Goal: Task Accomplishment & Management: Manage account settings

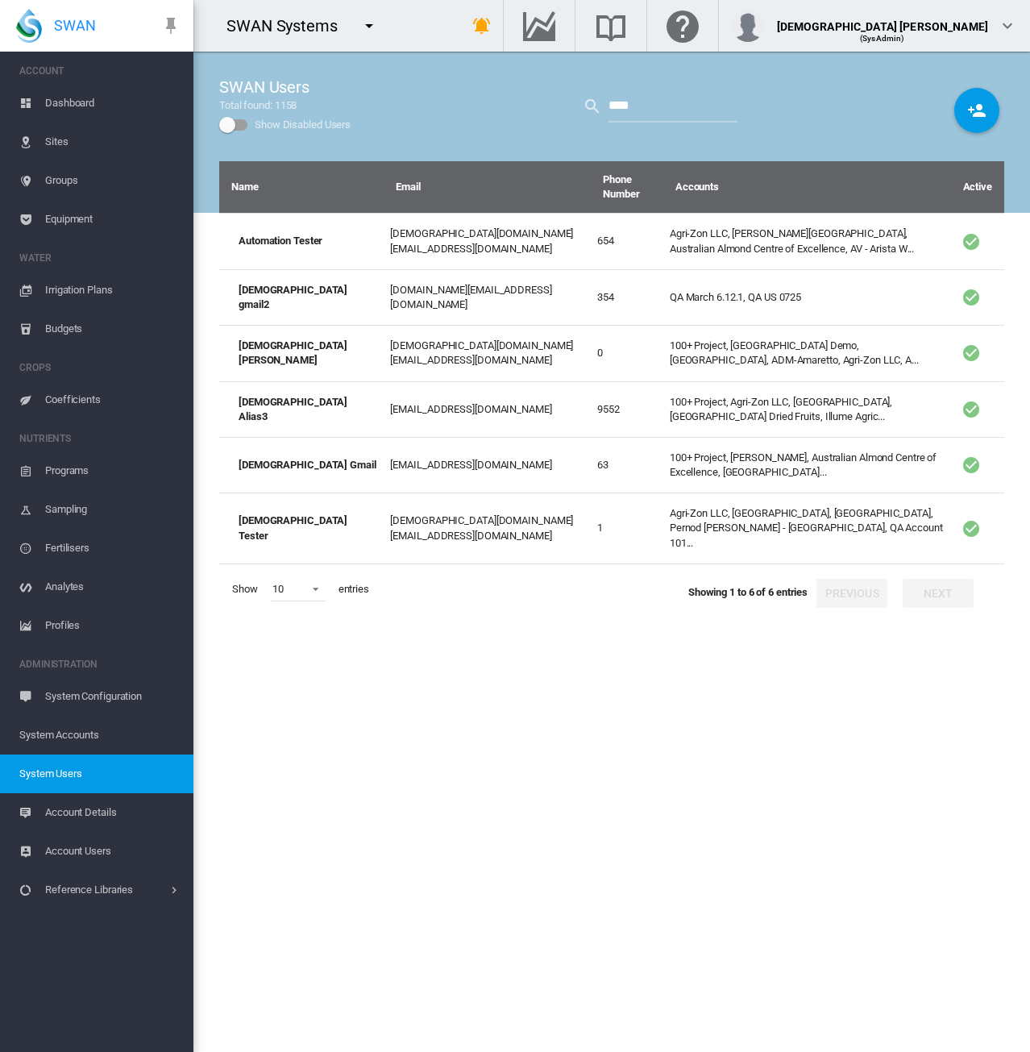
click at [366, 17] on md-icon "icon-menu-down" at bounding box center [369, 25] width 19 height 19
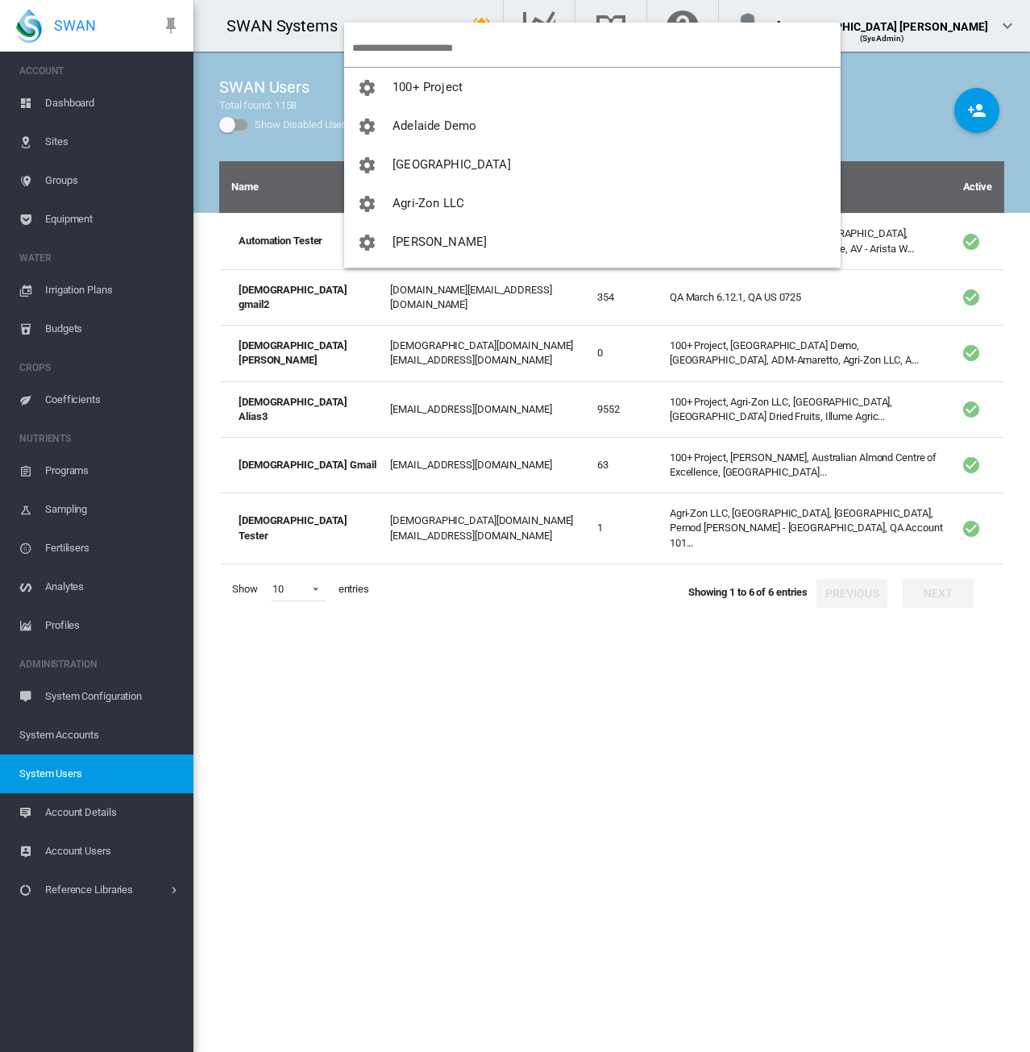
click at [396, 40] on input "search" at bounding box center [596, 48] width 489 height 38
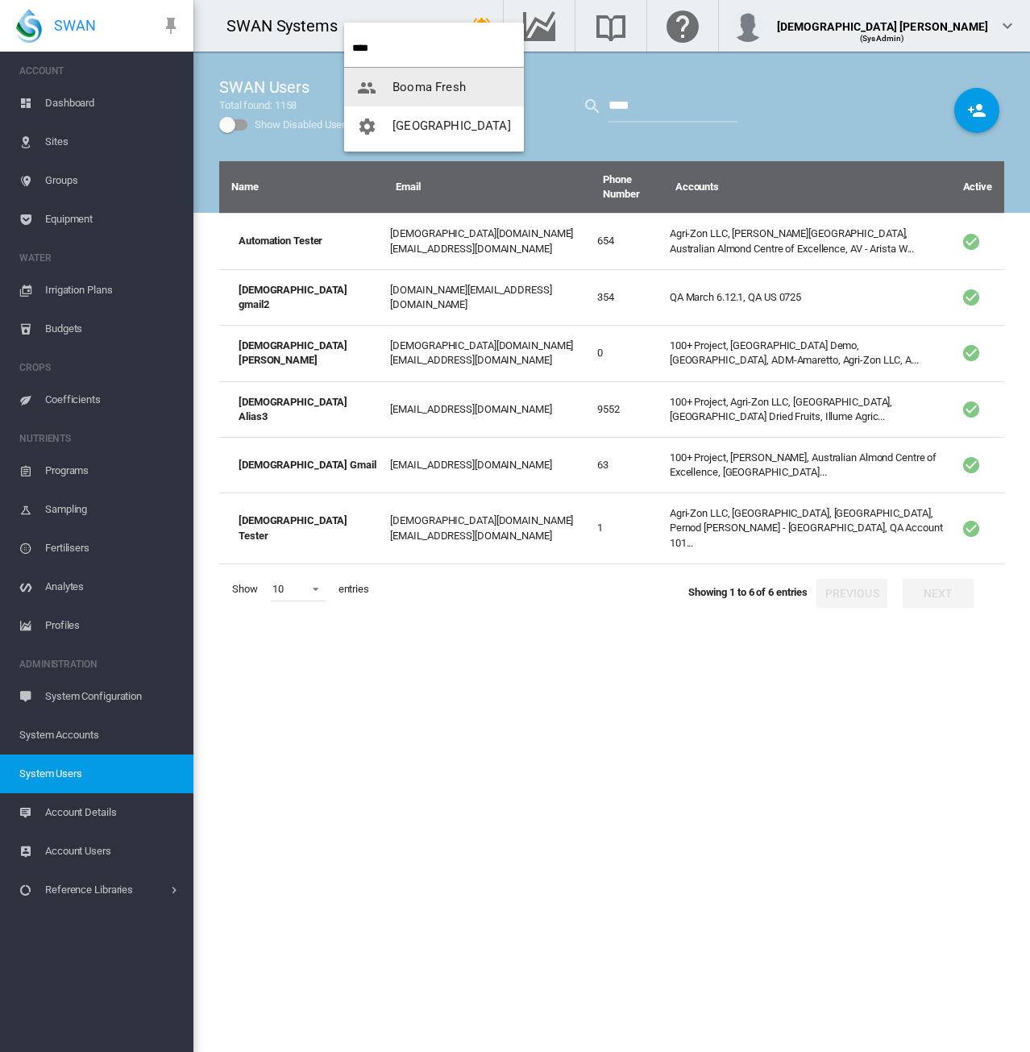
type input "****"
click at [413, 131] on span "[GEOGRAPHIC_DATA]" at bounding box center [452, 126] width 119 height 15
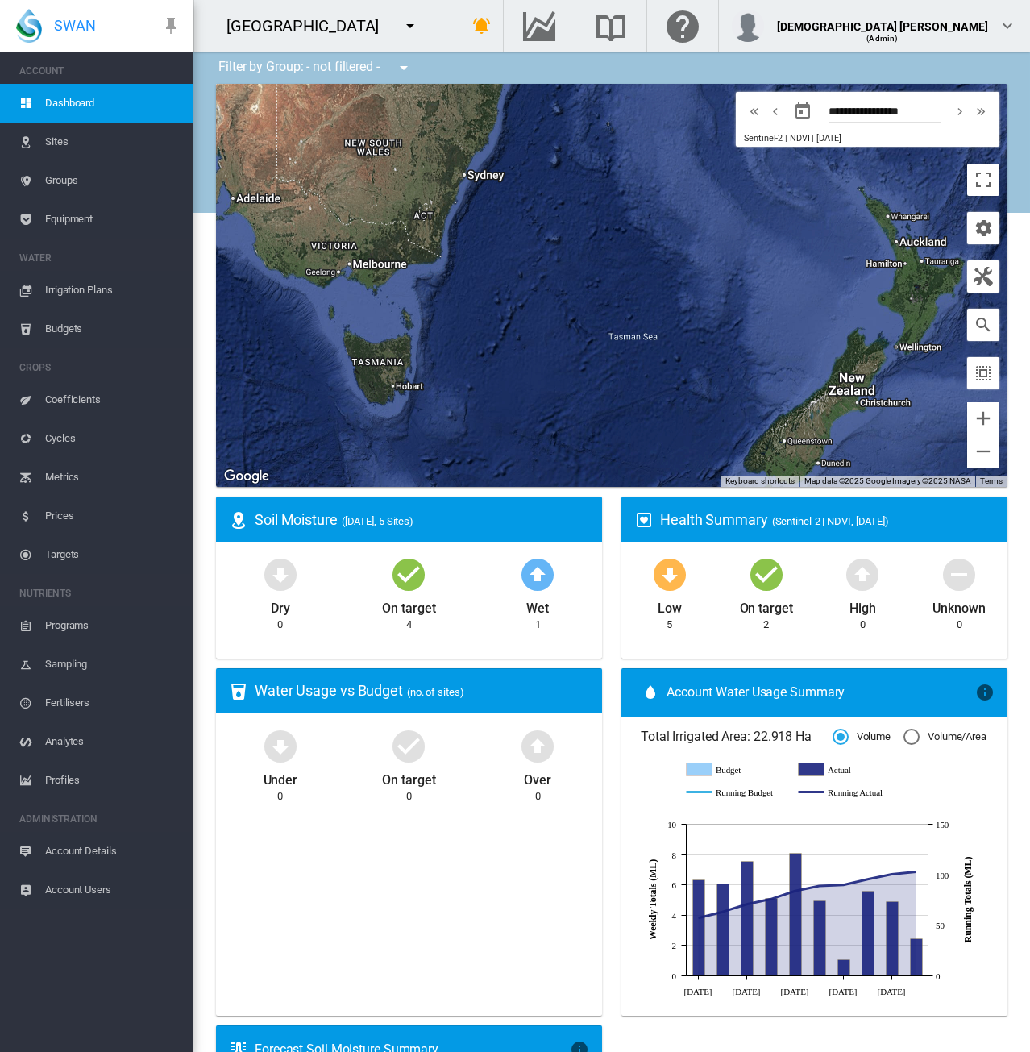
click at [63, 143] on span "Sites" at bounding box center [112, 142] width 135 height 39
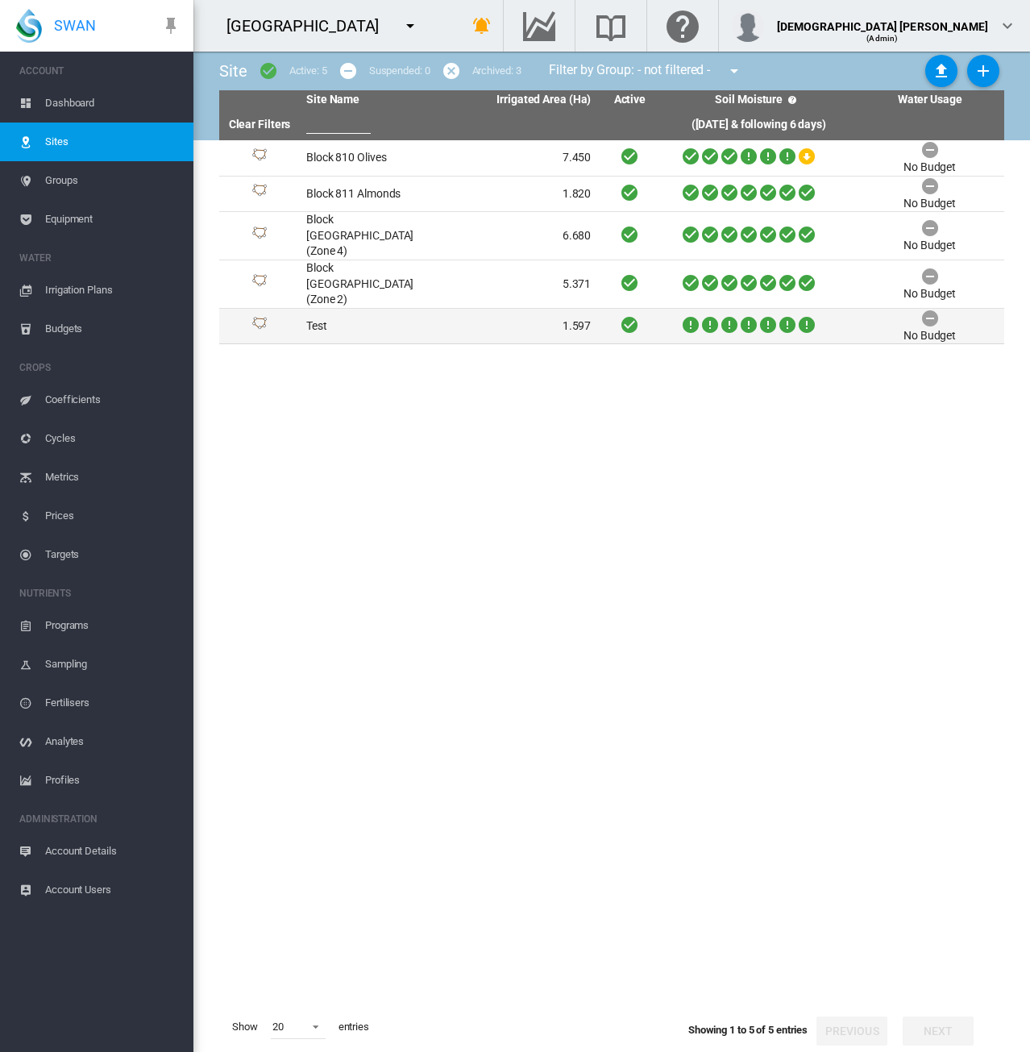
click at [449, 309] on td "1.597" at bounding box center [523, 326] width 149 height 35
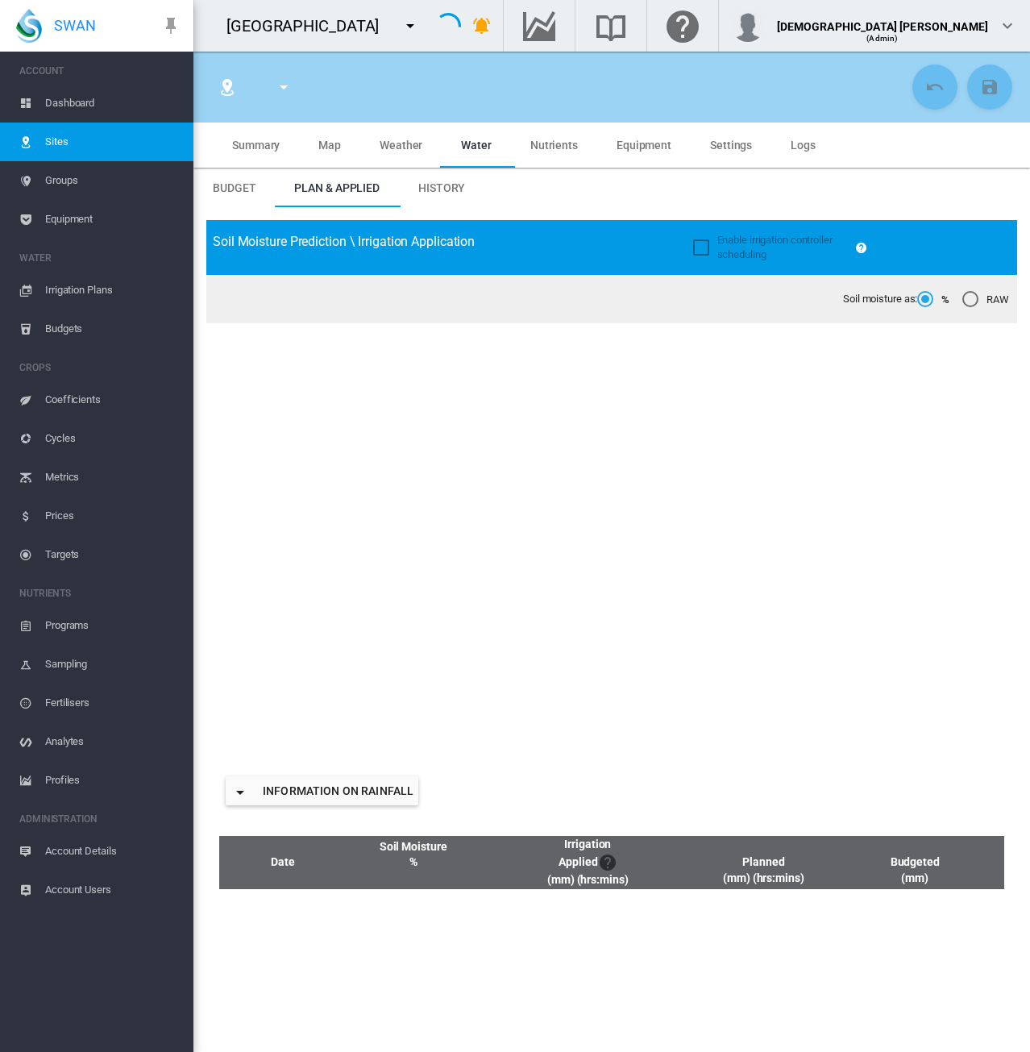
click at [744, 145] on span "Settings" at bounding box center [731, 145] width 42 height 13
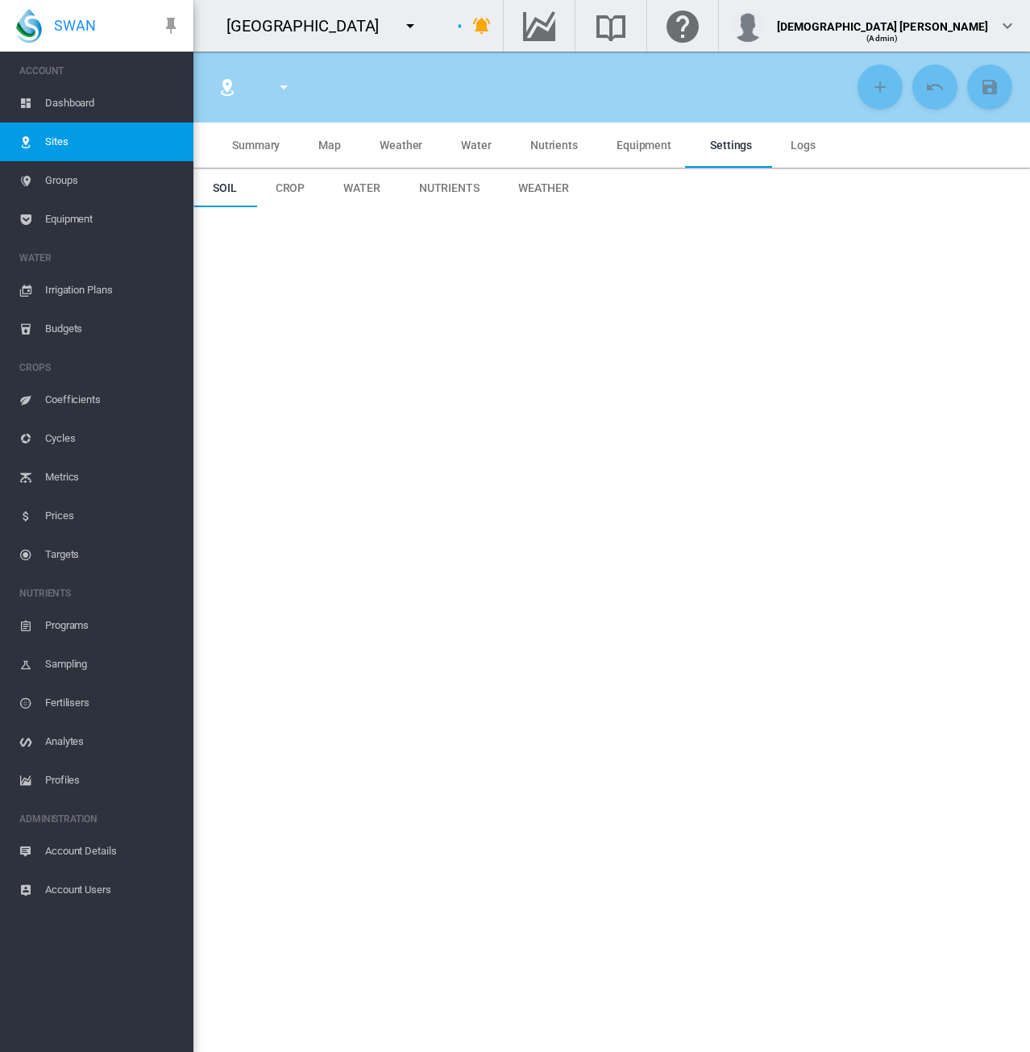
type input "****"
type input "*****"
type input "********"
type input "**********"
type input "***"
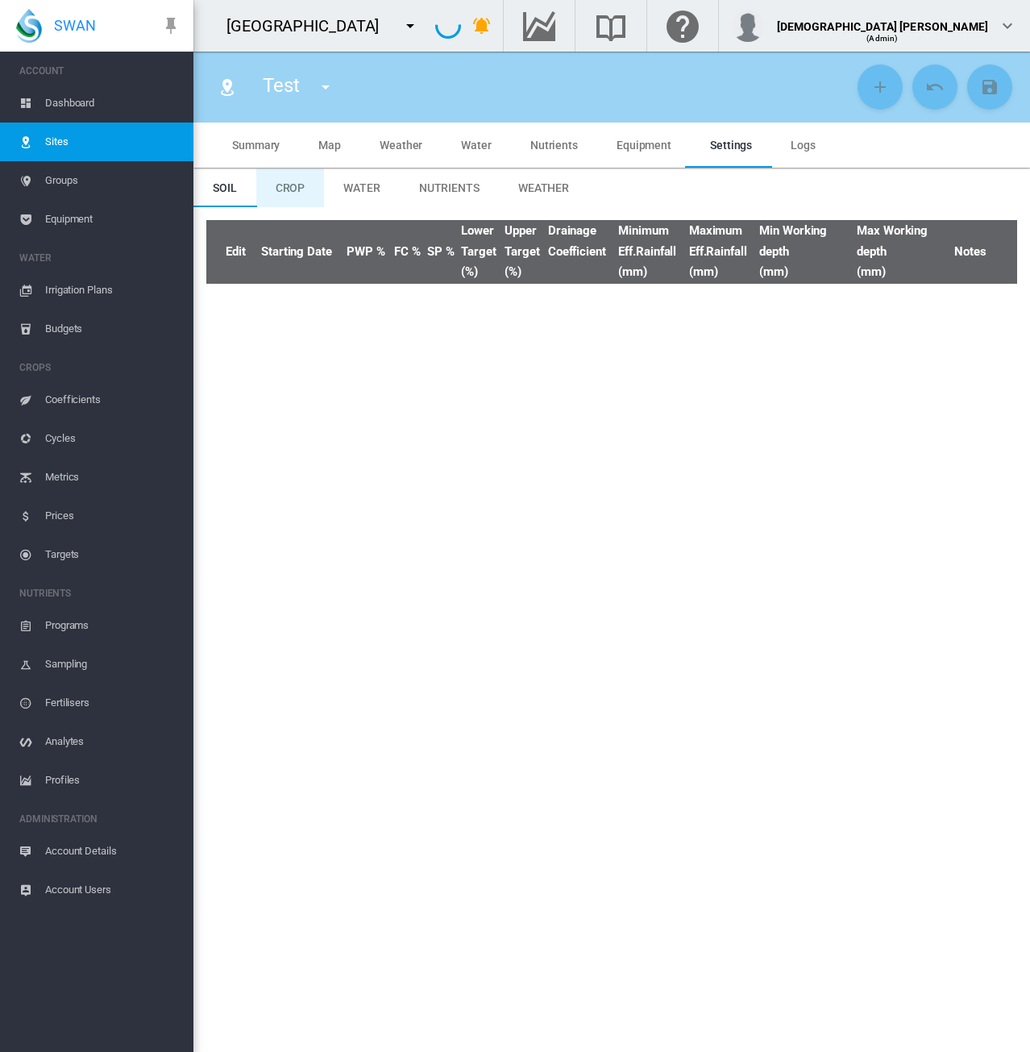
click at [288, 189] on span "Crop" at bounding box center [291, 187] width 30 height 13
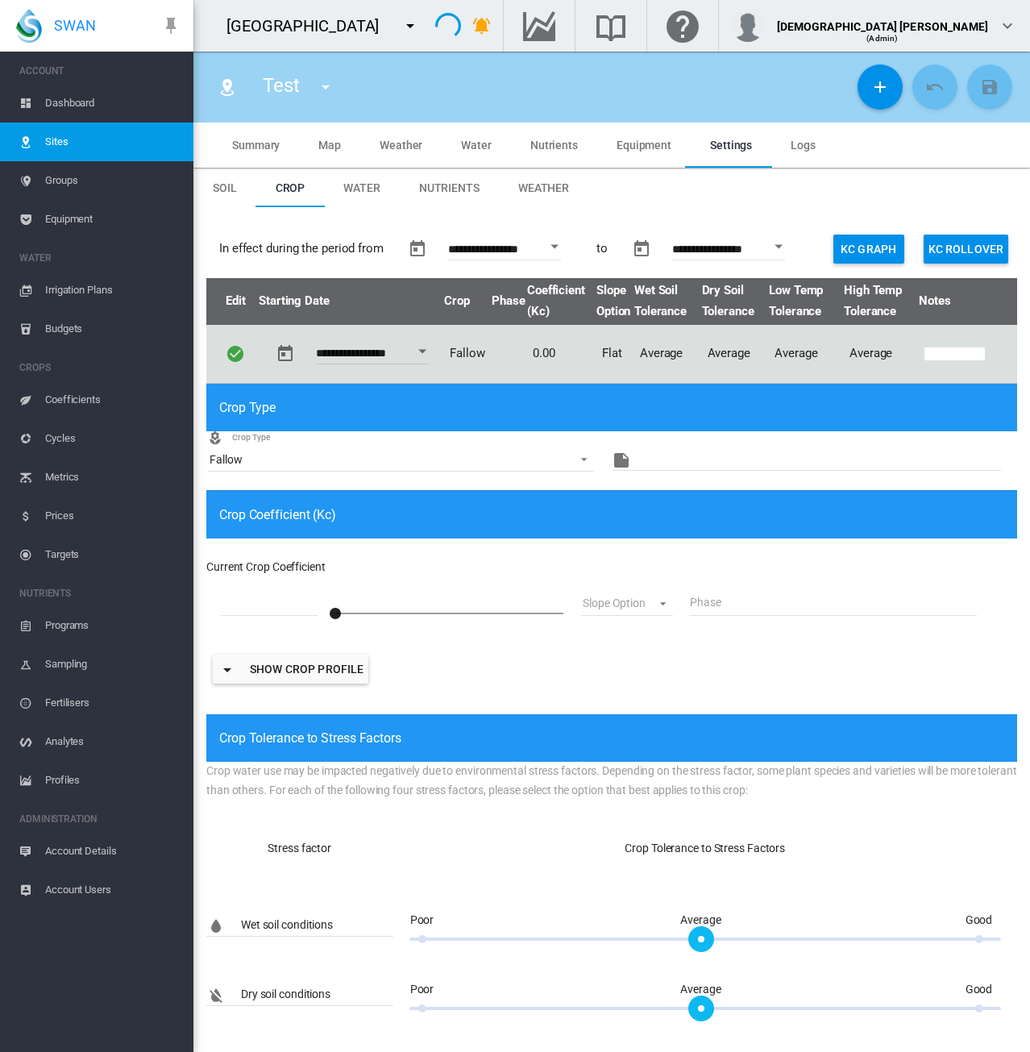
type input "*"
type input "**"
type input "*****"
type input "***"
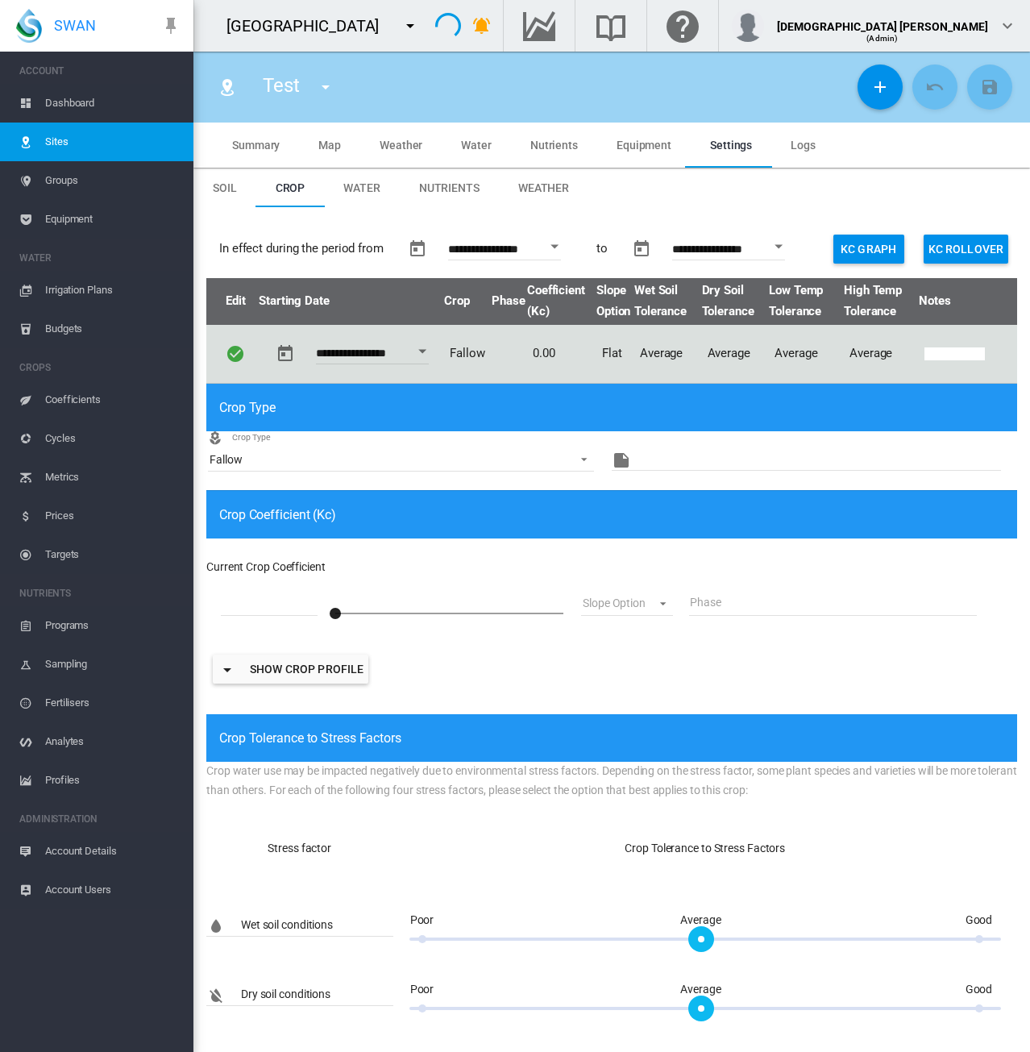
click at [77, 403] on span "Coefficients" at bounding box center [112, 400] width 135 height 39
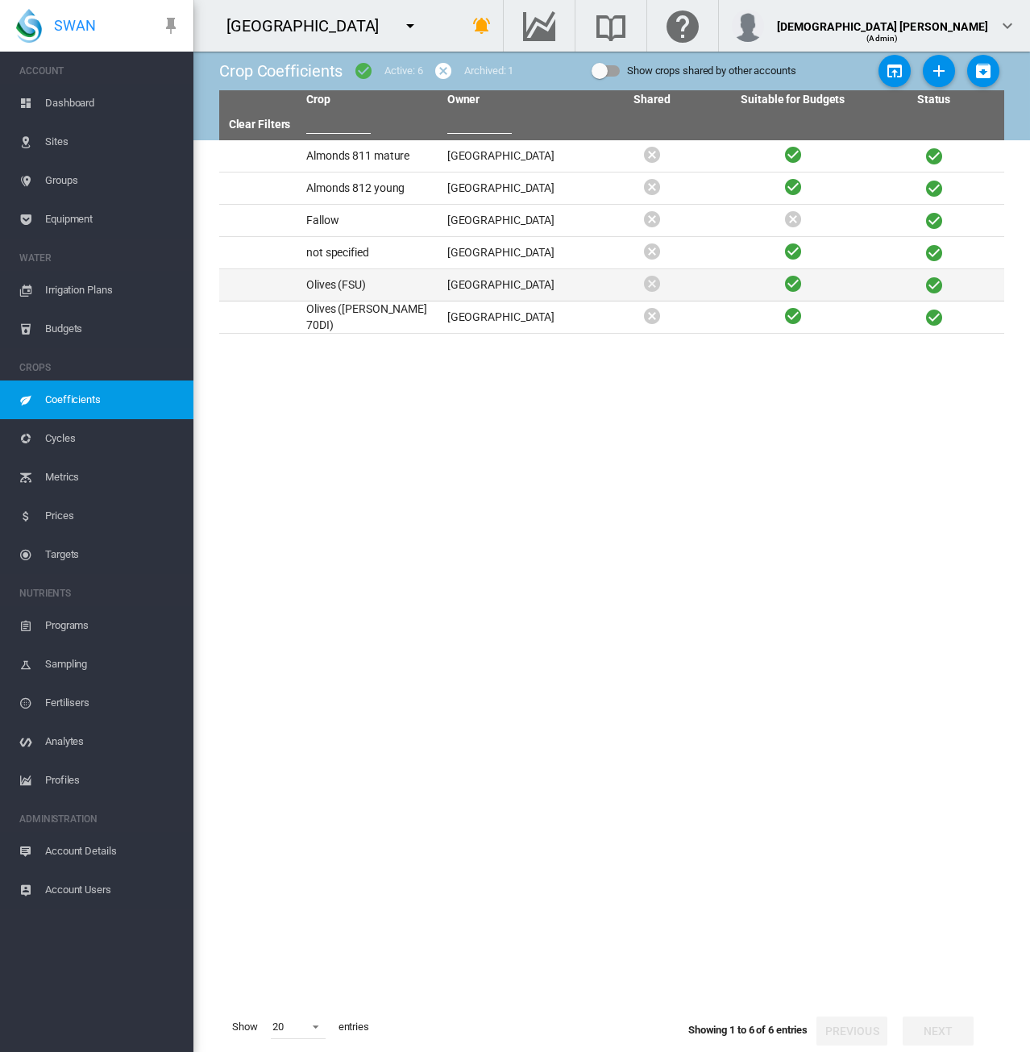
click at [382, 290] on td "Olives (FSU)" at bounding box center [370, 284] width 141 height 31
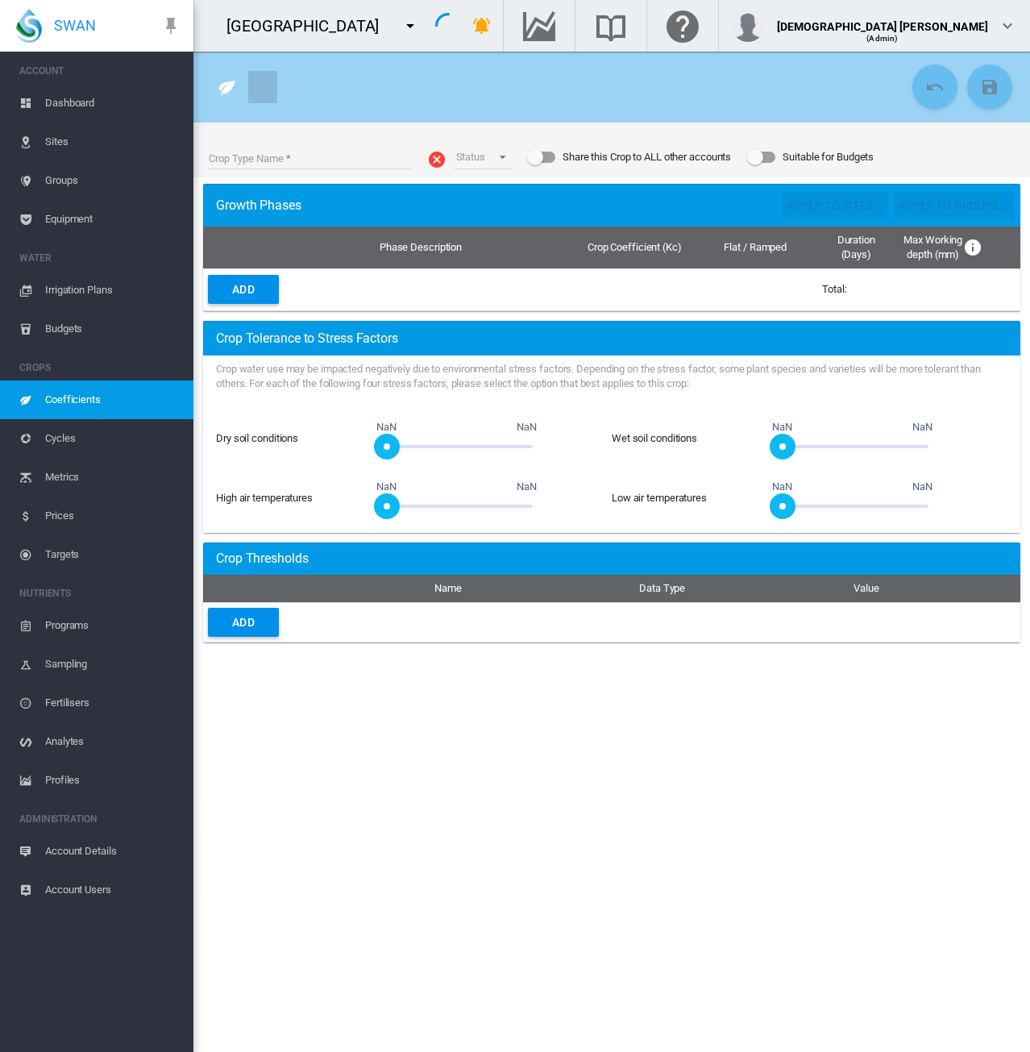
type input "**********"
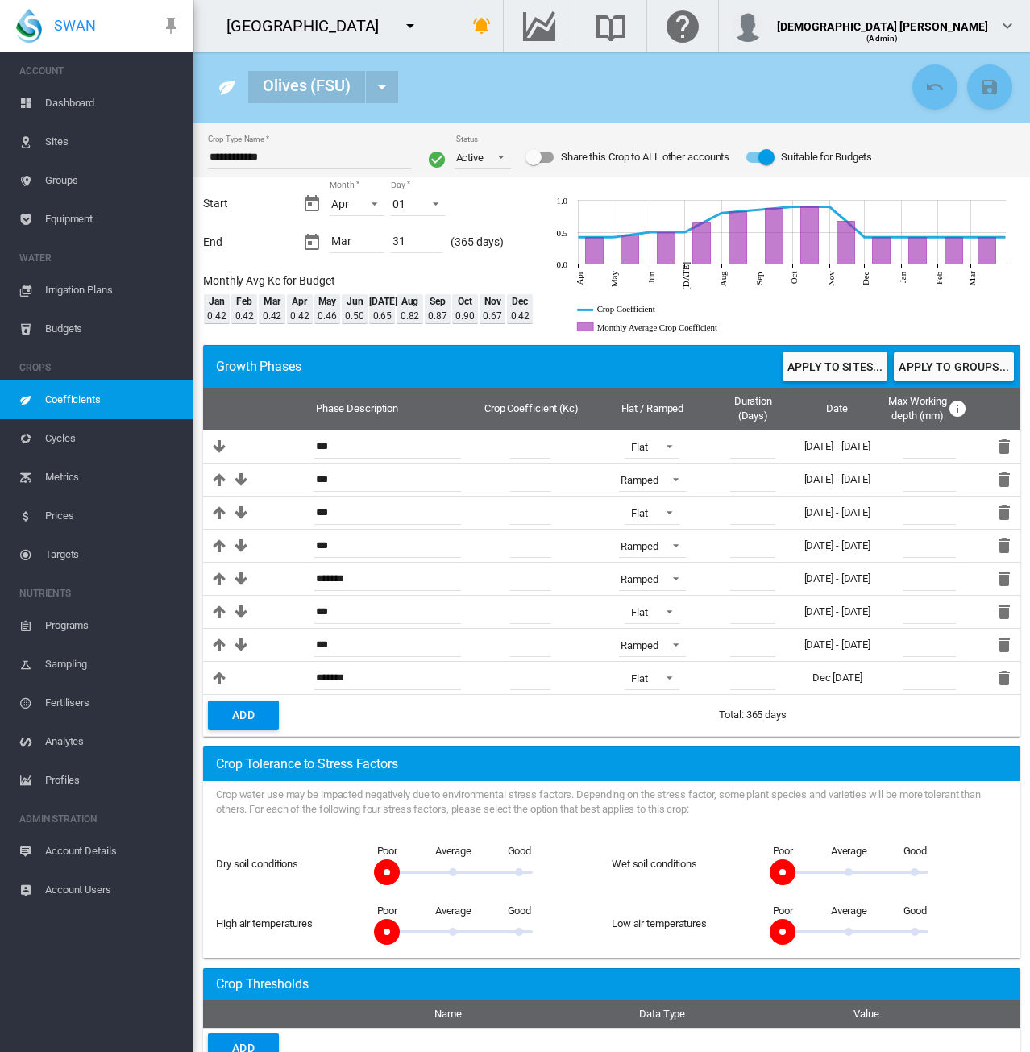
click at [50, 174] on span "Groups" at bounding box center [112, 180] width 135 height 39
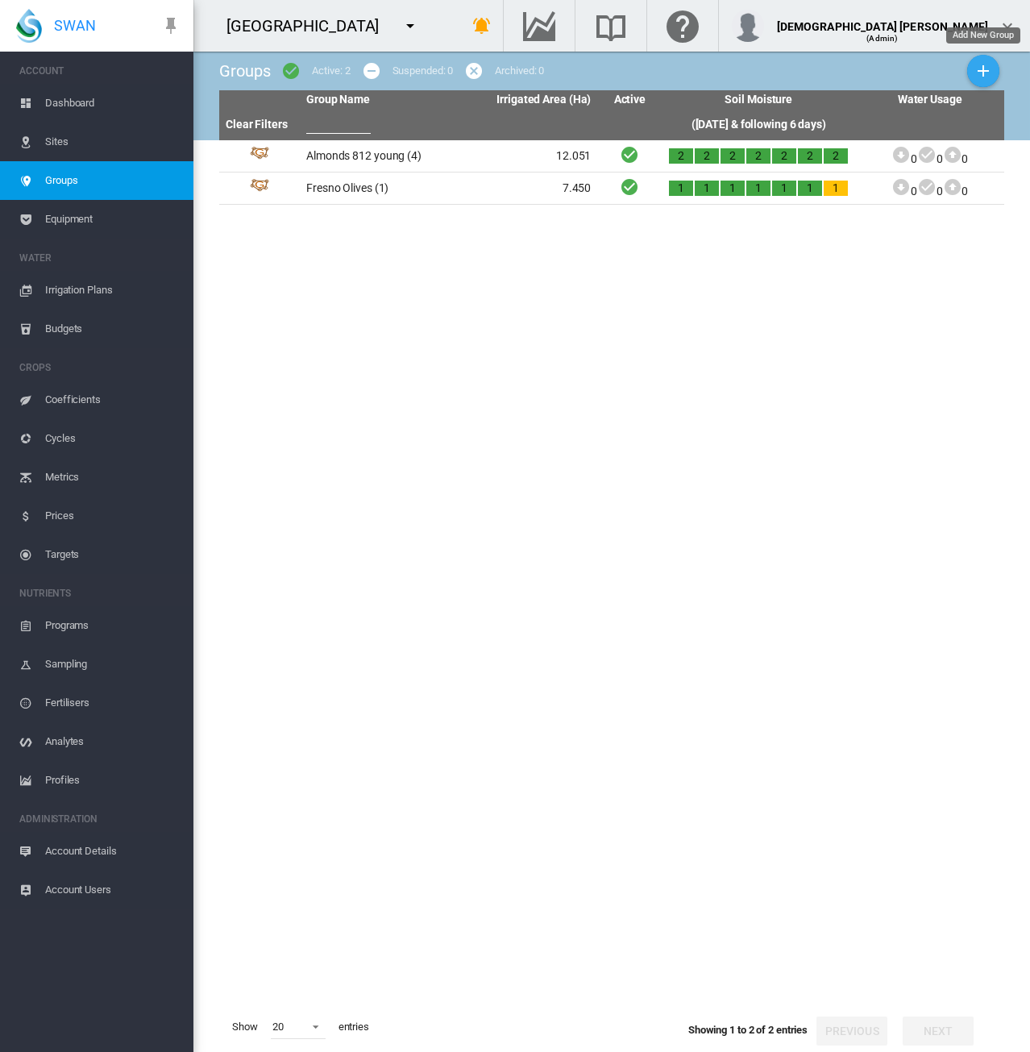
click at [986, 69] on md-icon "icon-plus" at bounding box center [983, 70] width 19 height 19
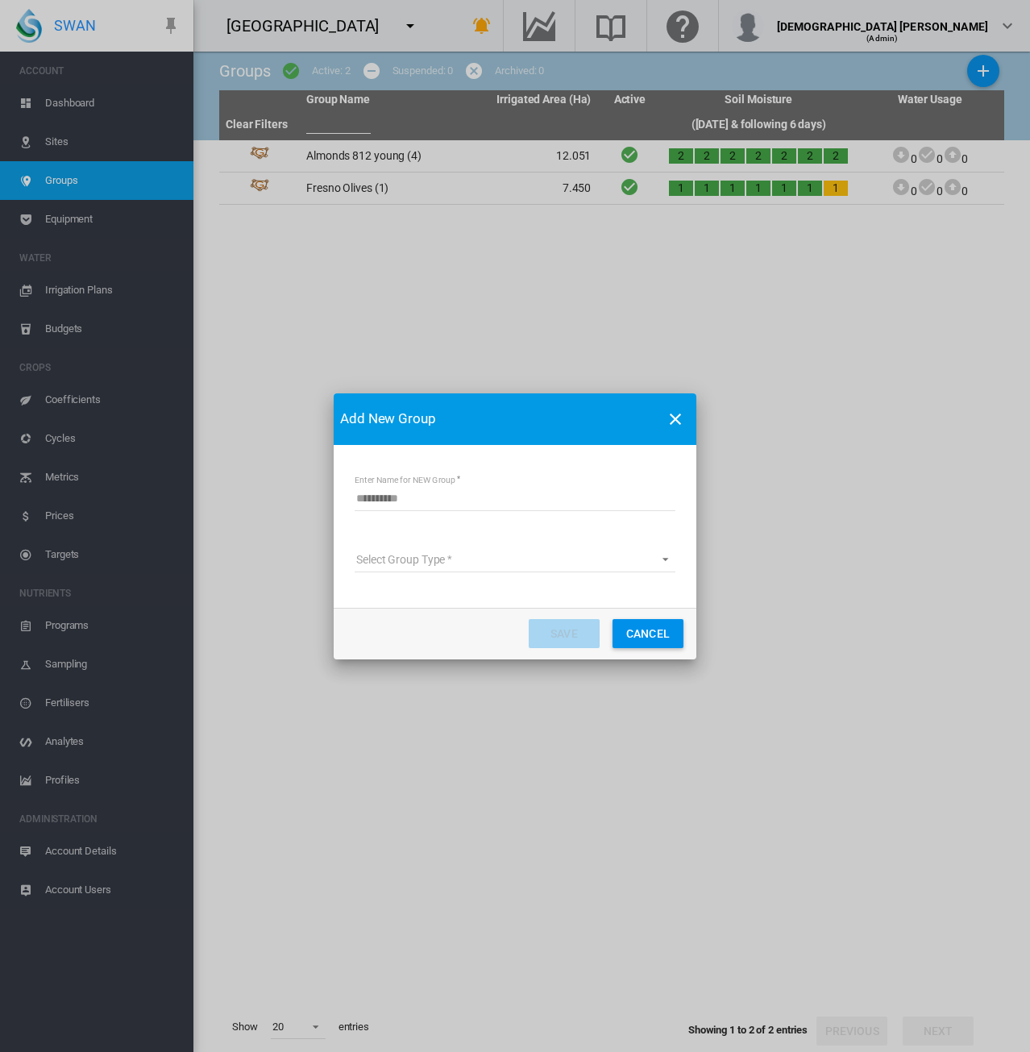
click at [469, 501] on input "Enter Name for NEW Group" at bounding box center [515, 499] width 321 height 24
type input "**"
click at [427, 564] on md-select "Select Group Type Site Management Planet Imagery Subscription" at bounding box center [515, 560] width 321 height 24
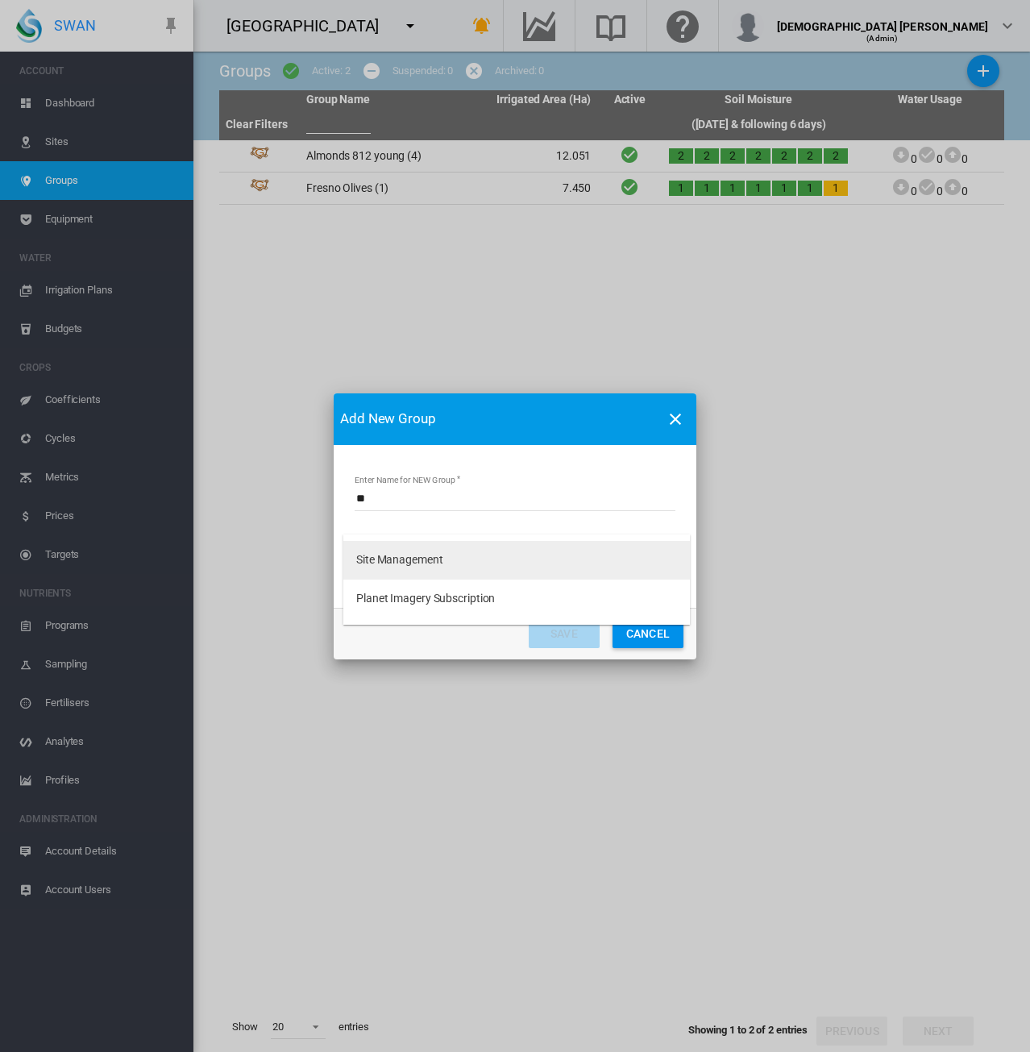
click at [403, 560] on div "Site Management" at bounding box center [399, 560] width 87 height 16
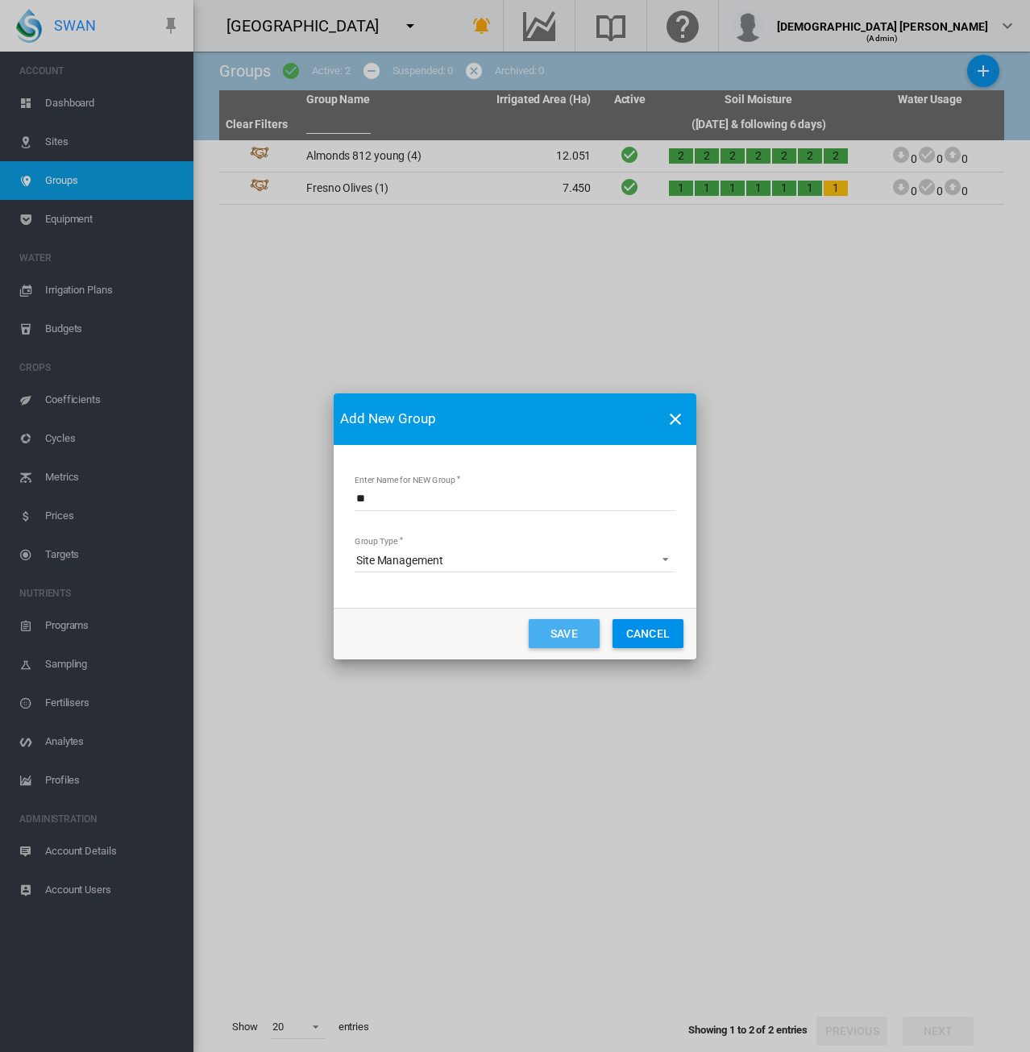
click at [561, 636] on button "Save" at bounding box center [564, 633] width 71 height 29
click at [542, 633] on button "Save" at bounding box center [564, 633] width 71 height 29
click at [638, 636] on button "Cancel" at bounding box center [648, 633] width 71 height 29
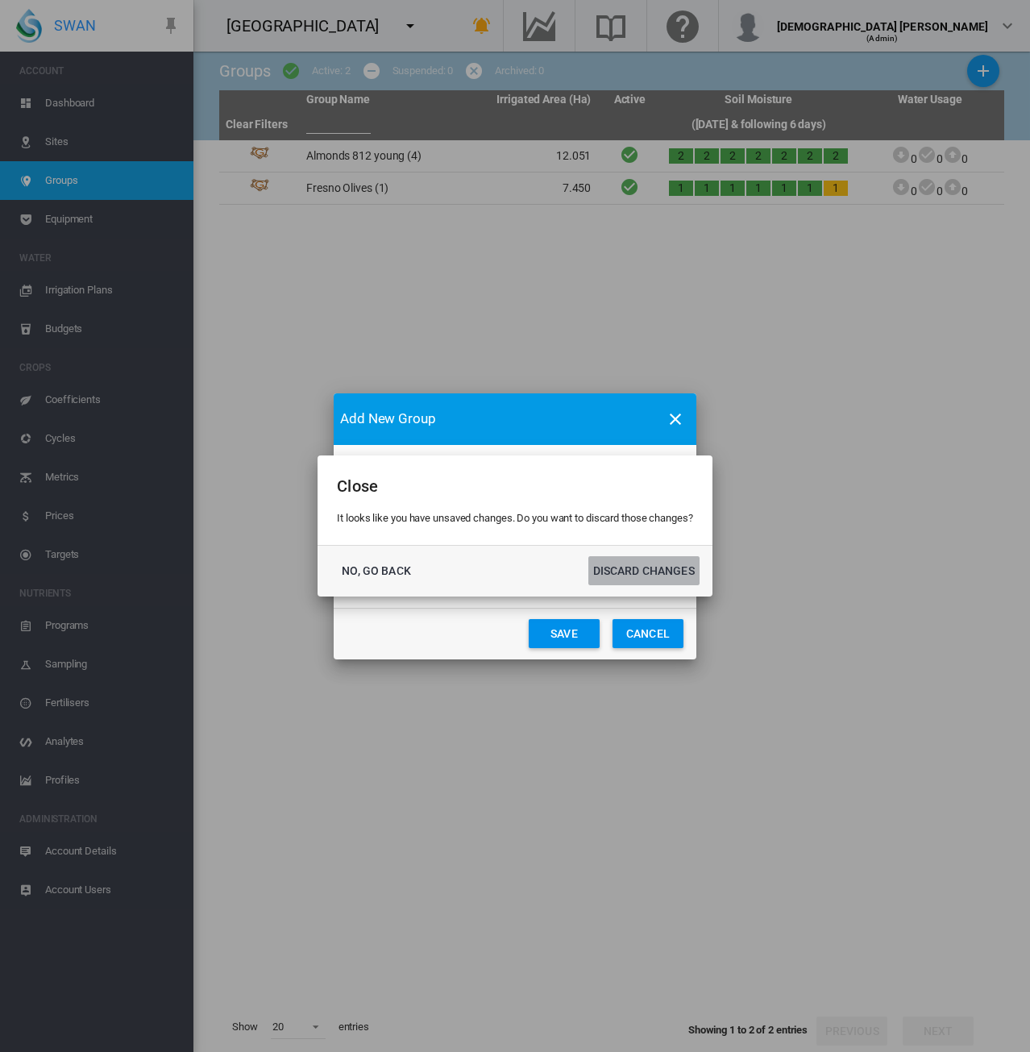
click at [668, 574] on button "DISCARD CHANGES" at bounding box center [644, 570] width 111 height 29
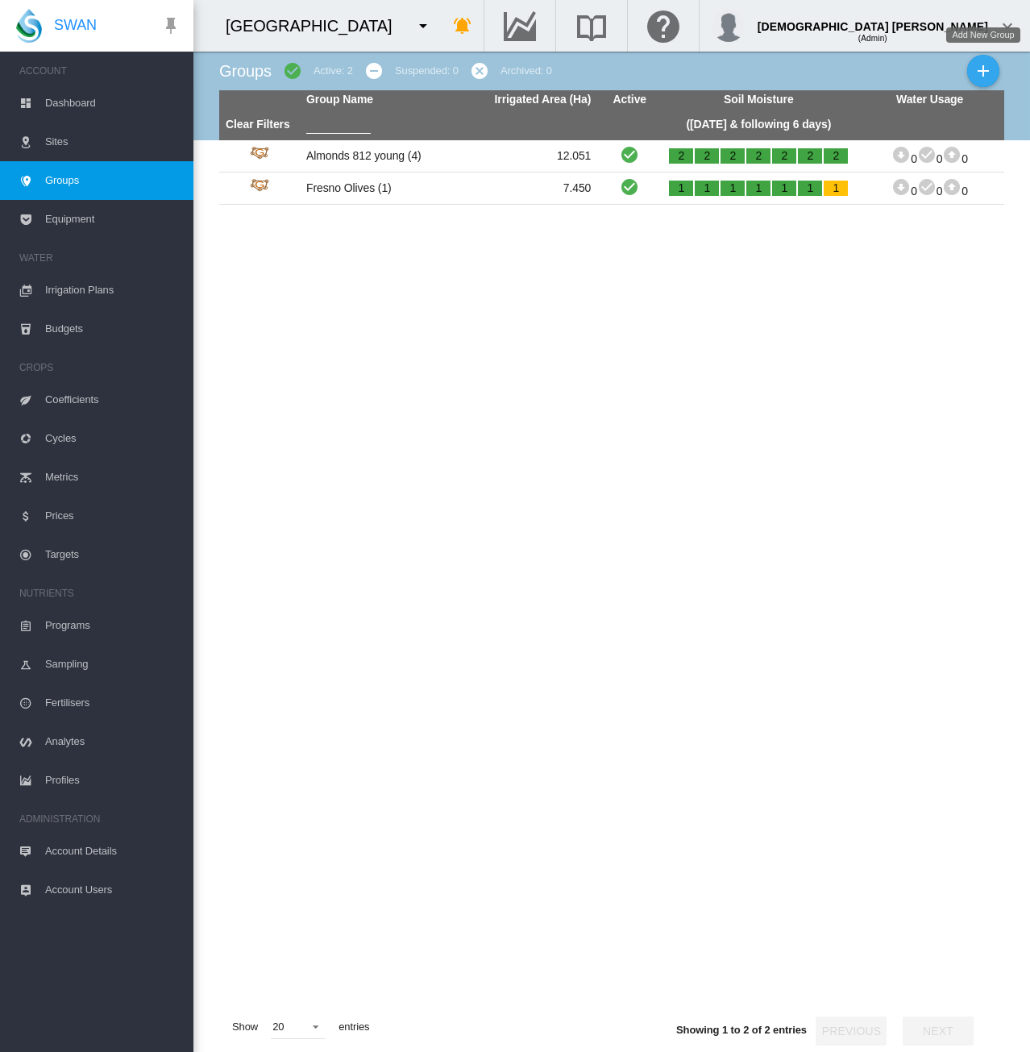
click at [971, 73] on button "Add New Group" at bounding box center [984, 71] width 32 height 32
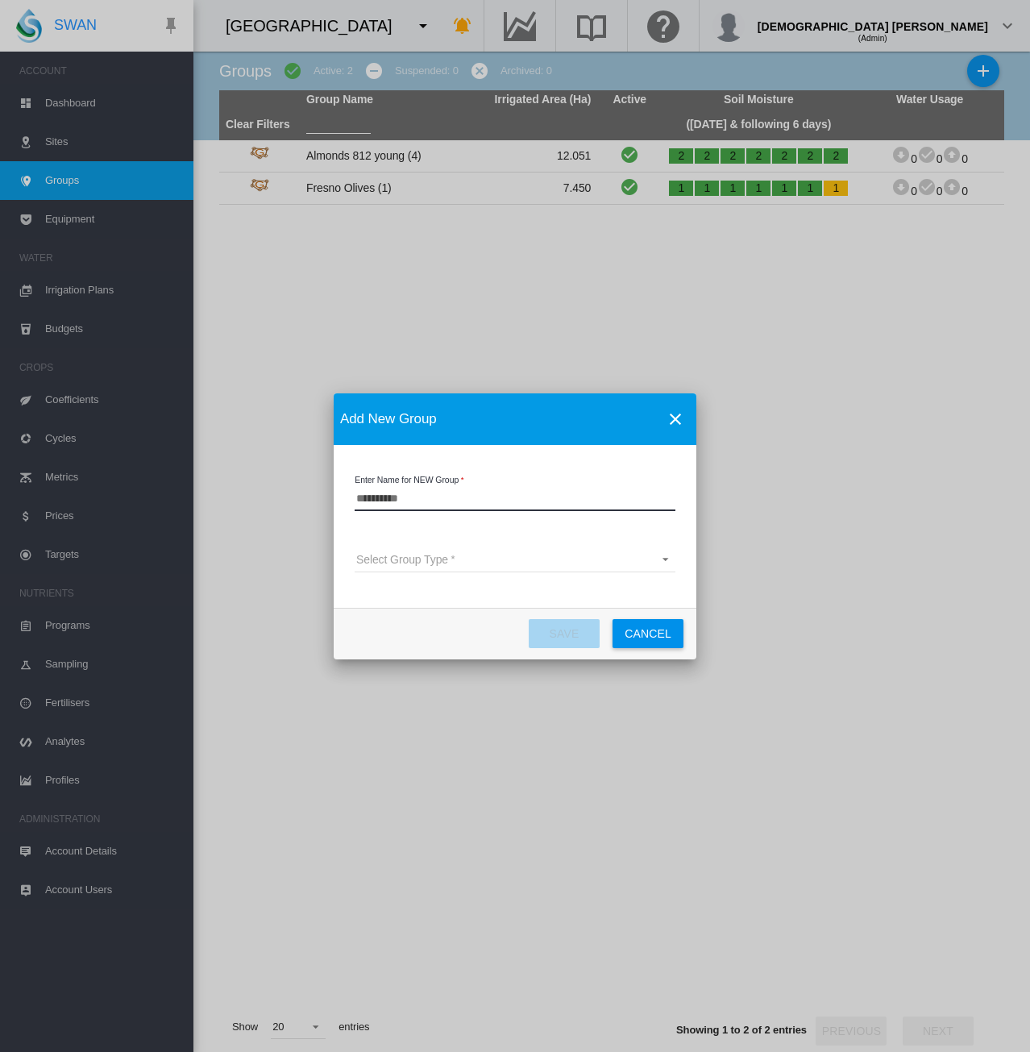
click at [522, 503] on input "Enter Name for NEW Group" at bounding box center [515, 499] width 321 height 24
type input "**"
click at [487, 554] on md-select "Select Group Type Site Management Planet Imagery Subscription" at bounding box center [515, 560] width 321 height 24
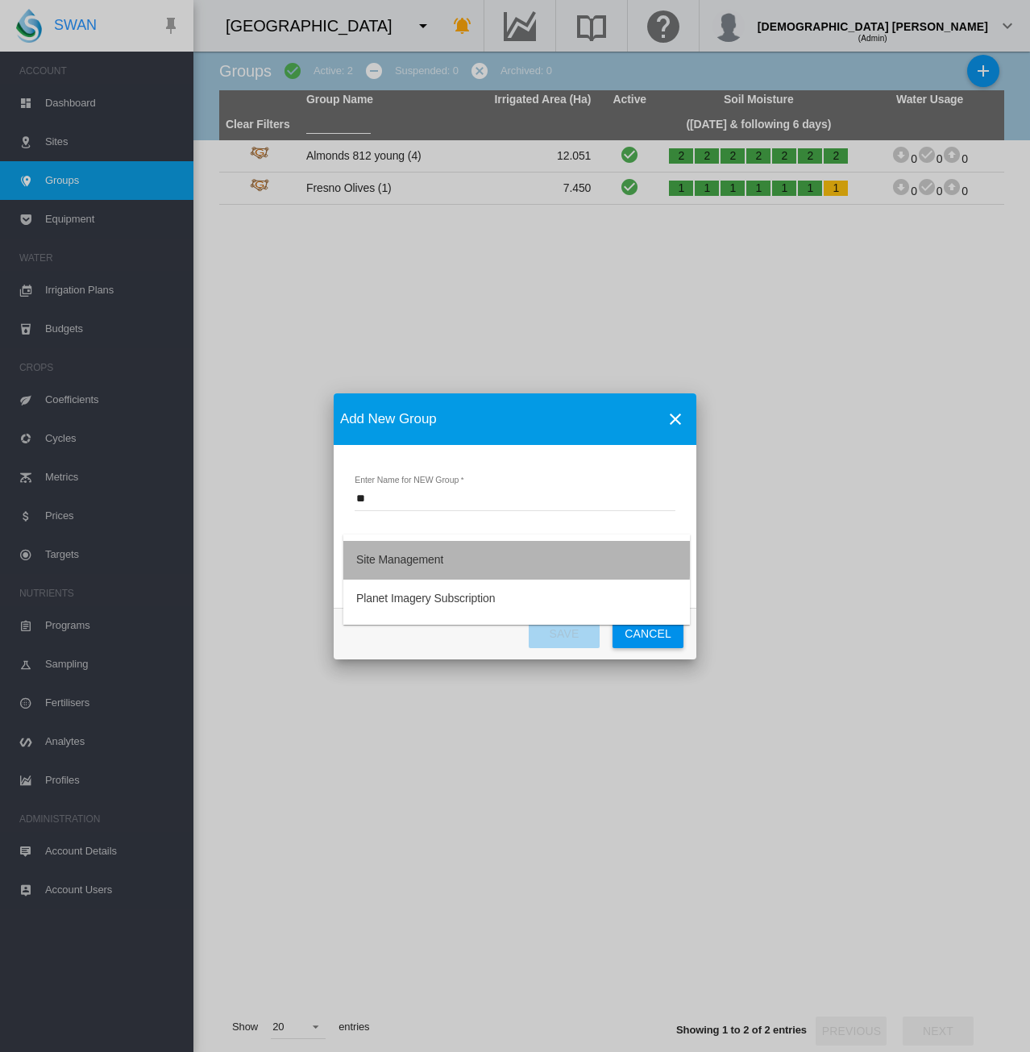
click at [413, 556] on div "Site Management" at bounding box center [399, 560] width 87 height 16
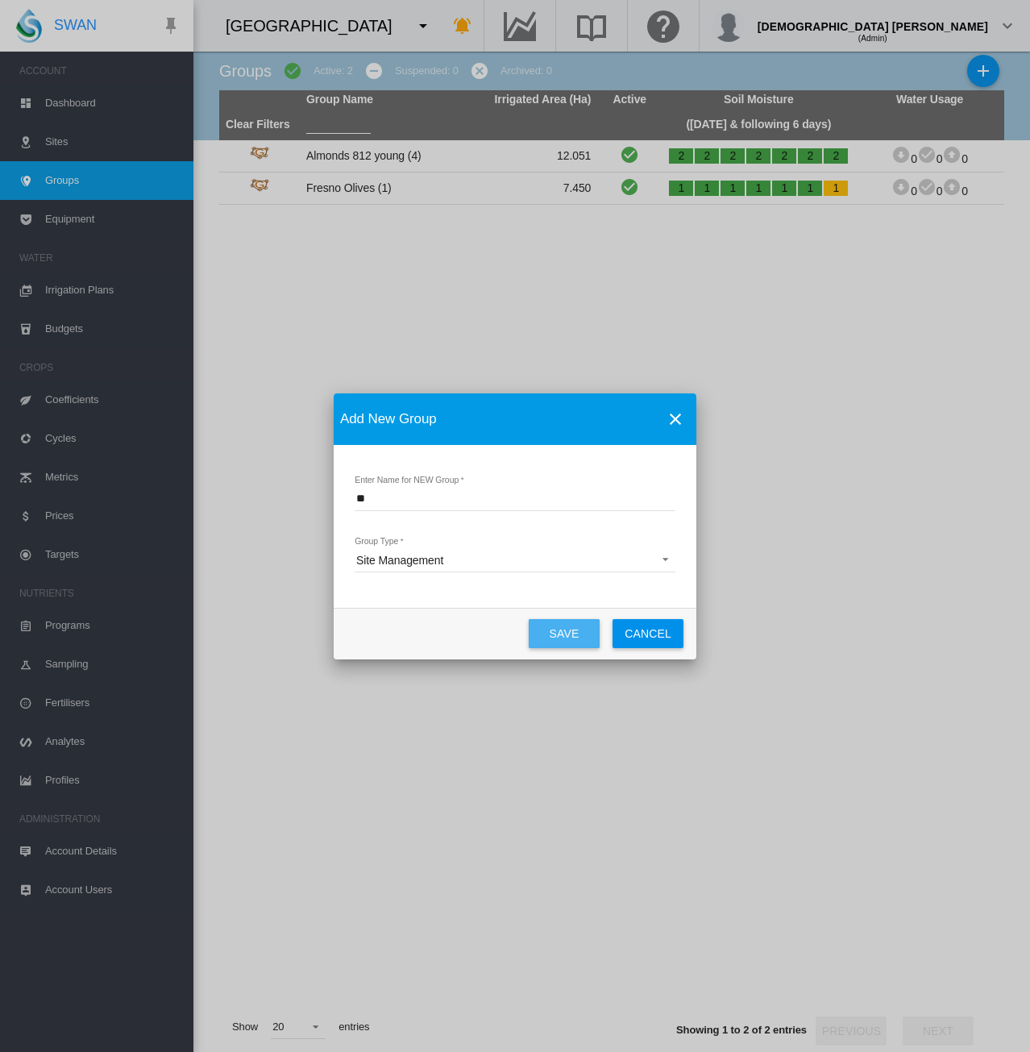
click at [579, 637] on button "Save" at bounding box center [564, 633] width 71 height 29
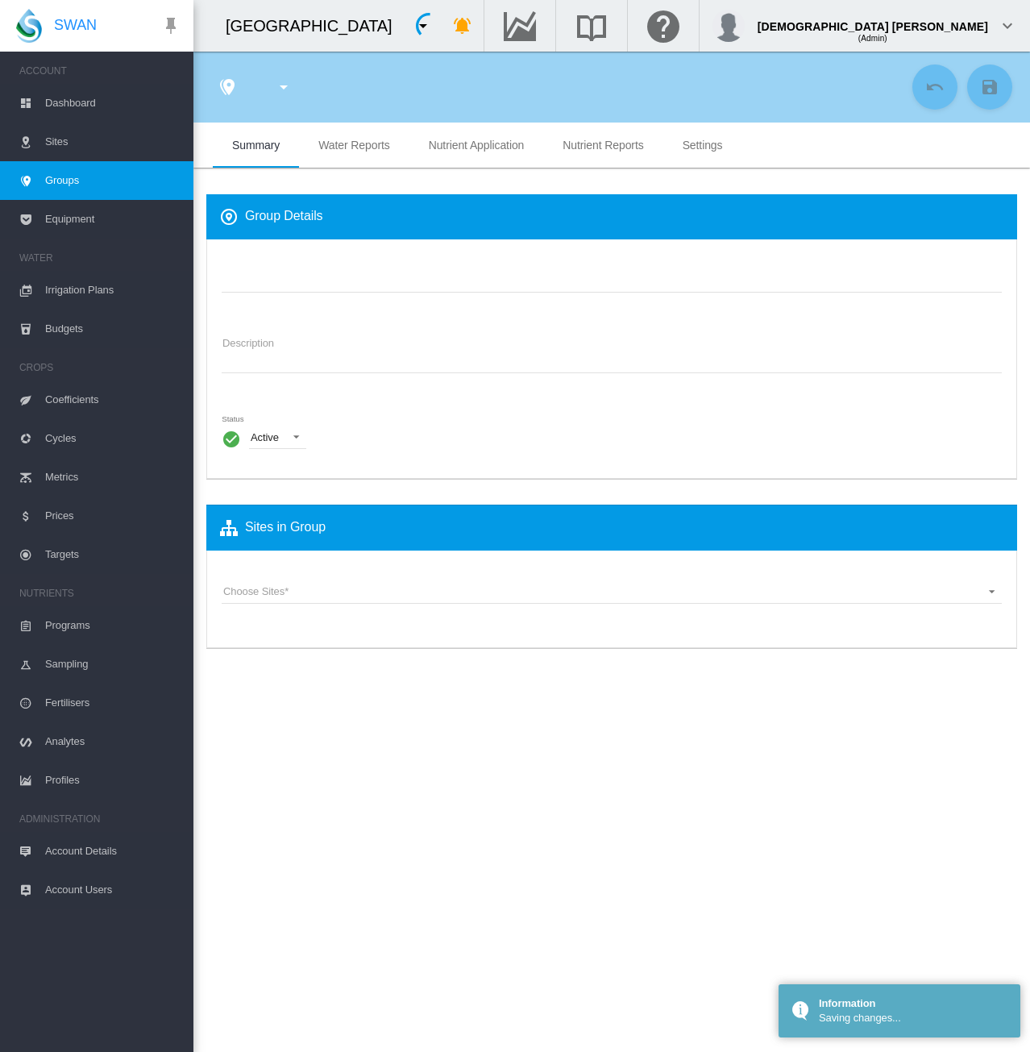
type input "**"
type textarea "**********"
type input "*"
type input "**"
type input "*"
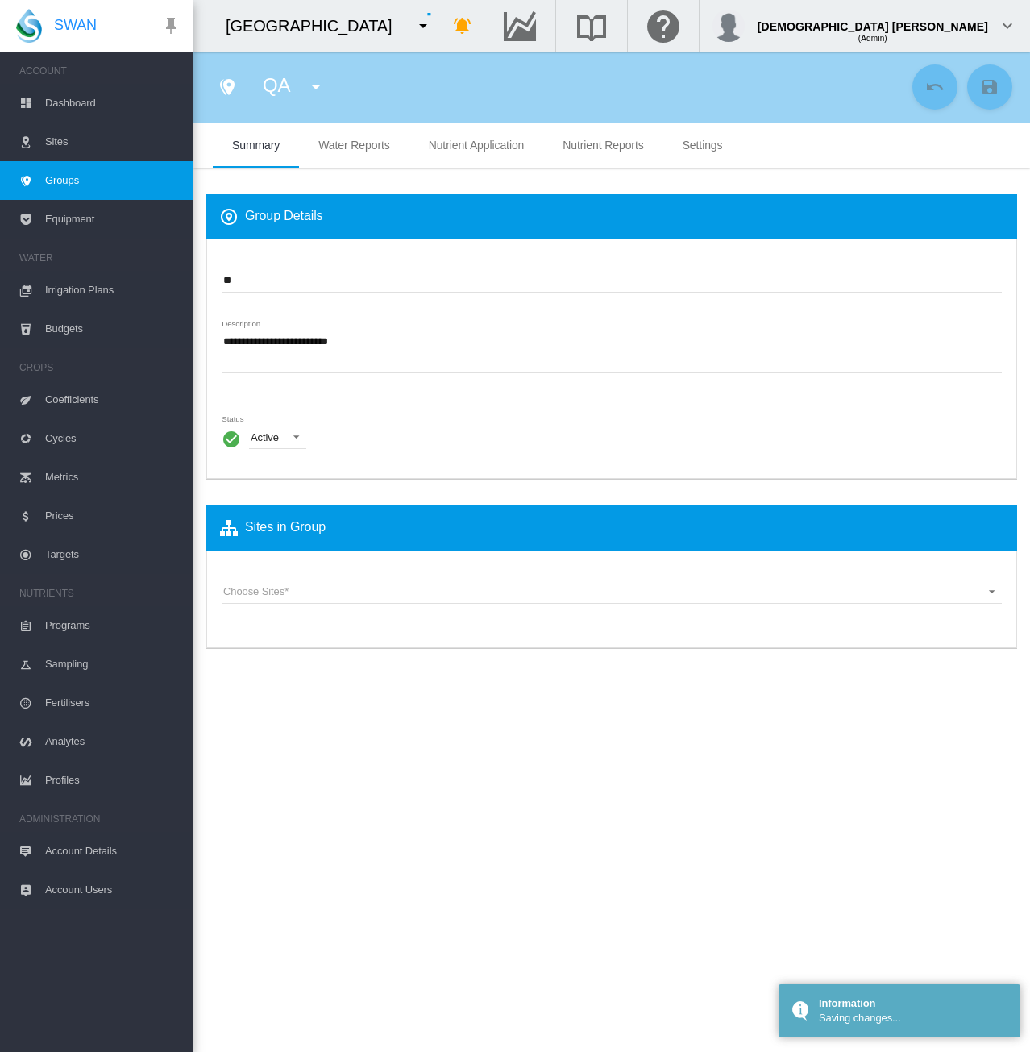
type input "***"
type input "**"
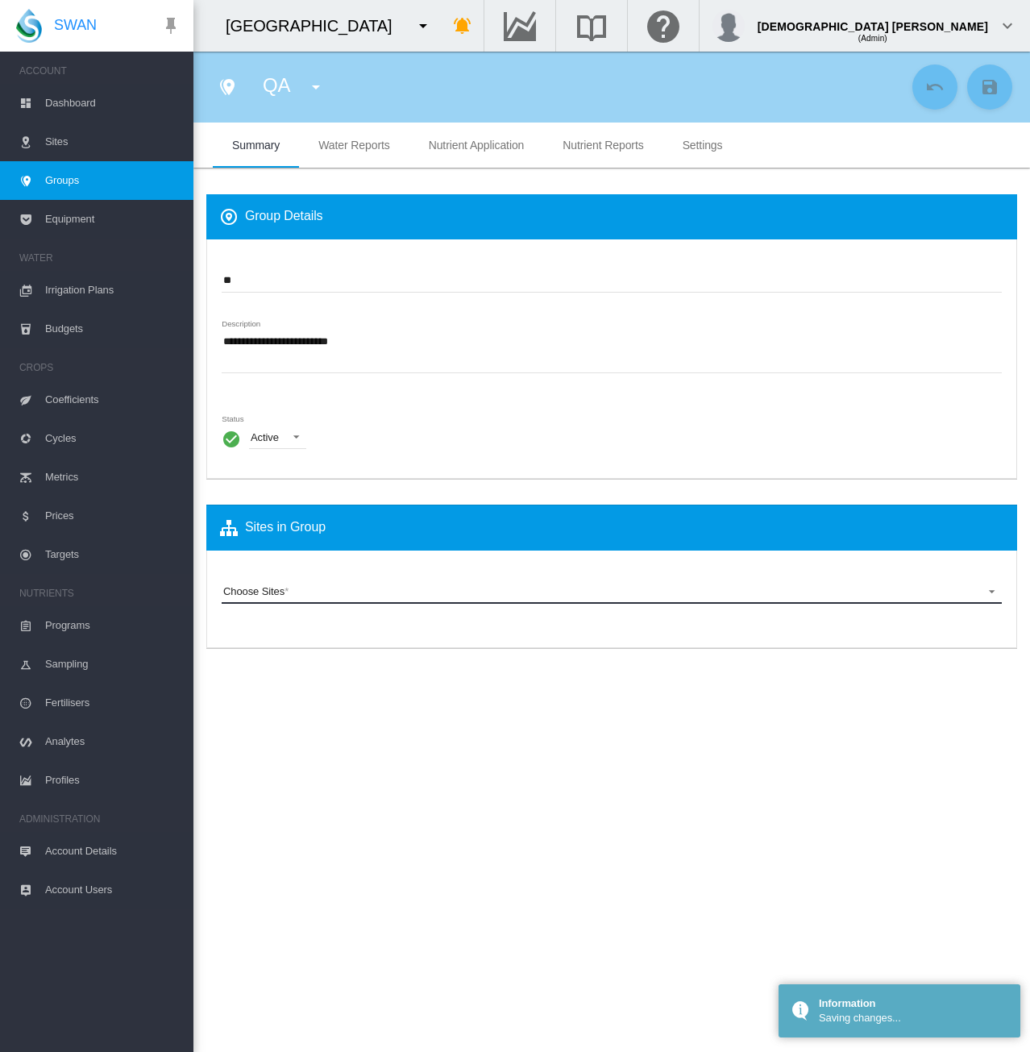
click at [306, 594] on md-select "Choose Sites Block 810 Olives (Site) Block 811 Almonds (Site) Block 812 Almonds…" at bounding box center [612, 592] width 780 height 24
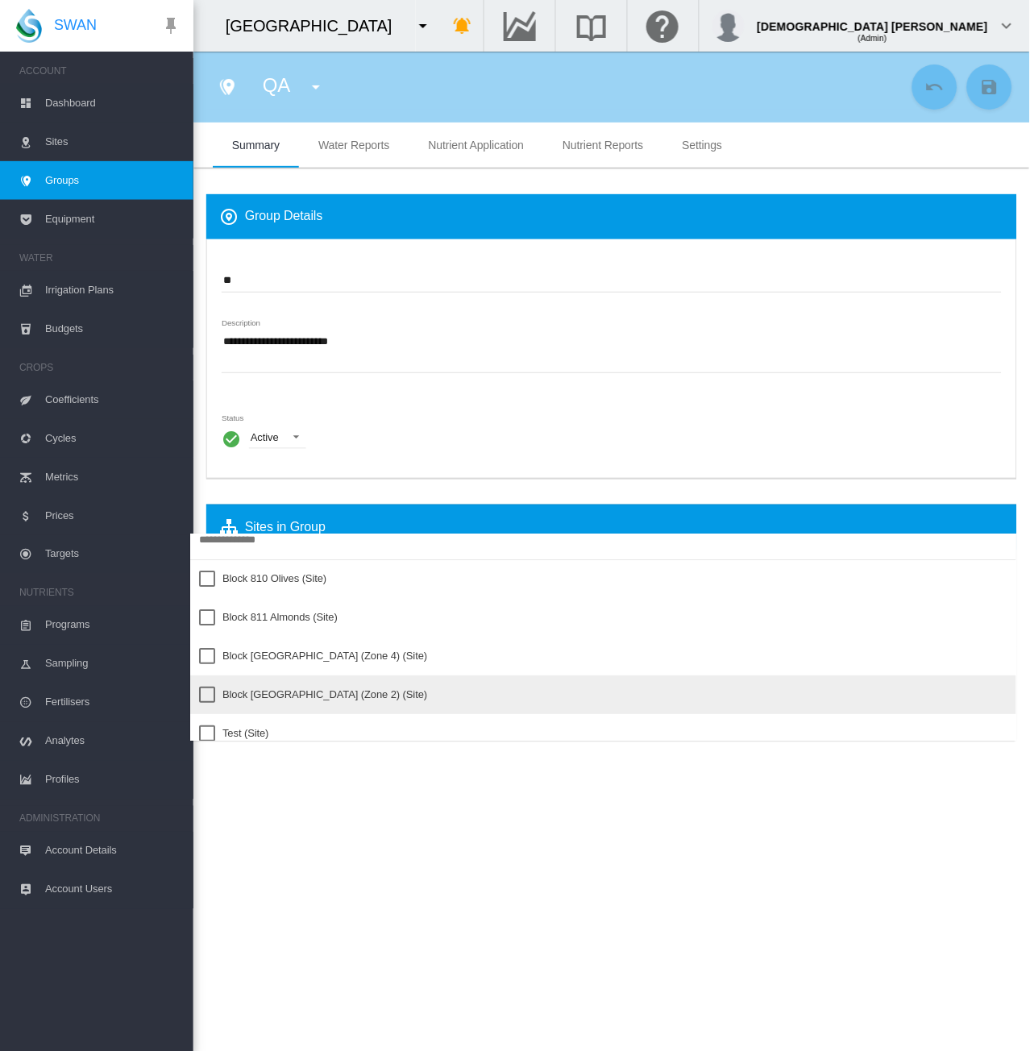
scroll to position [26, 0]
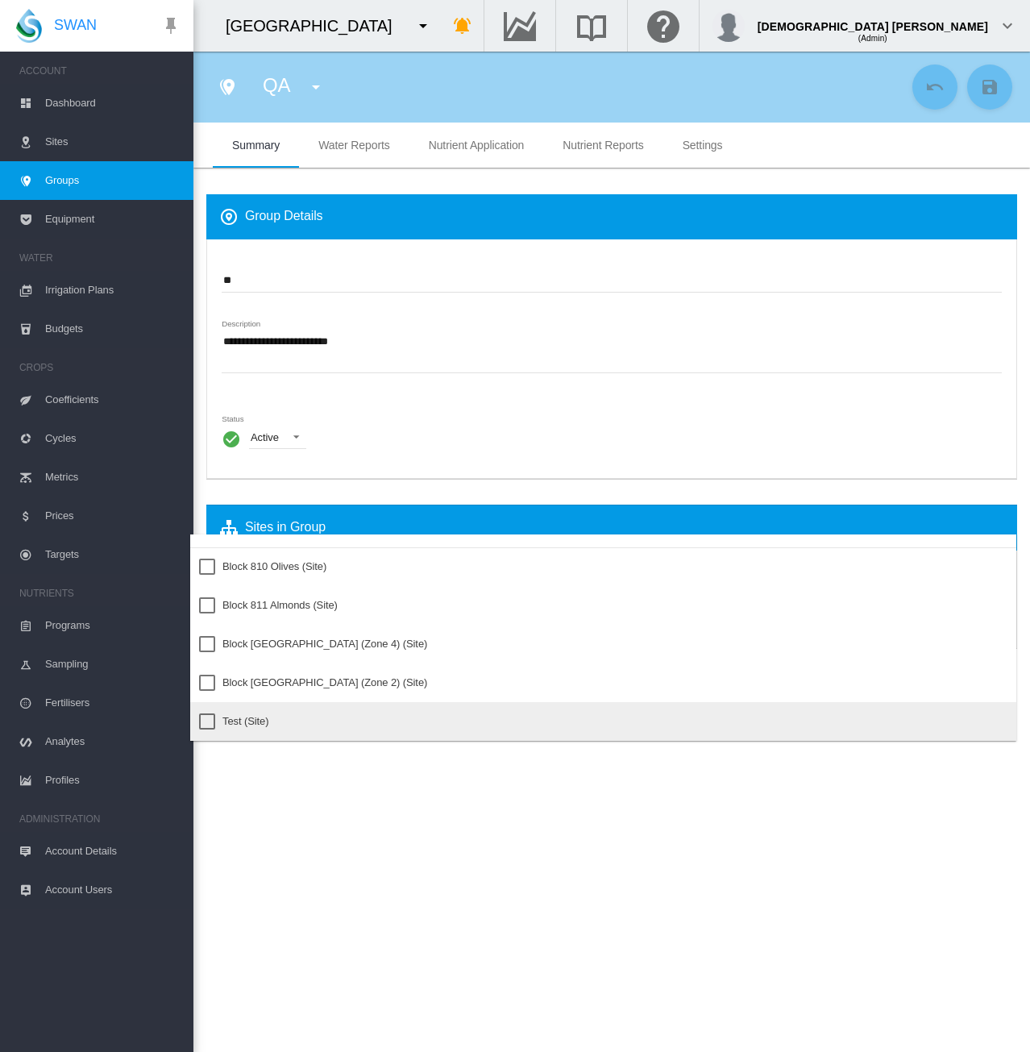
click at [260, 714] on div "Test (Site)" at bounding box center [246, 721] width 46 height 15
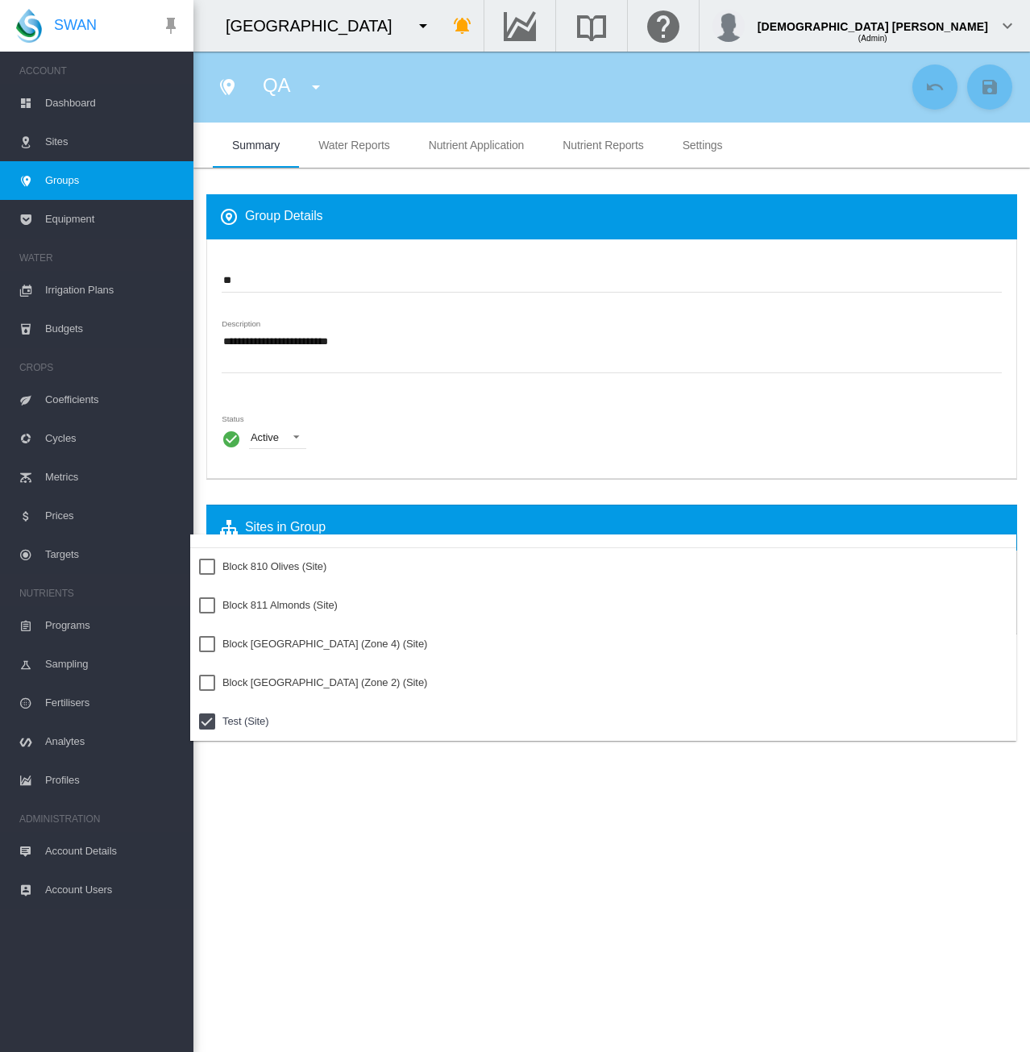
click at [419, 806] on md-backdrop at bounding box center [515, 526] width 1030 height 1052
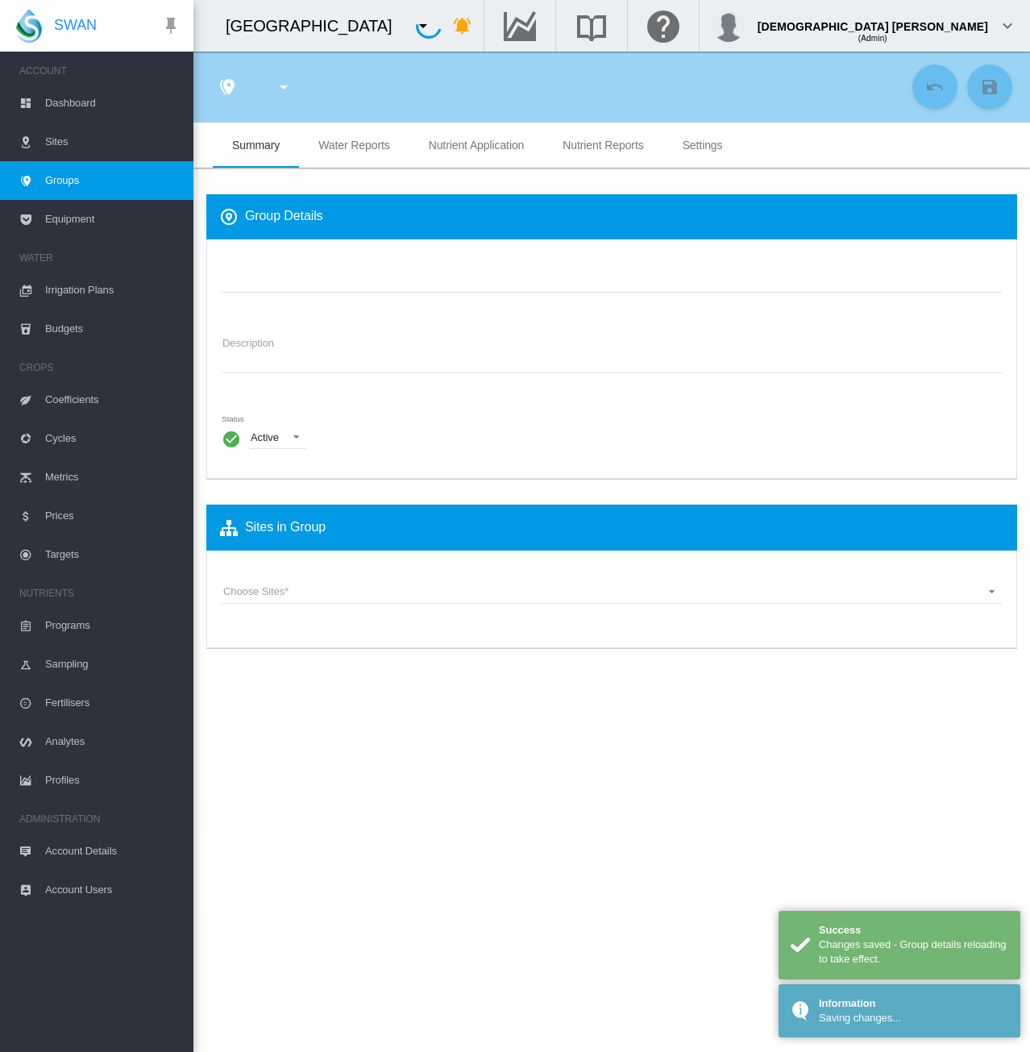
type input "**"
type textarea "**********"
type input "*"
type input "**"
type input "*"
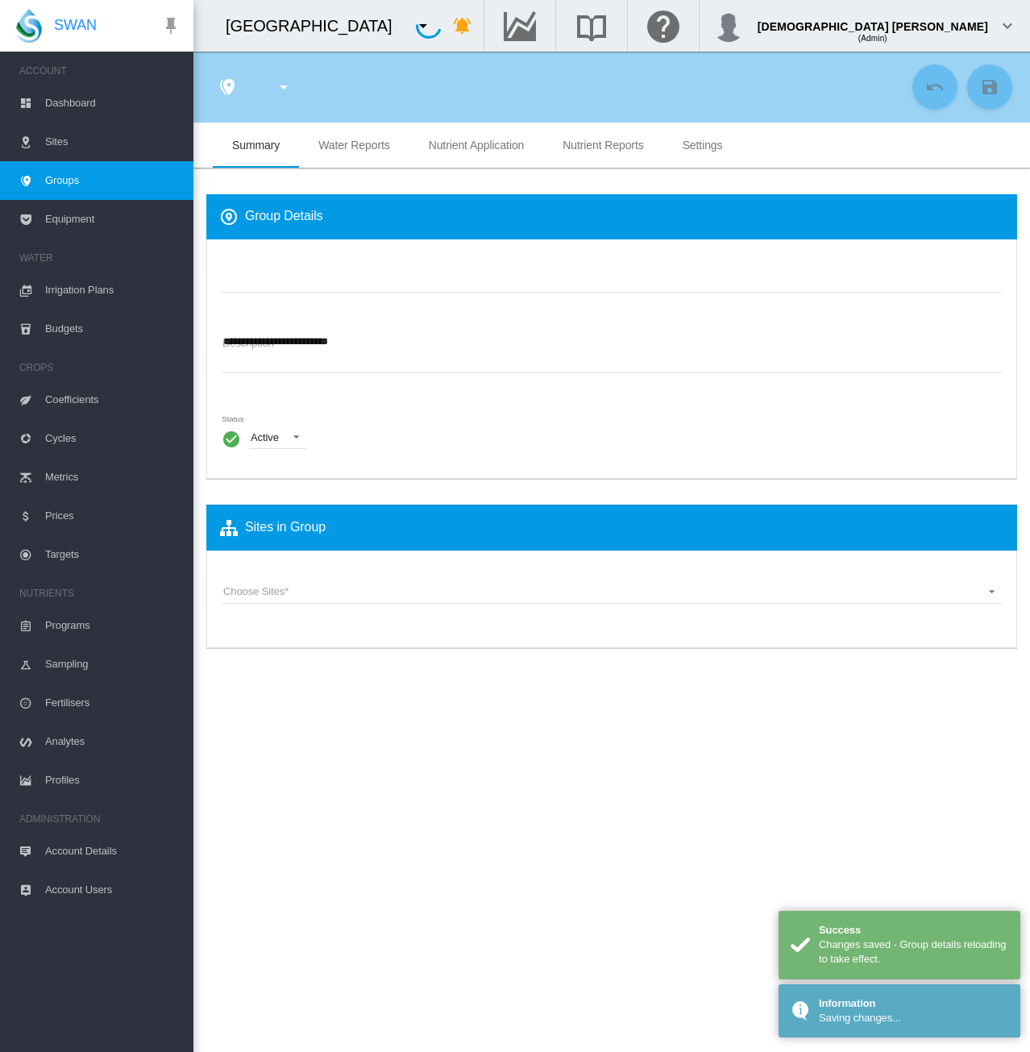
type input "***"
click at [80, 104] on span "Dashboard" at bounding box center [112, 103] width 135 height 39
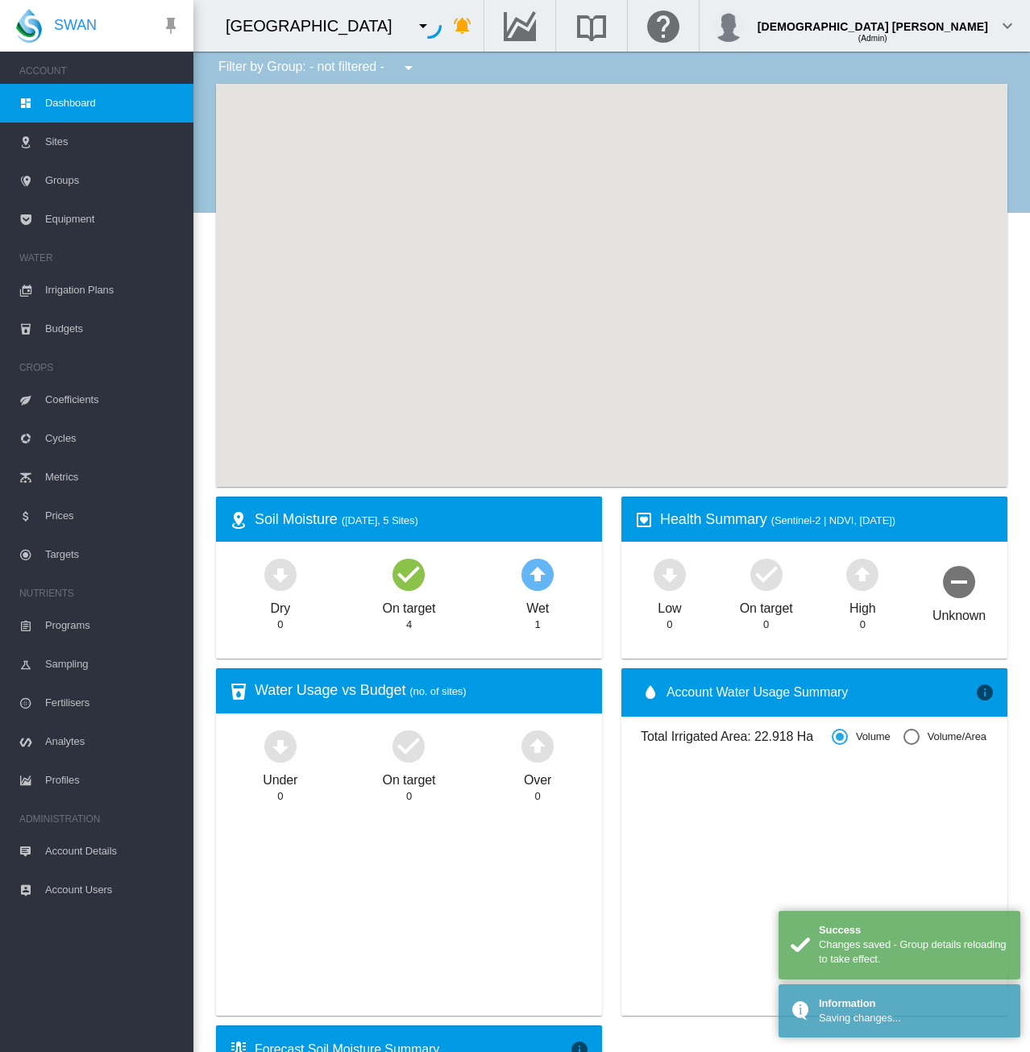
click at [74, 186] on span "Groups" at bounding box center [112, 180] width 135 height 39
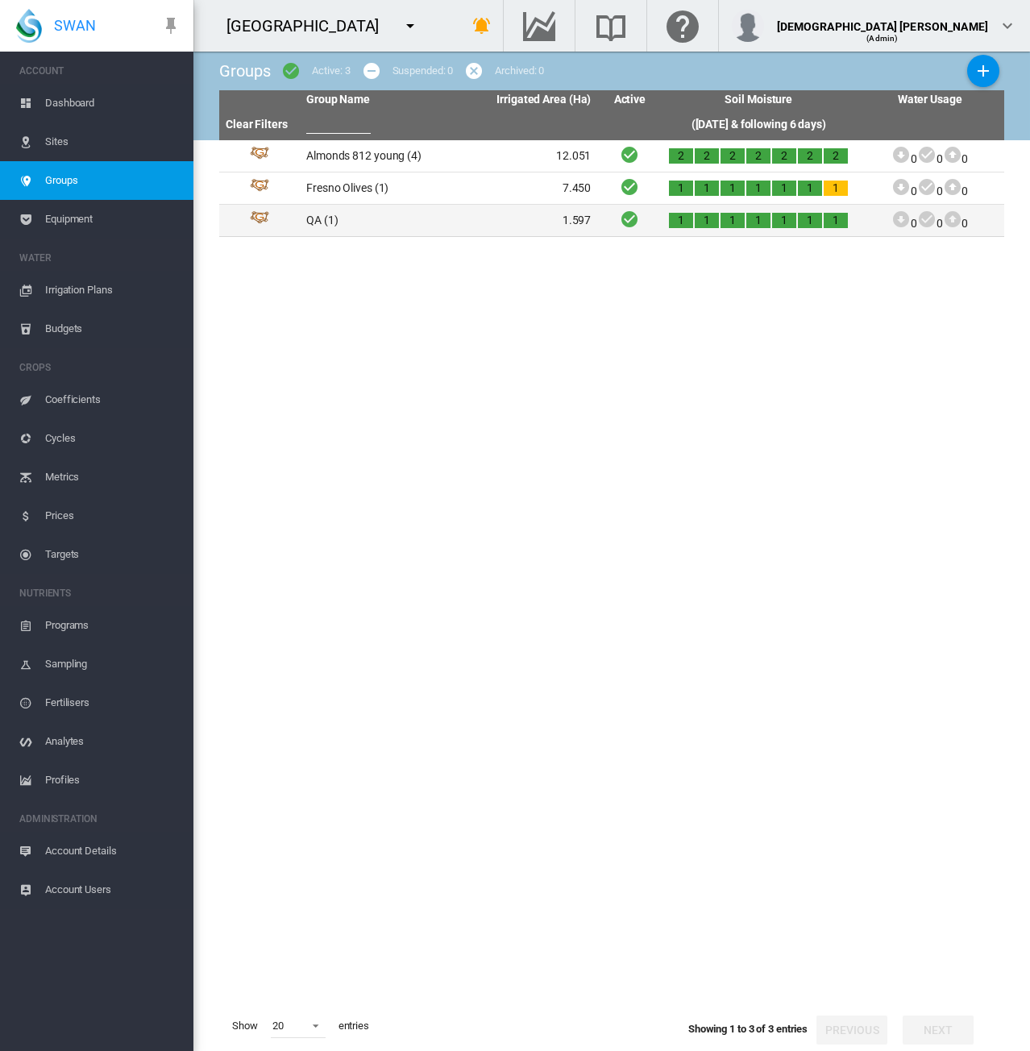
click at [379, 217] on td "QA (1)" at bounding box center [374, 220] width 149 height 31
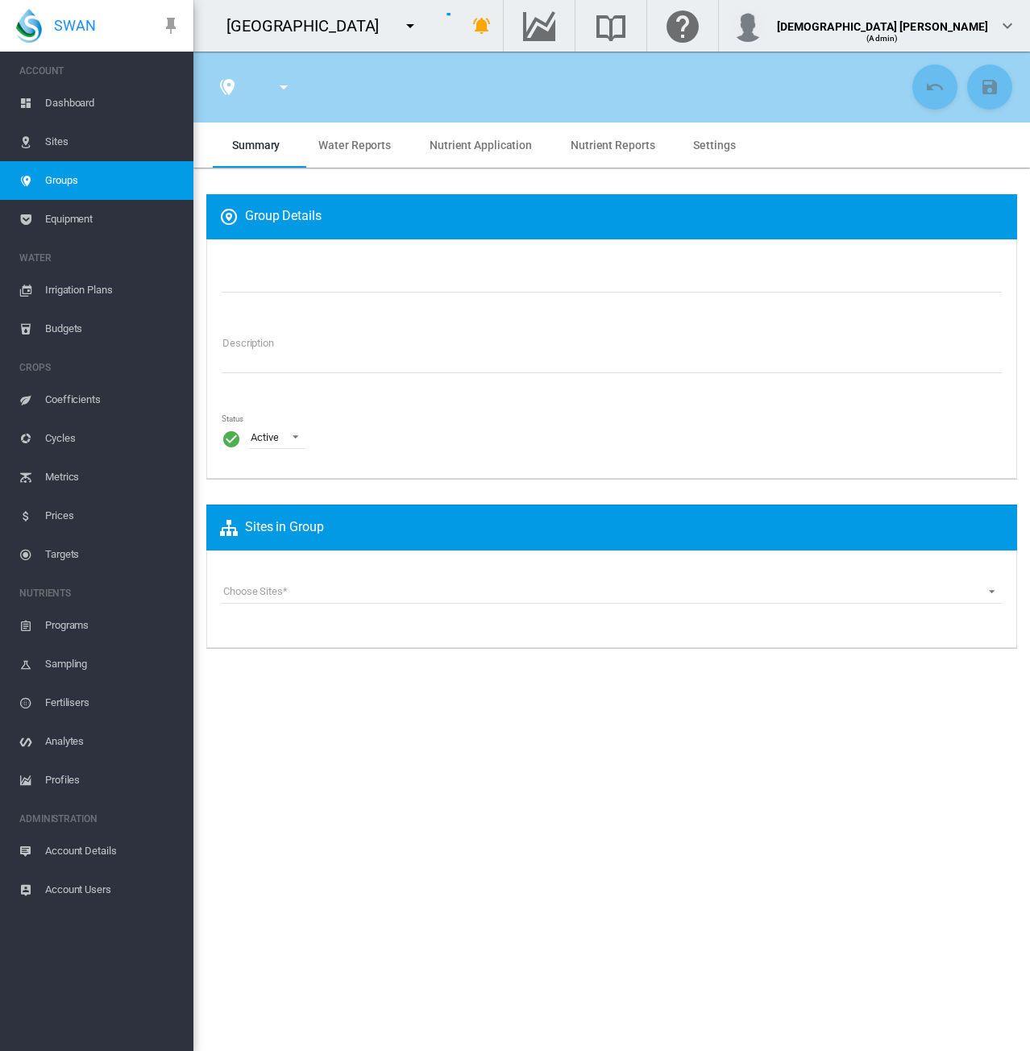
type input "**"
type textarea "**********"
type input "*"
type input "**"
type input "*"
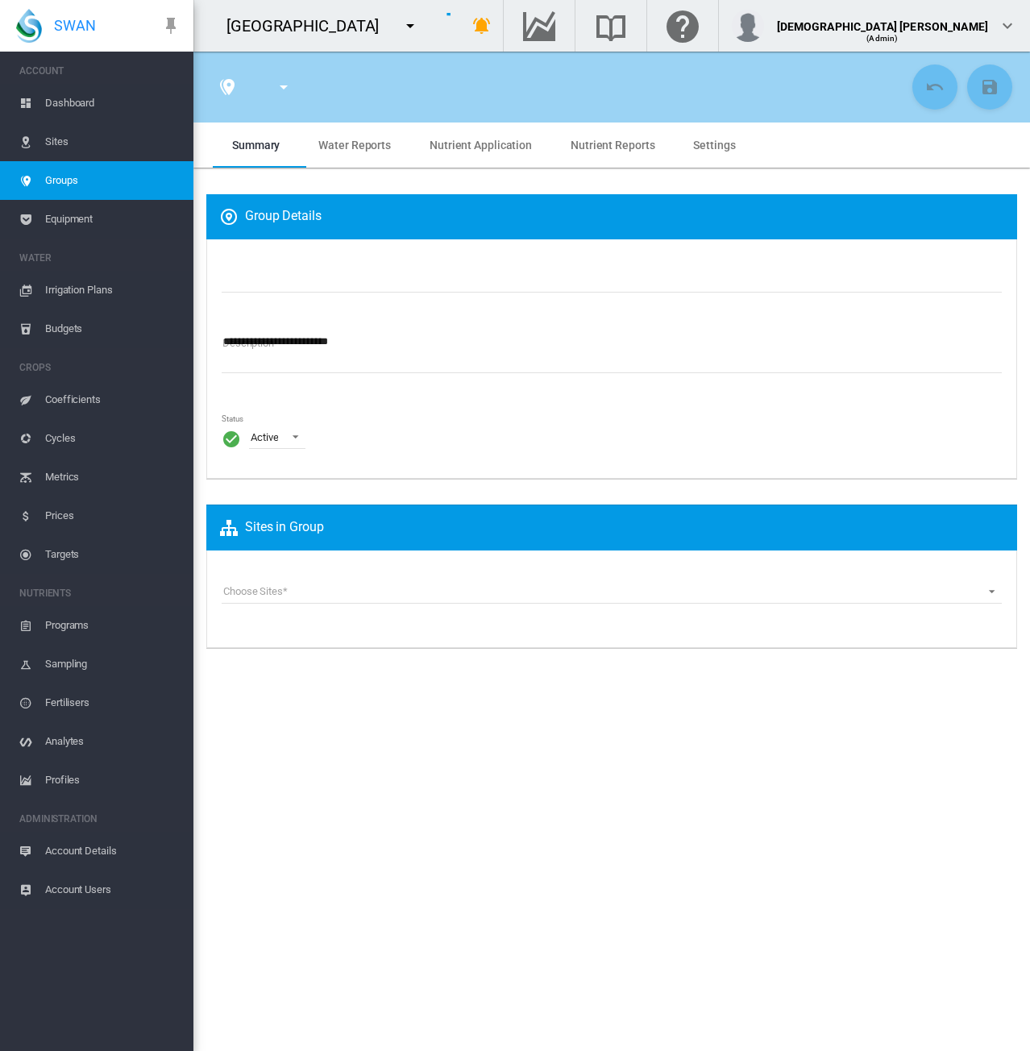
type input "***"
click at [620, 149] on reports "Nutrient Reports" at bounding box center [613, 145] width 84 height 13
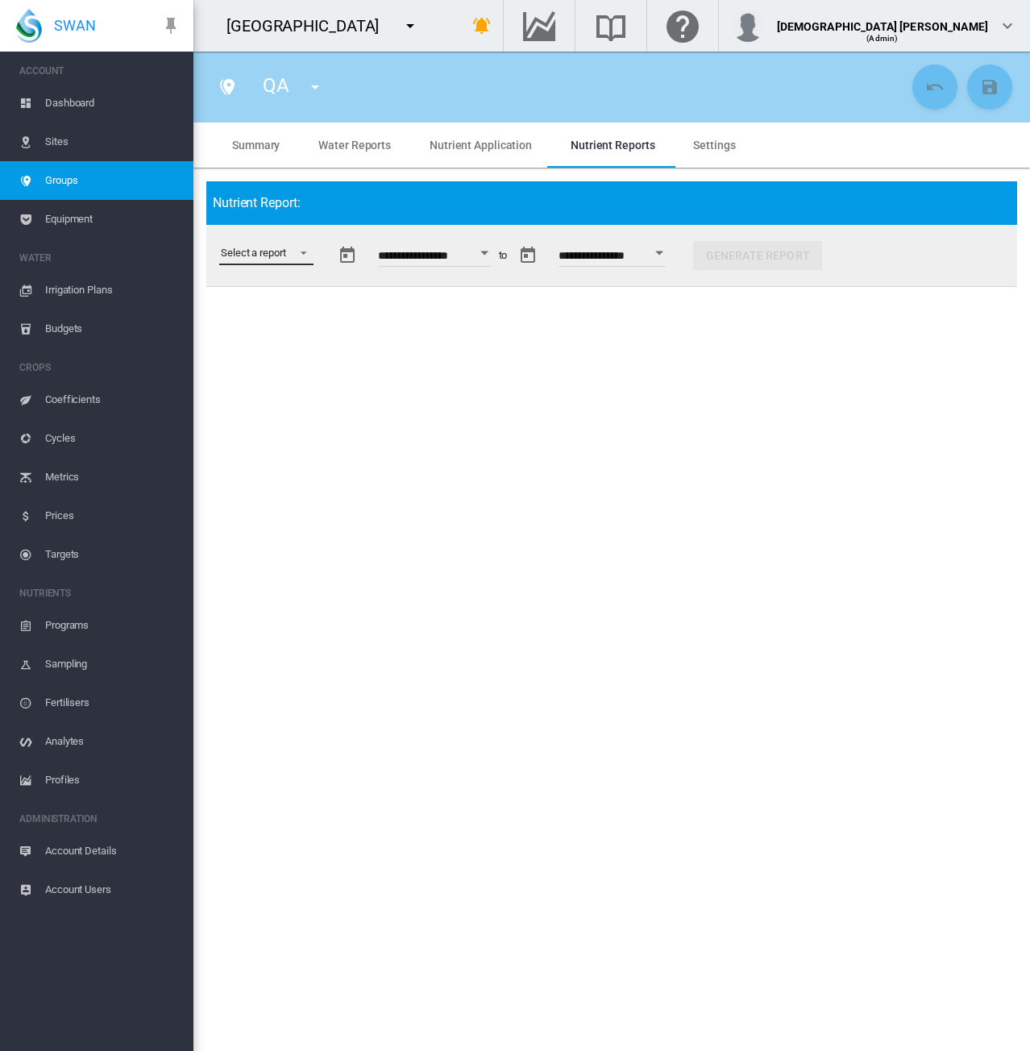
click at [250, 254] on md-select "Select a report Budget vs Actuals Tank Mix Fertiliser Applications Analytes Nut…" at bounding box center [266, 253] width 94 height 24
click at [73, 141] on md-backdrop at bounding box center [515, 525] width 1030 height 1051
click at [73, 141] on span "Sites" at bounding box center [112, 142] width 135 height 39
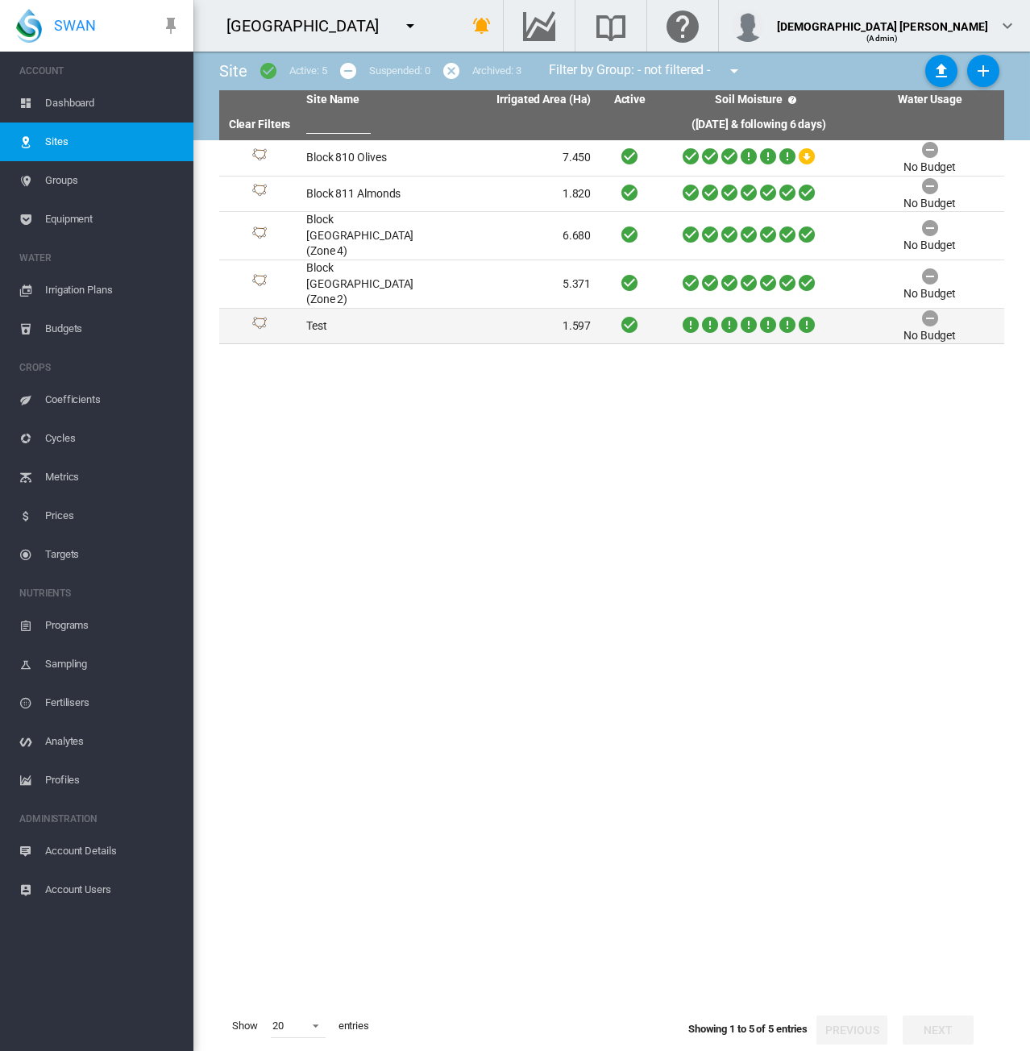
click at [368, 309] on td "Test" at bounding box center [374, 326] width 149 height 35
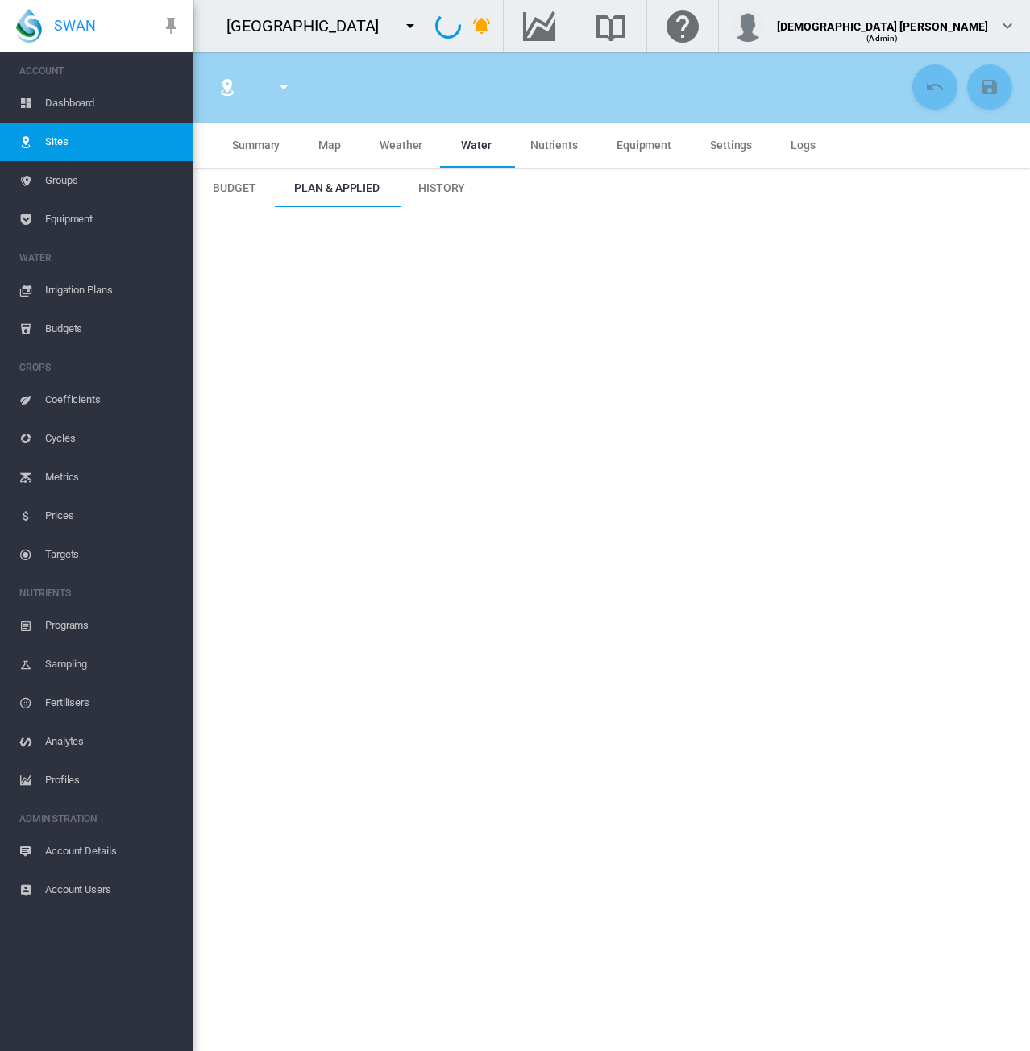
type input "****"
type input "********"
type input "**********"
type input "***"
type input "*****"
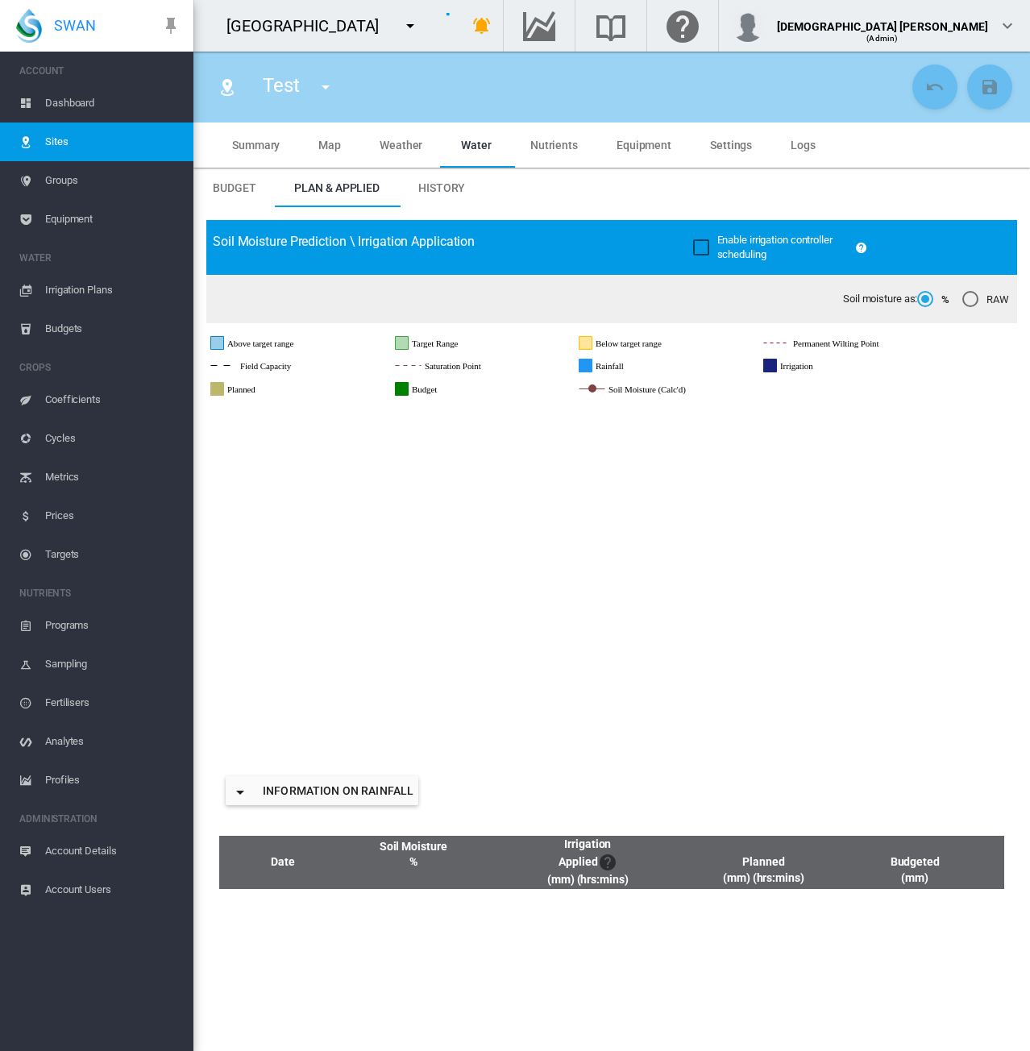
click at [568, 147] on span "Nutrients" at bounding box center [555, 145] width 48 height 13
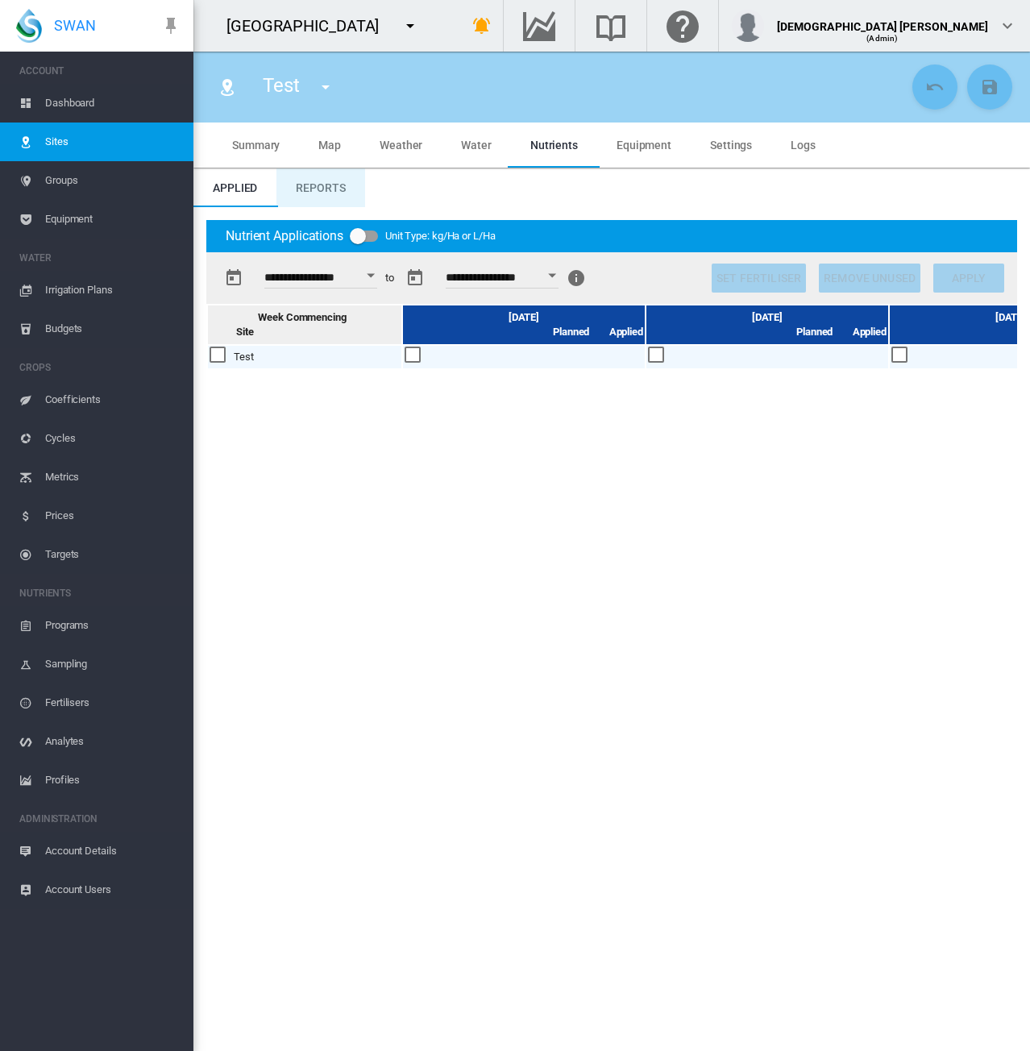
click at [311, 177] on md-tab-item "Reports" at bounding box center [321, 188] width 88 height 39
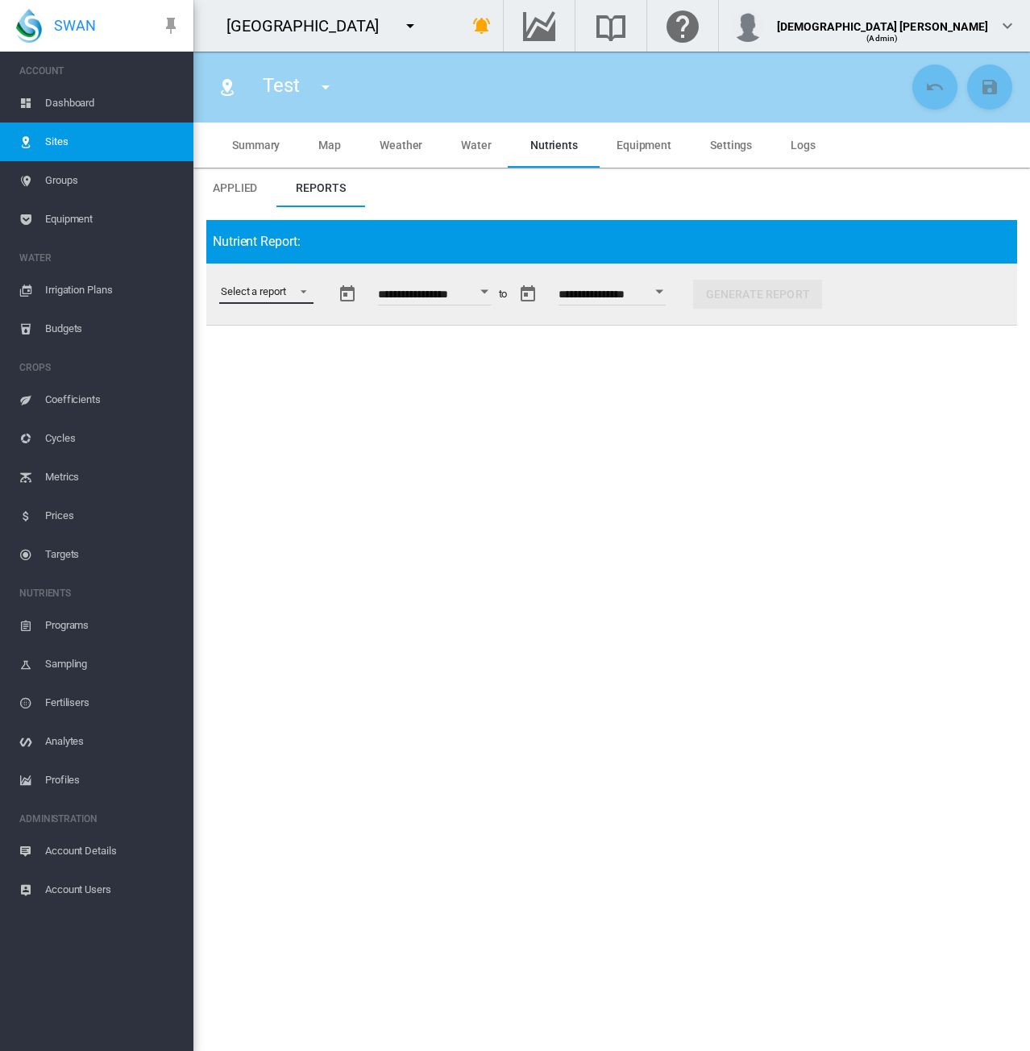
click at [281, 292] on md-select "Select a report Budget vs Actuals Tank Mix Fertiliser Applications Analytes Nut…" at bounding box center [266, 292] width 94 height 24
click at [285, 458] on md-option "Nutrient Actuals" at bounding box center [269, 447] width 123 height 39
click at [818, 304] on button "Generate Report" at bounding box center [765, 294] width 129 height 29
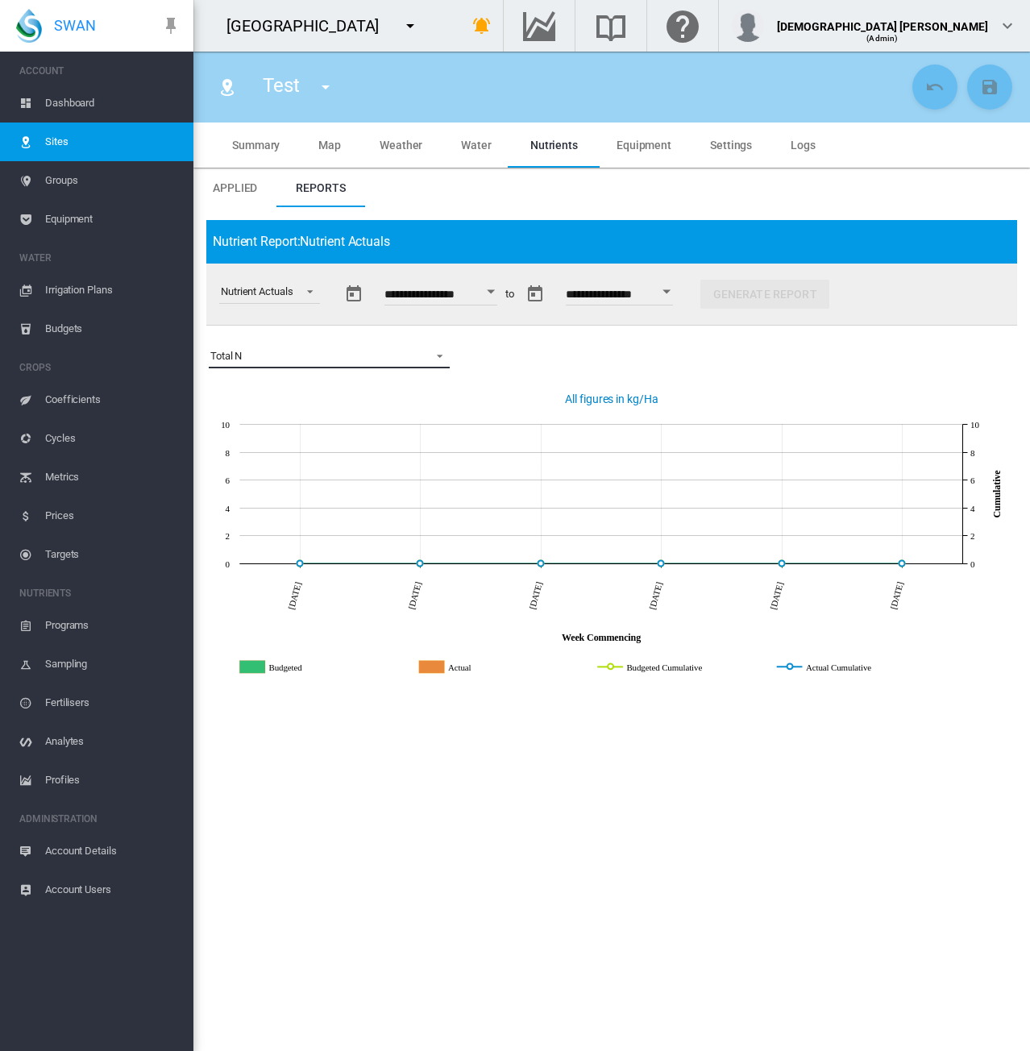
click at [435, 356] on span "Select a Nutrient: Total N" at bounding box center [435, 355] width 19 height 15
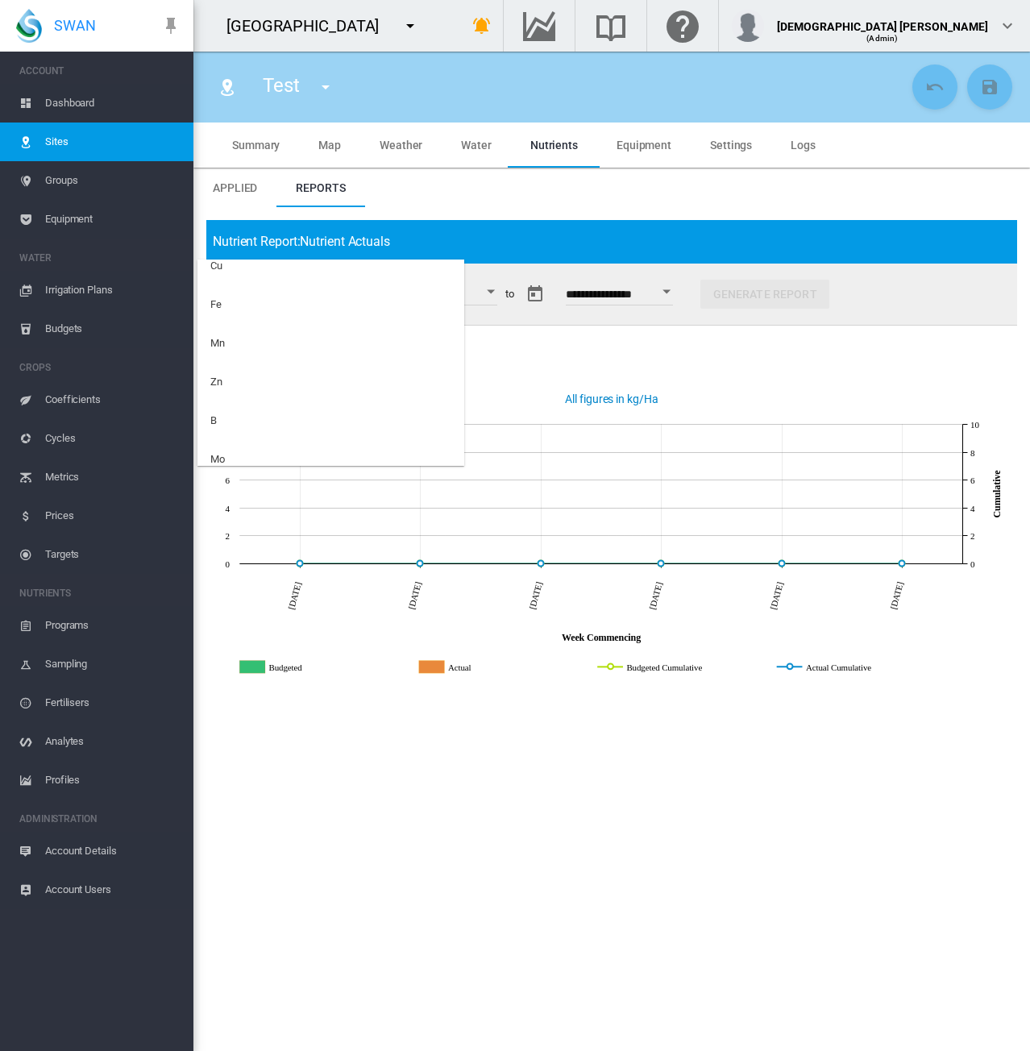
scroll to position [413, 0]
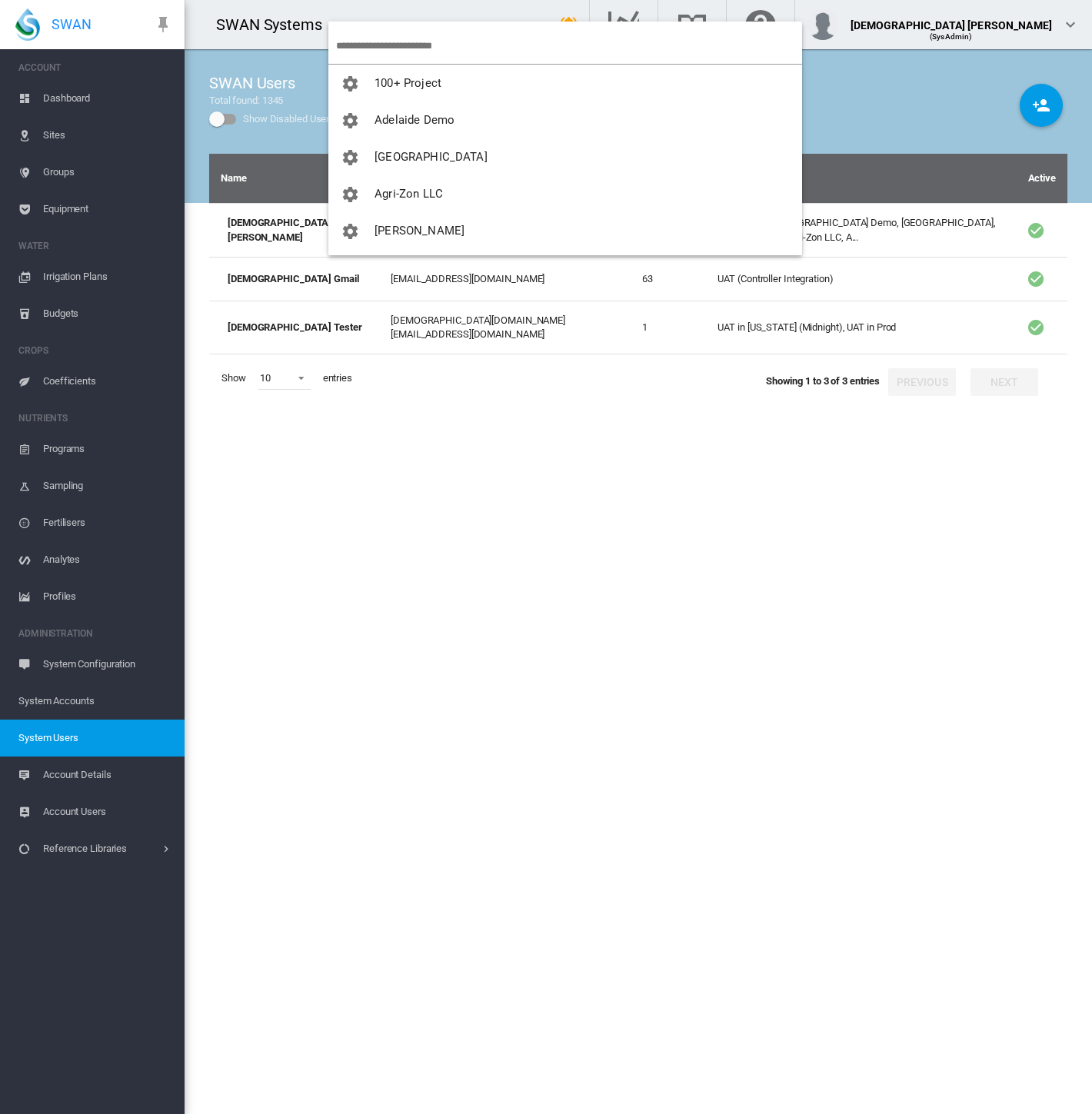
click at [382, 42] on md-backdrop at bounding box center [546, 557] width 1092 height 1114
click at [411, 49] on input "search" at bounding box center [568, 46] width 466 height 36
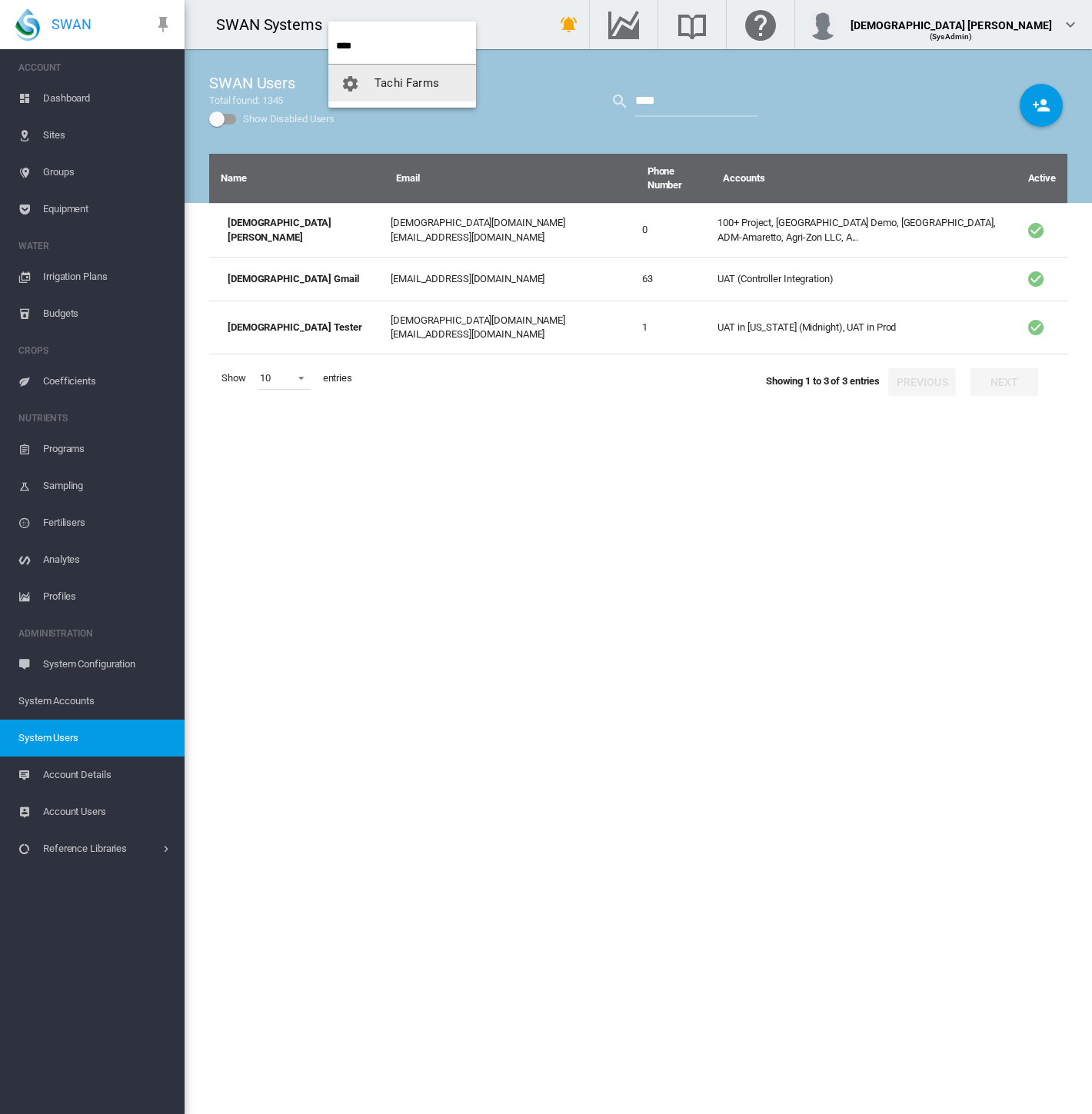
type input "****"
click at [411, 76] on span "Tachi Farms" at bounding box center [407, 83] width 65 height 14
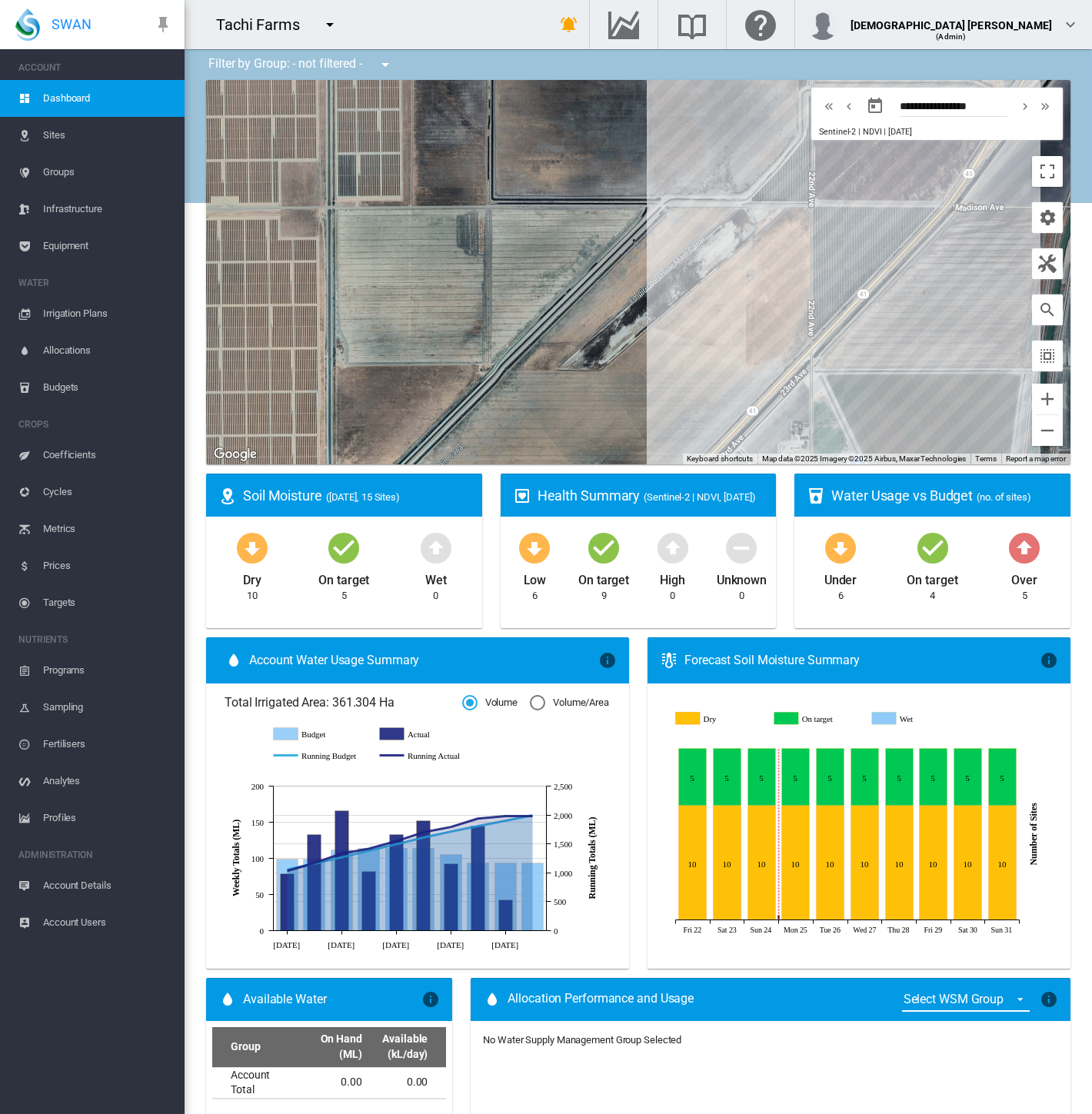
click at [59, 246] on span "Equipment" at bounding box center [107, 246] width 129 height 37
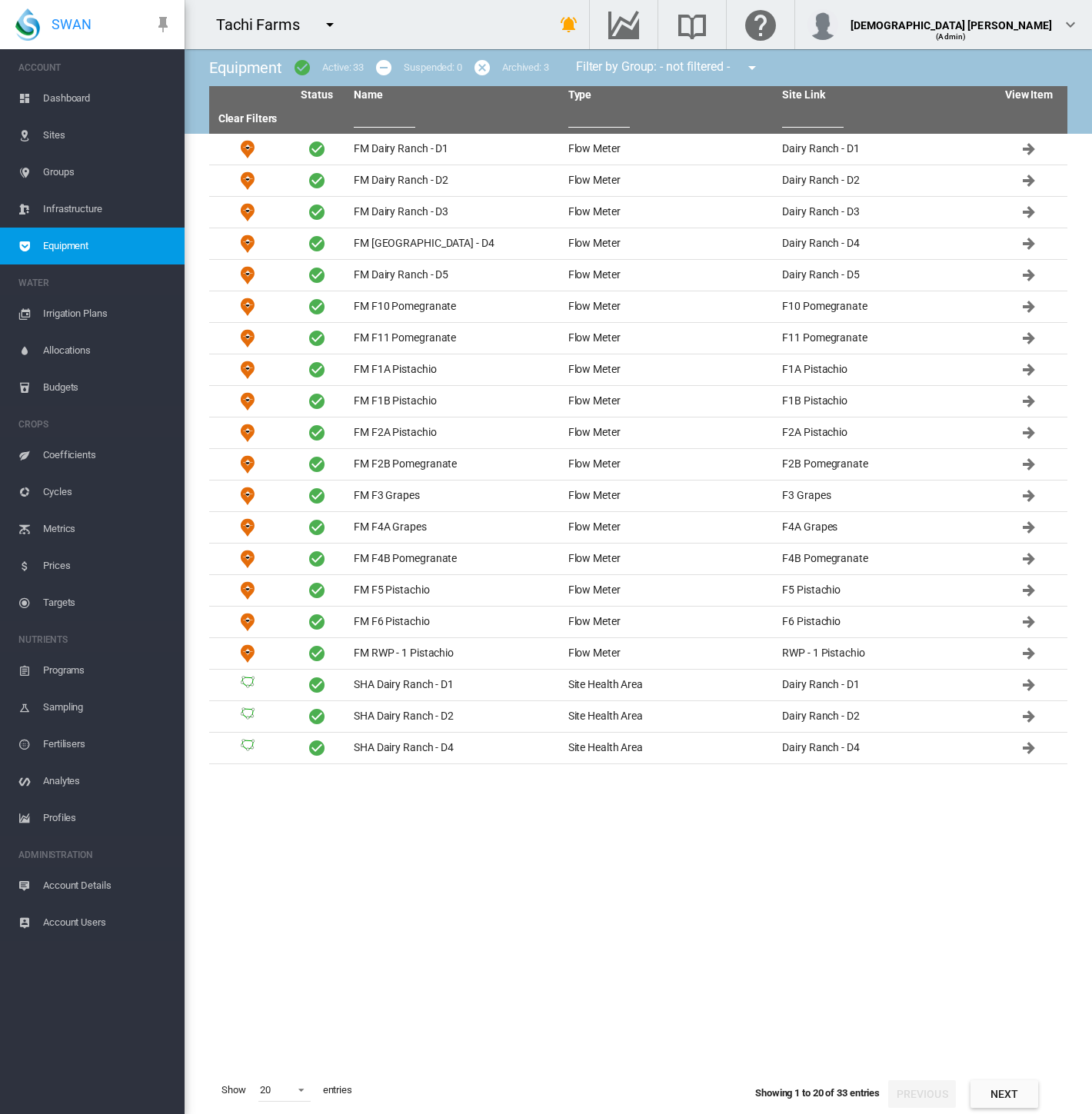
click at [380, 115] on input "text" at bounding box center [384, 116] width 62 height 23
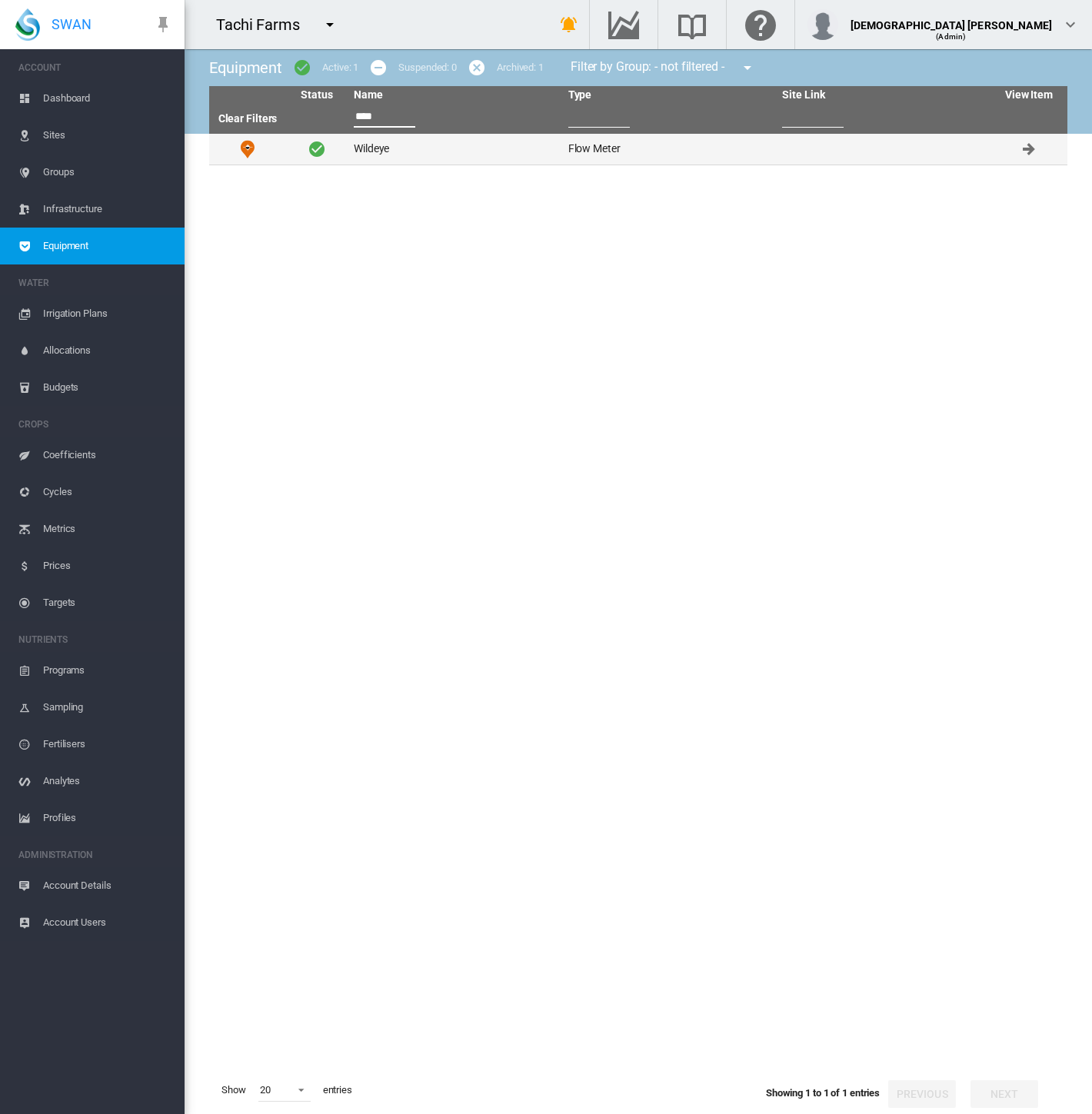
type input "****"
click at [435, 150] on td "Wildeye" at bounding box center [454, 149] width 215 height 31
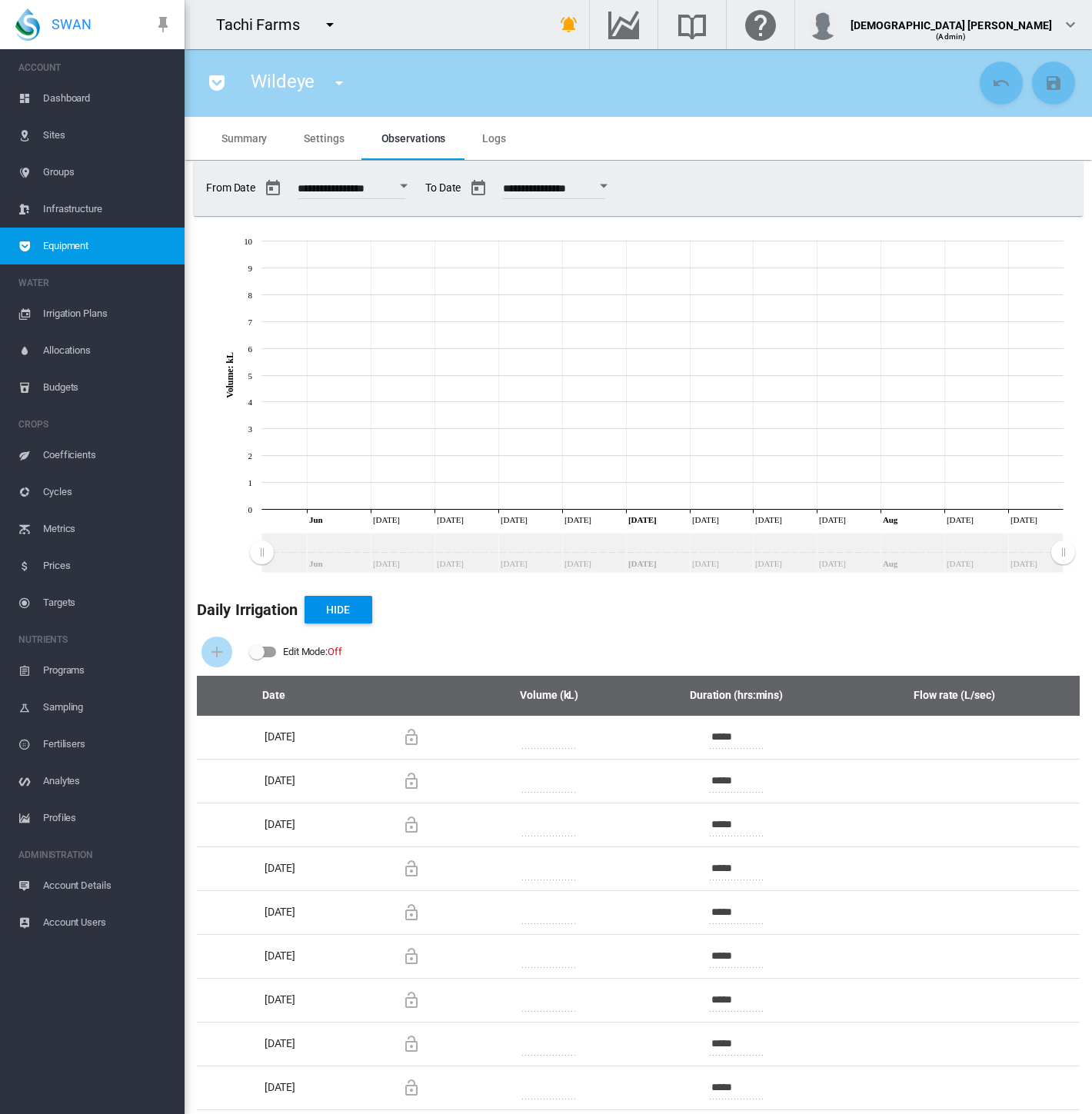
click at [328, 134] on span "Settings" at bounding box center [323, 138] width 40 height 12
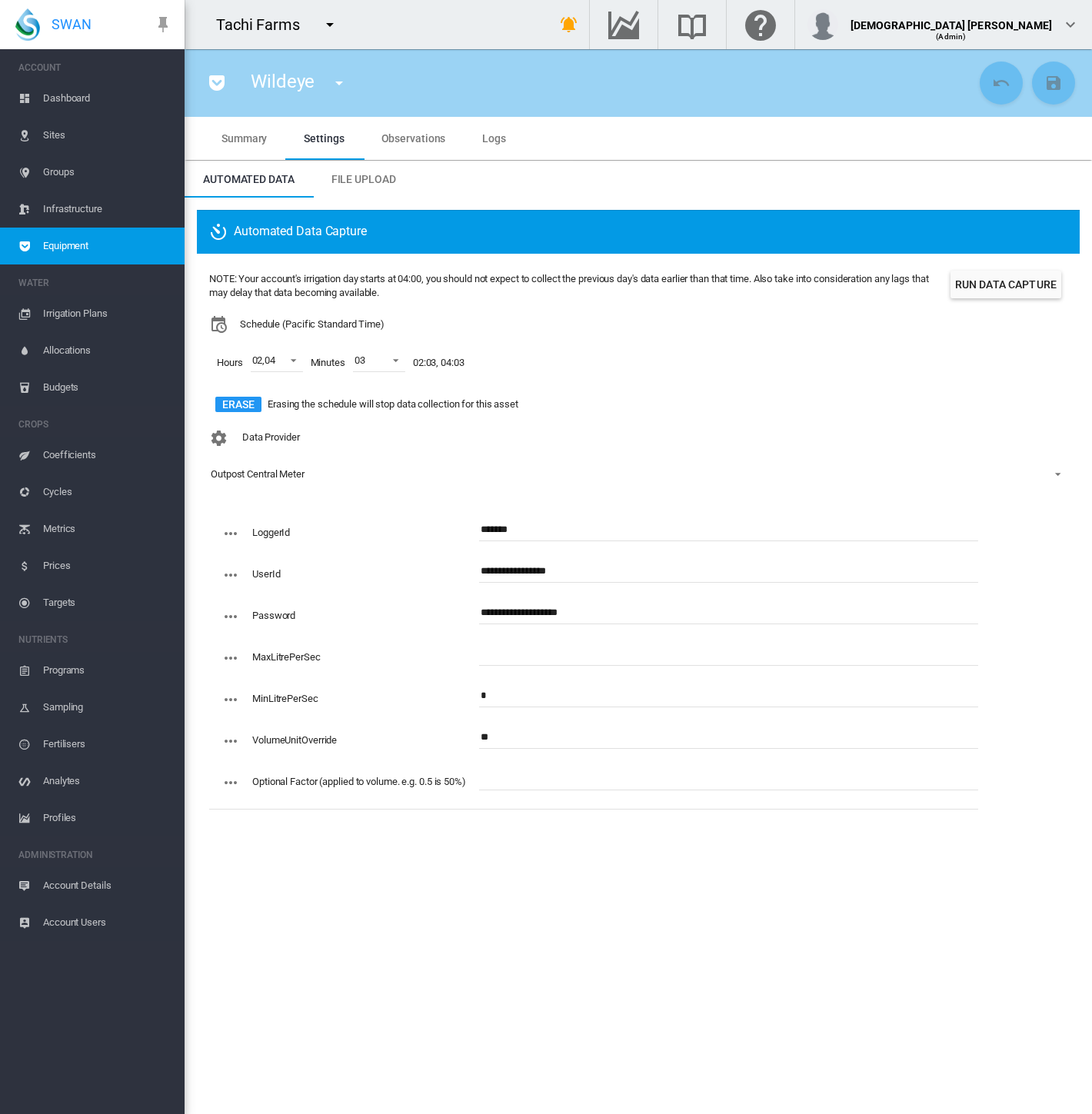
click at [409, 135] on span "Observations" at bounding box center [414, 138] width 65 height 12
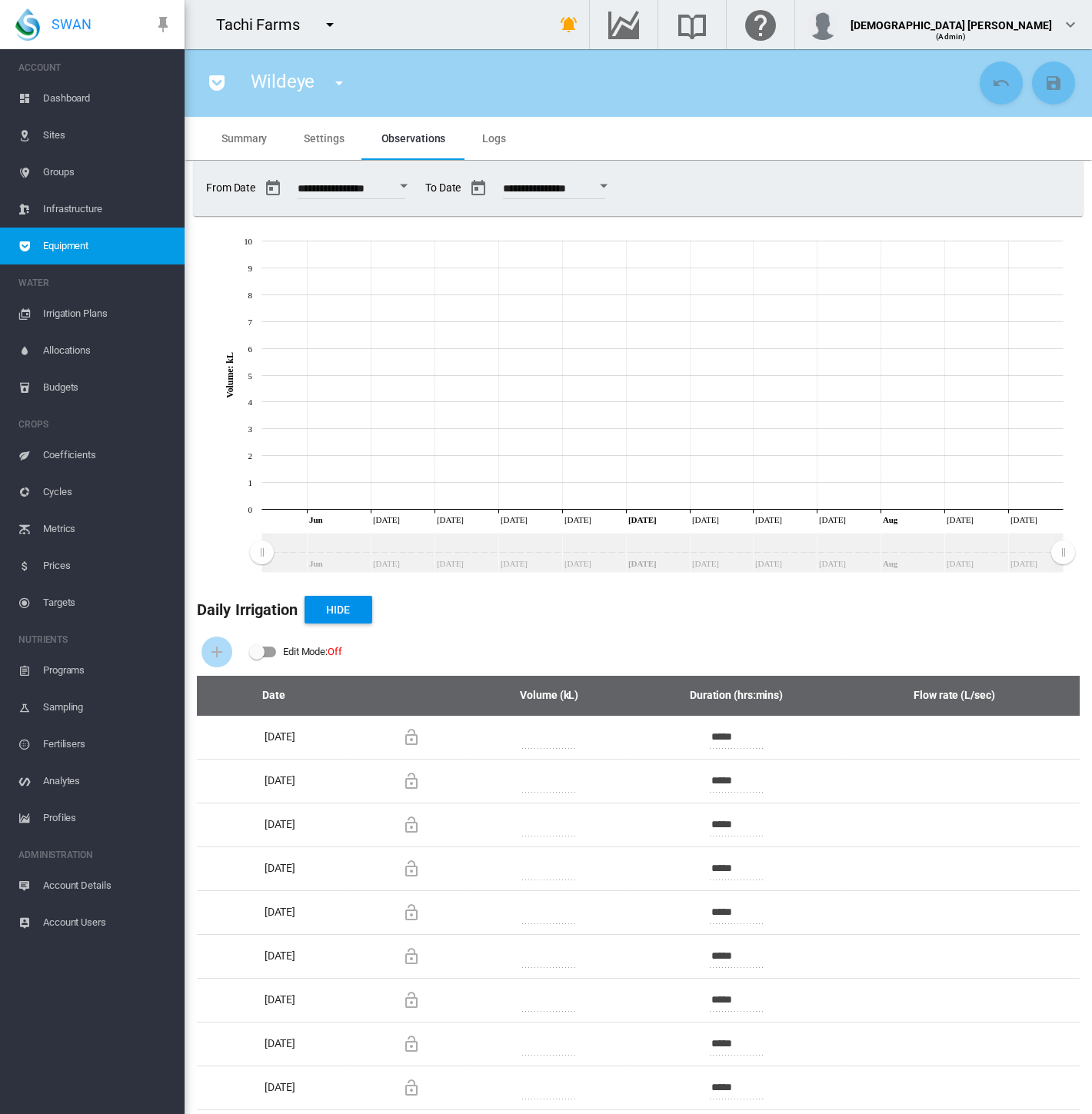
click at [407, 185] on div "Open calendar" at bounding box center [403, 187] width 8 height 4
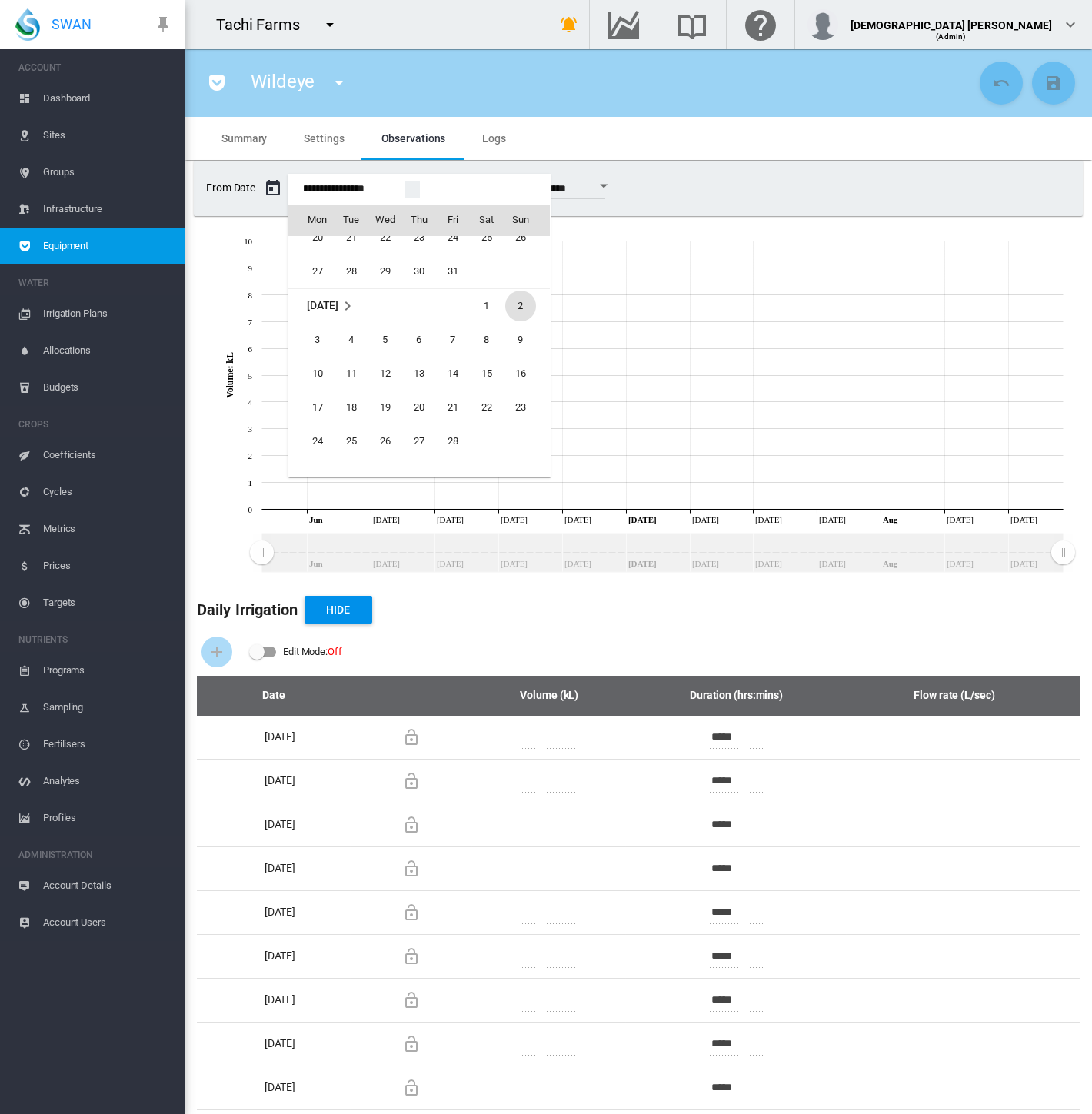
scroll to position [36814, 0]
drag, startPoint x: 474, startPoint y: 316, endPoint x: 549, endPoint y: 317, distance: 75.0
click at [475, 316] on span "1" at bounding box center [486, 326] width 31 height 31
type input "**********"
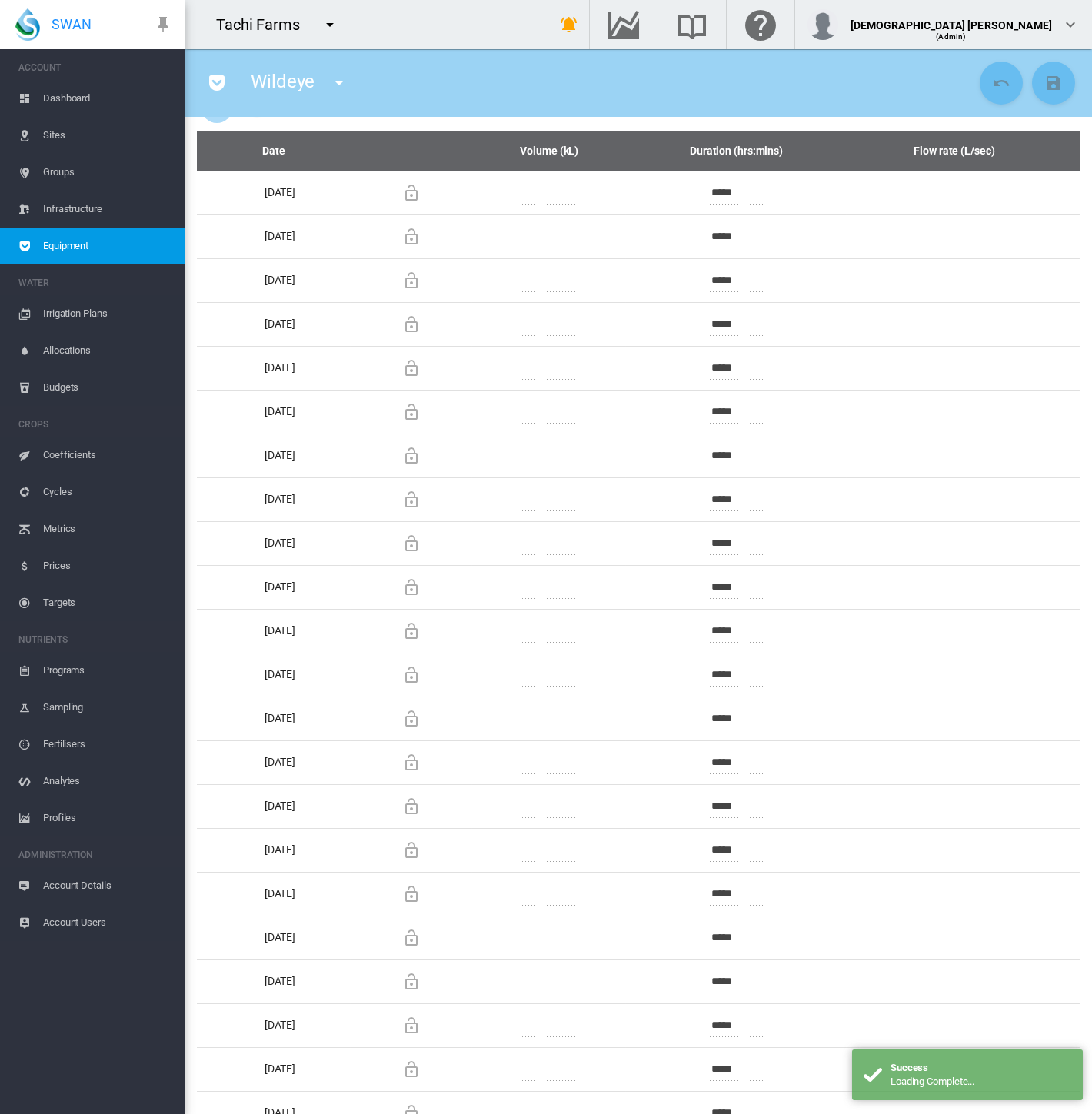
scroll to position [0, 0]
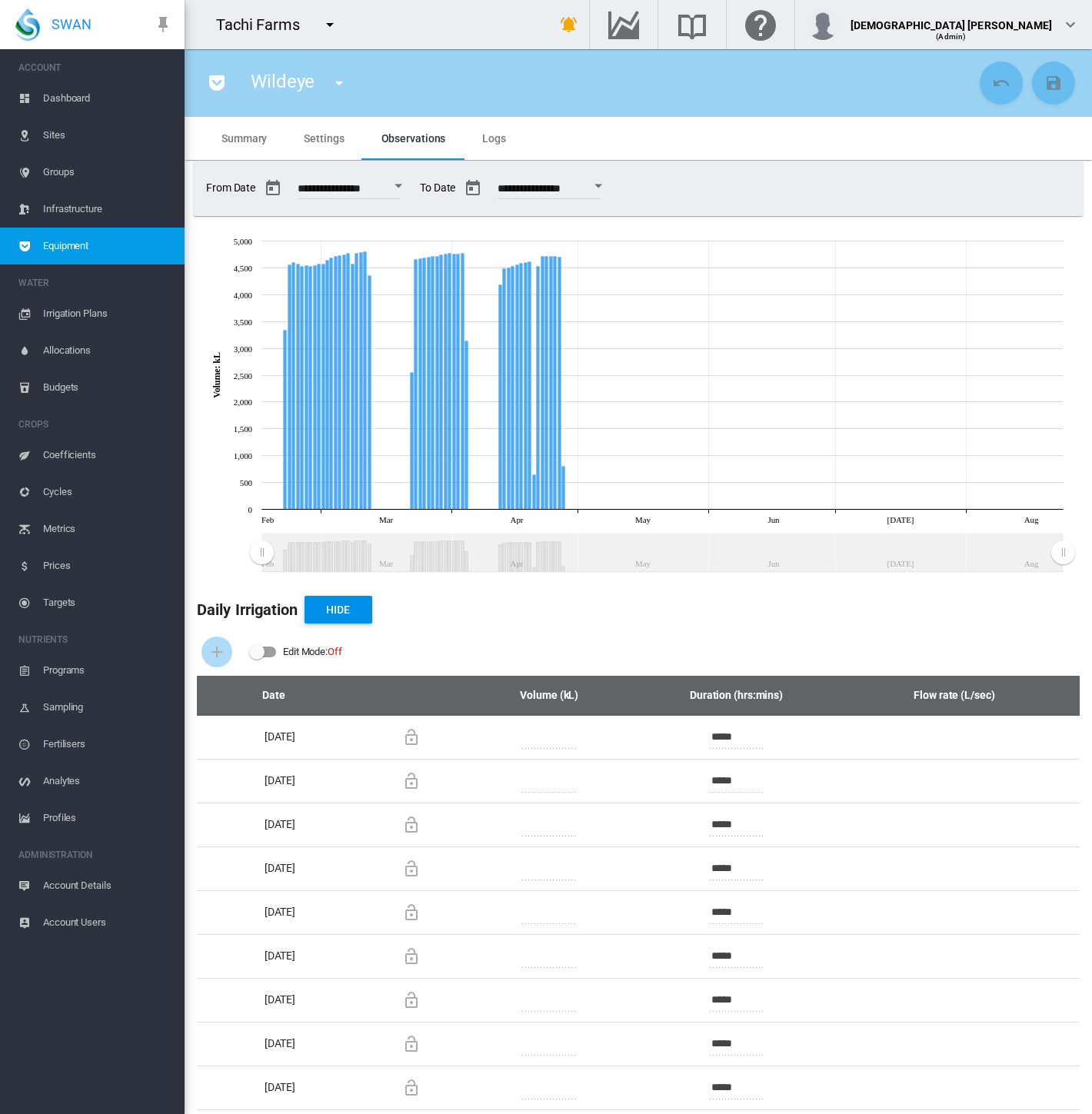
click at [612, 188] on button "Open calendar" at bounding box center [598, 186] width 28 height 28
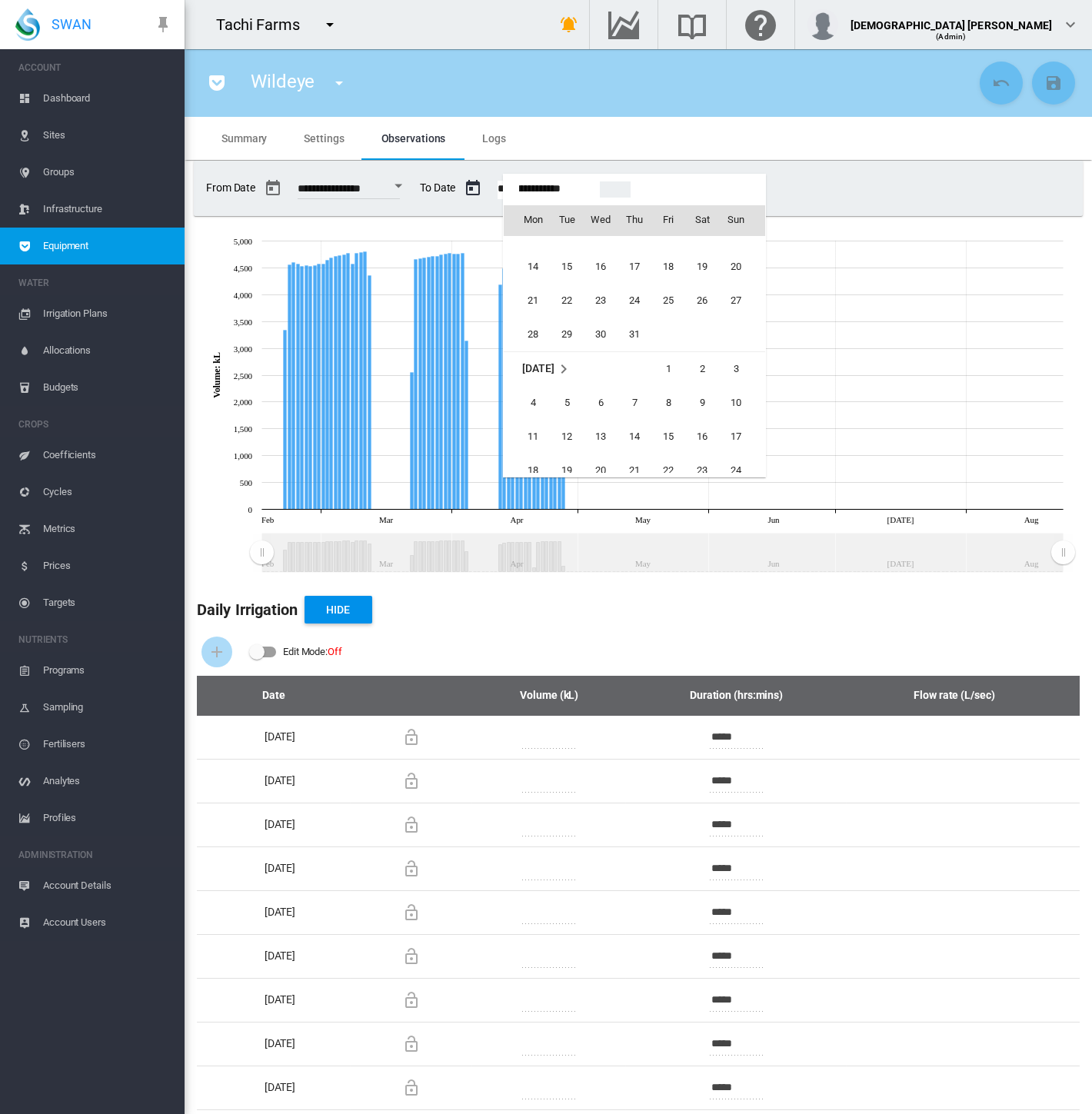
scroll to position [37969, 0]
click at [632, 360] on span "31" at bounding box center [634, 358] width 31 height 31
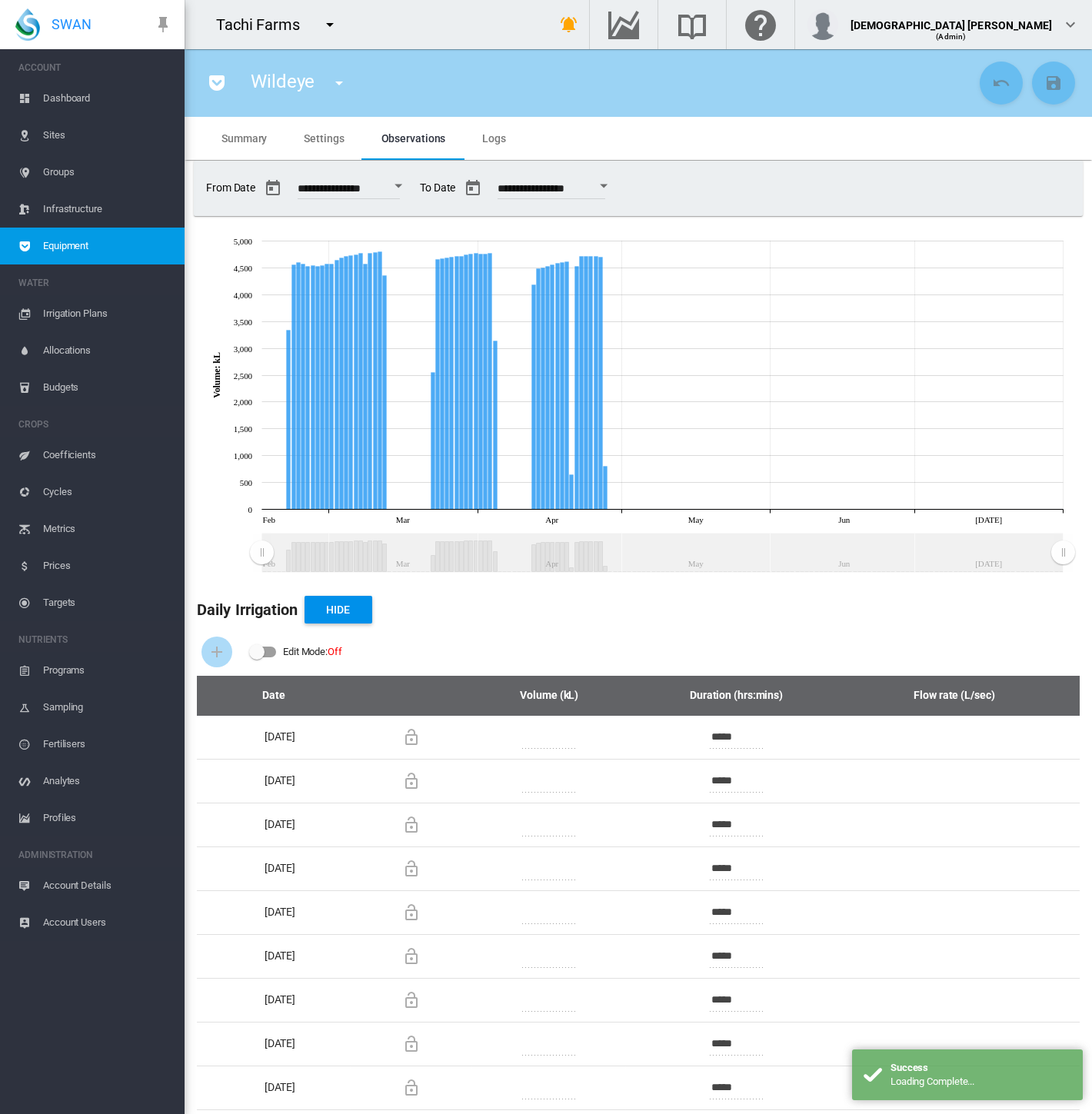
click at [755, 196] on div "**********" at bounding box center [638, 188] width 876 height 43
click at [608, 186] on div "Open calendar" at bounding box center [604, 187] width 8 height 4
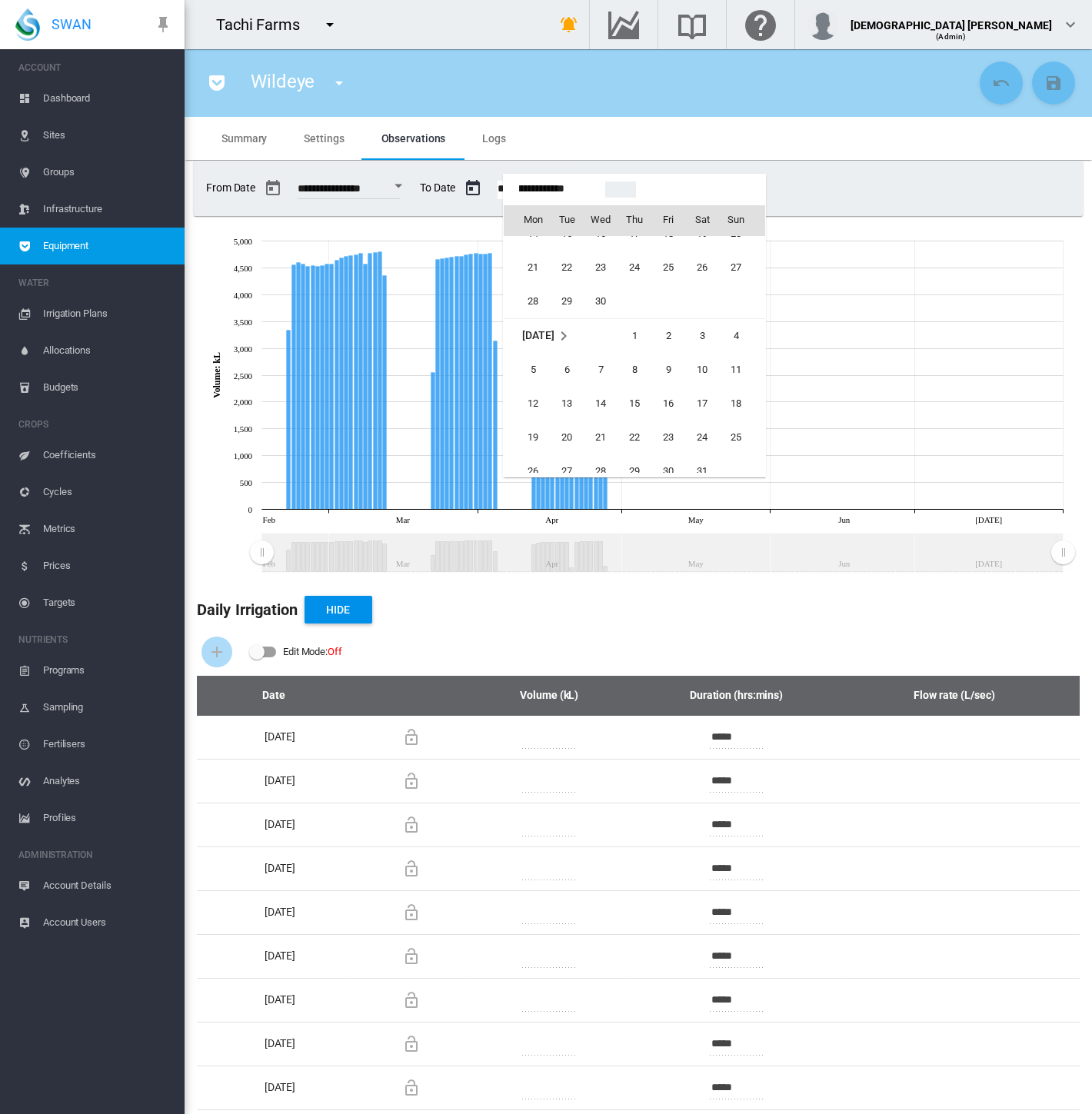
scroll to position [37306, 0]
click at [597, 399] on span "30" at bounding box center [601, 410] width 31 height 31
type input "**********"
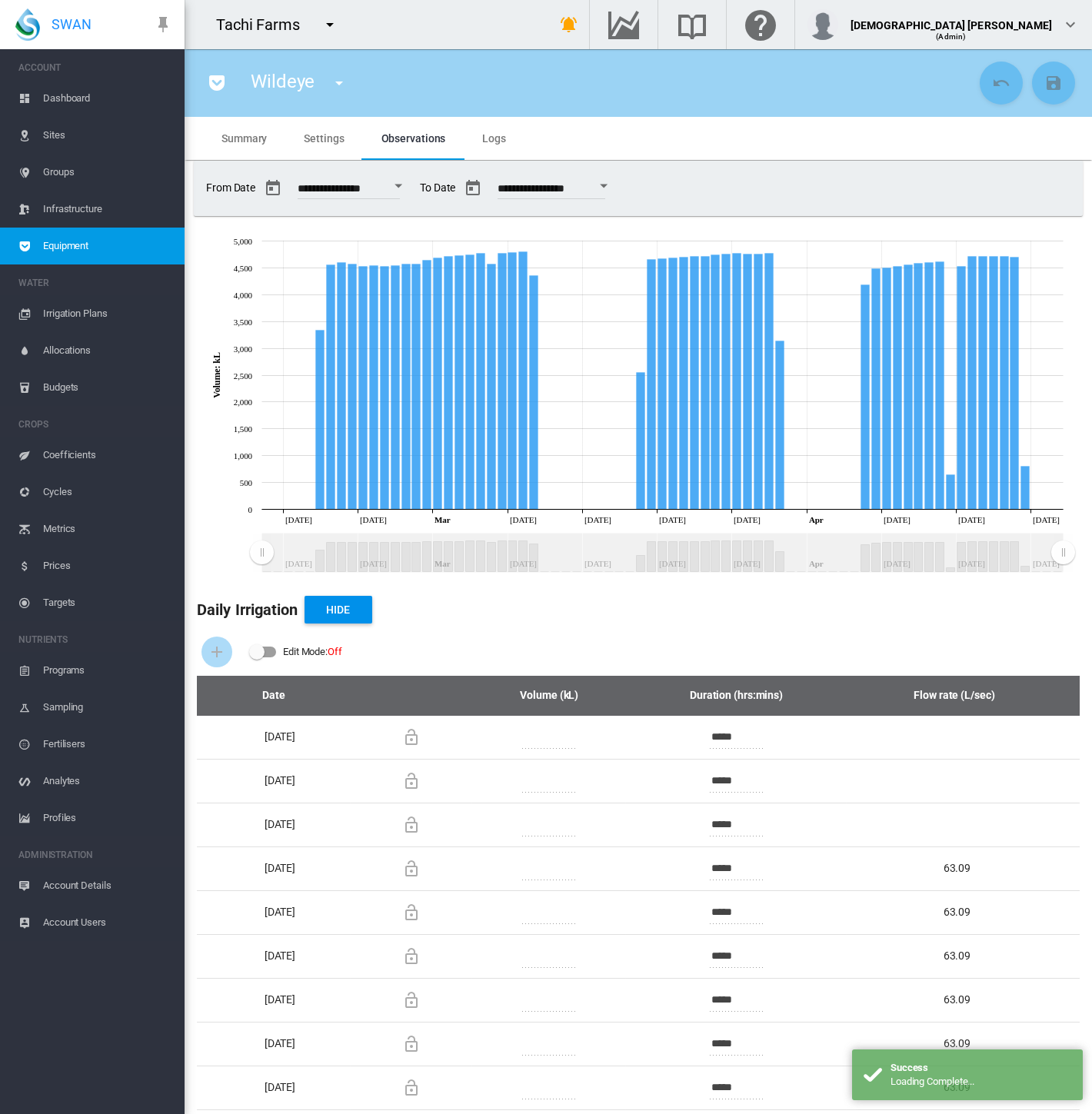
click at [951, 185] on div "**********" at bounding box center [638, 188] width 876 height 43
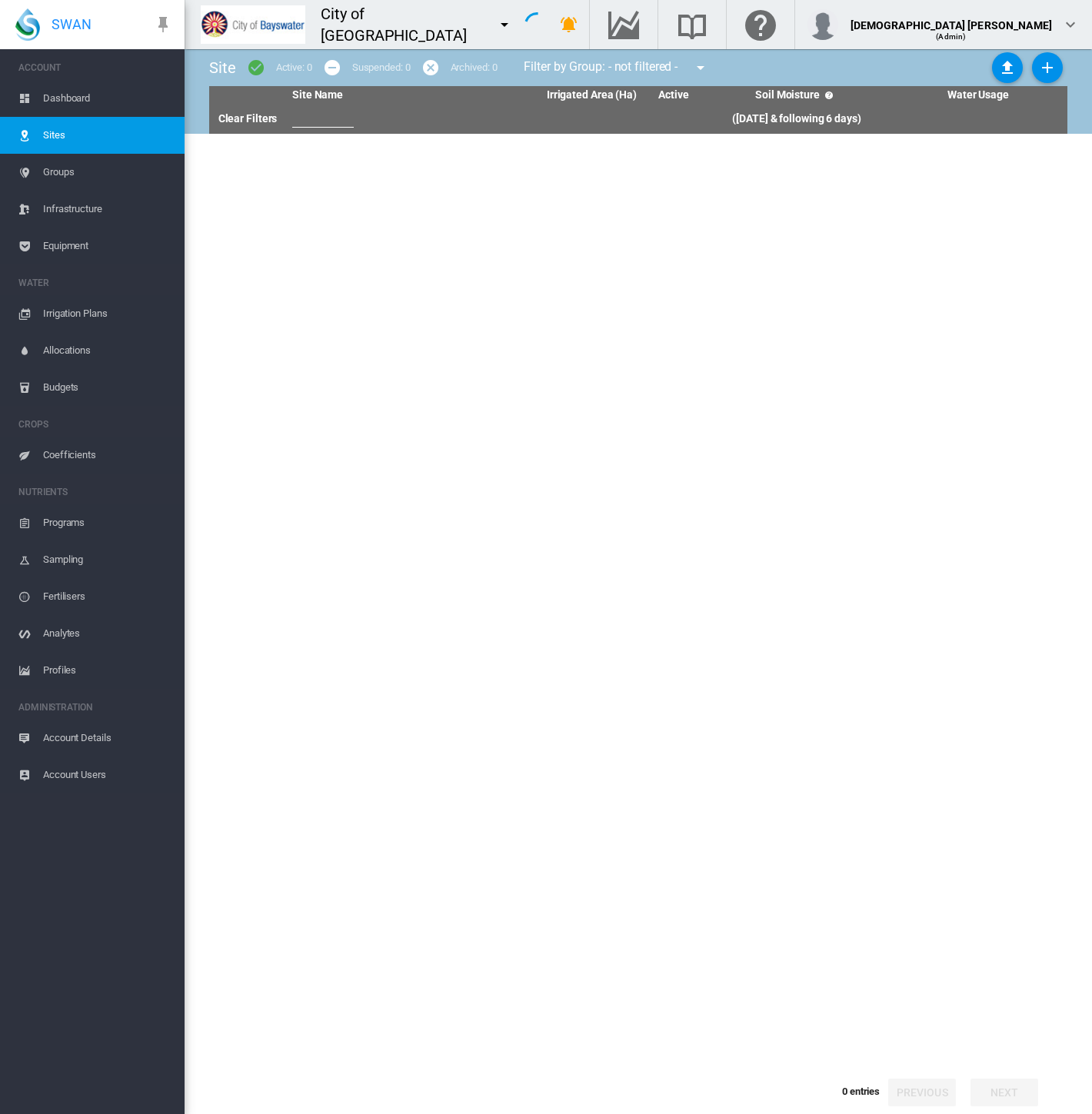
click at [495, 24] on md-icon "icon-menu-down" at bounding box center [504, 24] width 18 height 18
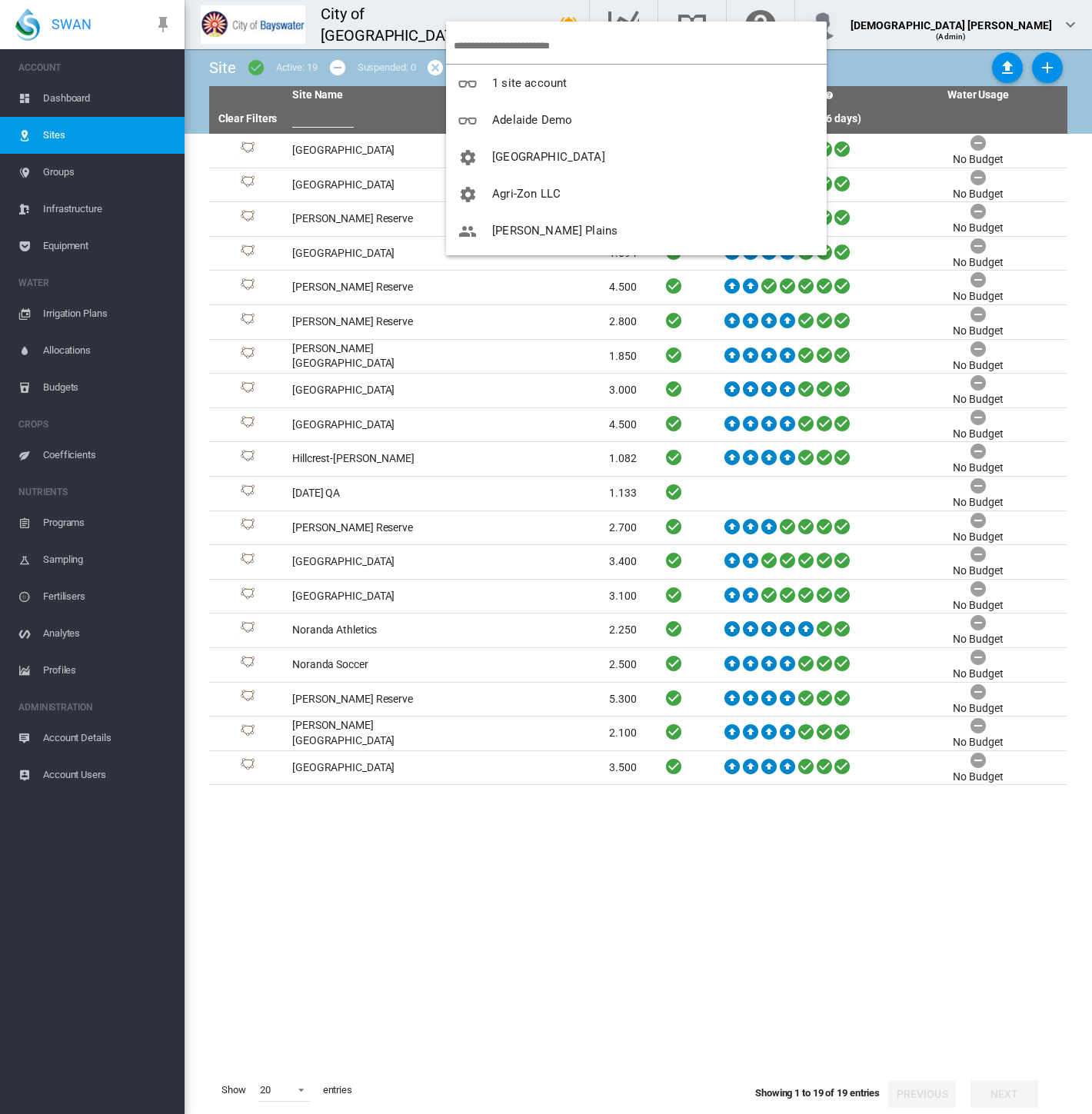
click at [490, 49] on input "search" at bounding box center [640, 46] width 373 height 36
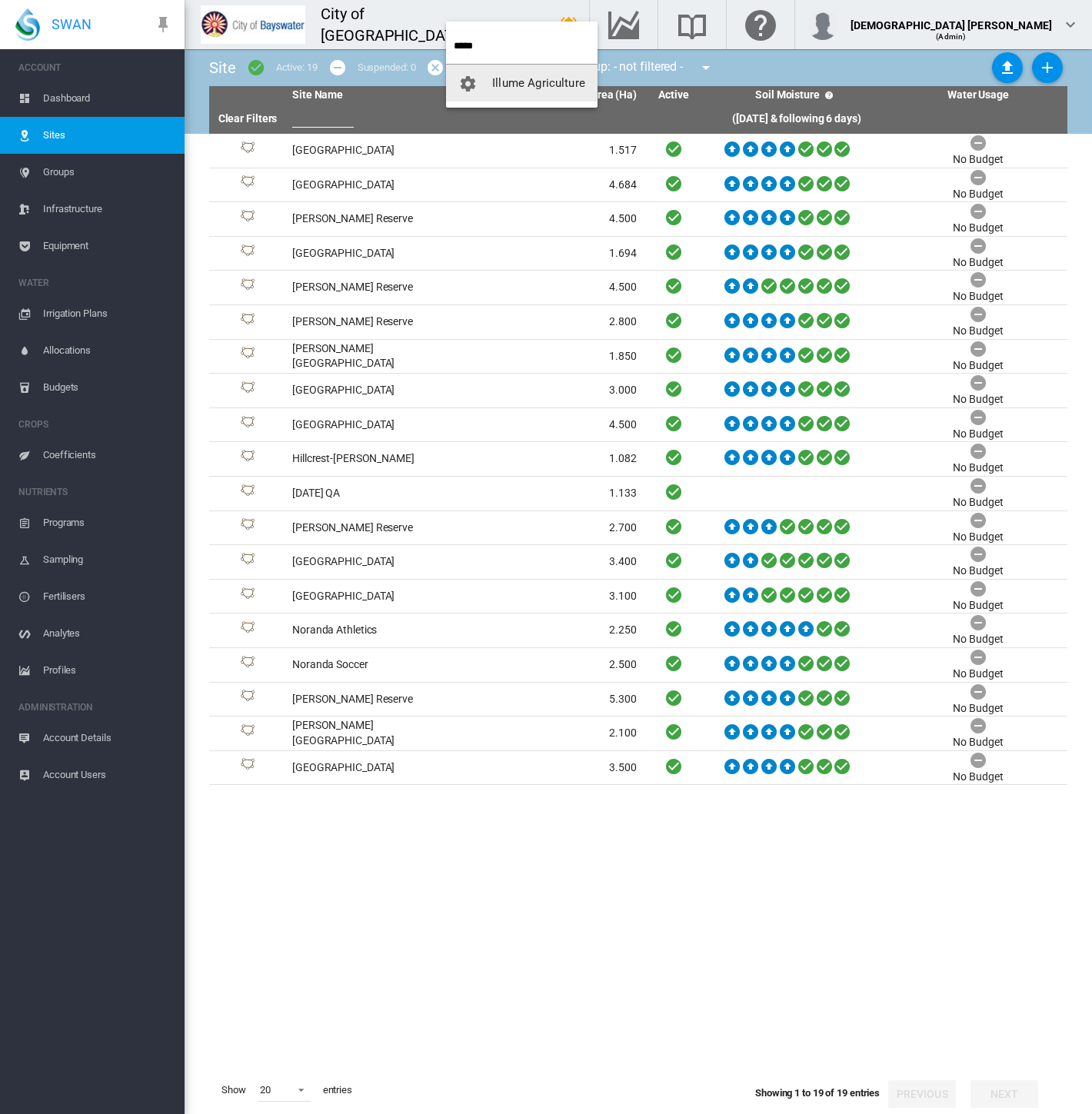
type input "*****"
click at [503, 77] on span "Illume Agriculture" at bounding box center [539, 83] width 93 height 14
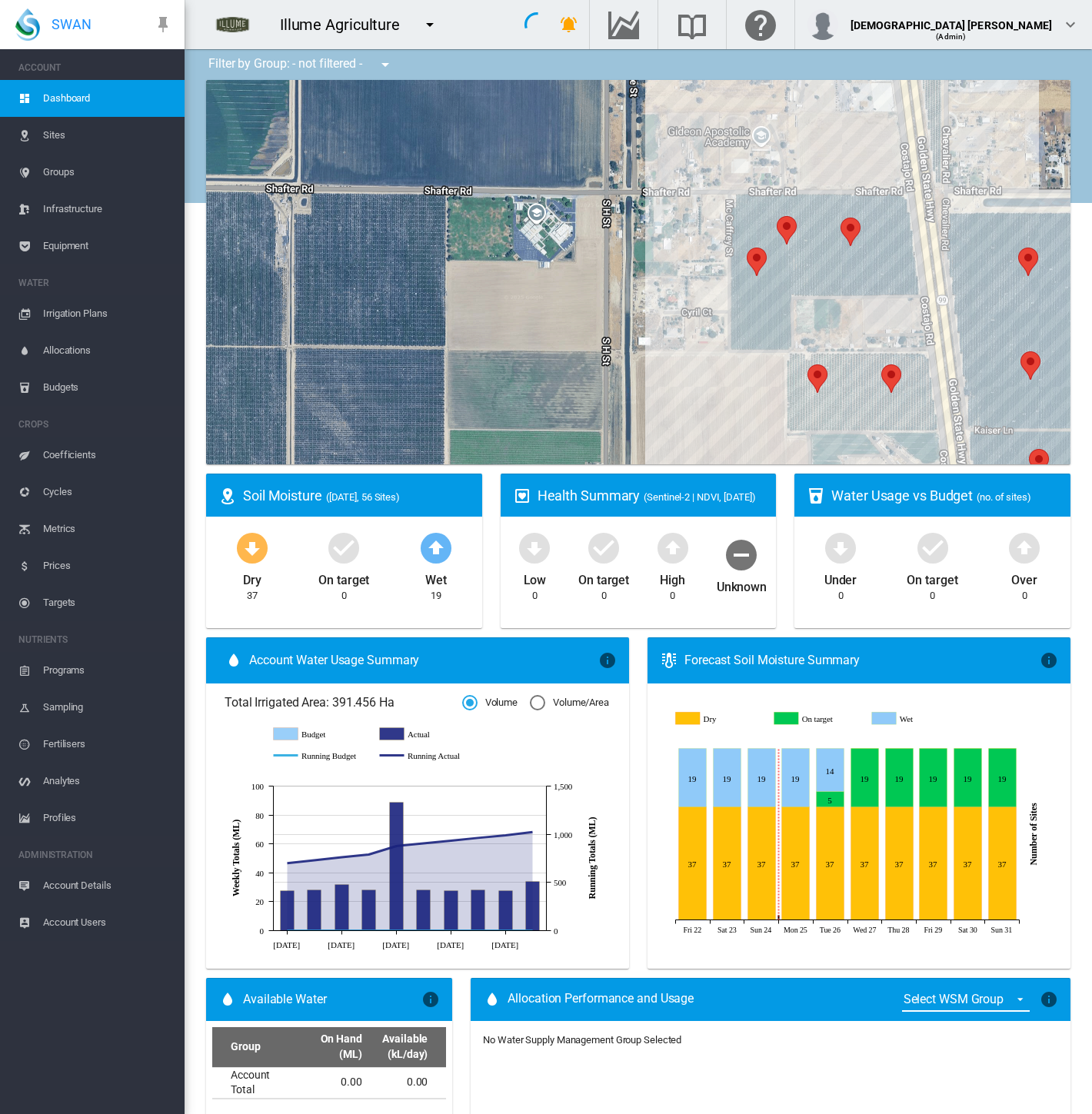
click at [79, 248] on span "Equipment" at bounding box center [107, 246] width 129 height 37
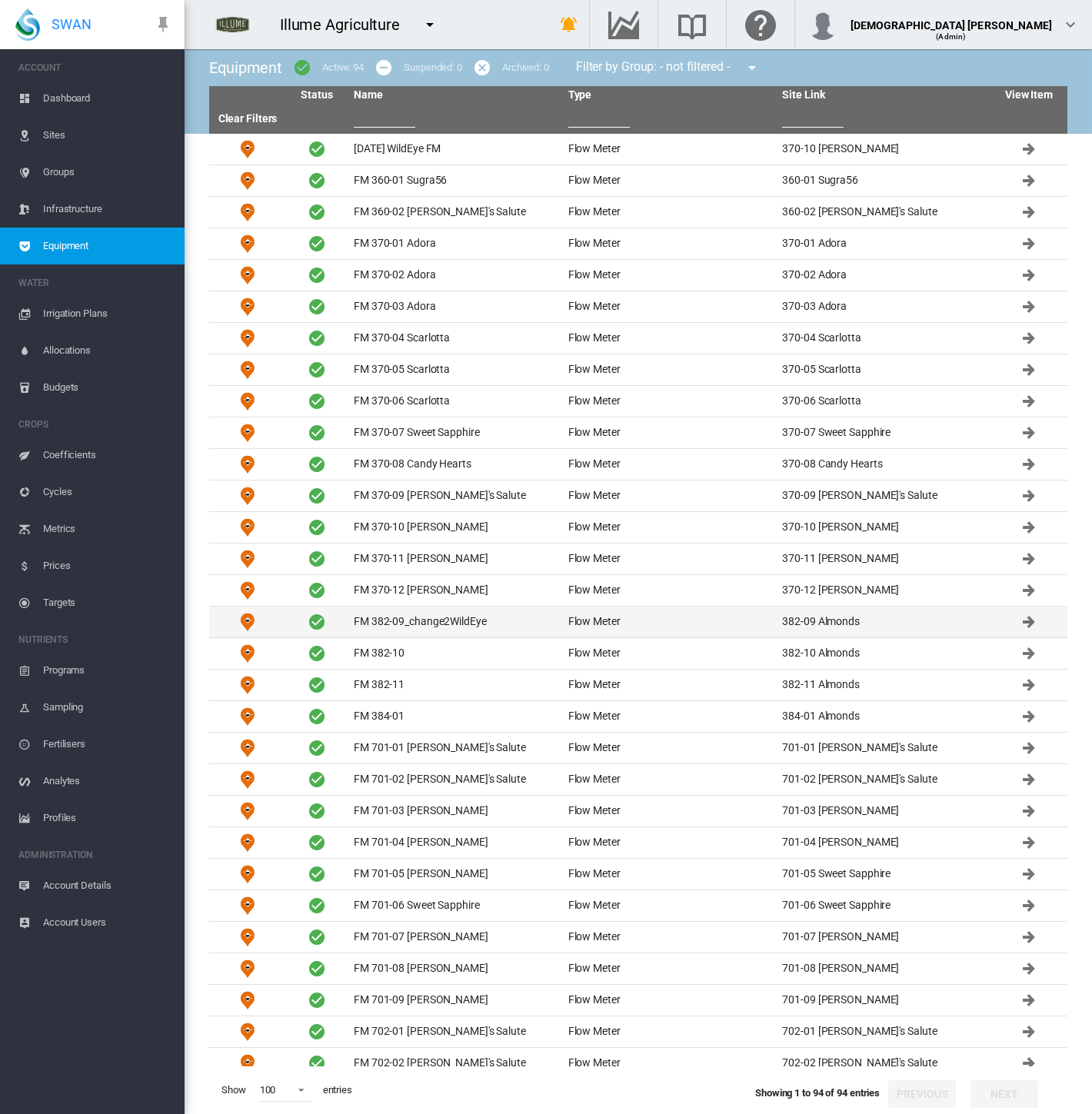
click at [519, 613] on td "FM 382-09_change2WildEye" at bounding box center [454, 622] width 215 height 31
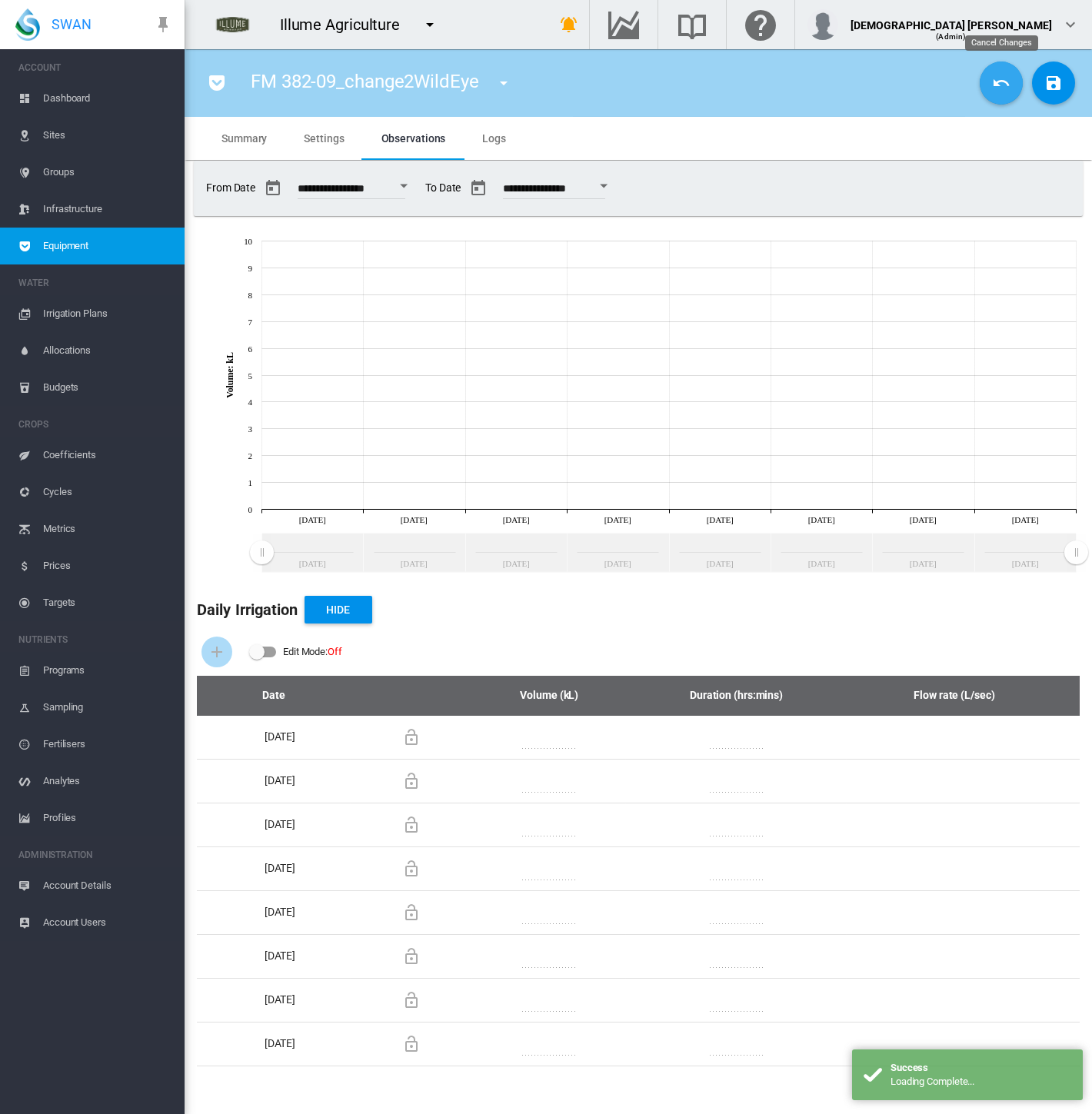
click at [1011, 77] on button "Cancel Changes" at bounding box center [1000, 83] width 43 height 43
click at [310, 134] on span "Settings" at bounding box center [323, 138] width 40 height 12
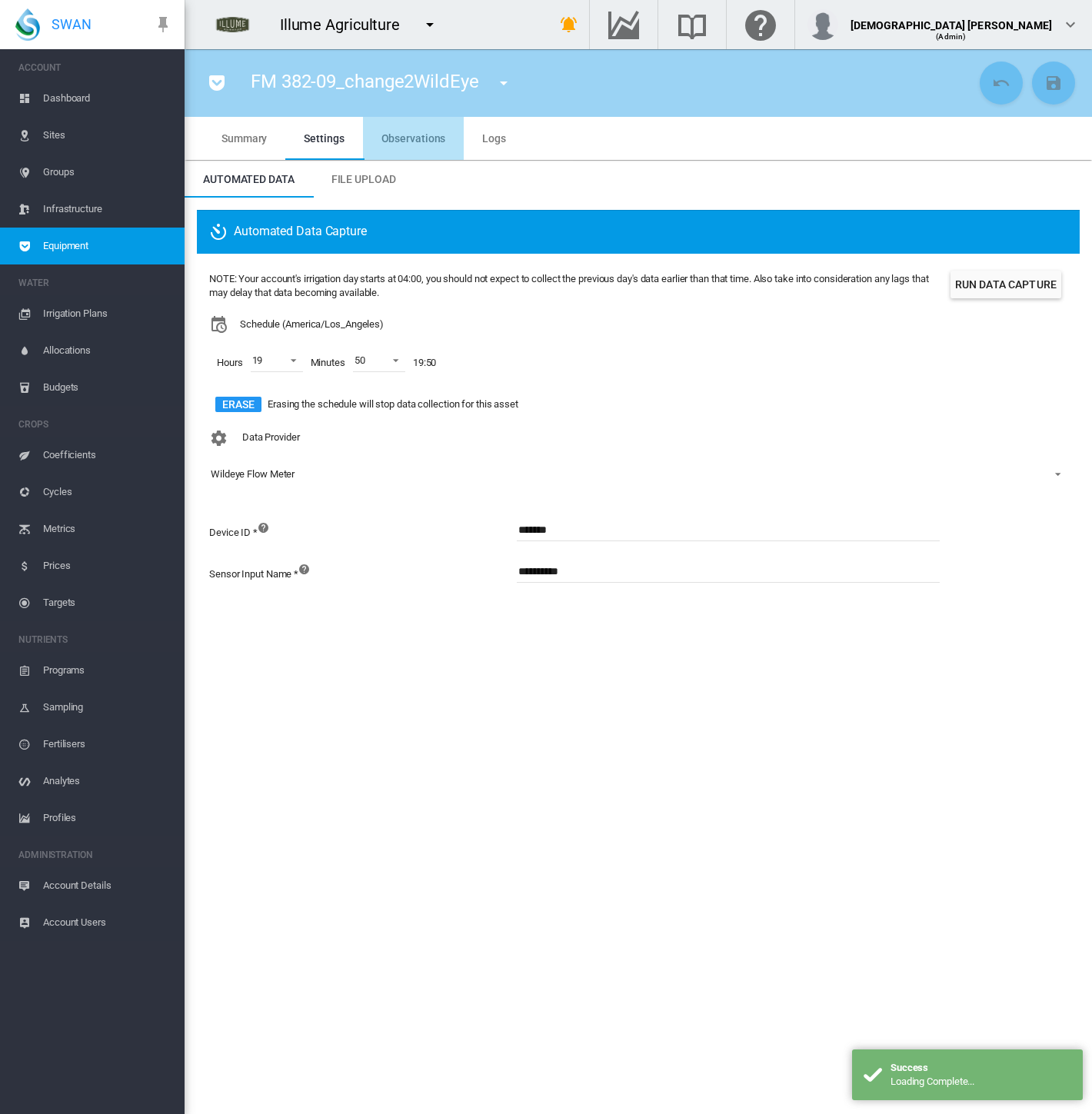
click at [416, 133] on span "Observations" at bounding box center [414, 138] width 65 height 12
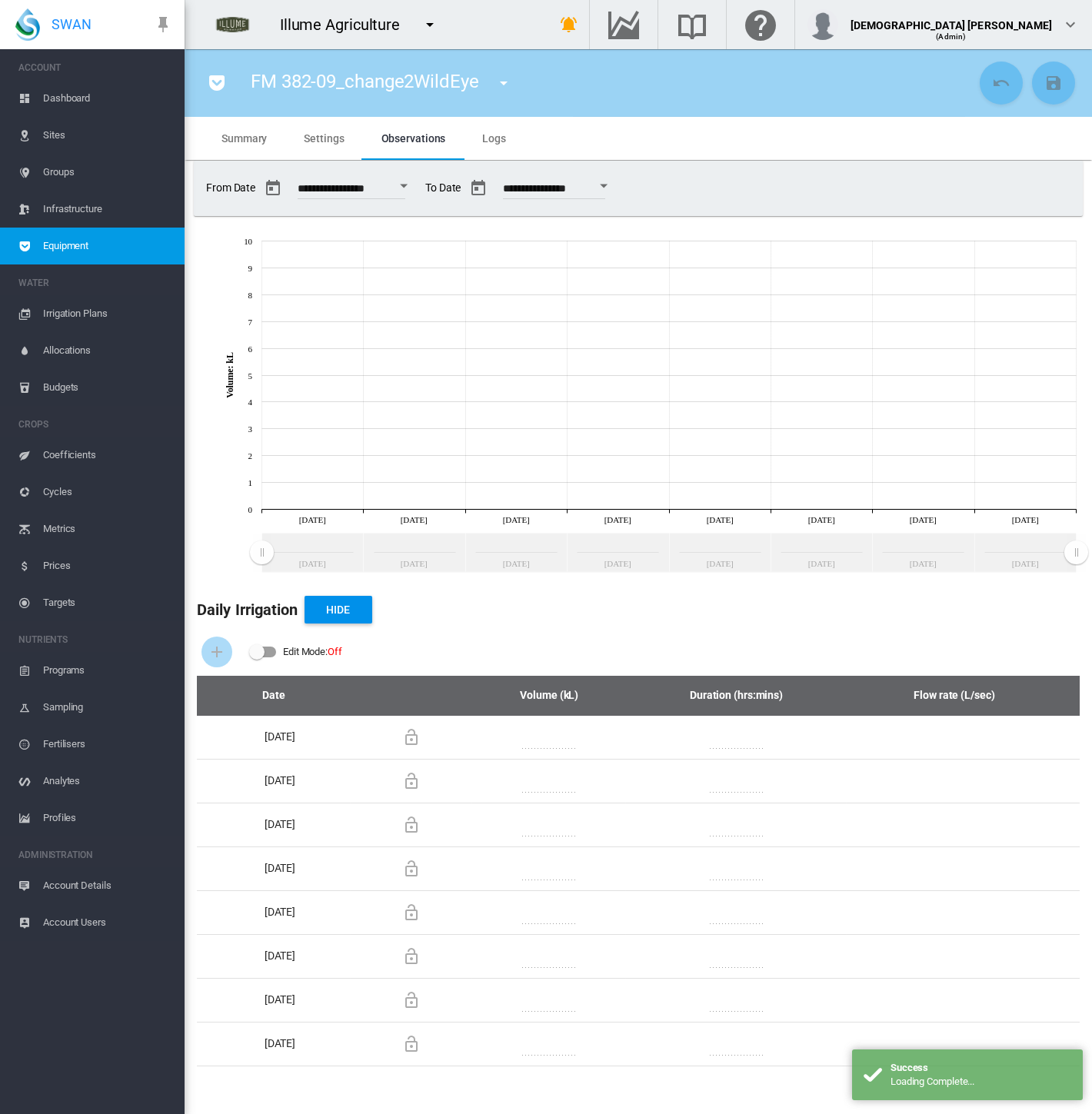
click at [418, 188] on button "Open calendar" at bounding box center [403, 186] width 28 height 28
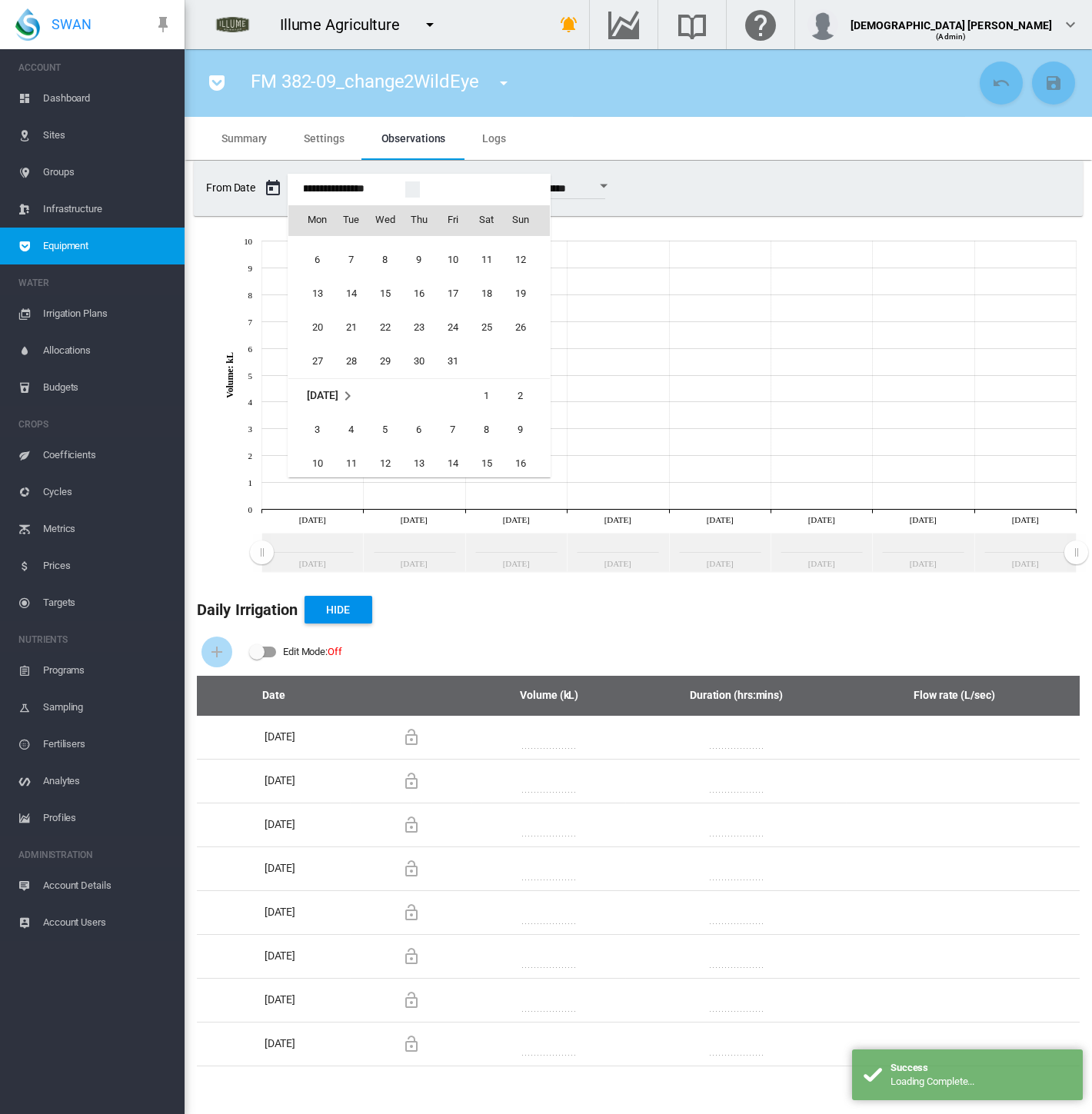
scroll to position [36728, 0]
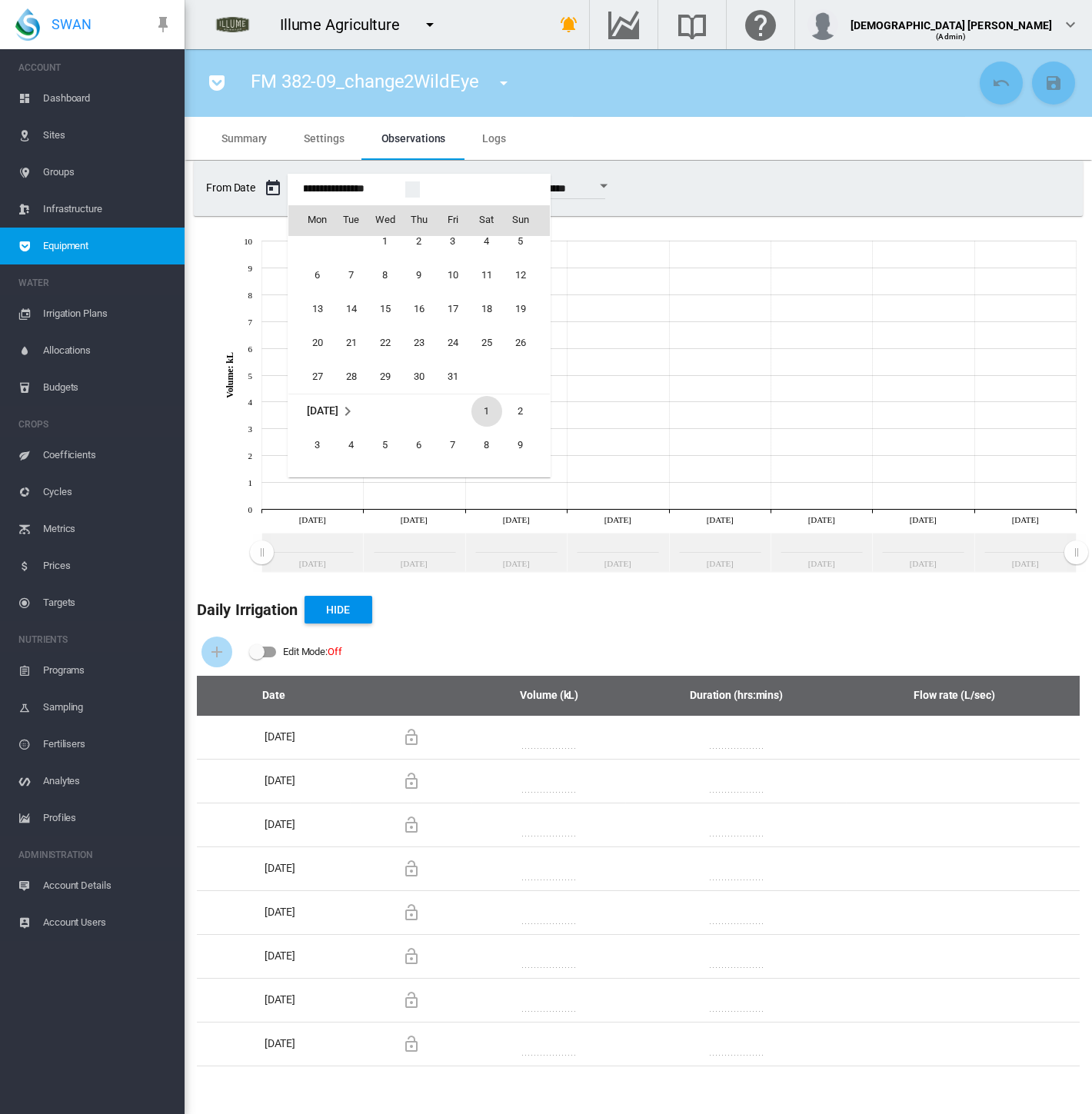
click at [479, 409] on span "1" at bounding box center [486, 411] width 31 height 31
type input "**********"
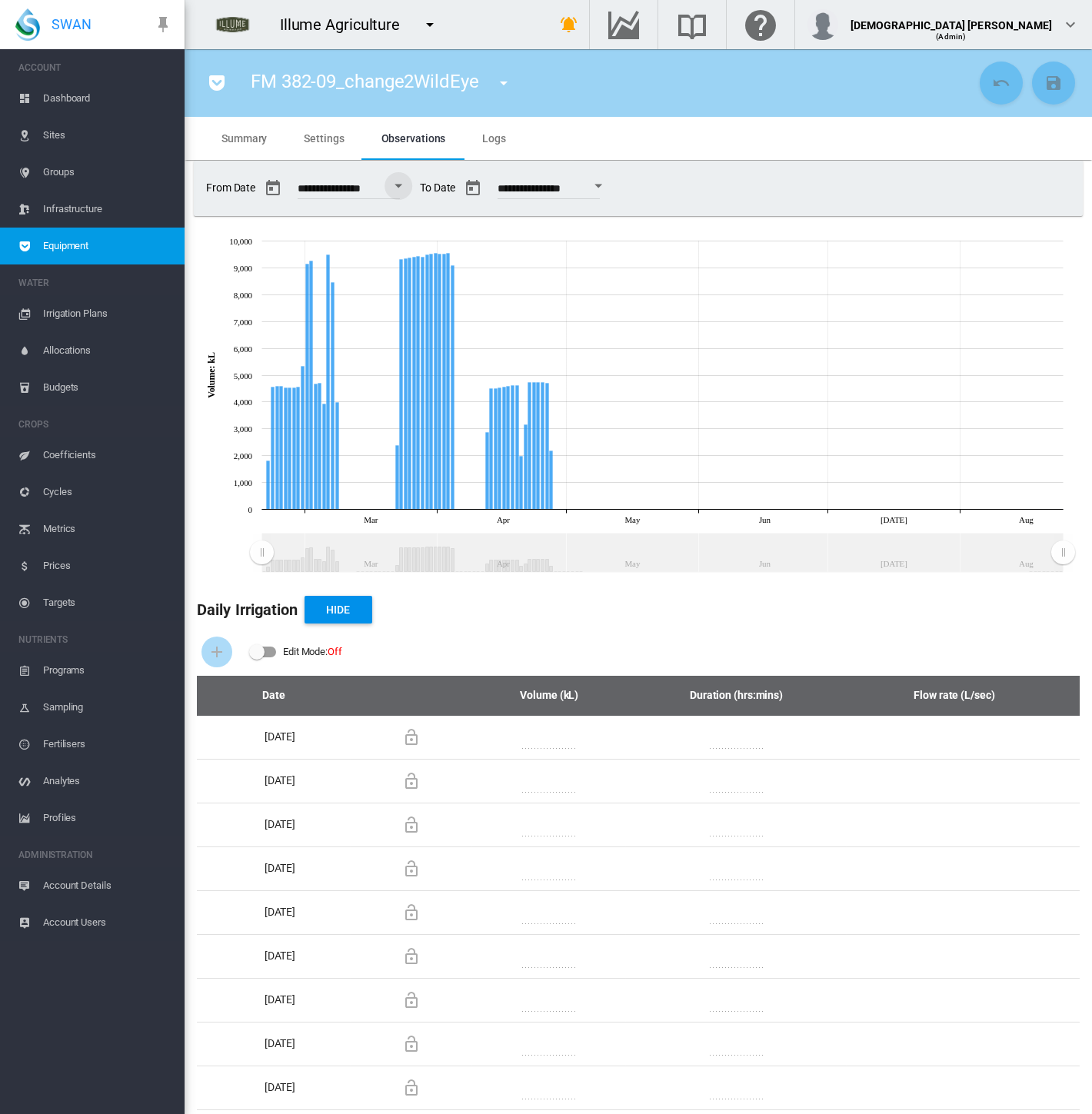
click at [602, 185] on div "Open calendar" at bounding box center [598, 187] width 8 height 4
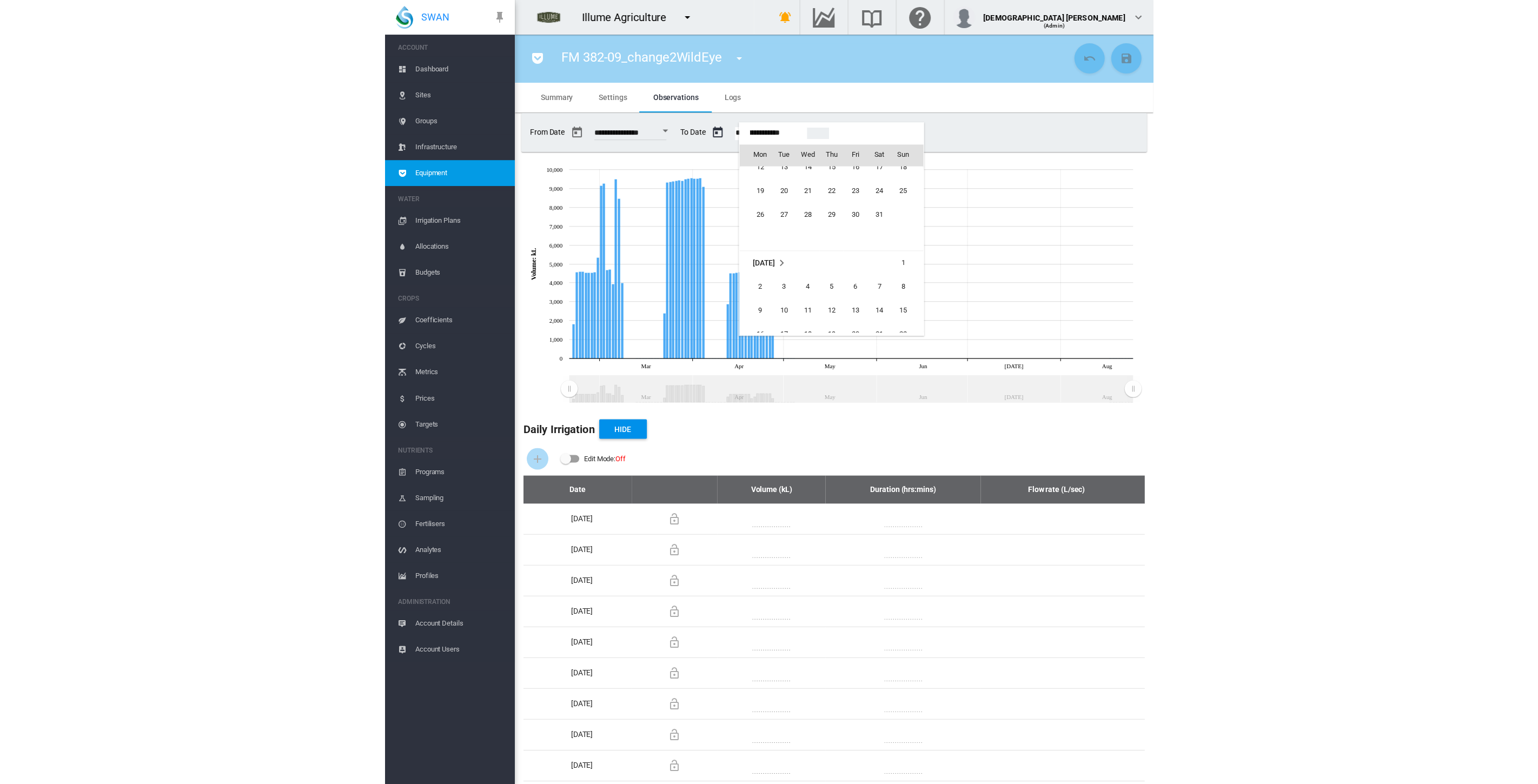
scroll to position [26399, 0]
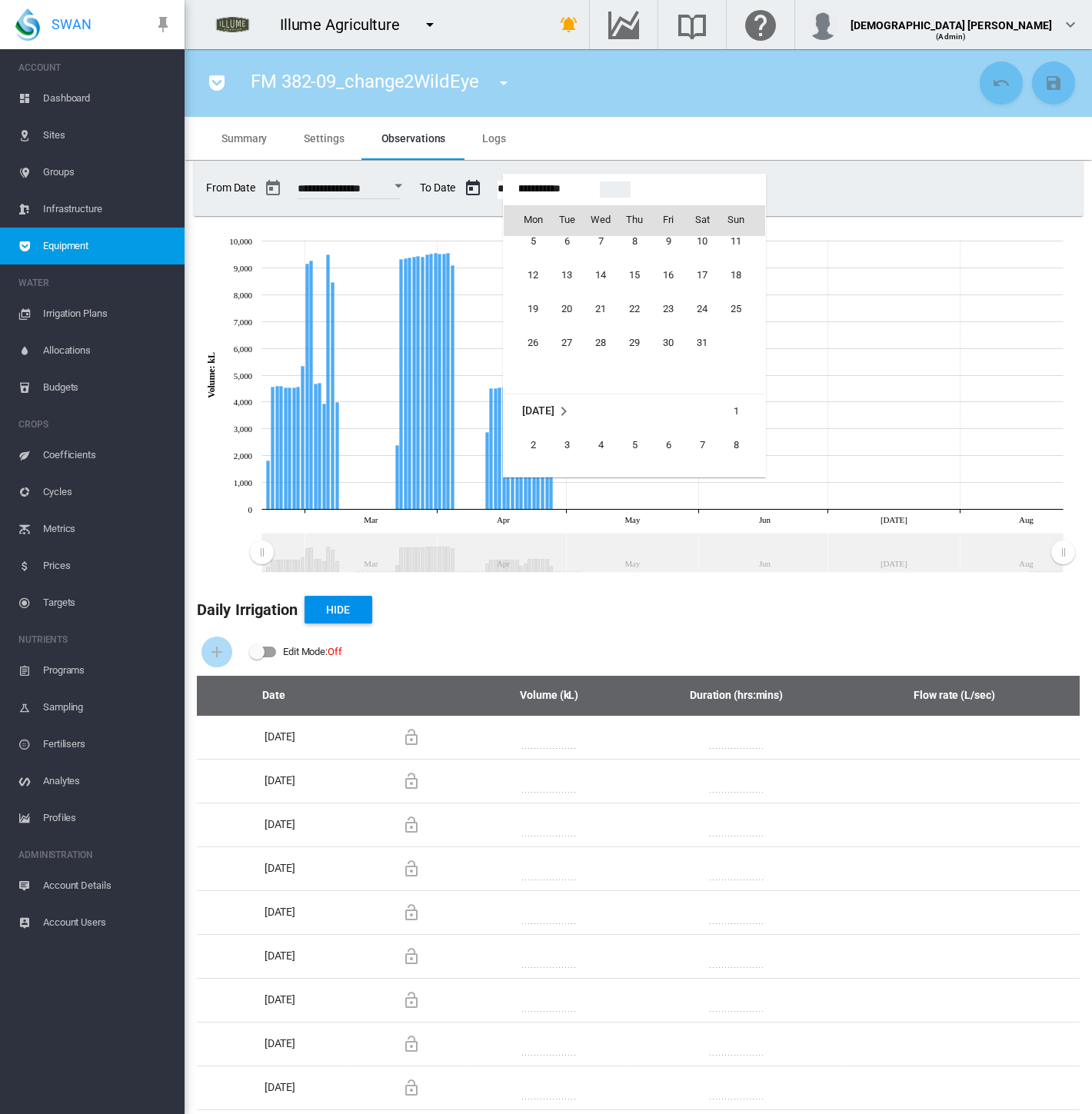
click at [725, 407] on span "1" at bounding box center [735, 411] width 31 height 31
type input "**********"
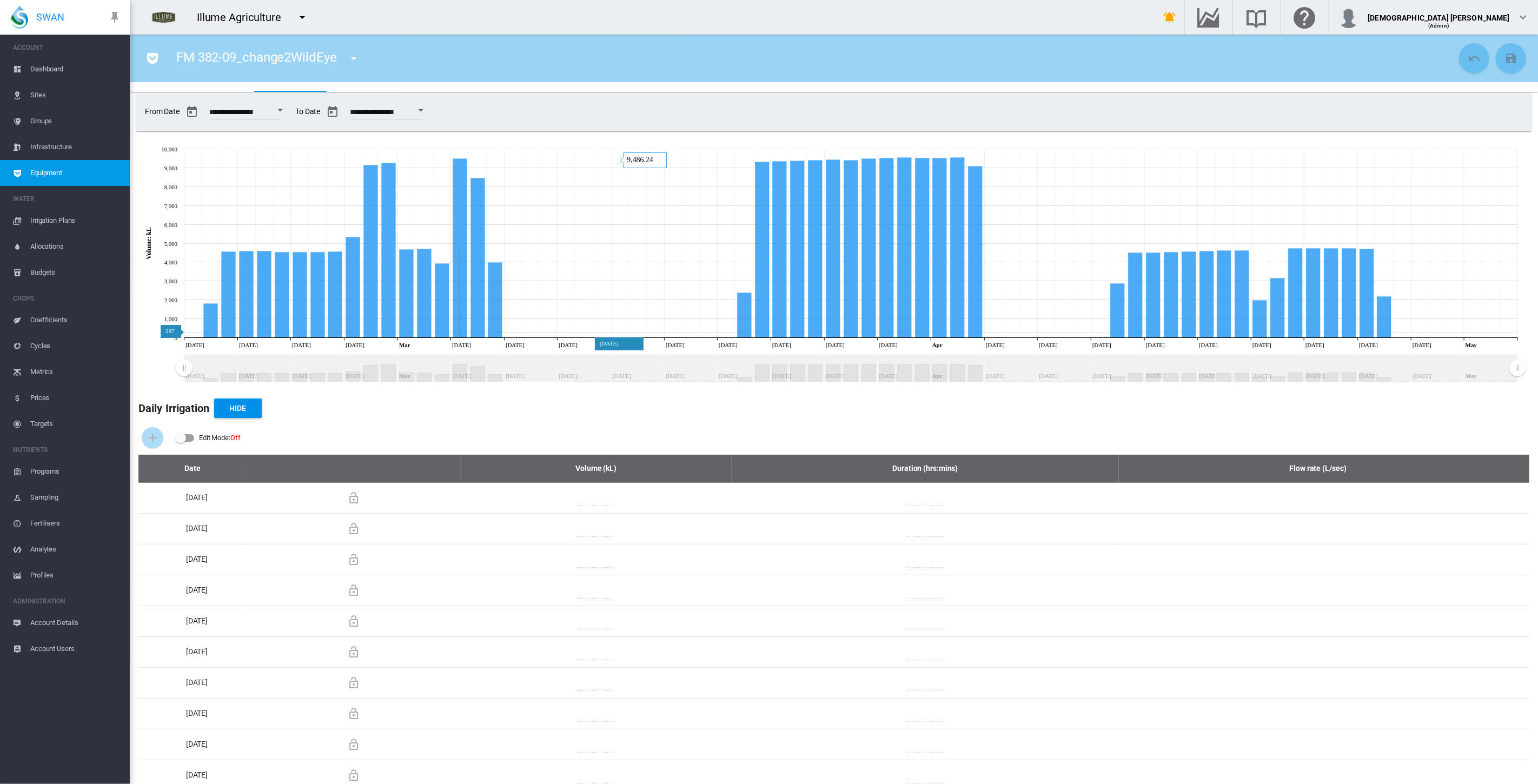
scroll to position [0, 0]
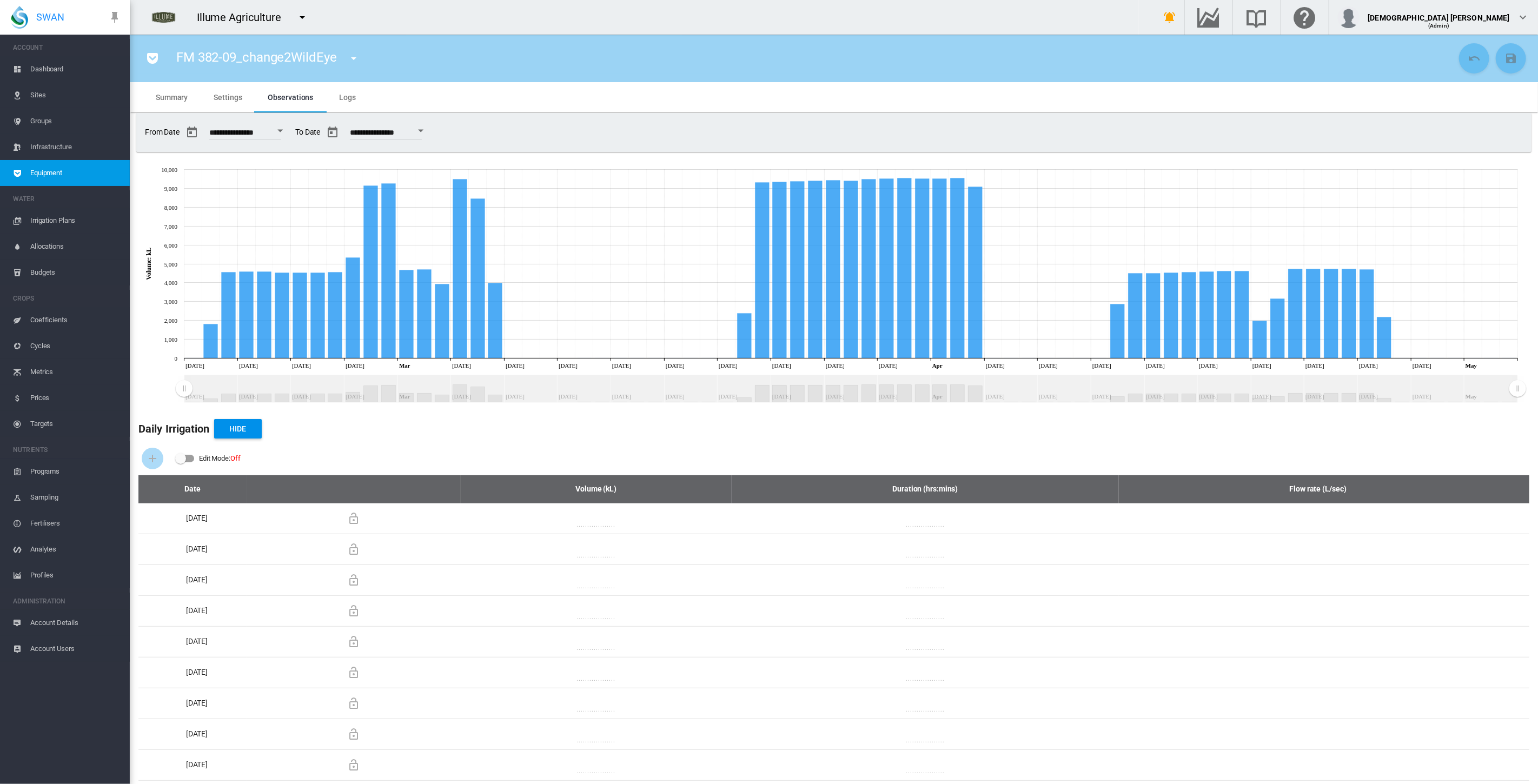
click at [353, 54] on md-icon "icon-menu-down" at bounding box center [353, 58] width 13 height 13
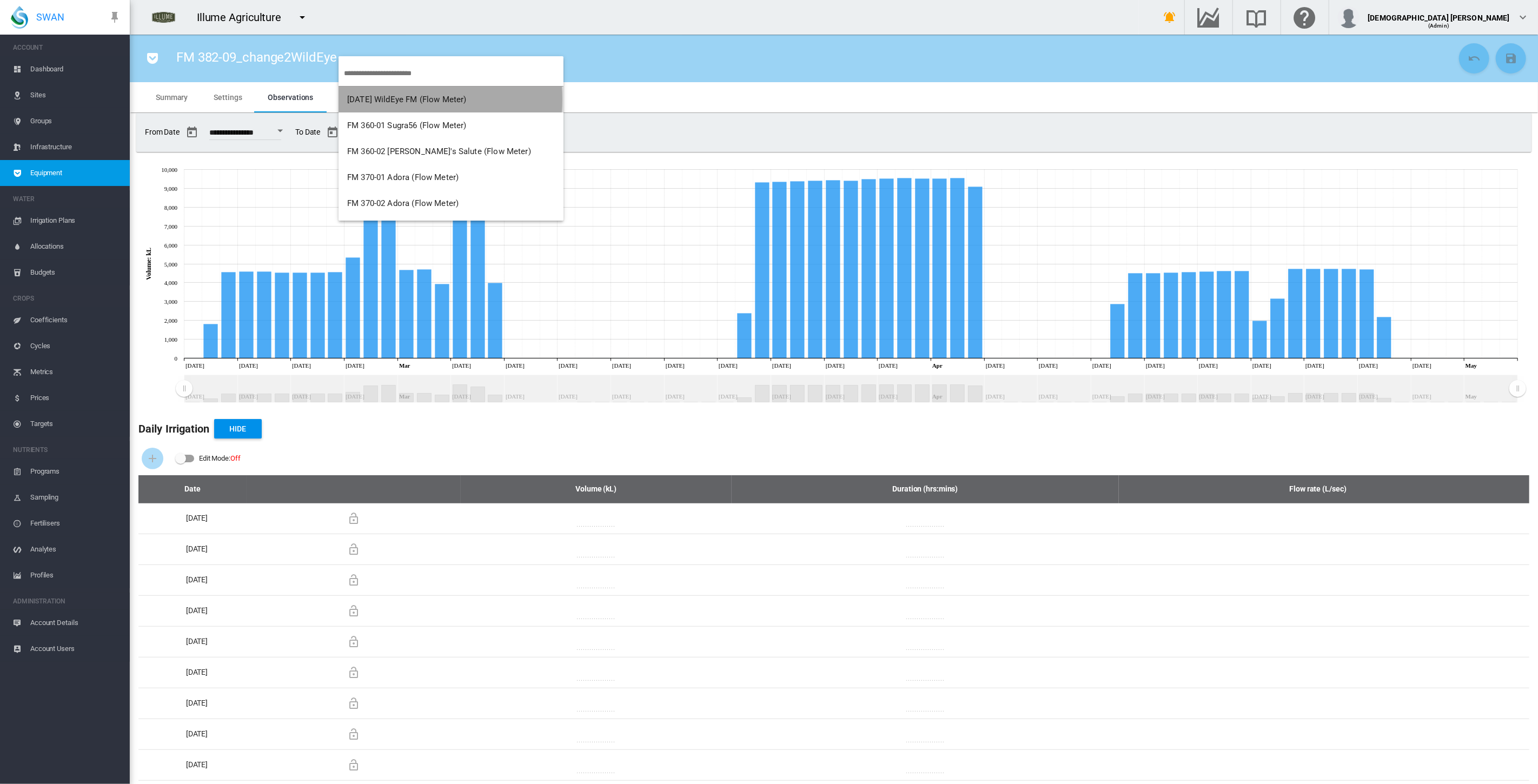
click at [406, 99] on span "[DATE] WildEye FM (Flow Meter)" at bounding box center [407, 99] width 119 height 10
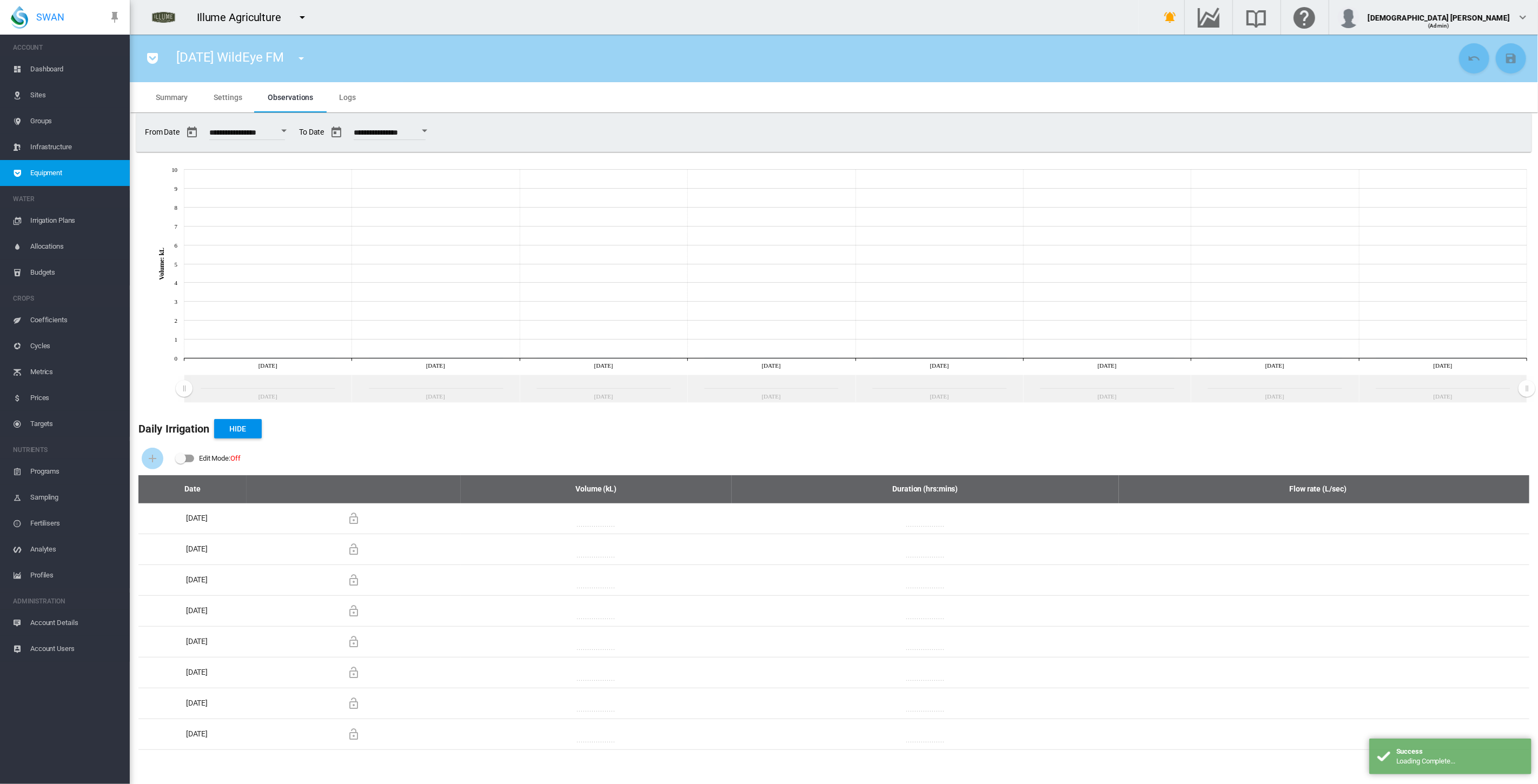
click at [294, 132] on button "Open calendar" at bounding box center [284, 131] width 19 height 19
drag, startPoint x: 348, startPoint y: 306, endPoint x: 347, endPoint y: 281, distance: 25.0
click at [347, 307] on span "1" at bounding box center [342, 313] width 21 height 21
type input "**********"
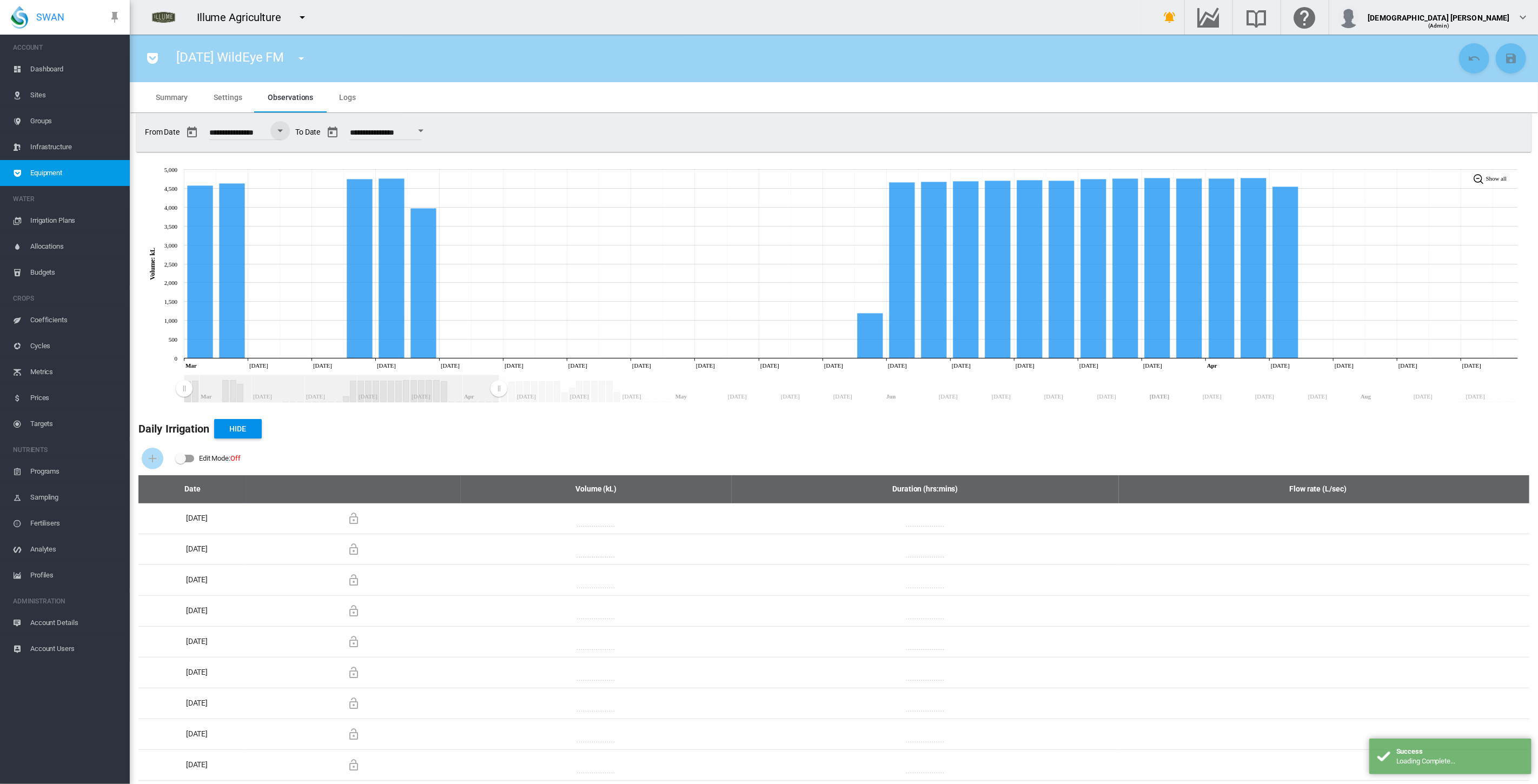
click at [498, 395] on g "Zoom chart using cursor arrows" at bounding box center [499, 389] width 19 height 27
click at [303, 60] on md-icon "icon-menu-down" at bounding box center [300, 58] width 13 height 13
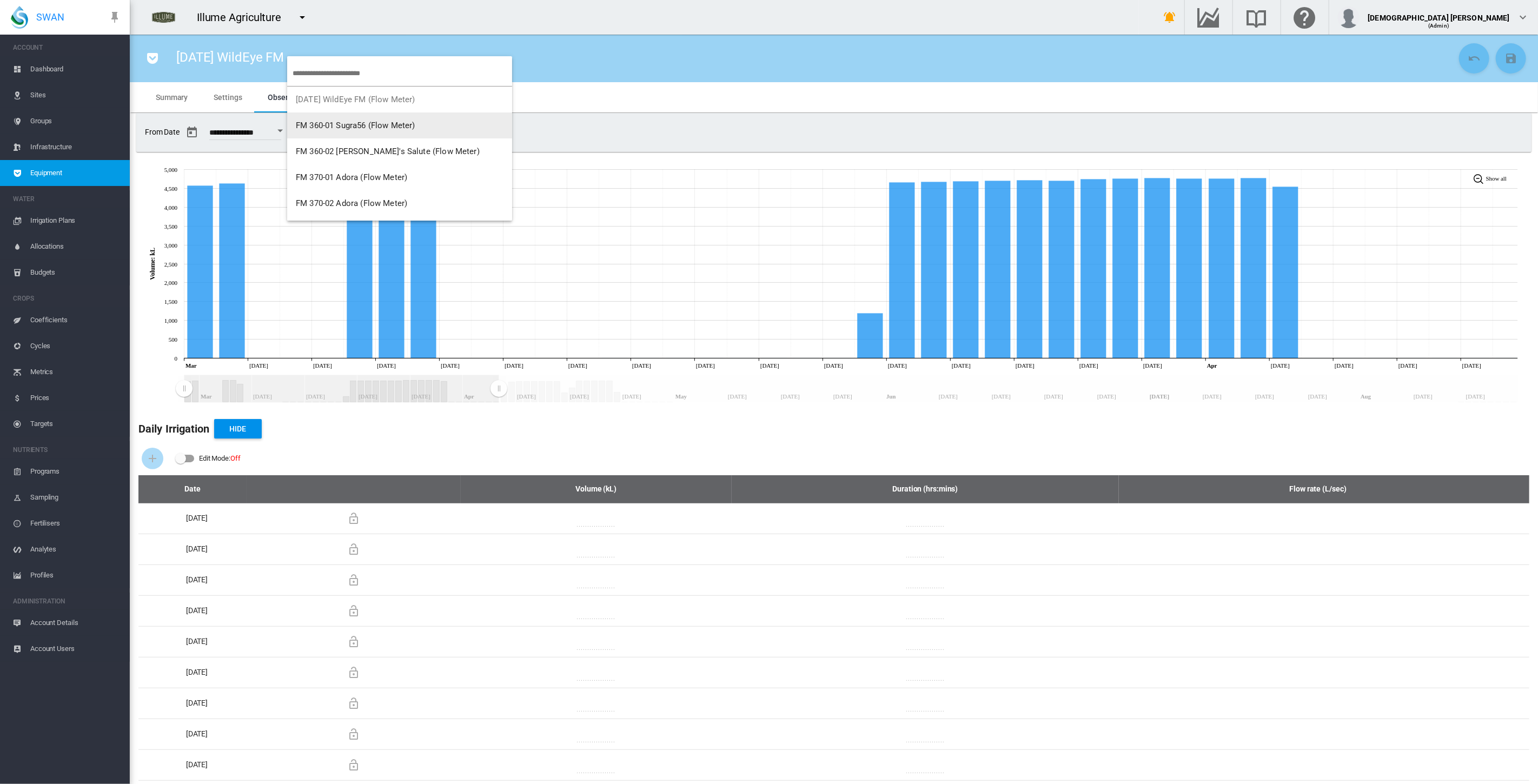
click at [630, 138] on md-backdrop at bounding box center [769, 392] width 1538 height 784
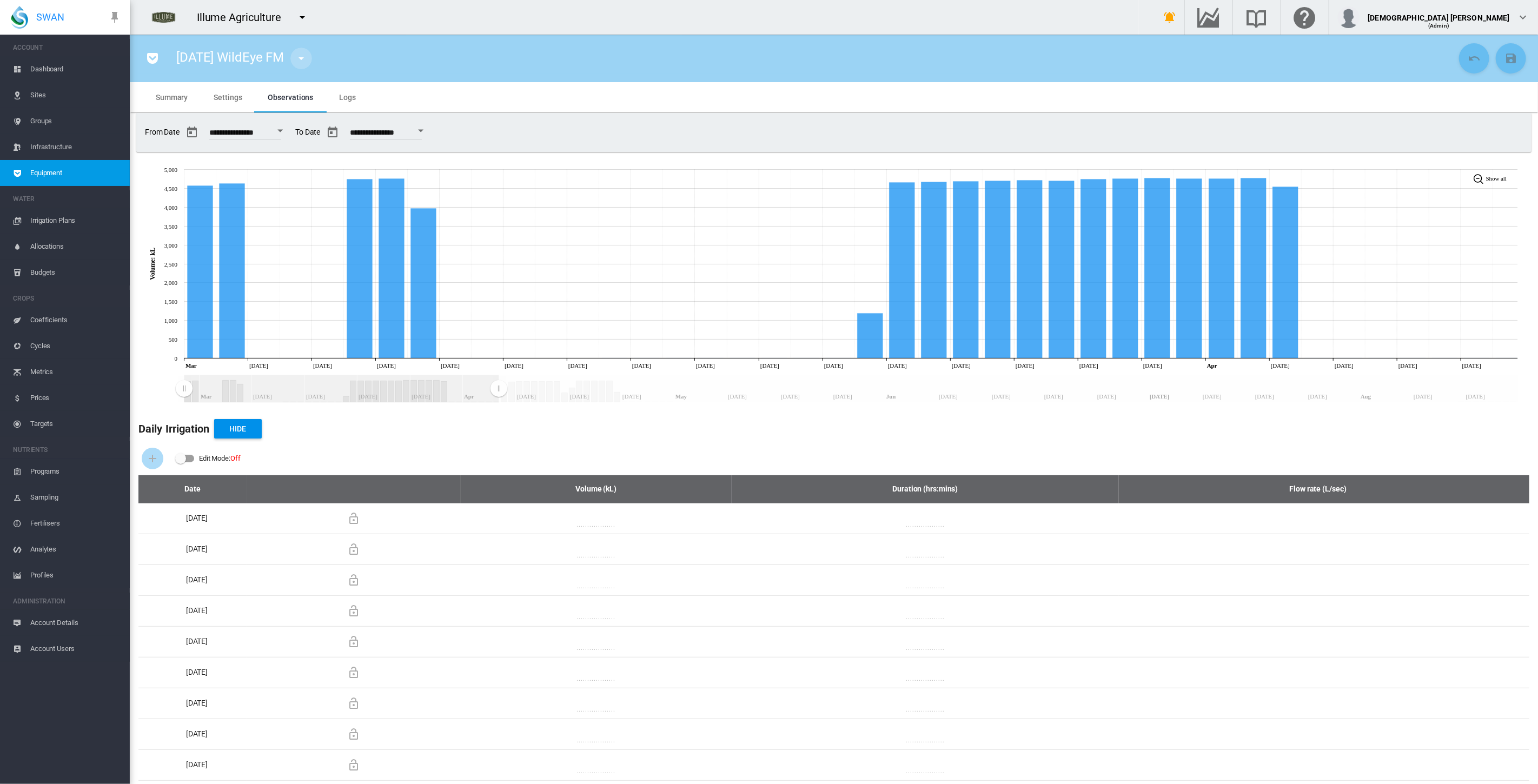
click at [301, 60] on md-icon "icon-menu-down" at bounding box center [300, 58] width 13 height 13
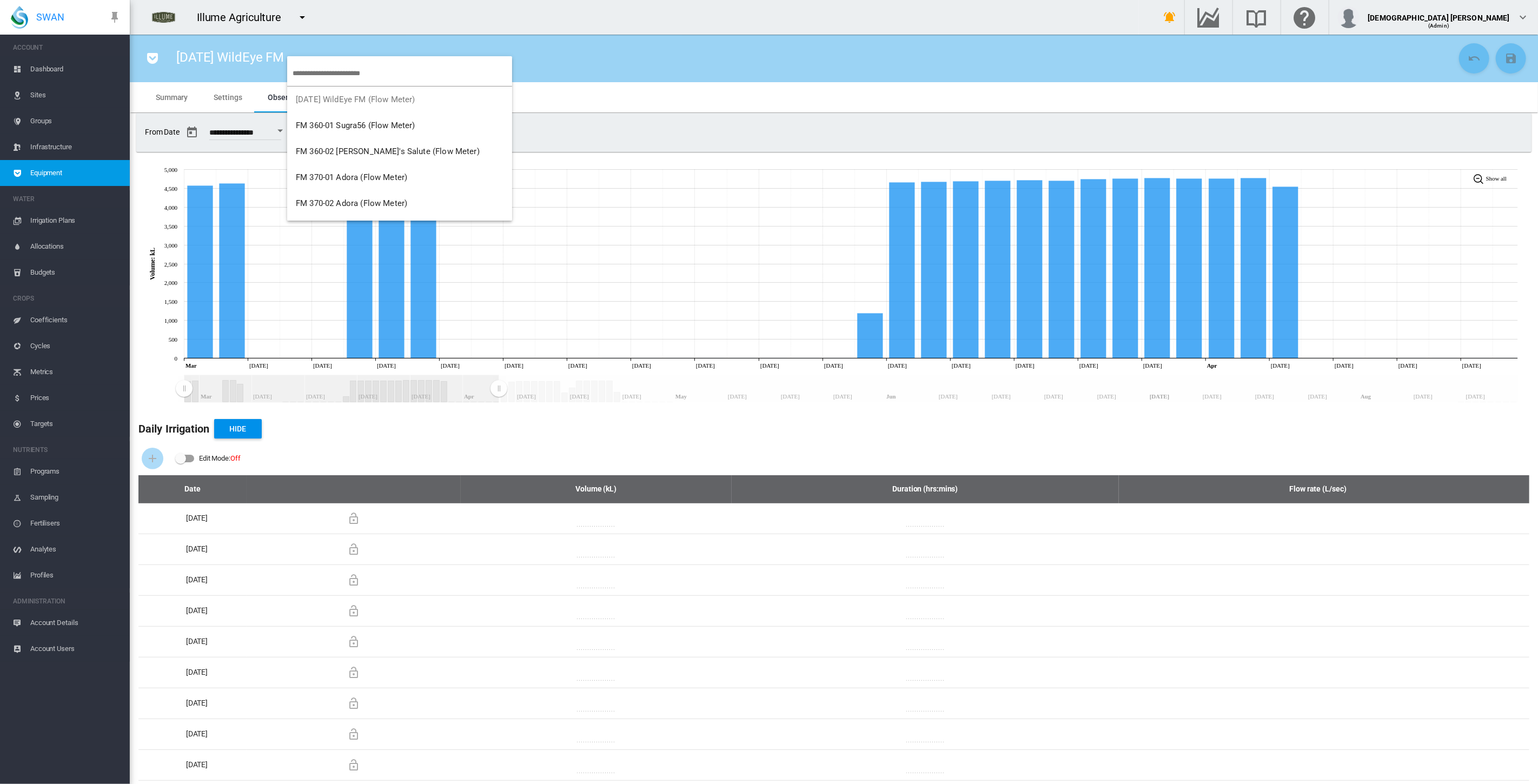
click at [353, 74] on input "search" at bounding box center [402, 73] width 219 height 25
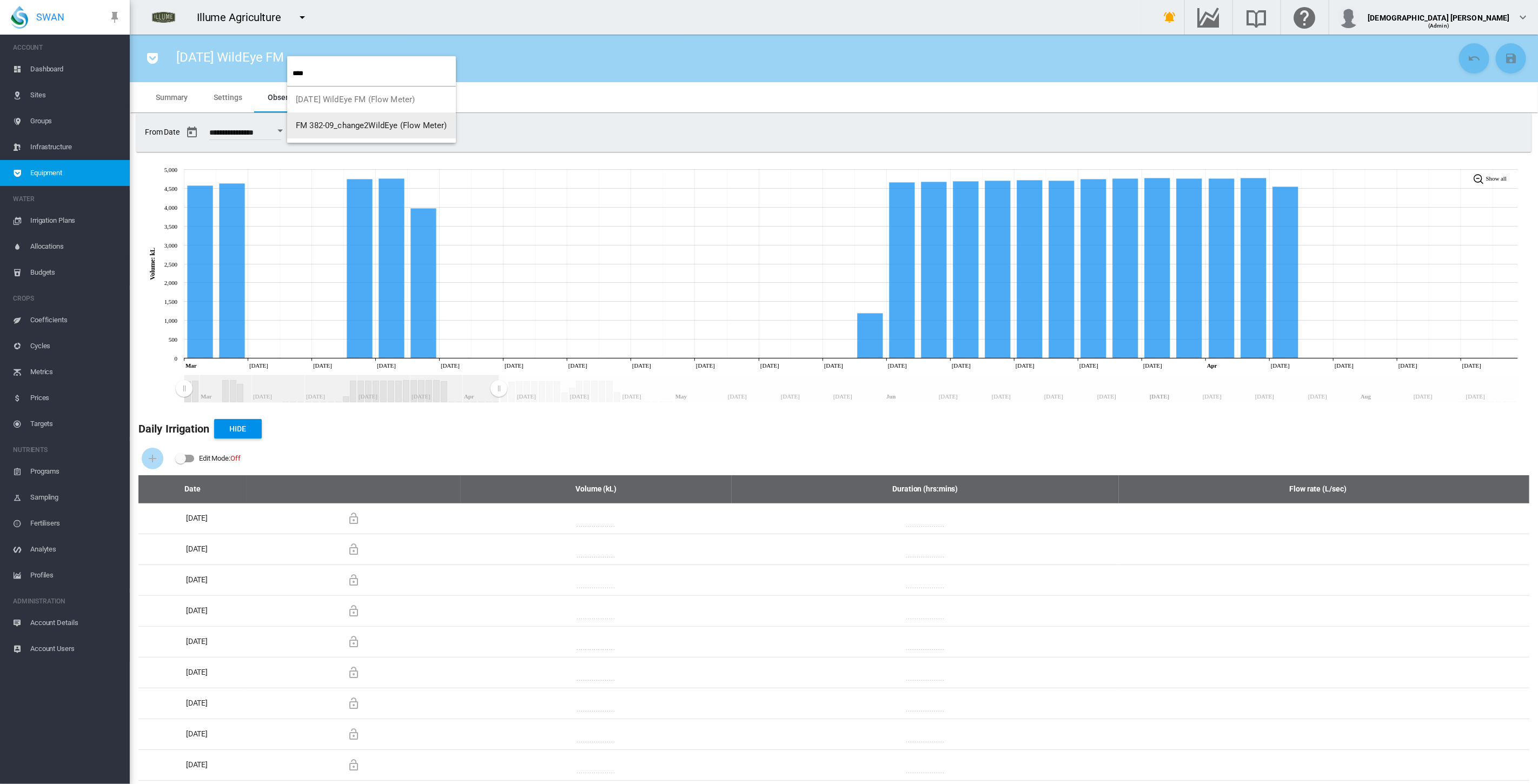
type input "****"
click at [376, 124] on span "FM 382-09_change2WildEye (Flow Meter)" at bounding box center [372, 125] width 152 height 10
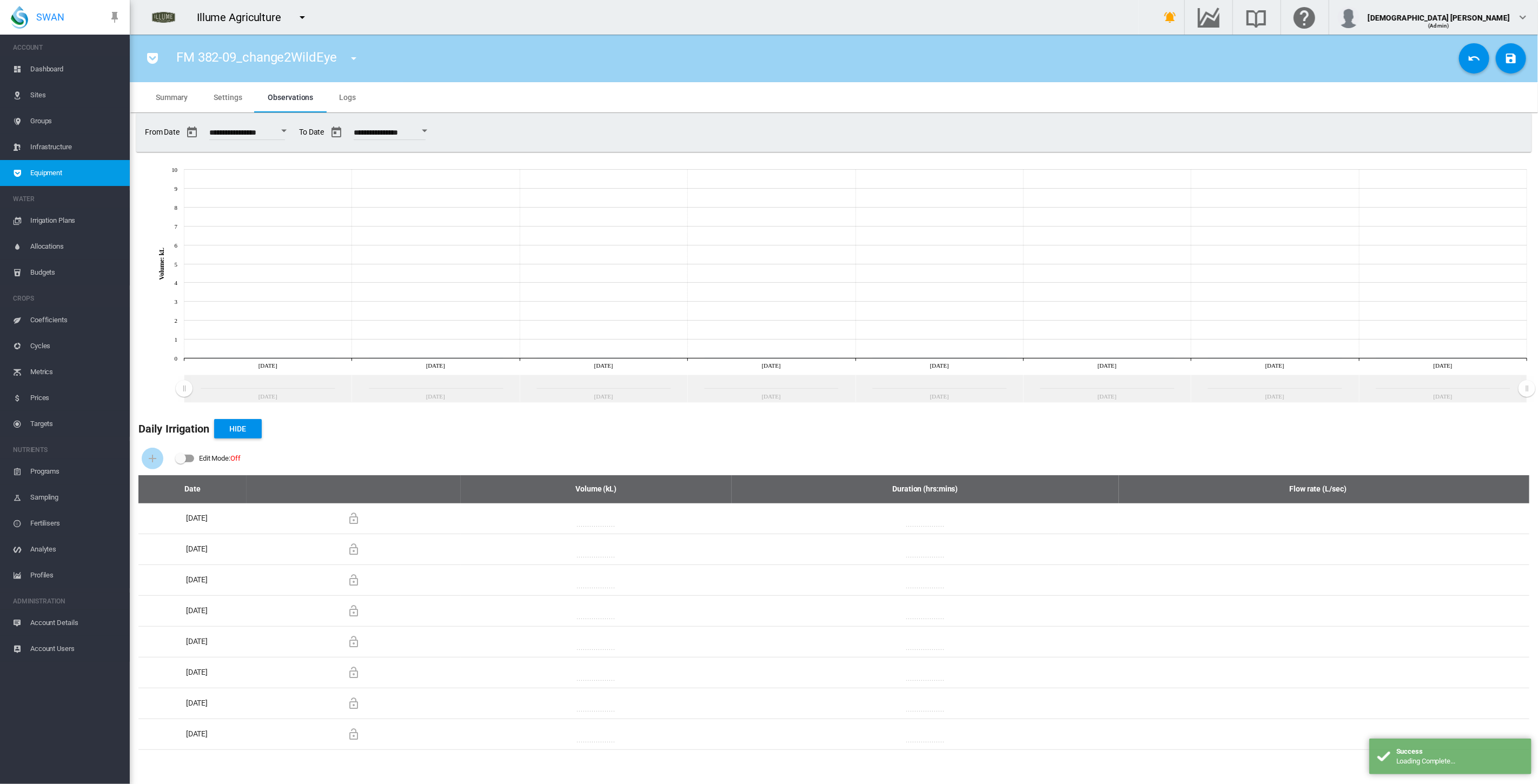
click at [286, 131] on div "Open calendar" at bounding box center [284, 131] width 5 height 3
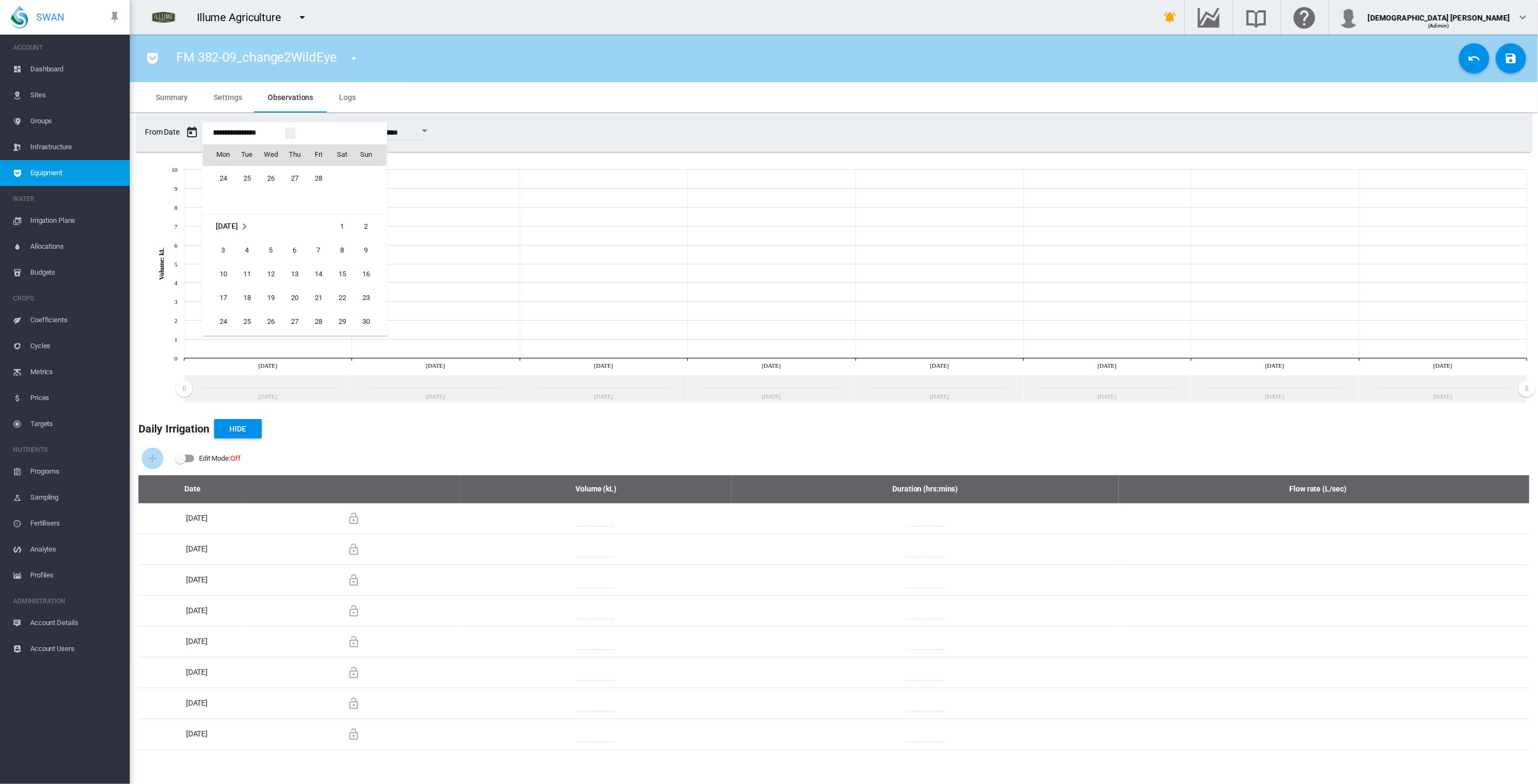
scroll to position [26006, 0]
click at [343, 255] on span "1" at bounding box center [342, 252] width 21 height 21
type input "**********"
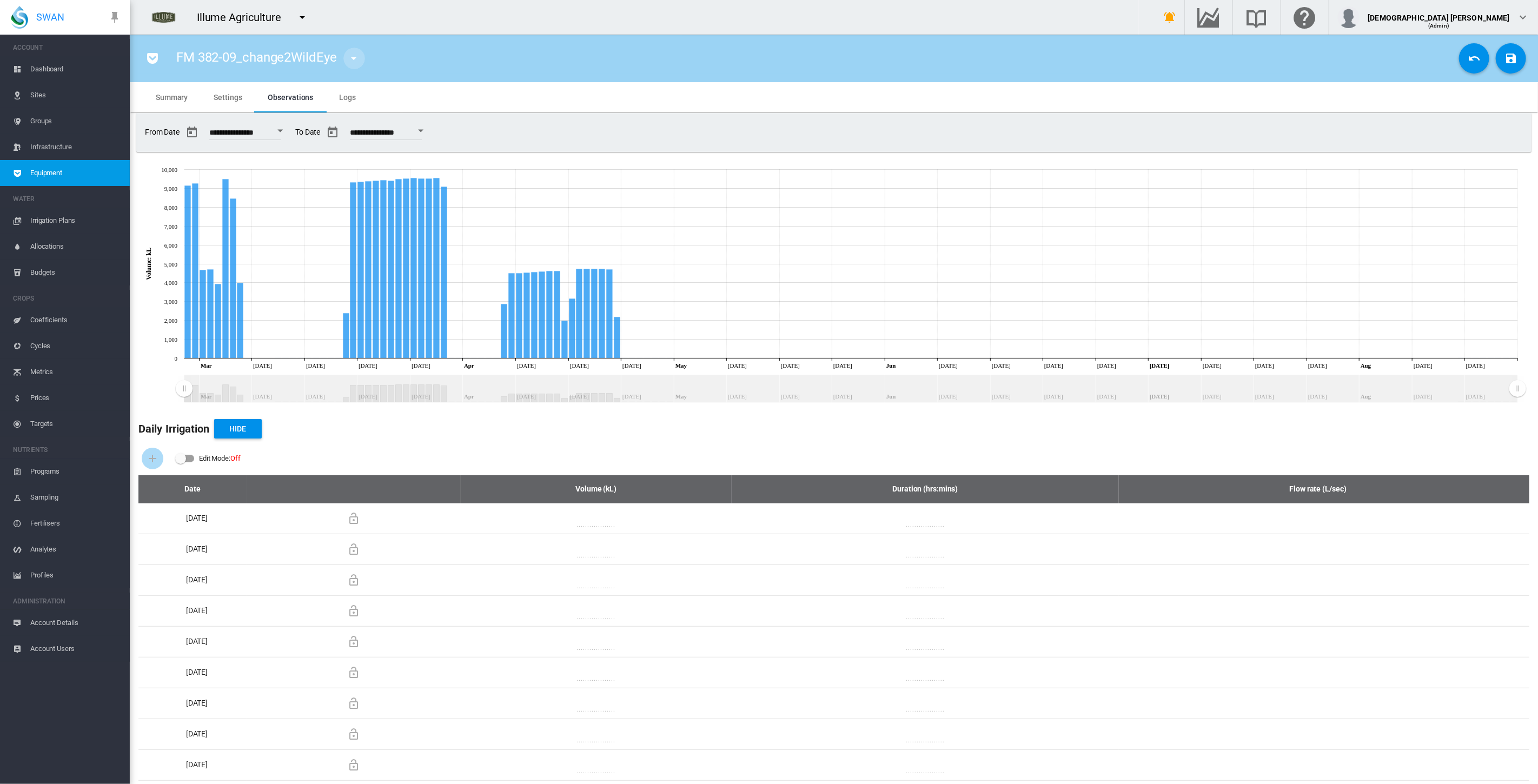
click at [352, 58] on md-icon "icon-menu-down" at bounding box center [353, 58] width 13 height 13
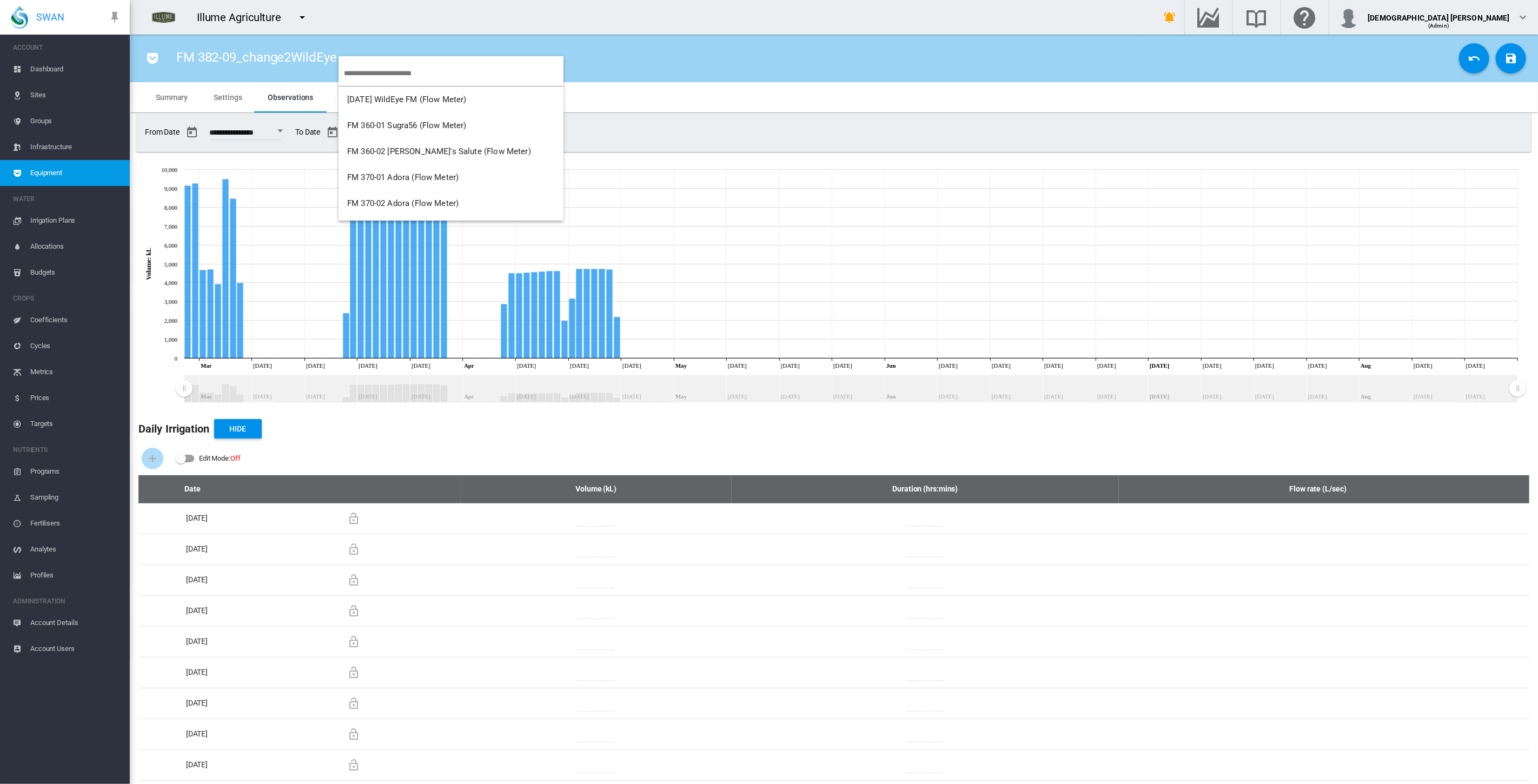
click at [767, 60] on md-backdrop at bounding box center [769, 392] width 1538 height 784
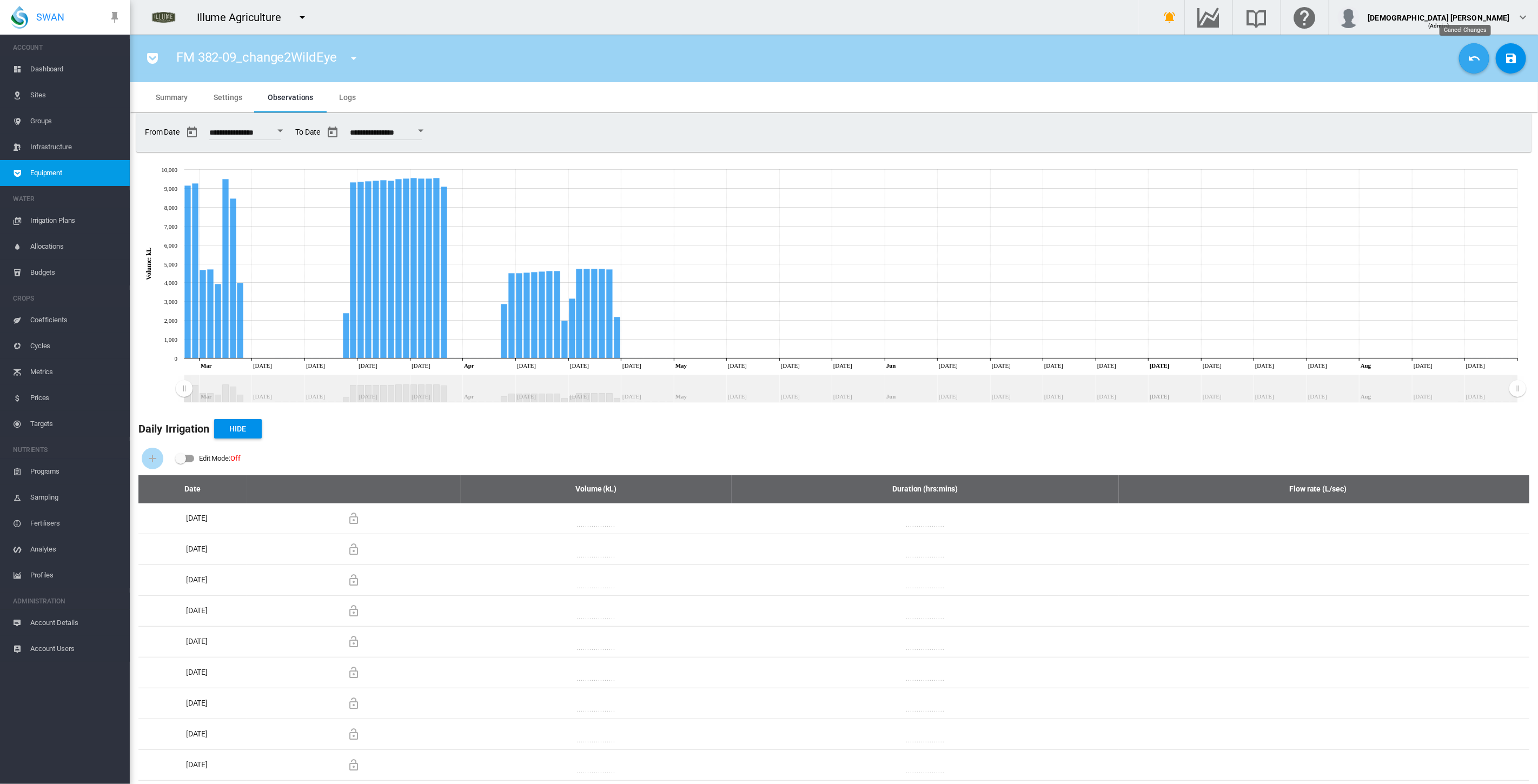
click at [767, 64] on button "Cancel Changes" at bounding box center [1474, 58] width 30 height 30
click at [215, 92] on md-tab-item "Settings" at bounding box center [227, 97] width 54 height 30
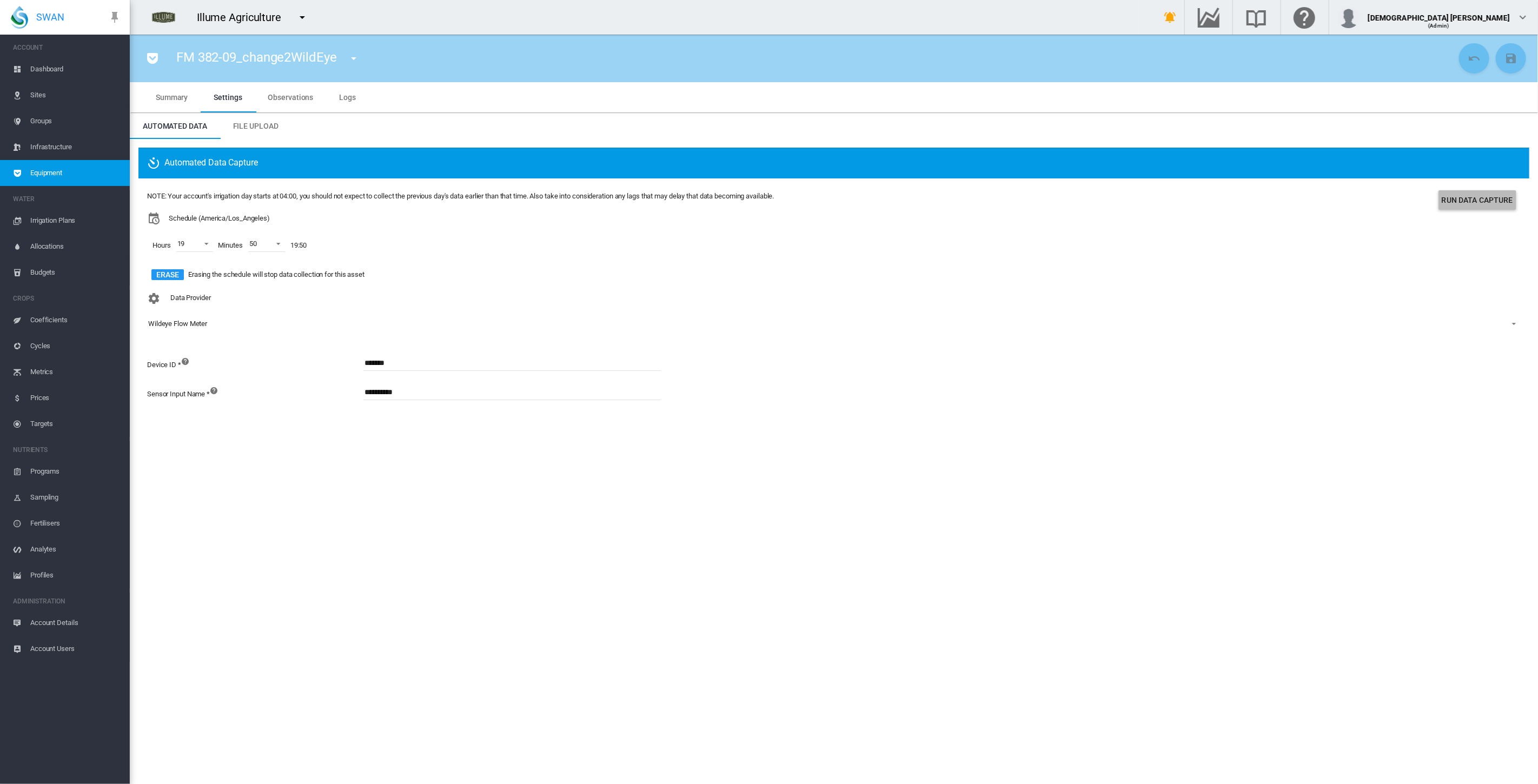
click at [767, 203] on button "Run Data Capture" at bounding box center [1478, 200] width 78 height 19
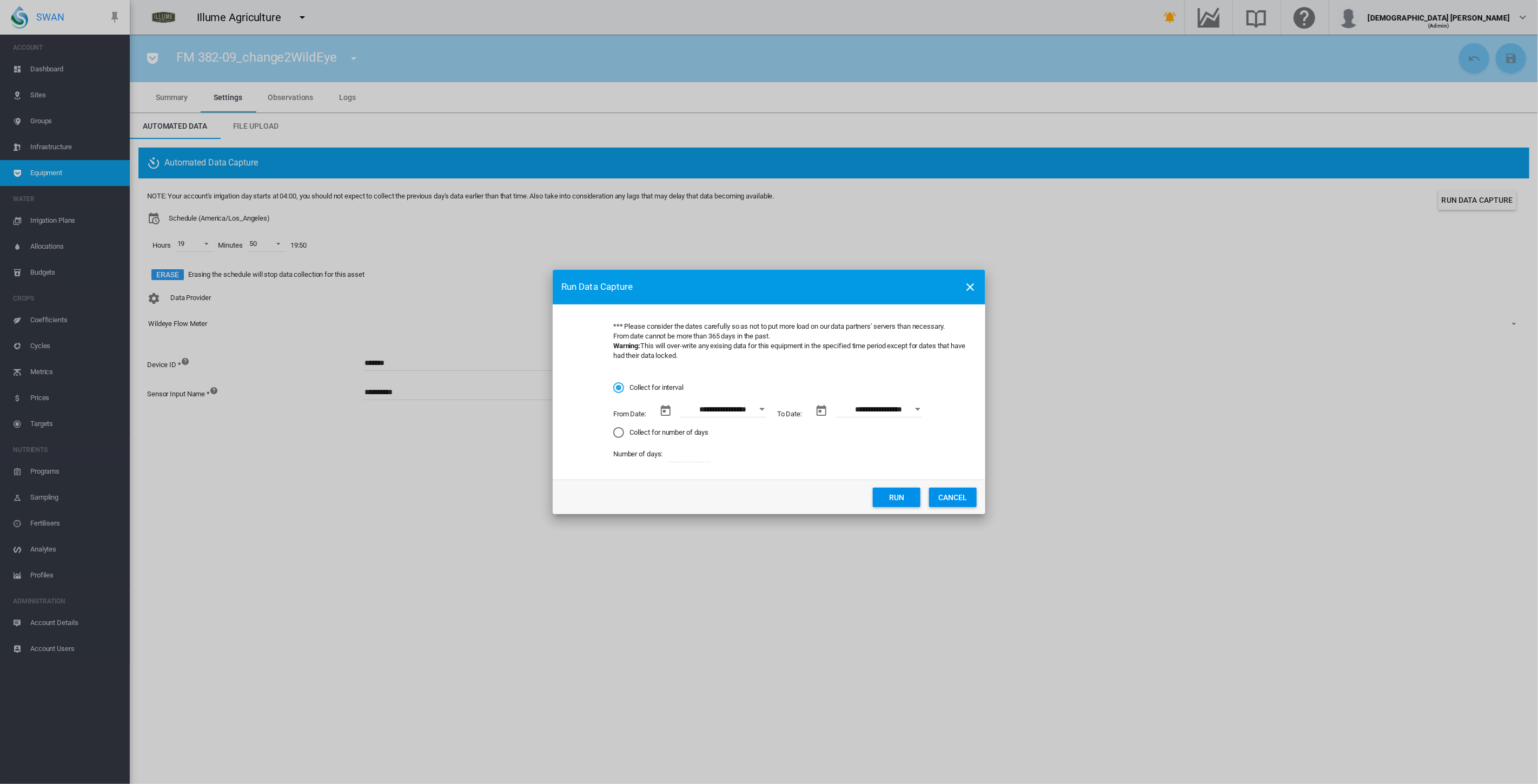
drag, startPoint x: 765, startPoint y: 411, endPoint x: 761, endPoint y: 419, distance: 8.9
click at [764, 410] on button "Open calendar" at bounding box center [762, 409] width 19 height 19
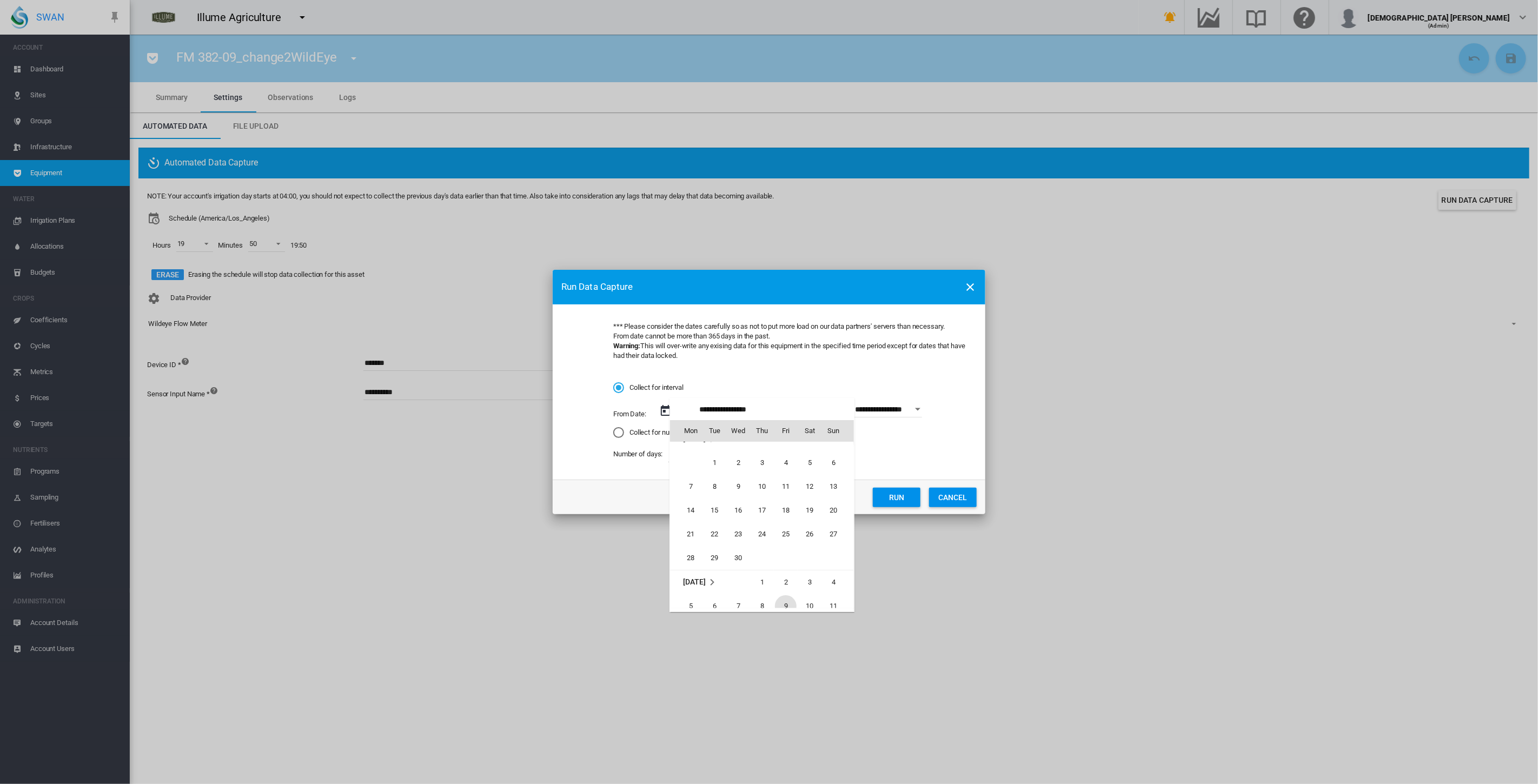
scroll to position [249739, 0]
click at [711, 506] on span "1" at bounding box center [714, 506] width 21 height 21
type input "**********"
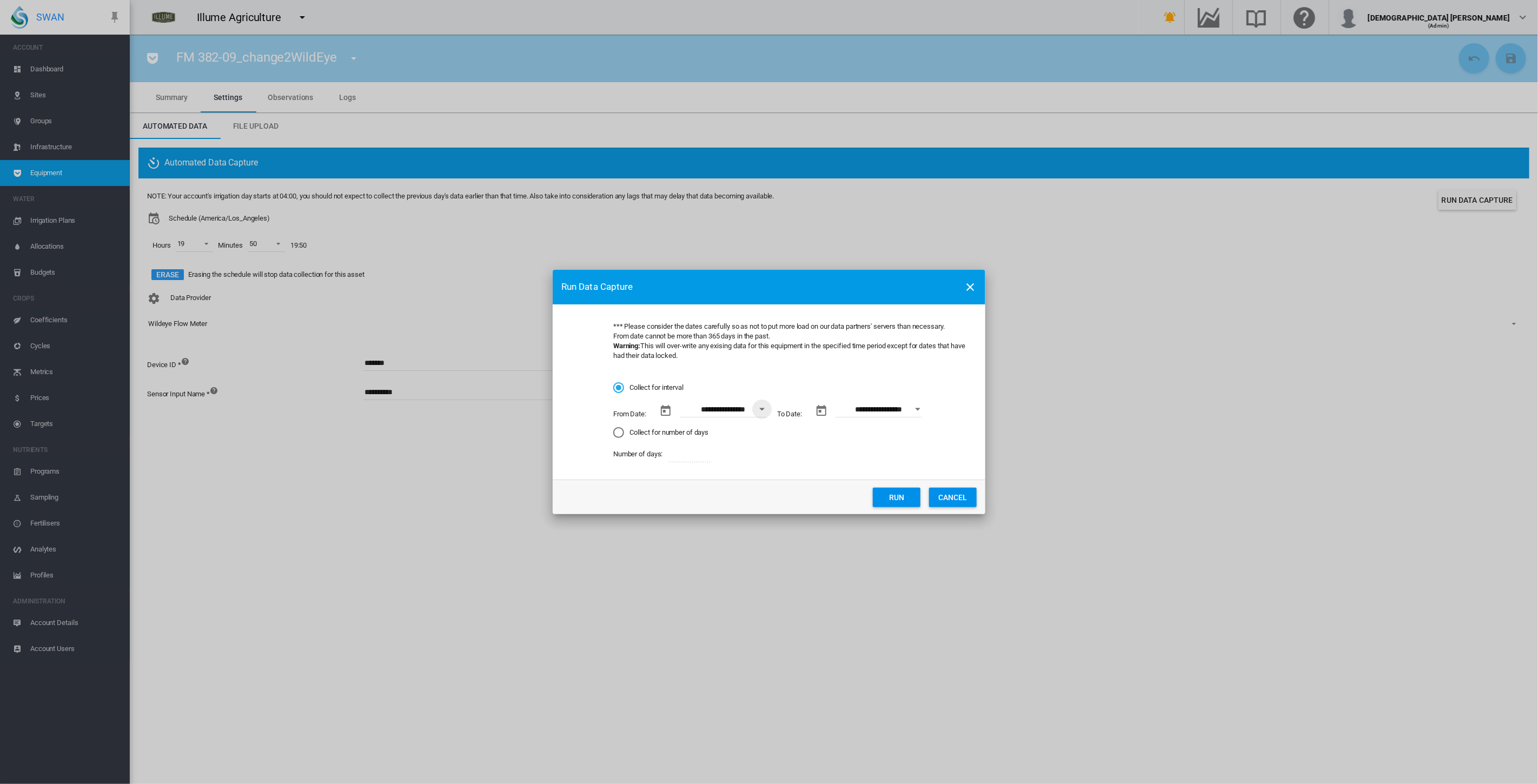
click at [767, 414] on input "**********" at bounding box center [879, 409] width 87 height 16
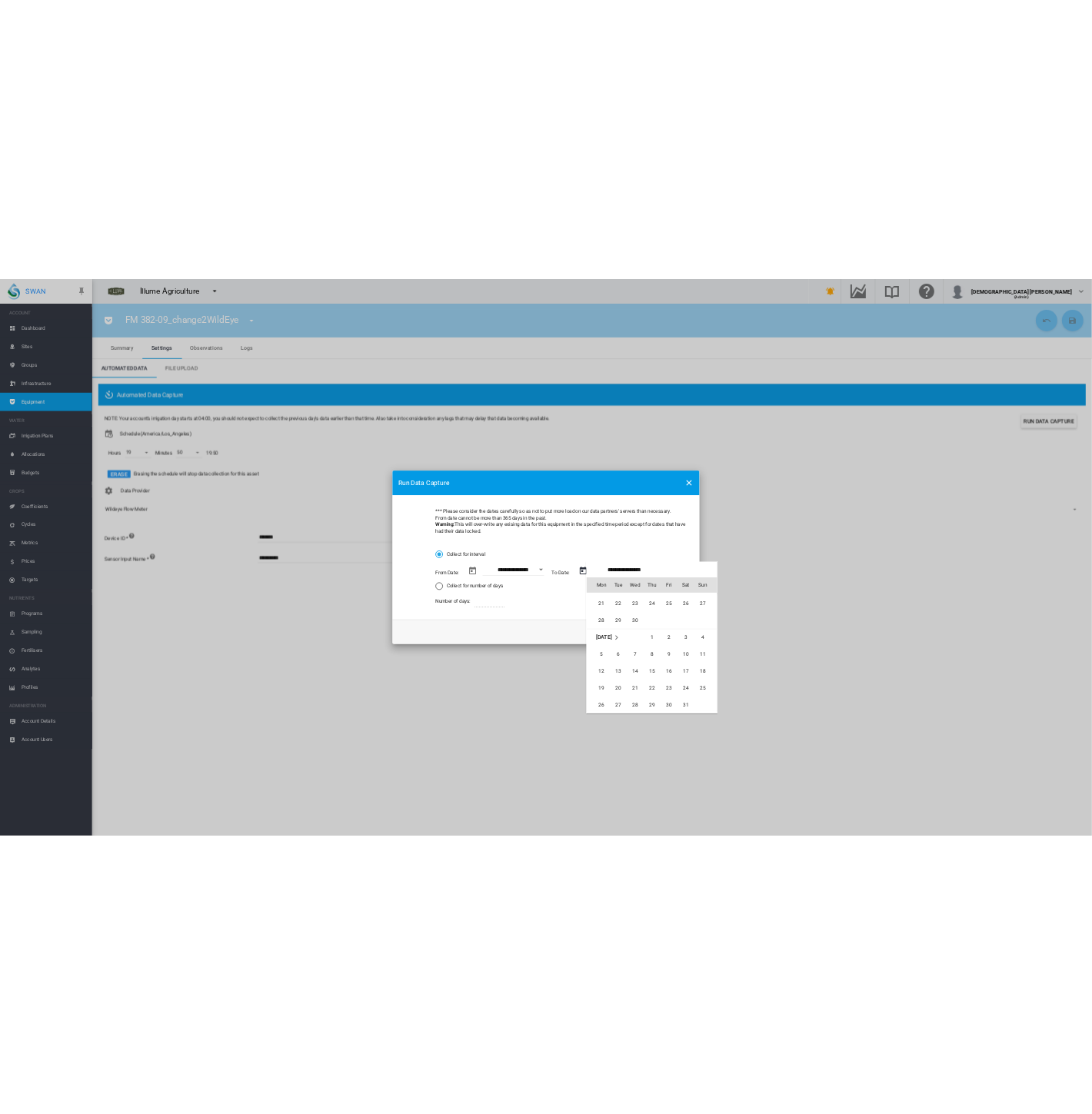
scroll to position [0, 0]
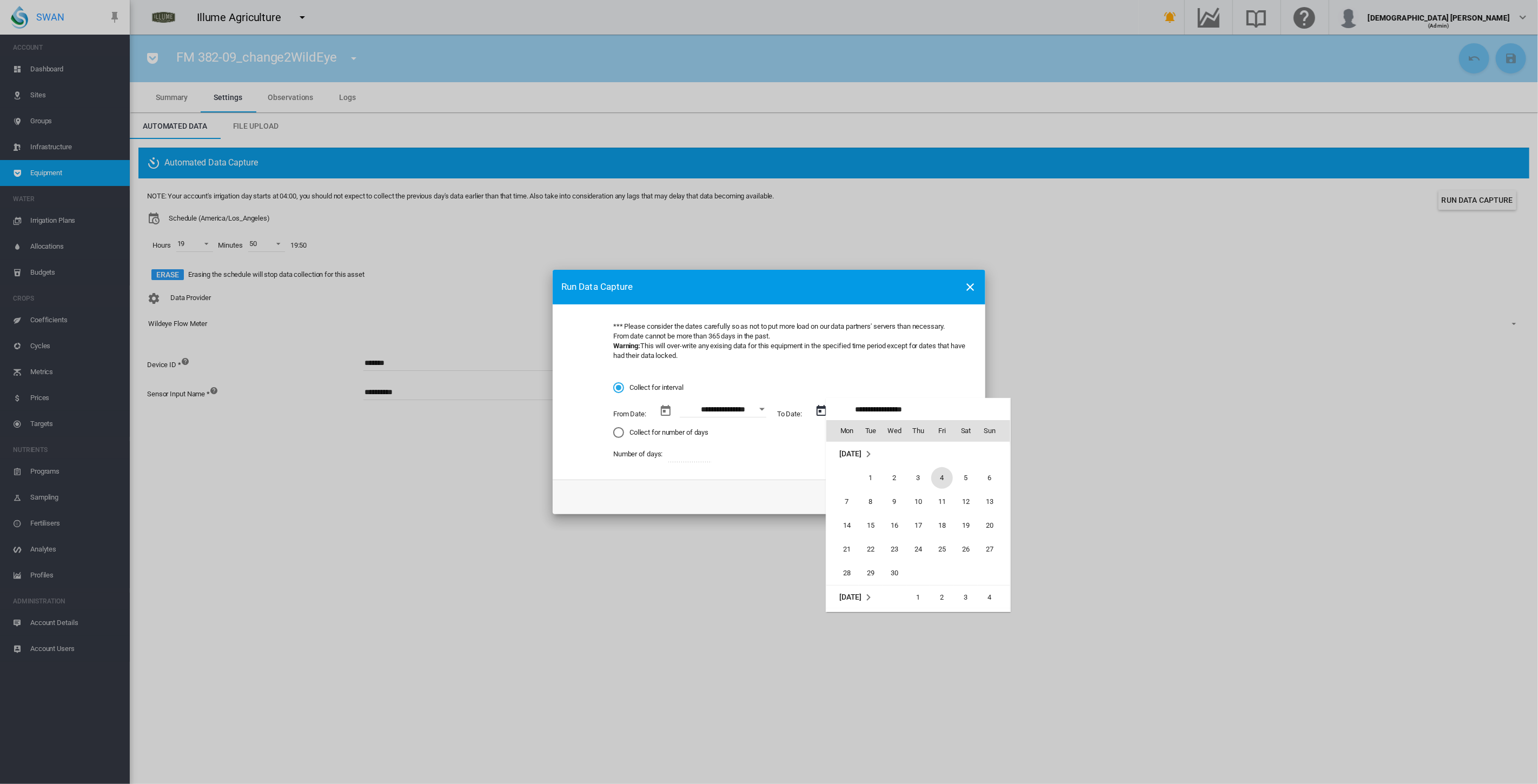
click at [767, 479] on span "4" at bounding box center [942, 478] width 21 height 21
type input "**********"
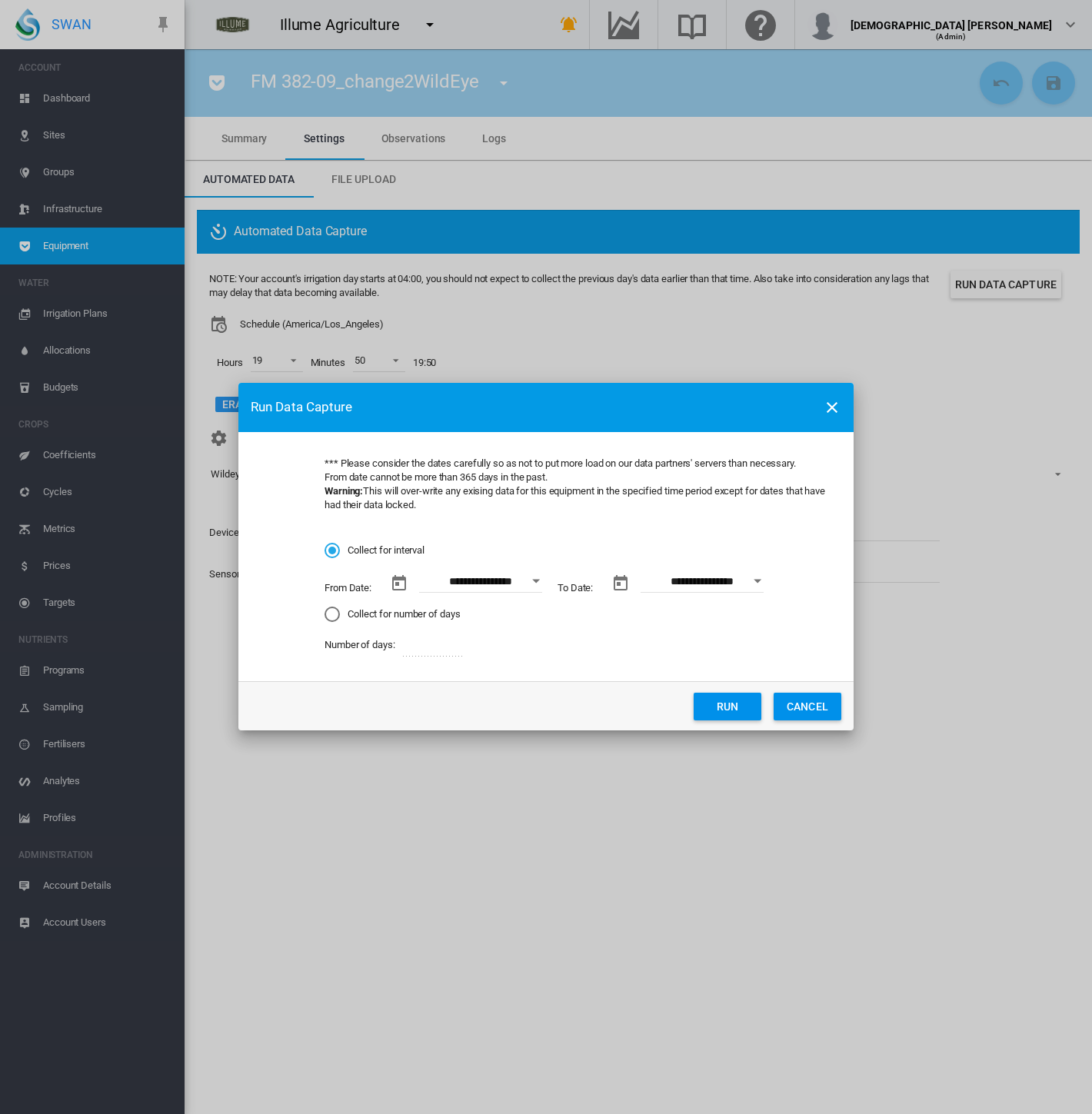
drag, startPoint x: 720, startPoint y: 705, endPoint x: 10, endPoint y: 434, distance: 760.0
click at [720, 705] on button "Run" at bounding box center [727, 706] width 68 height 28
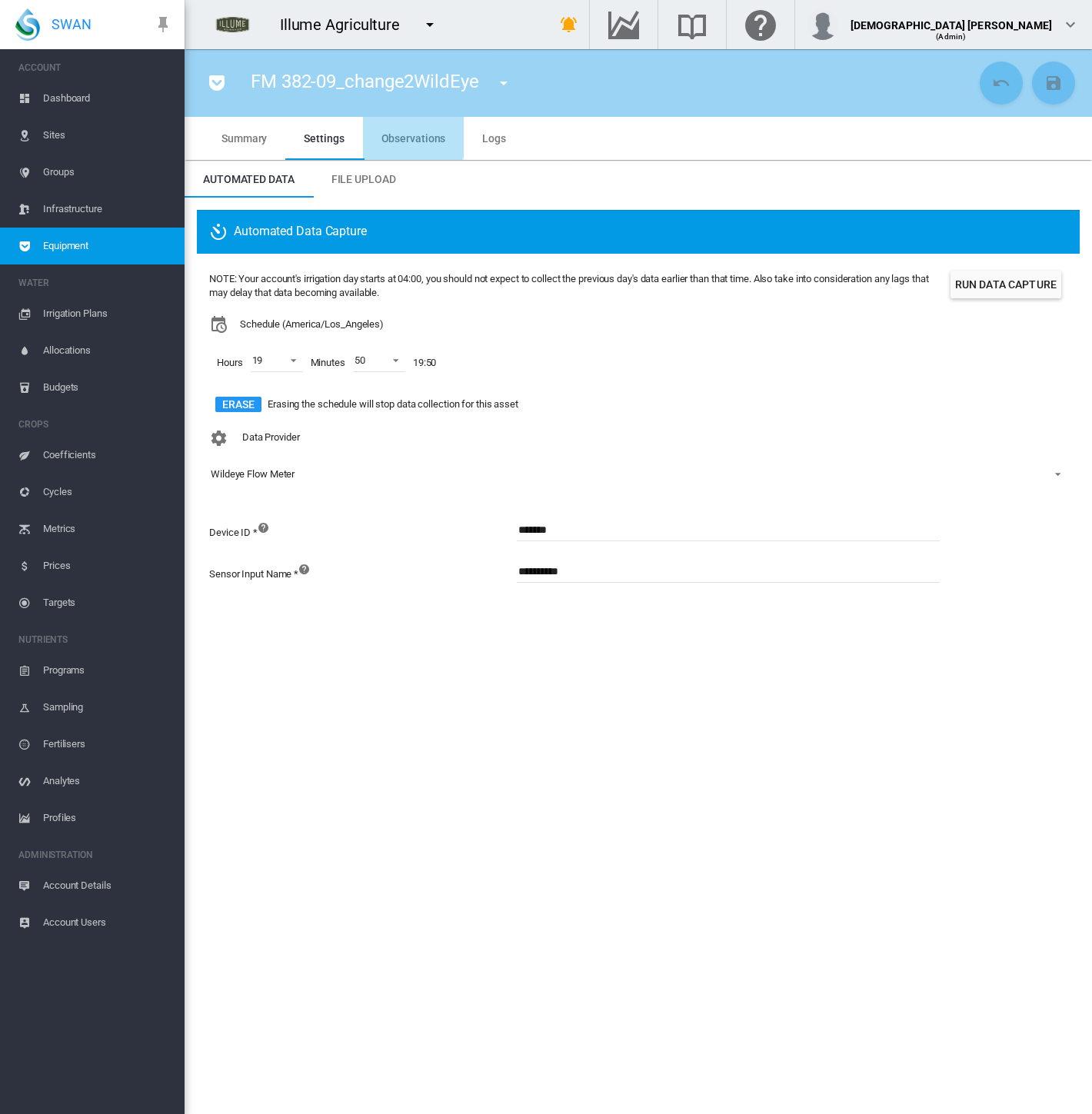
click at [402, 134] on span "Observations" at bounding box center [414, 138] width 65 height 12
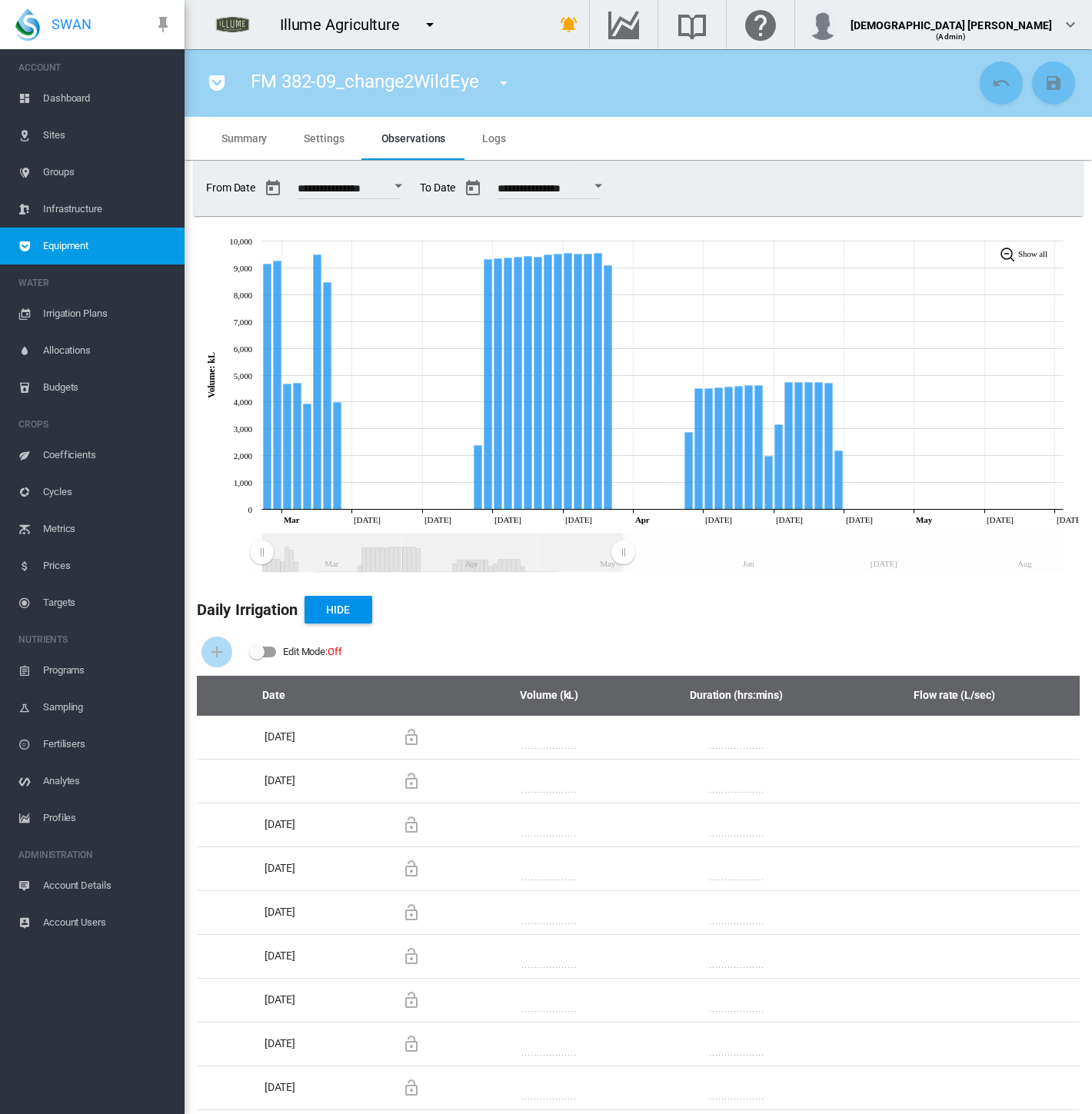
drag, startPoint x: 1062, startPoint y: 556, endPoint x: 623, endPoint y: 589, distance: 440.2
click at [743, 626] on div "Daily Irrigation Hide" at bounding box center [638, 609] width 883 height 37
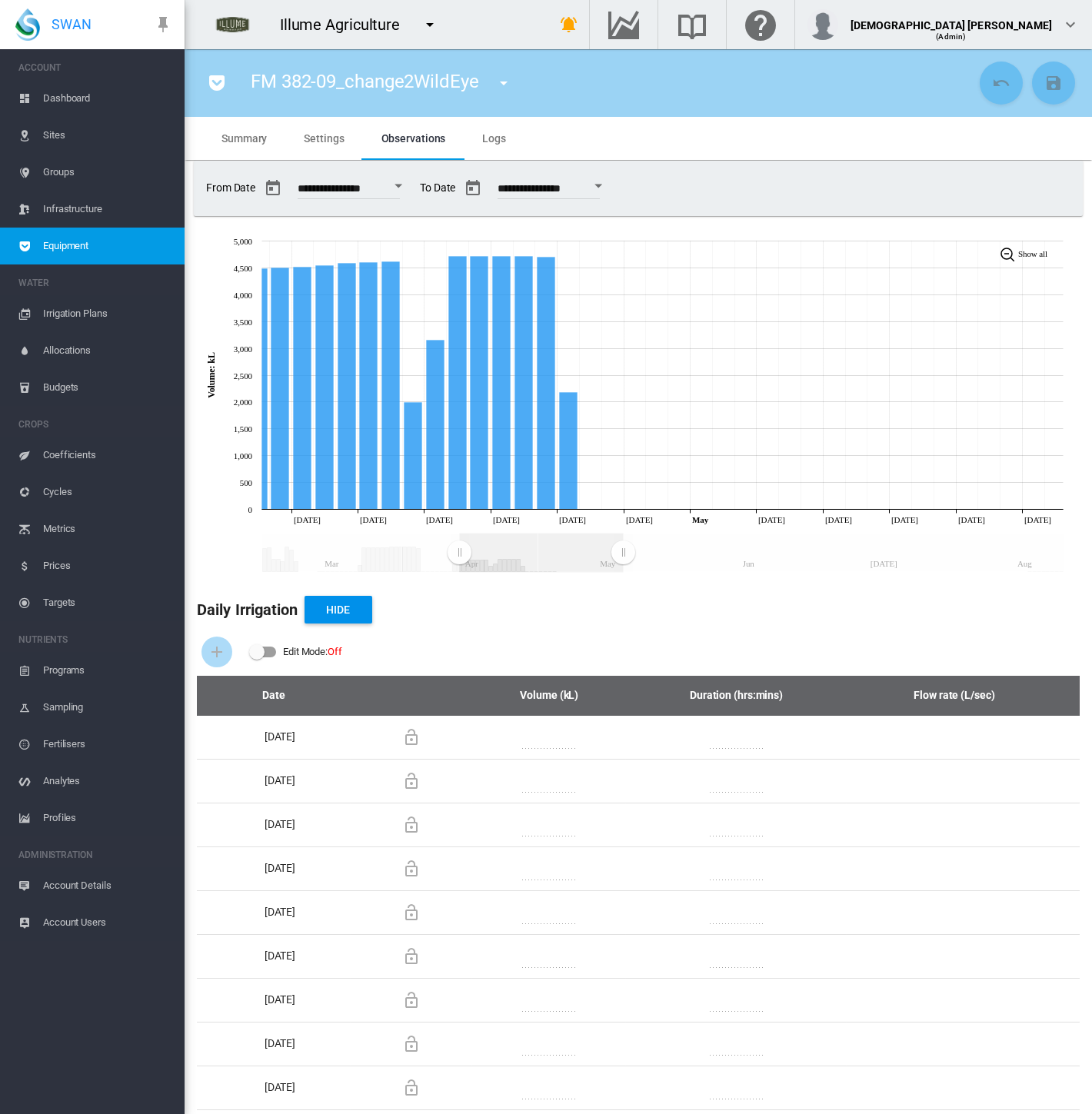
drag, startPoint x: 371, startPoint y: 555, endPoint x: 459, endPoint y: 555, distance: 88.0
click at [459, 555] on rect "Zoom chart using cursor arrows" at bounding box center [460, 553] width 19 height 38
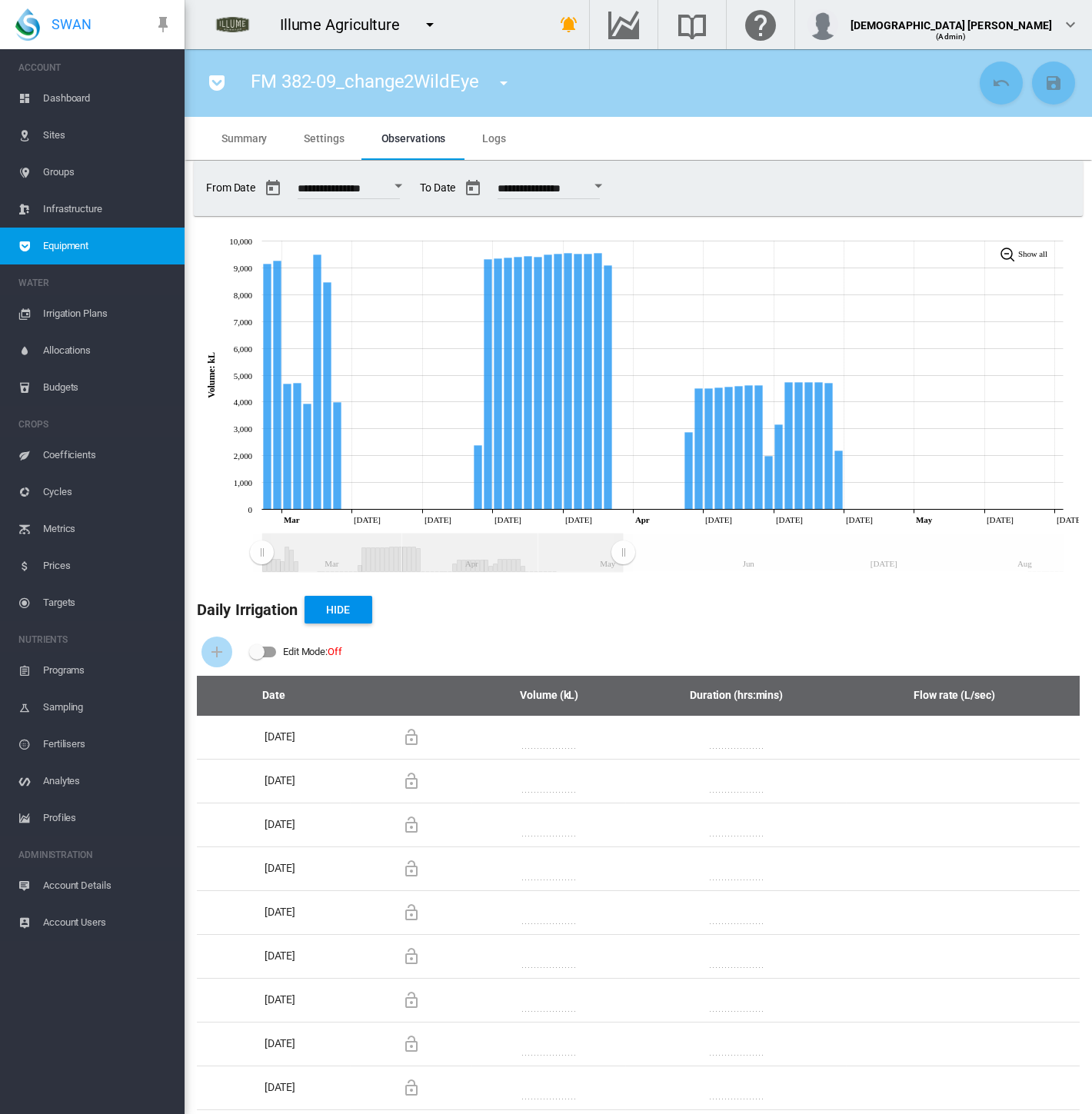
drag, startPoint x: 462, startPoint y: 552, endPoint x: 204, endPoint y: 569, distance: 258.6
click at [200, 572] on icon "JavaScript chart by amCharts 3.21.15 Mar Apr May Jun Jul Aug Mar Mar 10 Mar 17 …" at bounding box center [632, 402] width 895 height 354
click at [81, 249] on span "Equipment" at bounding box center [107, 246] width 129 height 37
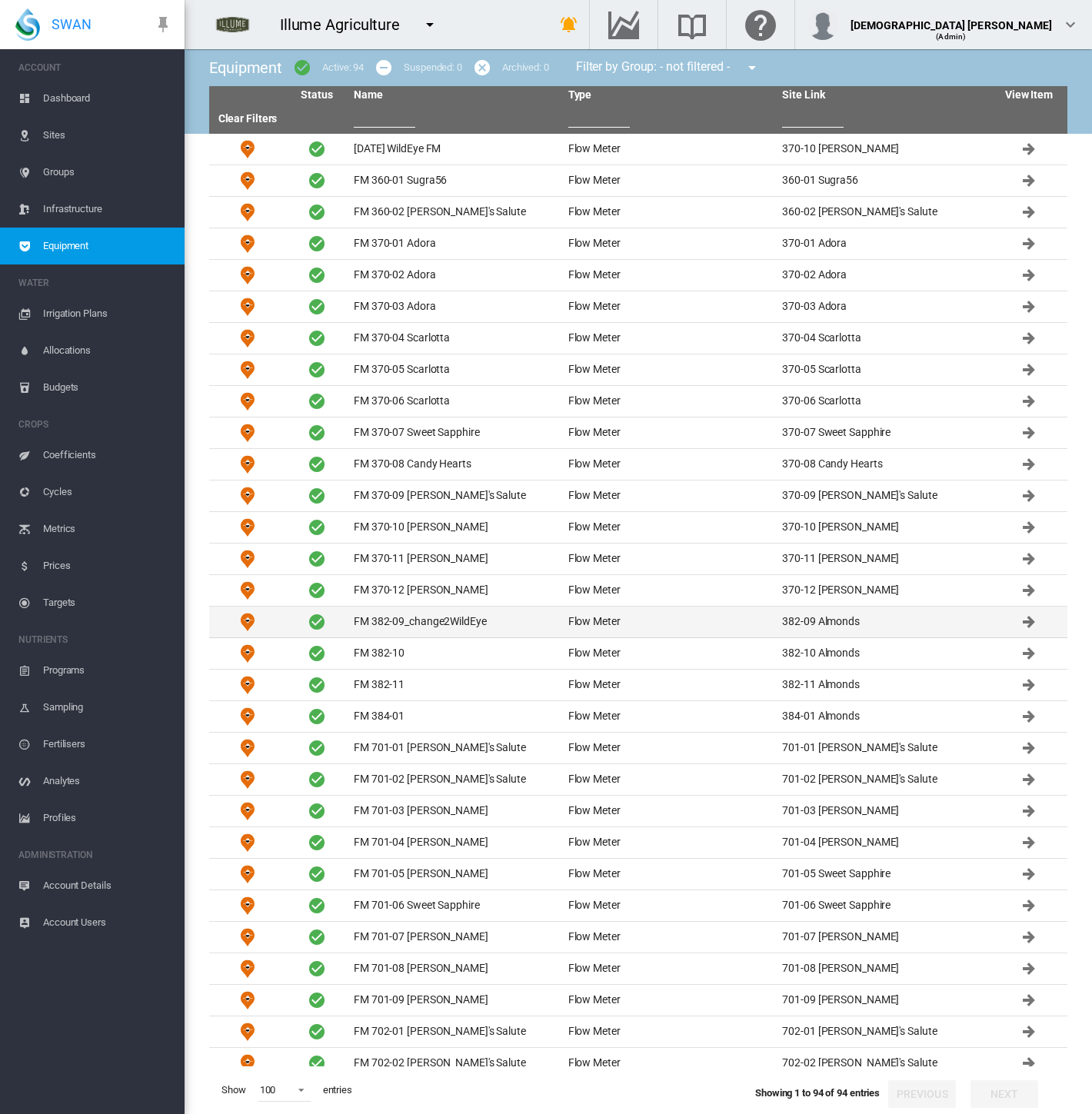
click at [418, 618] on td "FM 382-09_change2WildEye" at bounding box center [454, 622] width 215 height 31
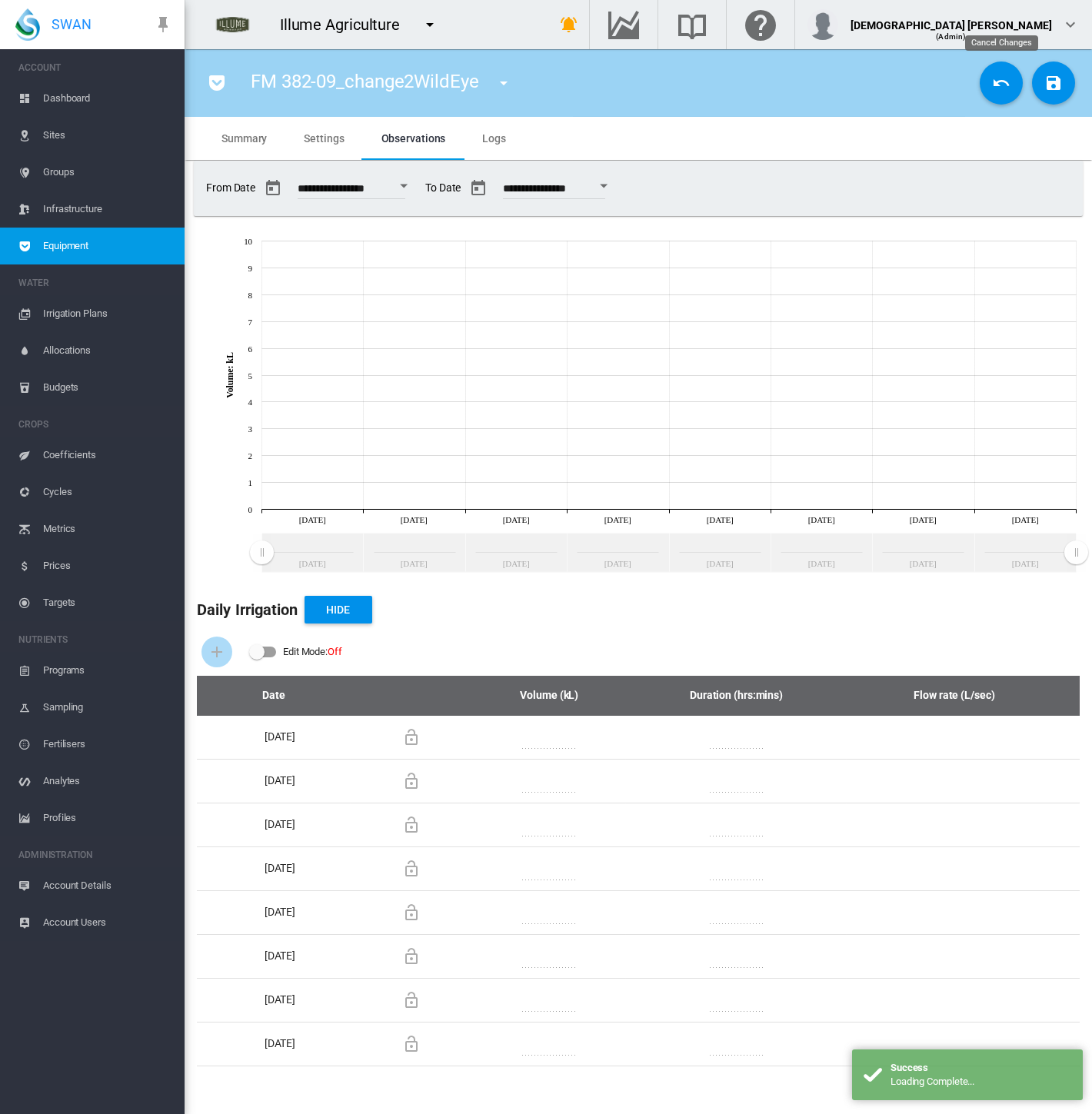
click at [988, 85] on button "Cancel Changes" at bounding box center [1000, 83] width 43 height 43
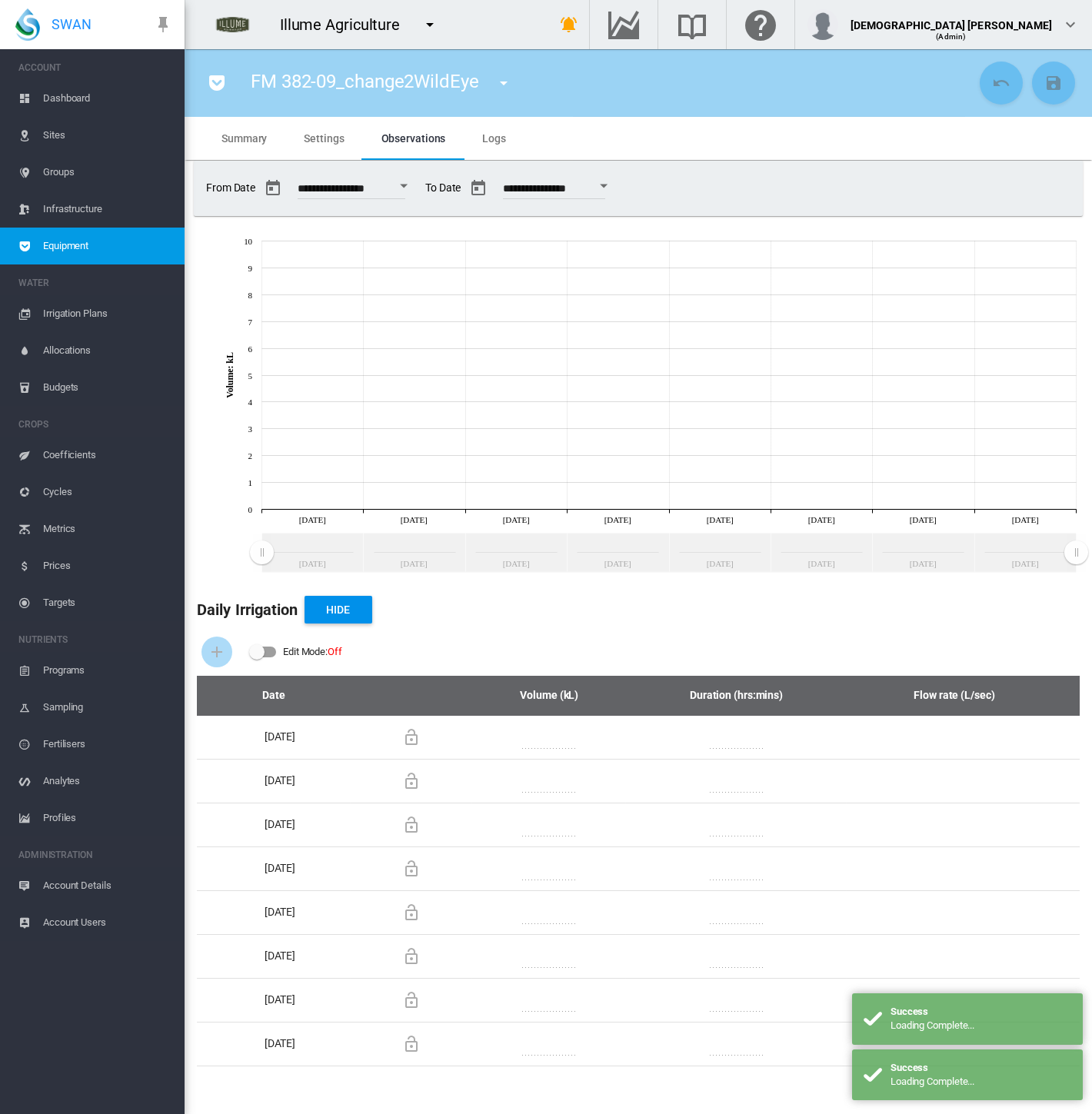
click at [327, 148] on md-tab-item "Settings" at bounding box center [323, 138] width 77 height 43
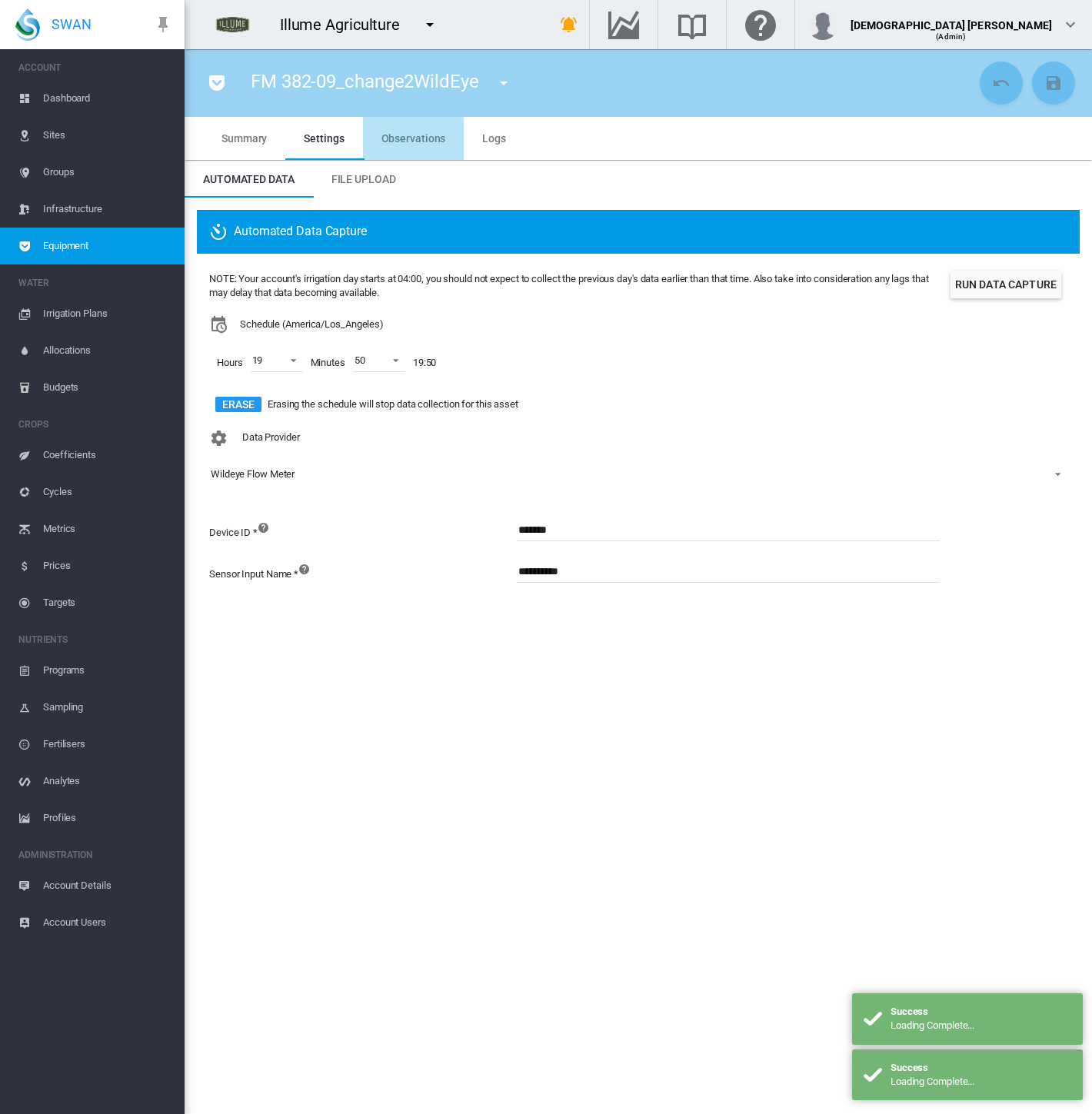
click at [395, 148] on md-tab-item "Observations" at bounding box center [414, 138] width 101 height 43
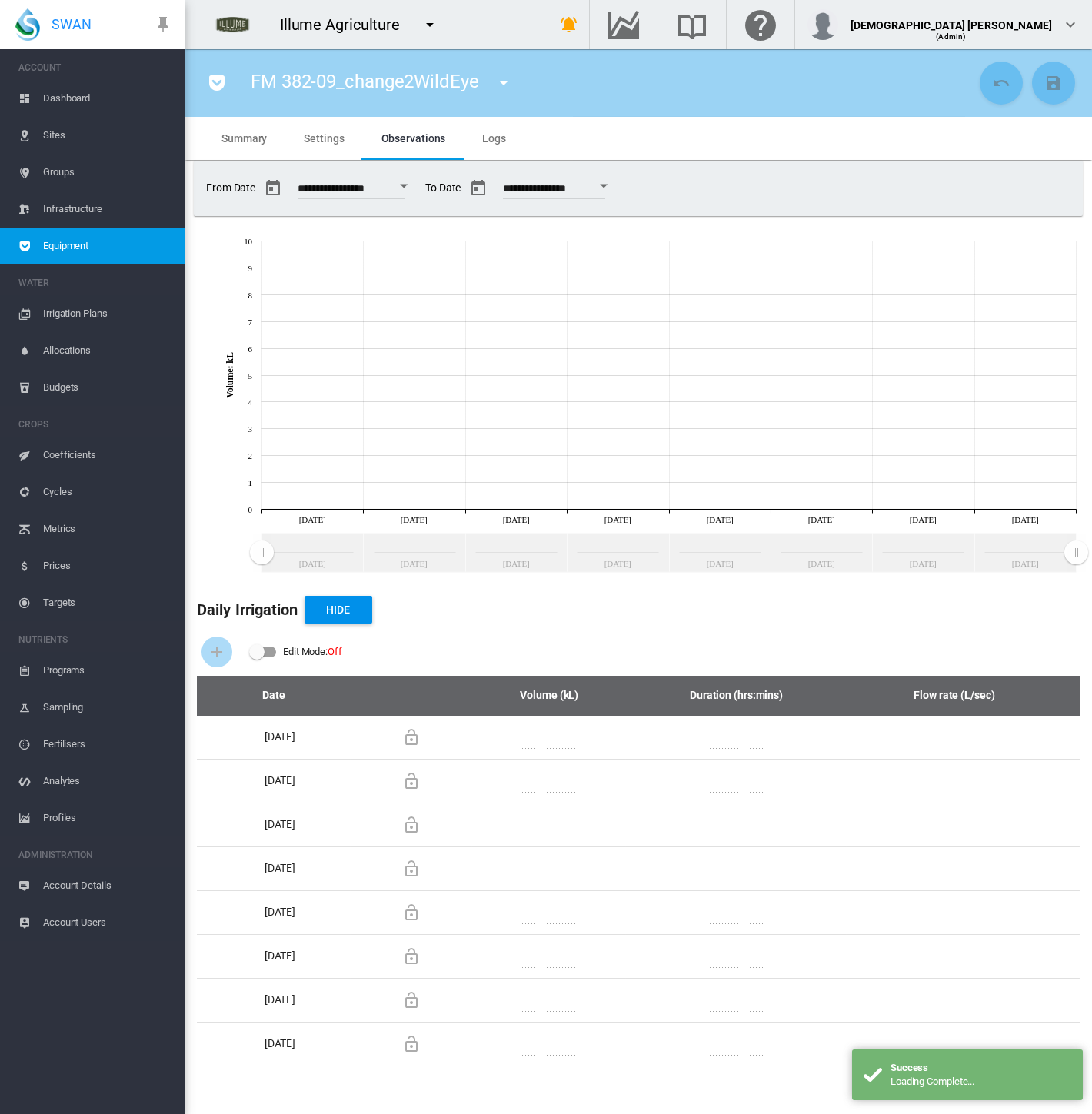
click at [418, 189] on button "Open calendar" at bounding box center [403, 186] width 28 height 28
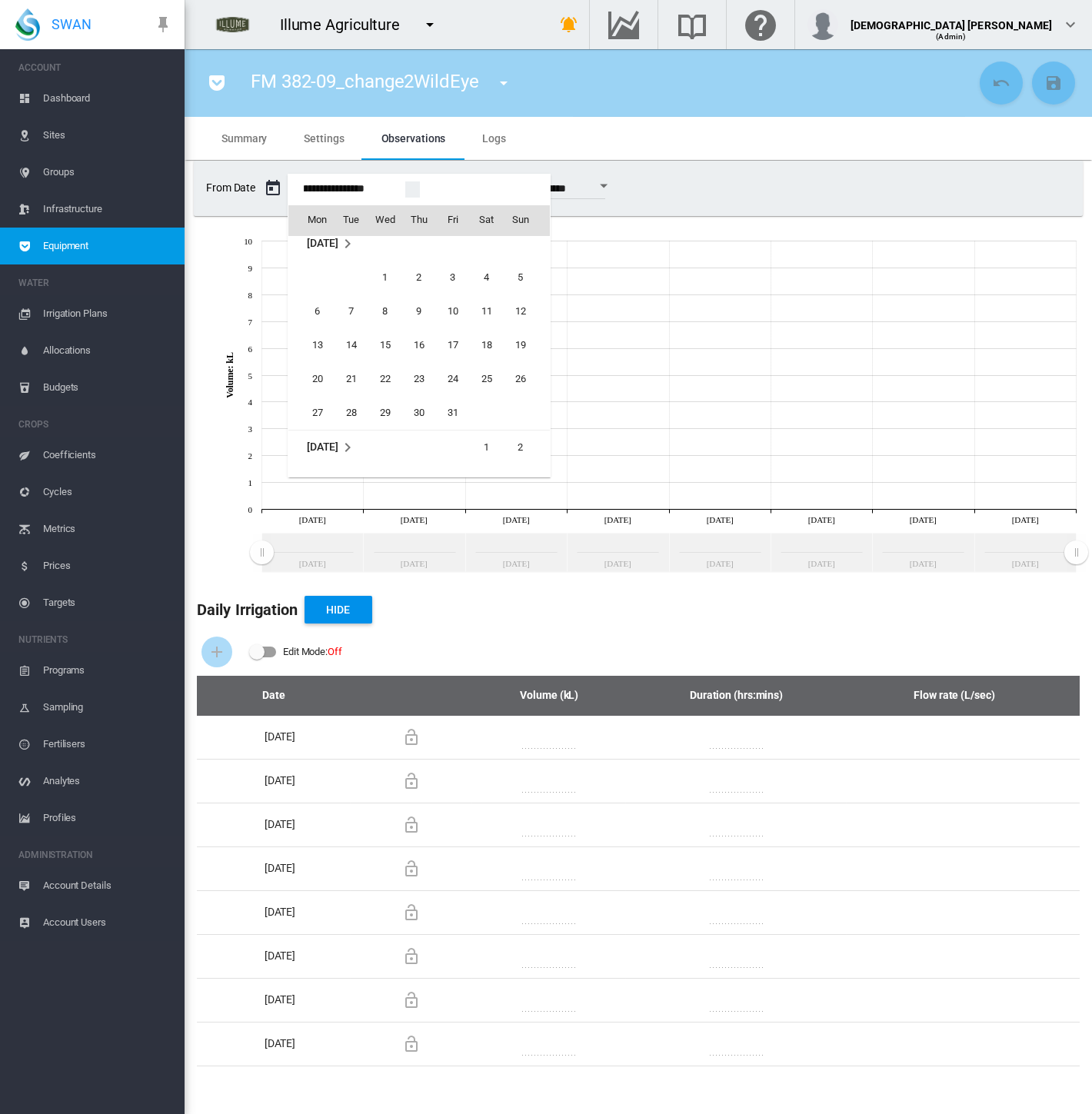
scroll to position [36728, 0]
click at [483, 410] on span "1" at bounding box center [486, 411] width 31 height 31
type input "**********"
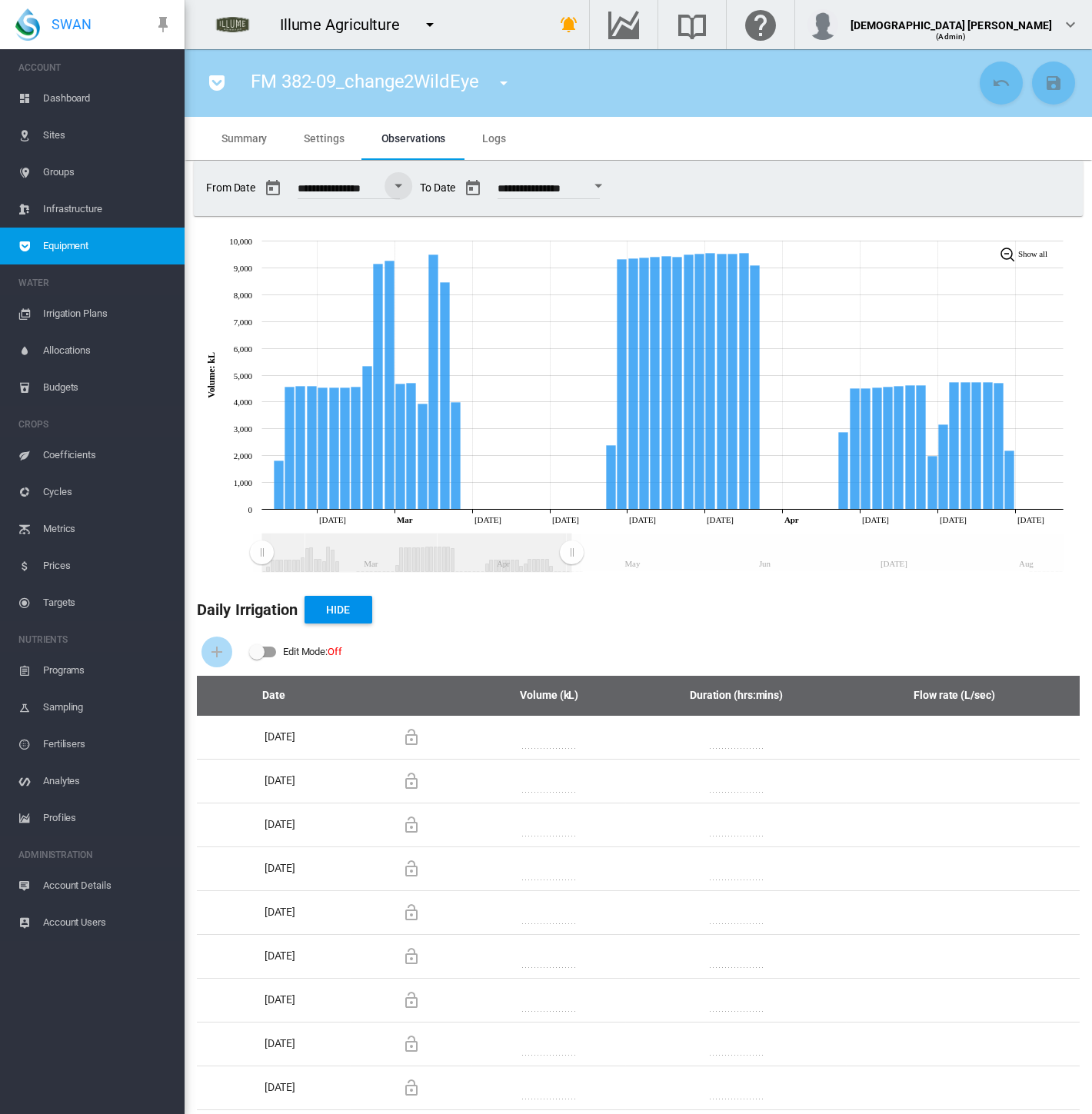
drag, startPoint x: 1057, startPoint y: 558, endPoint x: 629, endPoint y: 502, distance: 431.6
click at [571, 547] on rect "Zoom chart using cursor arrows" at bounding box center [572, 553] width 19 height 38
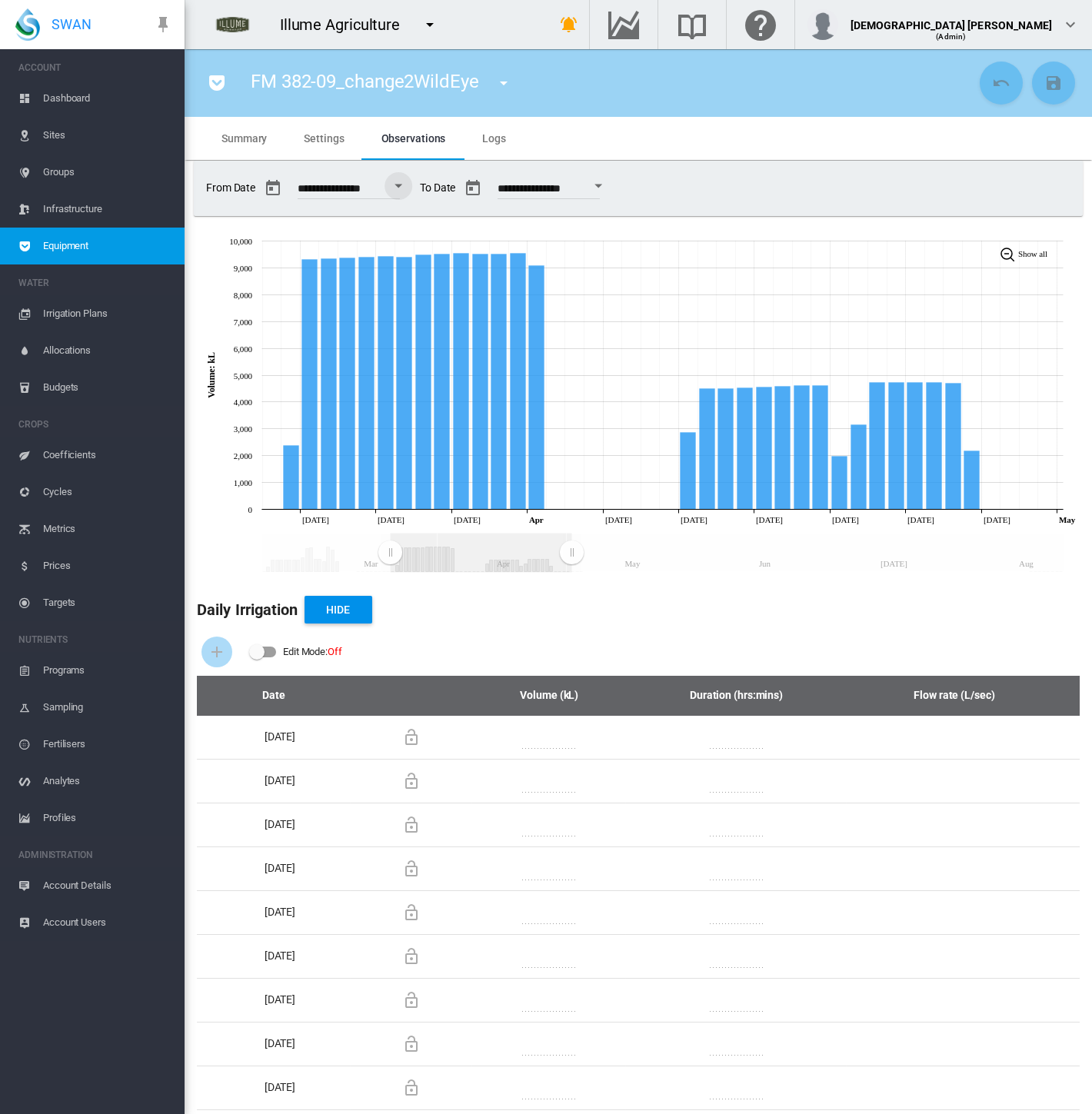
drag, startPoint x: 261, startPoint y: 552, endPoint x: 387, endPoint y: 549, distance: 126.0
click at [388, 552] on rect "Zoom chart using cursor arrows" at bounding box center [391, 553] width 19 height 38
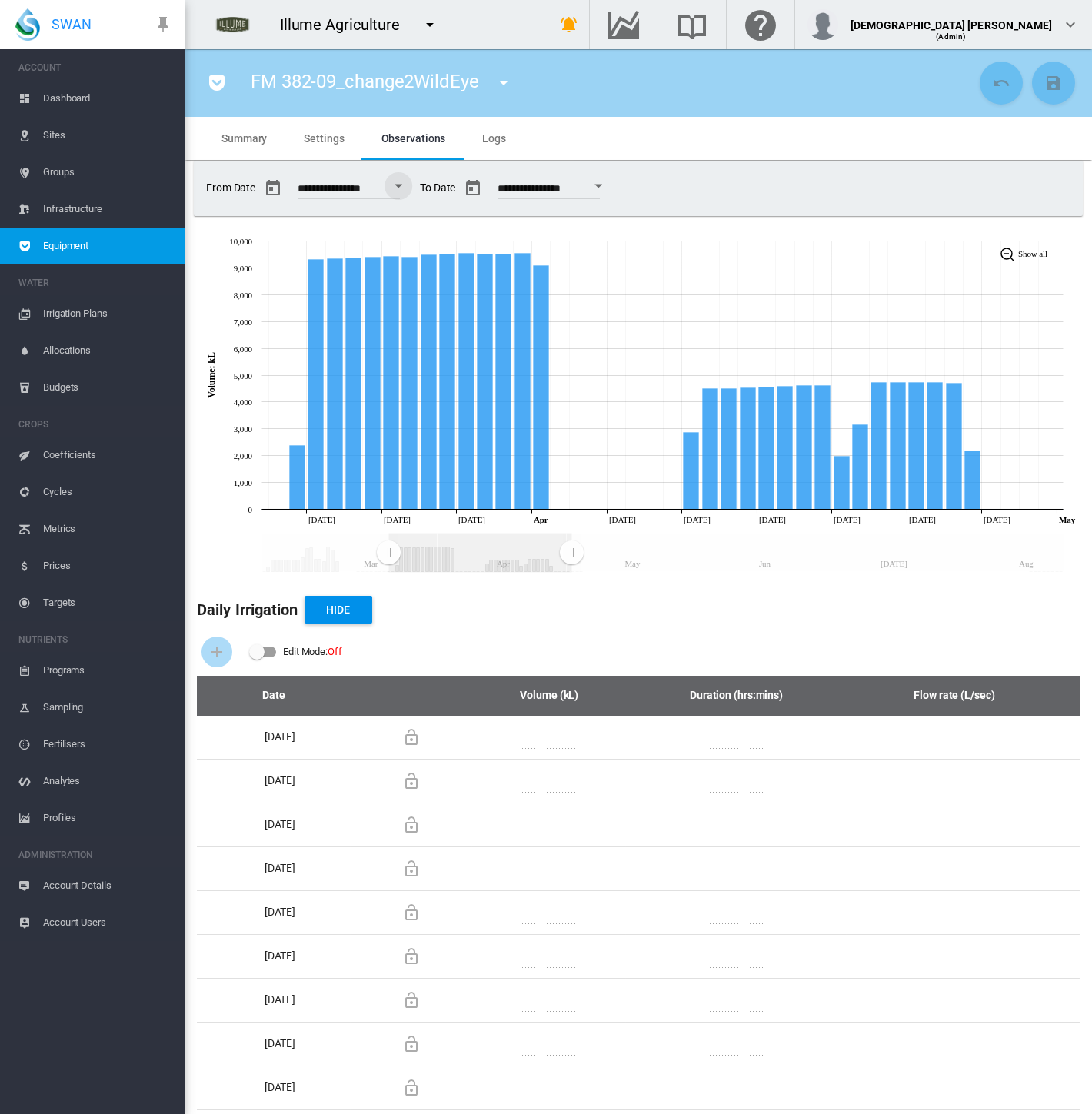
click at [505, 77] on md-icon "icon-menu-down" at bounding box center [503, 82] width 18 height 18
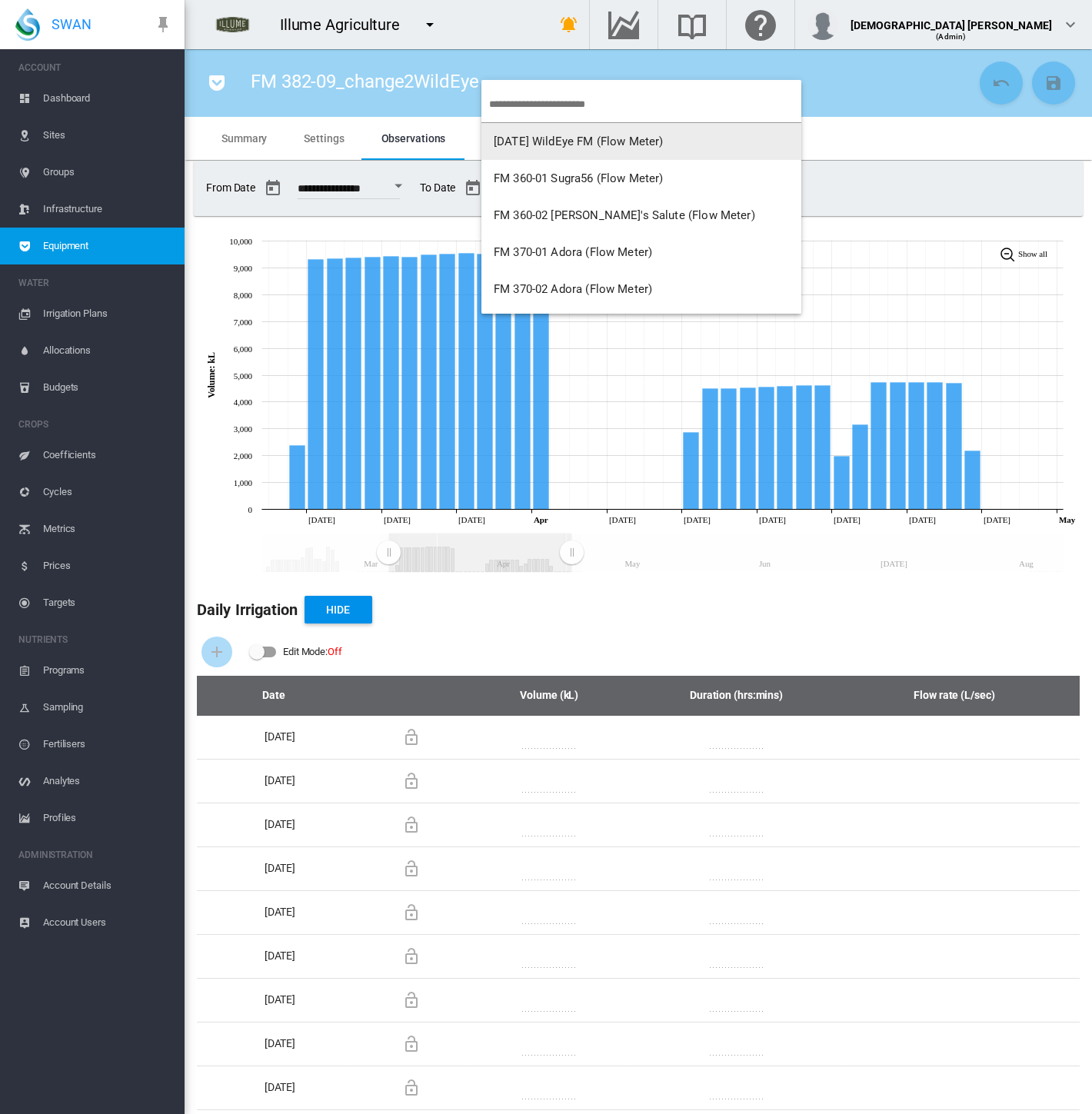
click at [542, 141] on span "Aug 18 WildEye FM (Flow Meter)" at bounding box center [579, 141] width 170 height 14
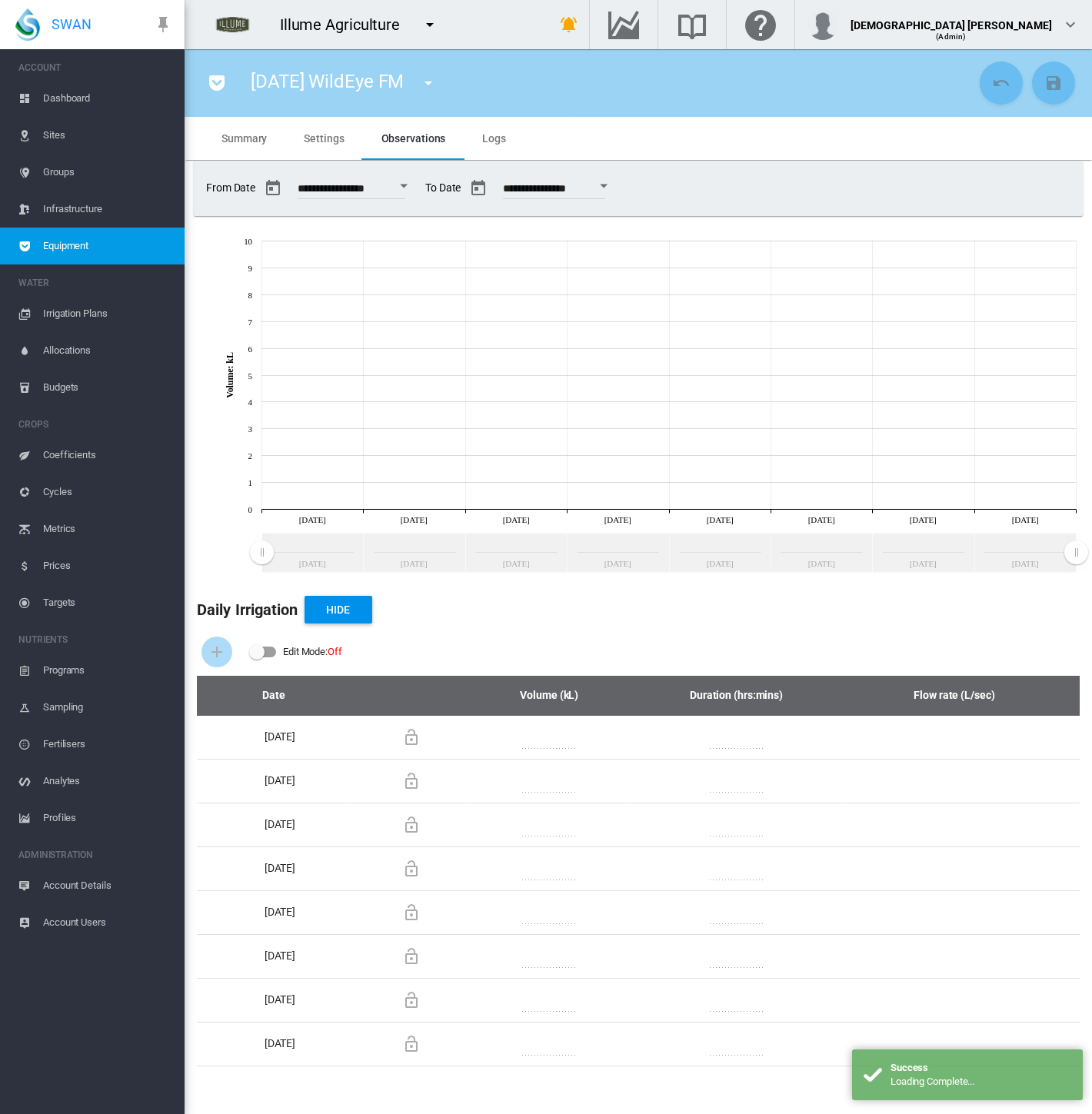
click at [407, 185] on div "Open calendar" at bounding box center [403, 187] width 8 height 4
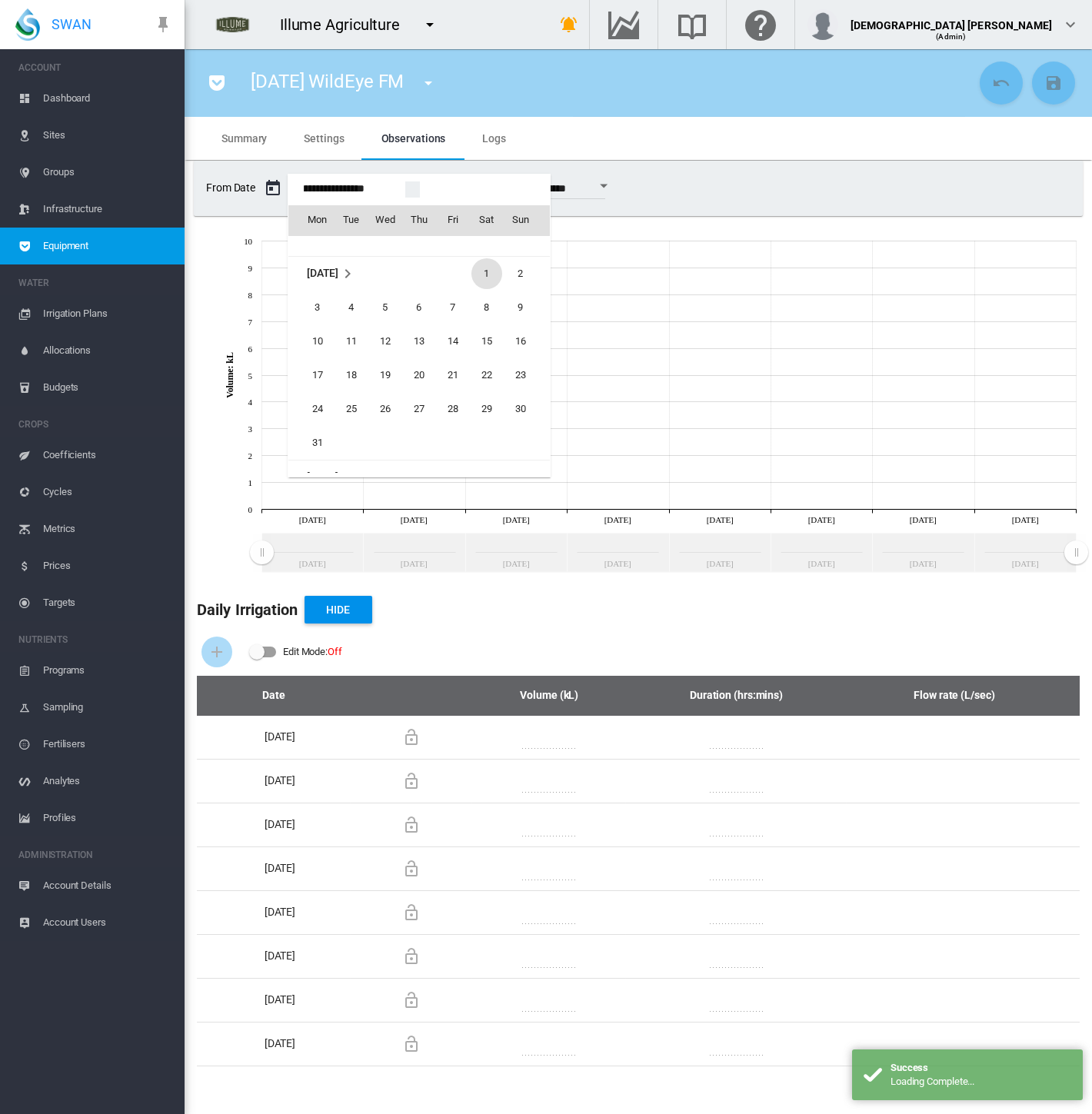
click at [483, 270] on span "1" at bounding box center [486, 274] width 31 height 31
type input "**********"
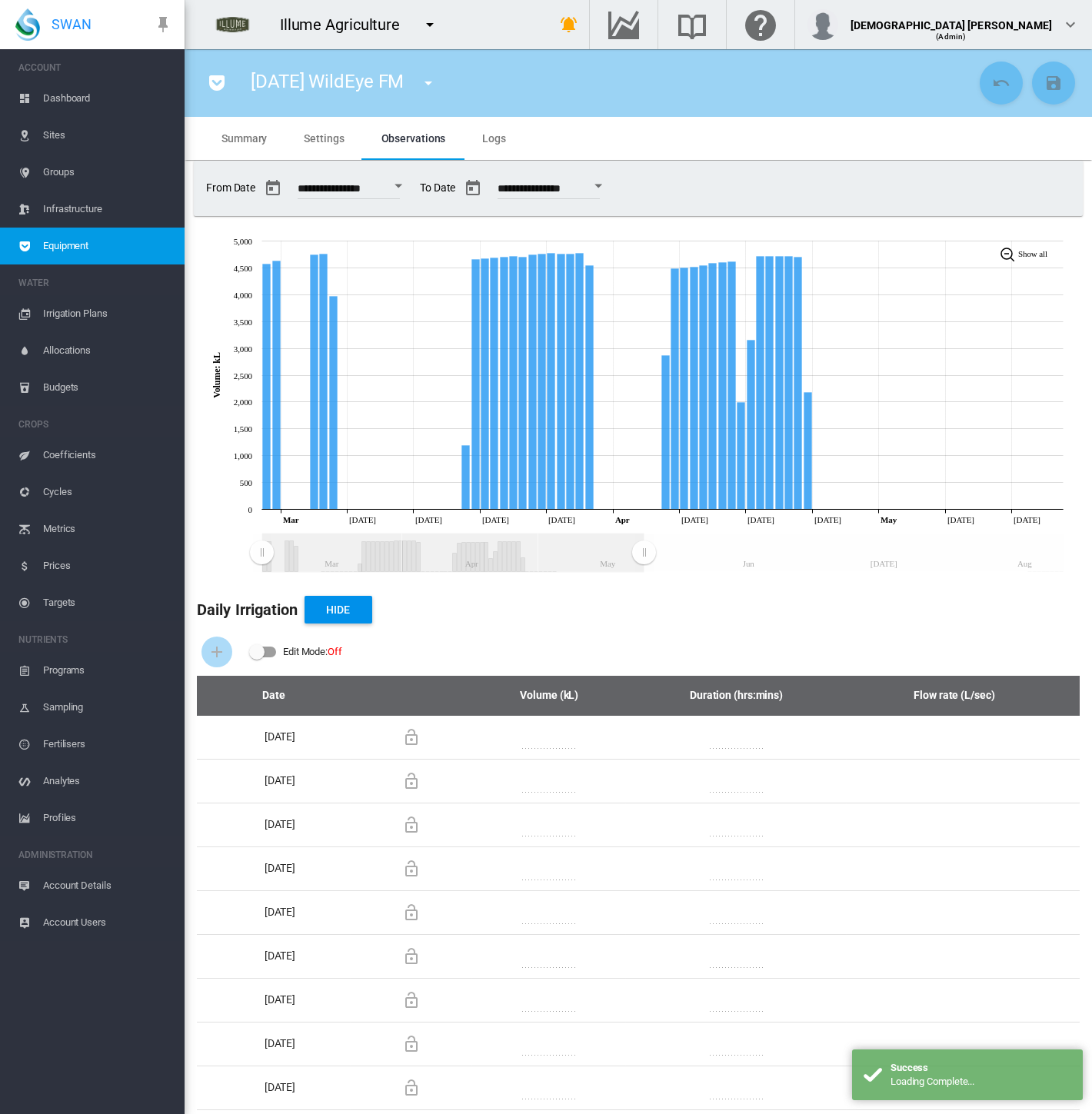
drag, startPoint x: 1062, startPoint y: 557, endPoint x: 644, endPoint y: 569, distance: 418.2
click at [644, 569] on rect "Zoom chart using cursor arrows" at bounding box center [645, 553] width 19 height 38
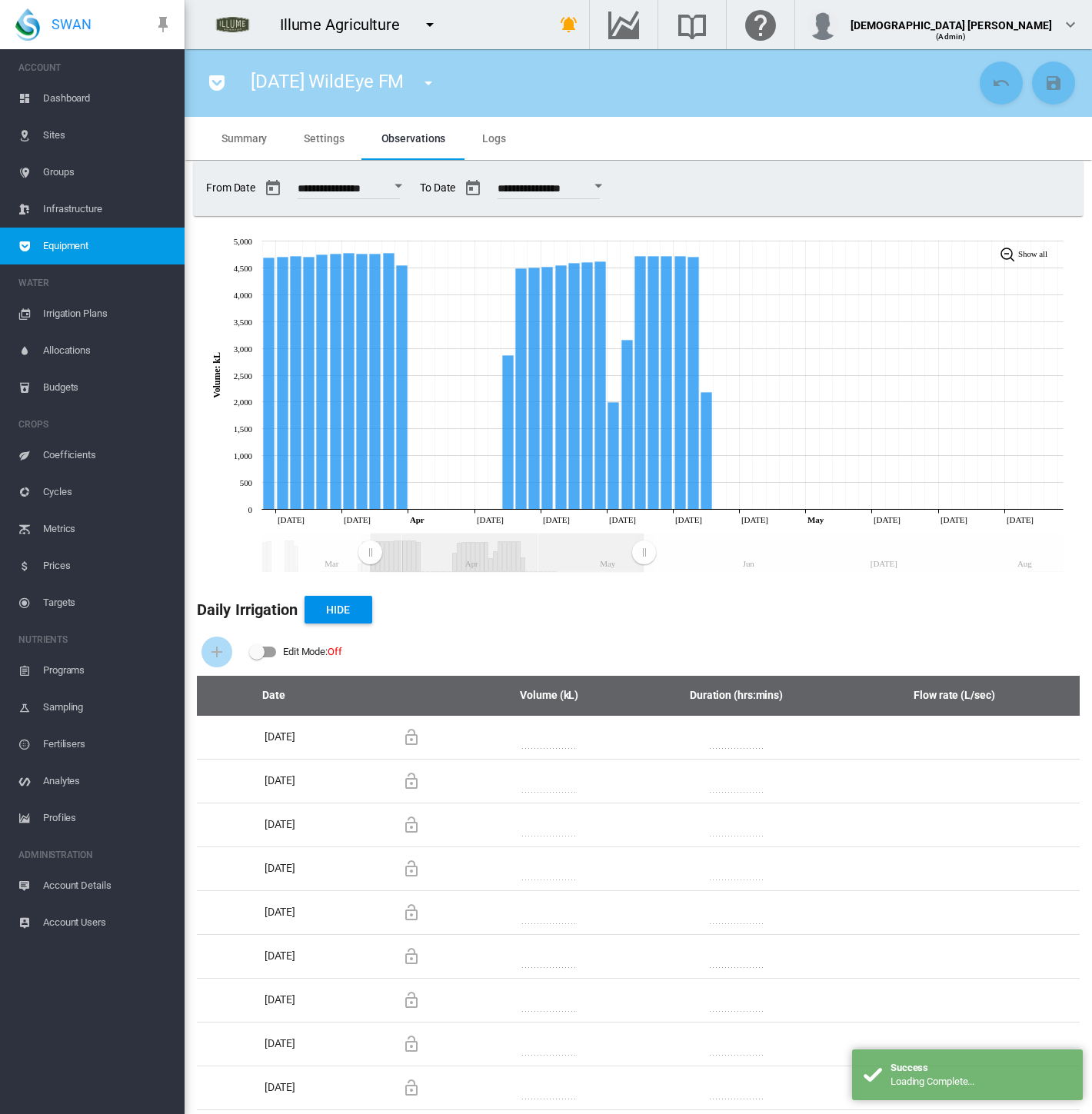
drag, startPoint x: 267, startPoint y: 557, endPoint x: 386, endPoint y: 474, distance: 145.1
click at [370, 562] on rect "Zoom chart using cursor arrows" at bounding box center [371, 553] width 19 height 38
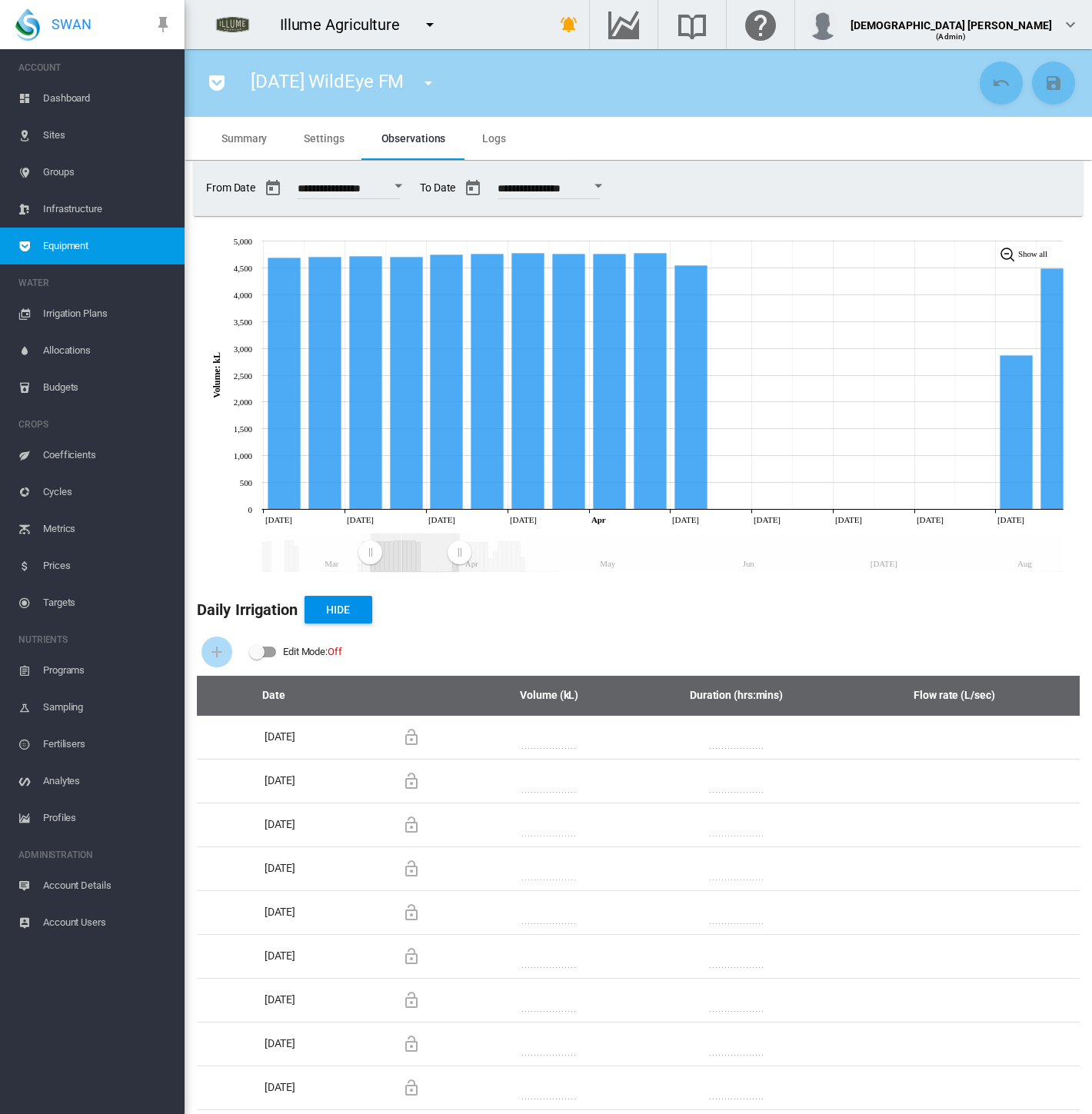
drag, startPoint x: 646, startPoint y: 558, endPoint x: 459, endPoint y: 563, distance: 187.1
click at [459, 563] on rect "Zoom chart using cursor arrows" at bounding box center [460, 553] width 19 height 38
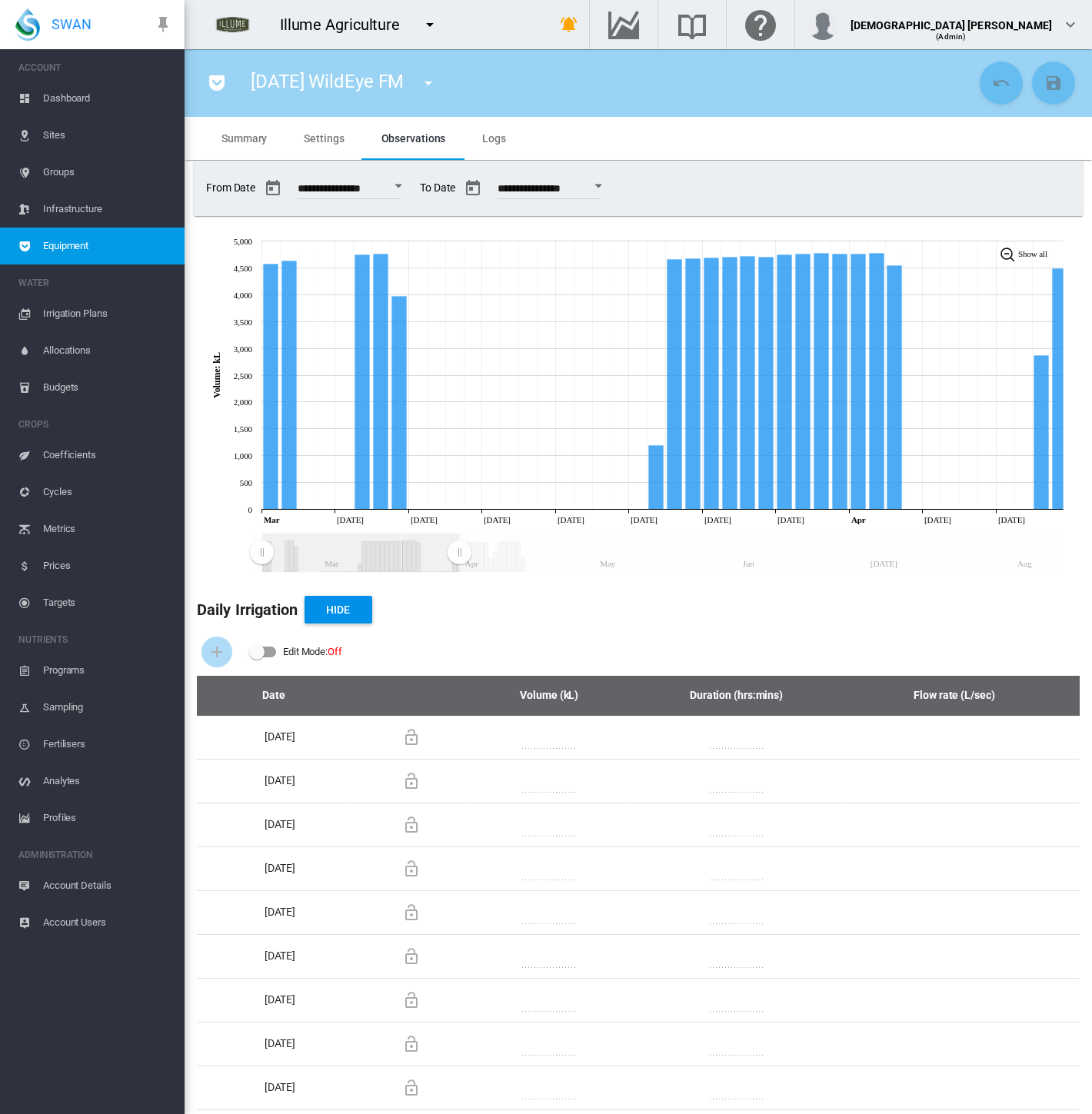
drag, startPoint x: 279, startPoint y: 553, endPoint x: 213, endPoint y: 558, distance: 66.2
click at [213, 558] on icon "JavaScript chart by amCharts 3.21.15 Mar Apr May Jun Jul Aug Mar Mar 05 Mar 09 …" at bounding box center [632, 402] width 895 height 354
click at [318, 139] on span "Settings" at bounding box center [323, 138] width 40 height 12
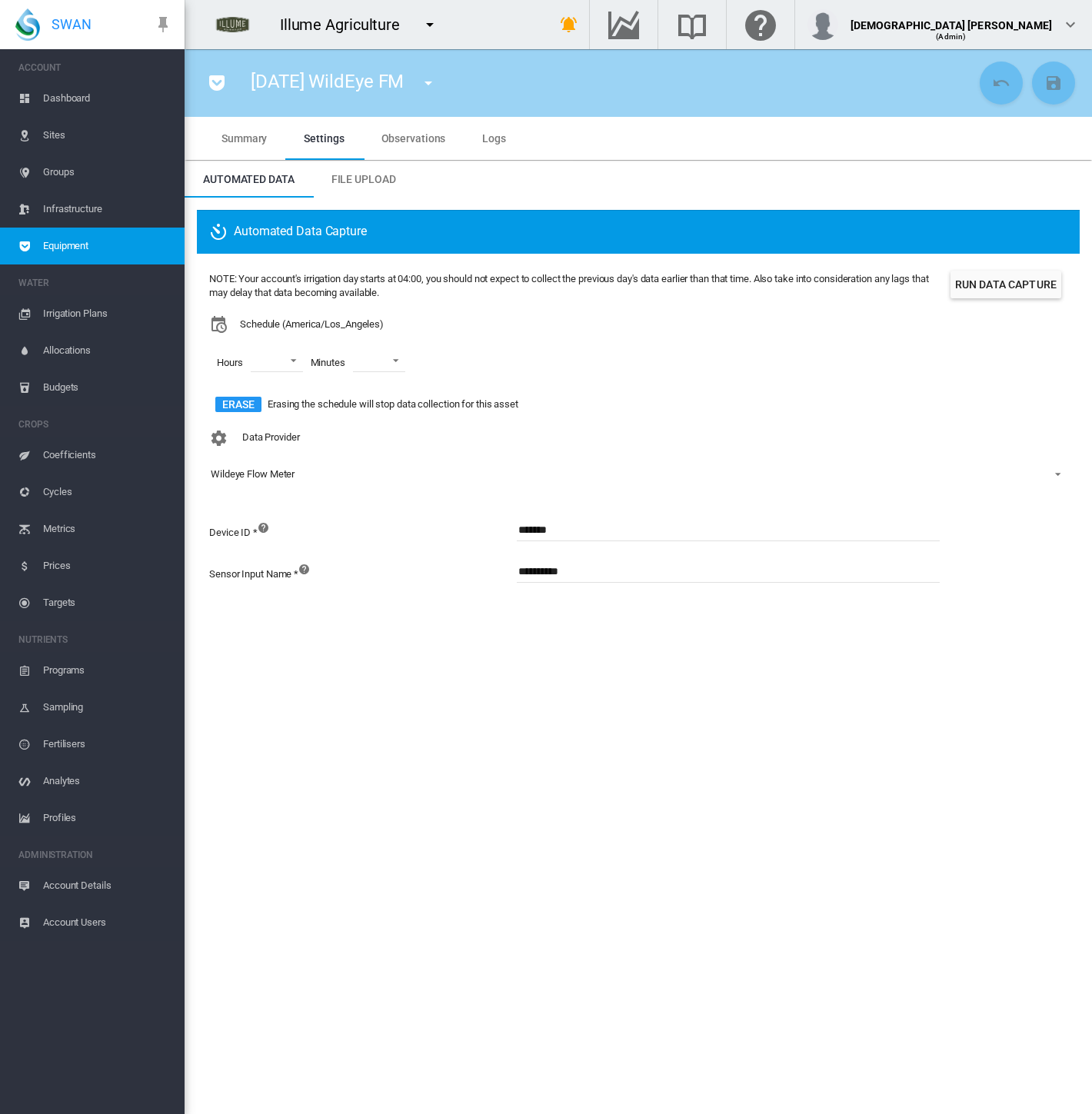
click at [208, 75] on md-icon "icon-pocket" at bounding box center [216, 82] width 18 height 18
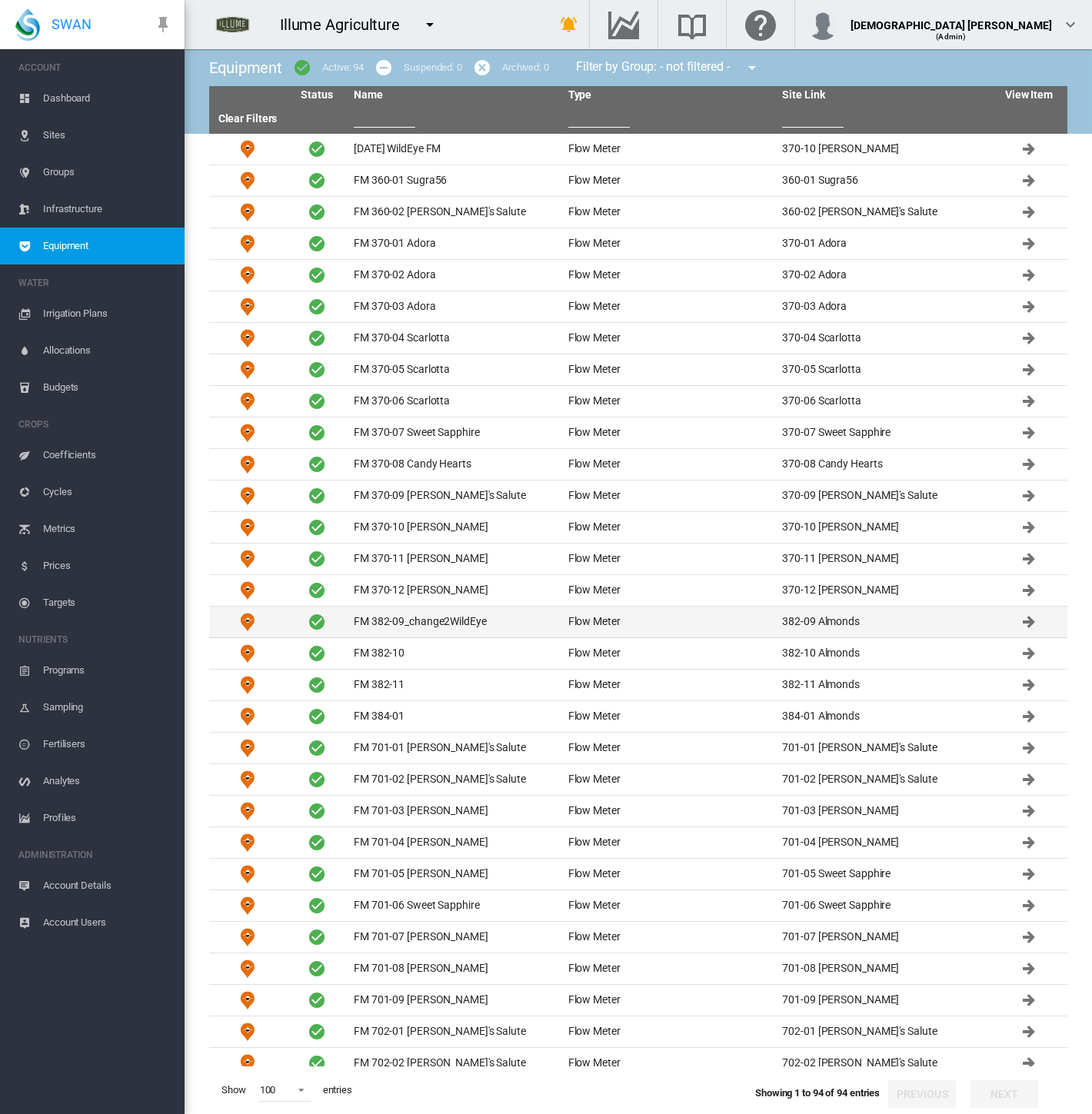
click at [402, 621] on td "FM 382-09_change2WildEye" at bounding box center [454, 622] width 215 height 31
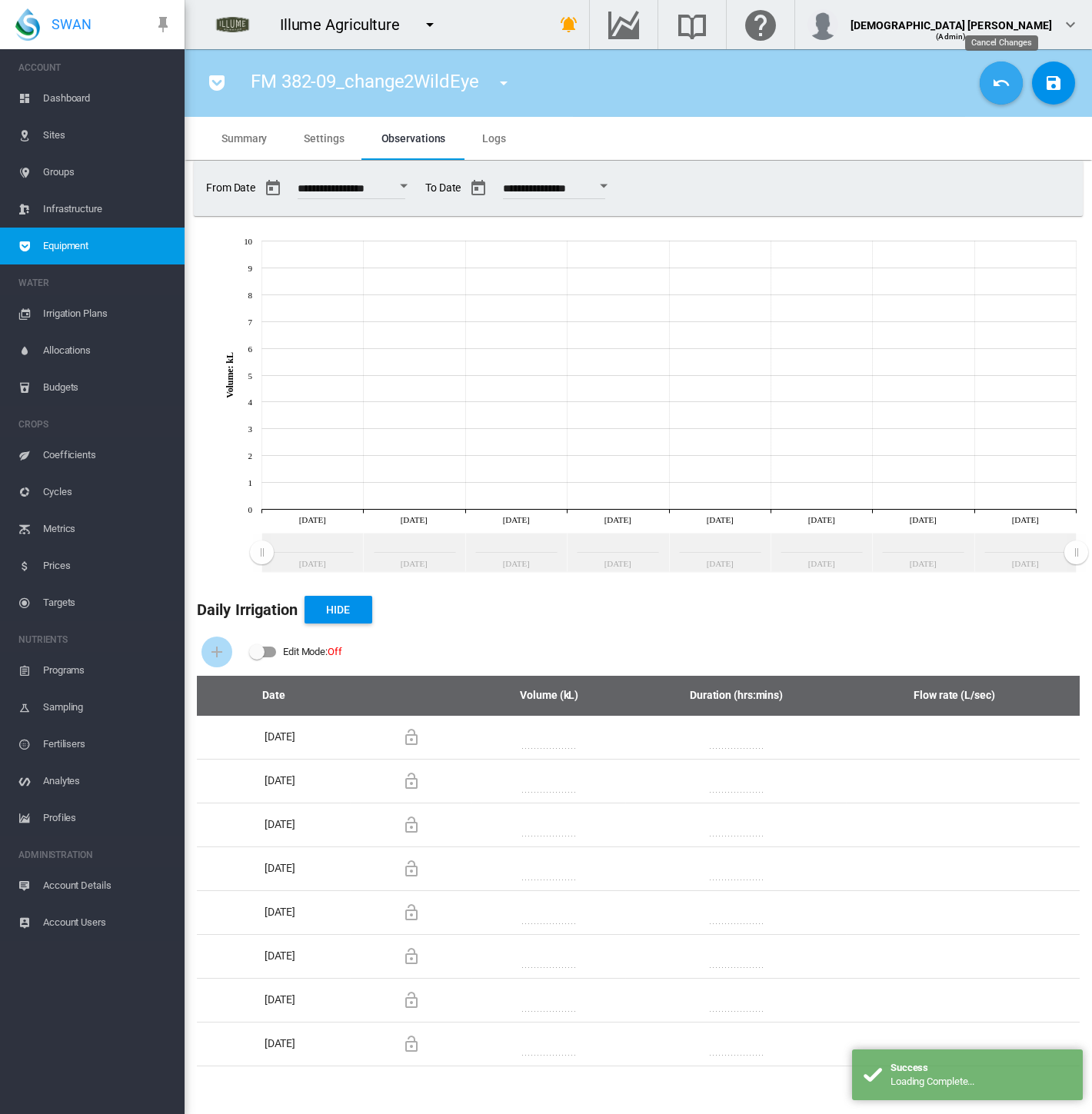
drag, startPoint x: 1001, startPoint y: 90, endPoint x: 501, endPoint y: 141, distance: 502.6
click at [999, 90] on md-icon "icon-undo" at bounding box center [1000, 82] width 18 height 18
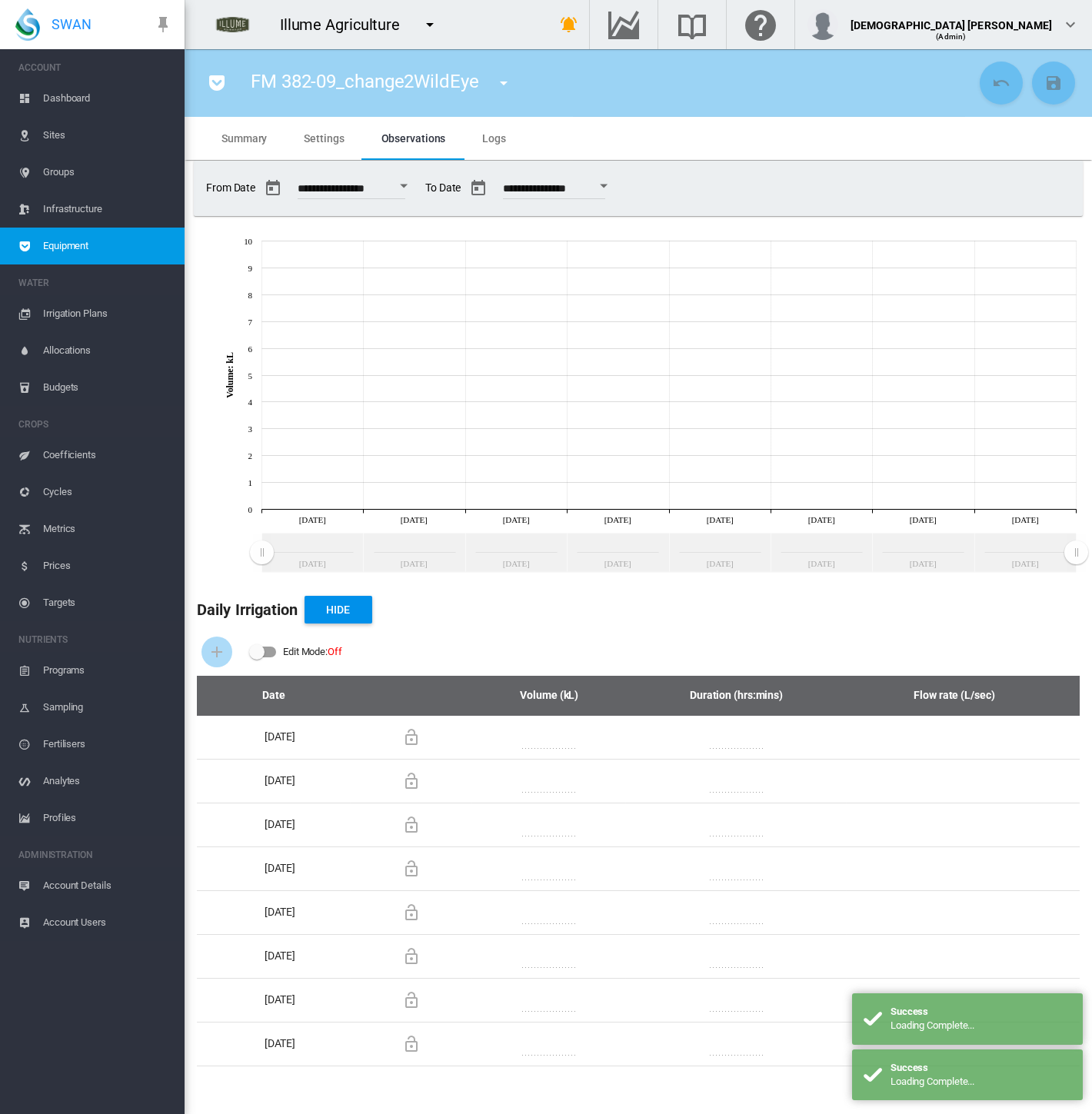
click at [417, 184] on button "Open calendar" at bounding box center [403, 186] width 28 height 28
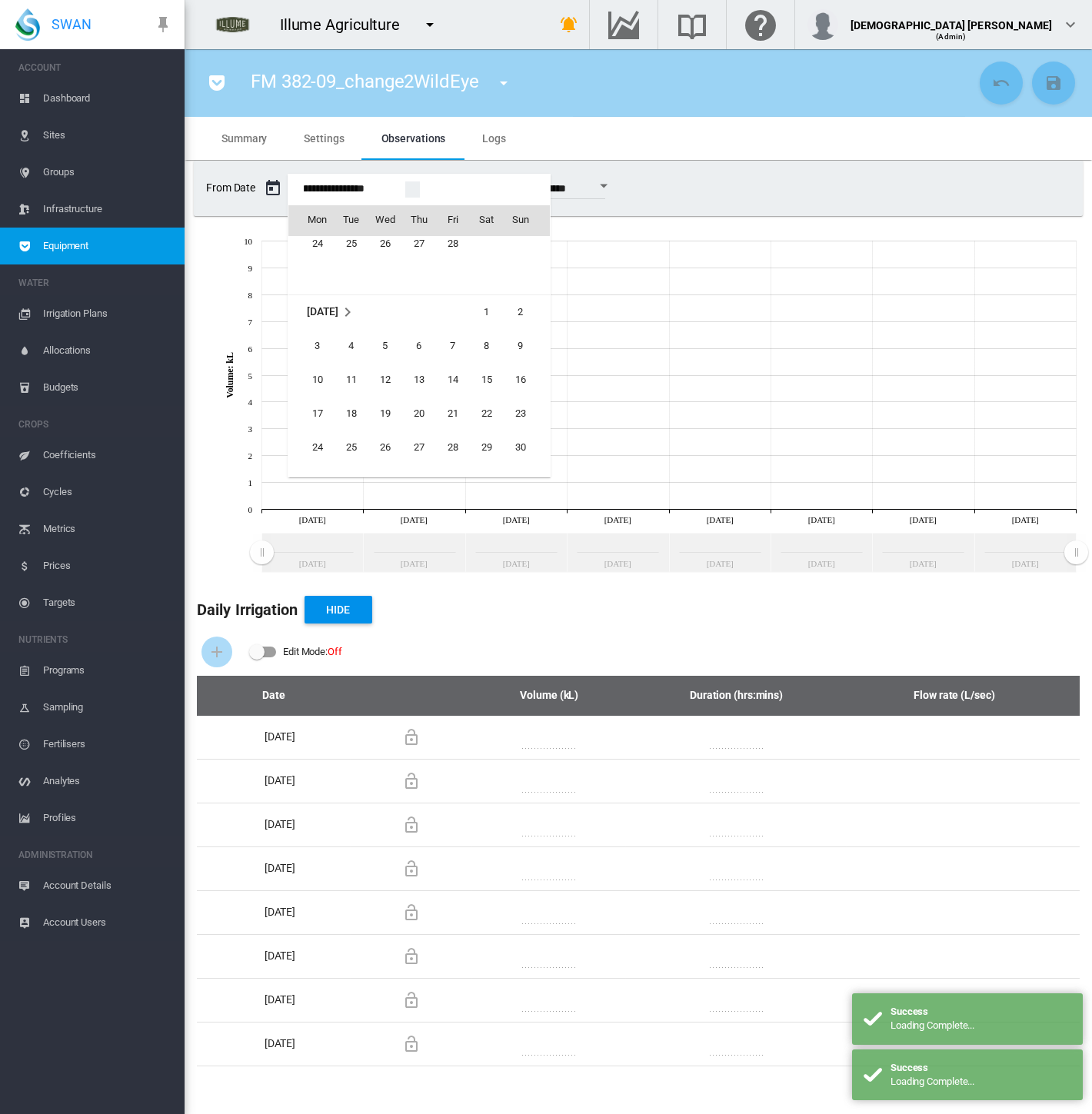
scroll to position [36984, 0]
click at [484, 360] on span "1" at bounding box center [486, 359] width 31 height 31
type input "**********"
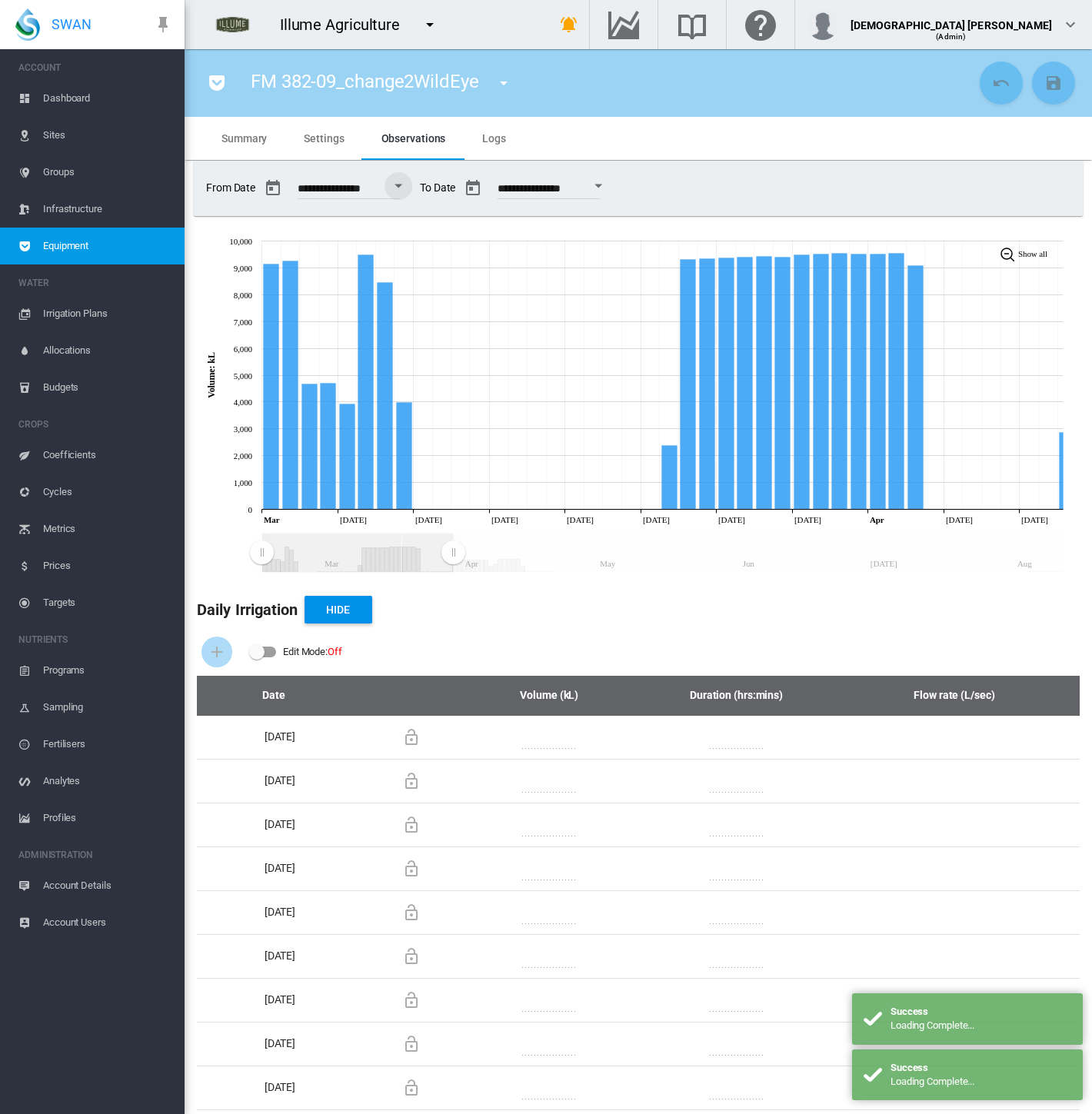
click at [453, 569] on rect "Zoom chart using cursor arrows" at bounding box center [454, 553] width 19 height 38
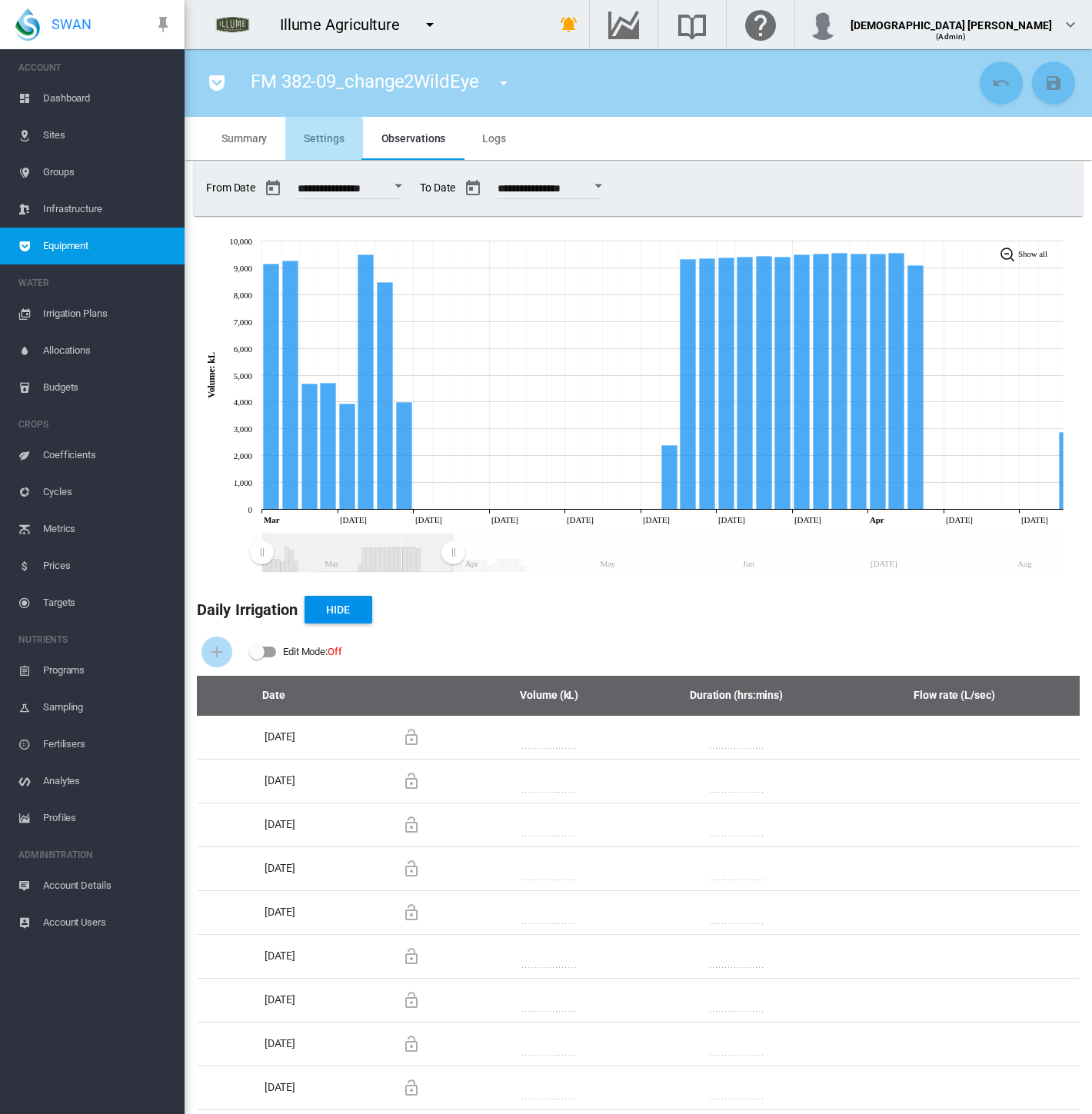
click at [308, 140] on span "Settings" at bounding box center [323, 138] width 40 height 12
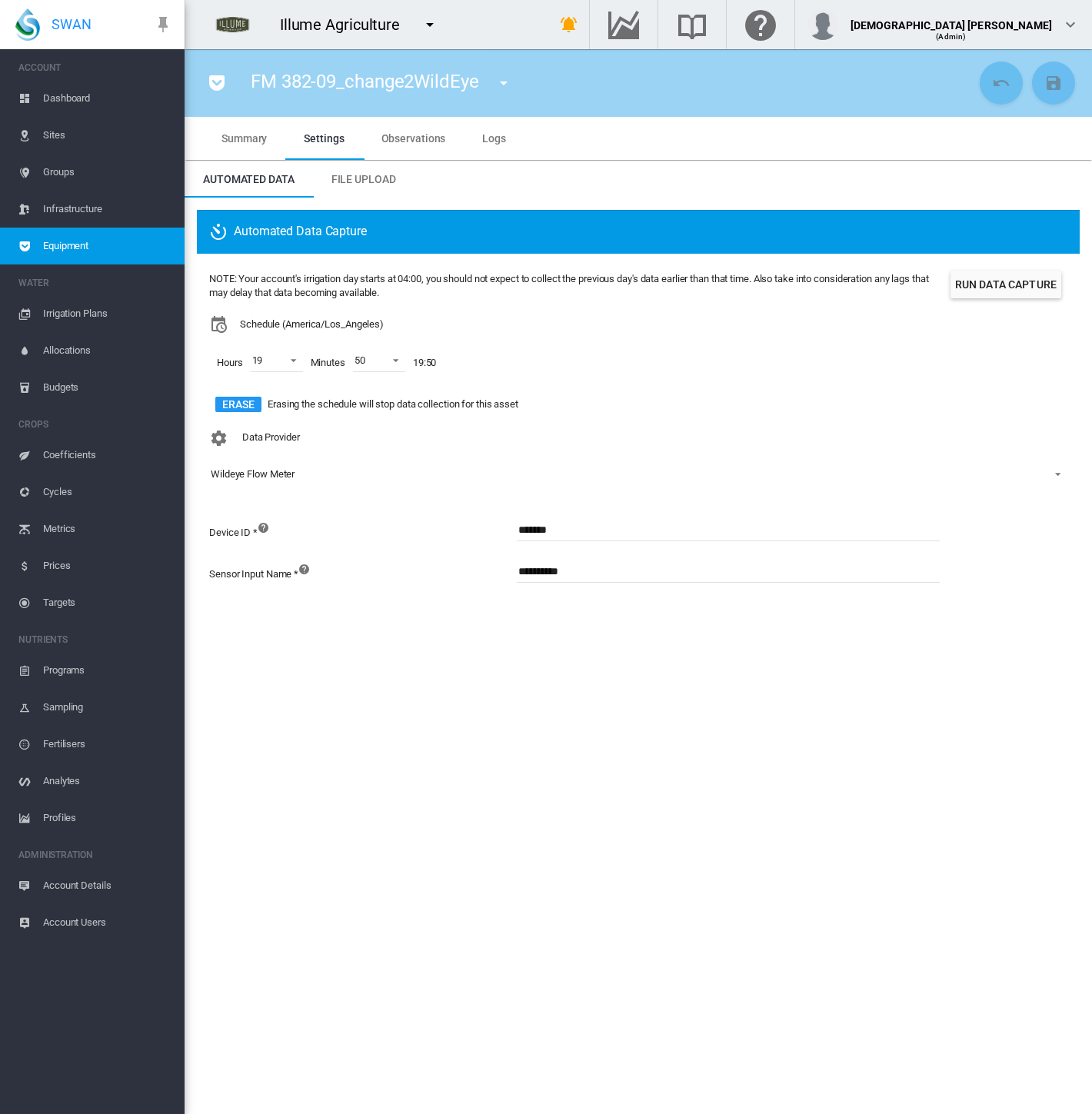
click at [387, 144] on span "Observations" at bounding box center [414, 138] width 65 height 12
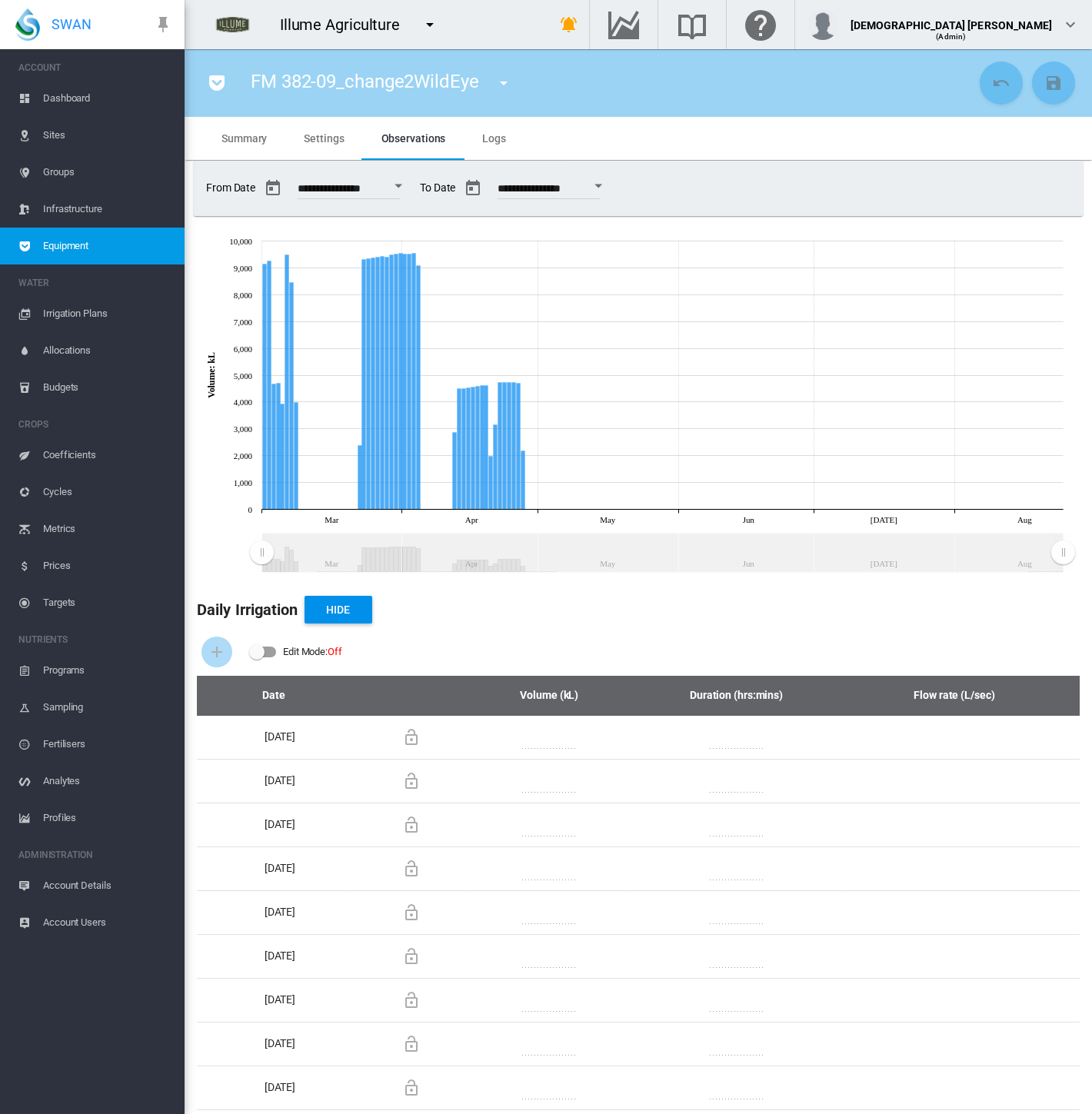
click at [612, 186] on button "Open calendar" at bounding box center [598, 186] width 28 height 28
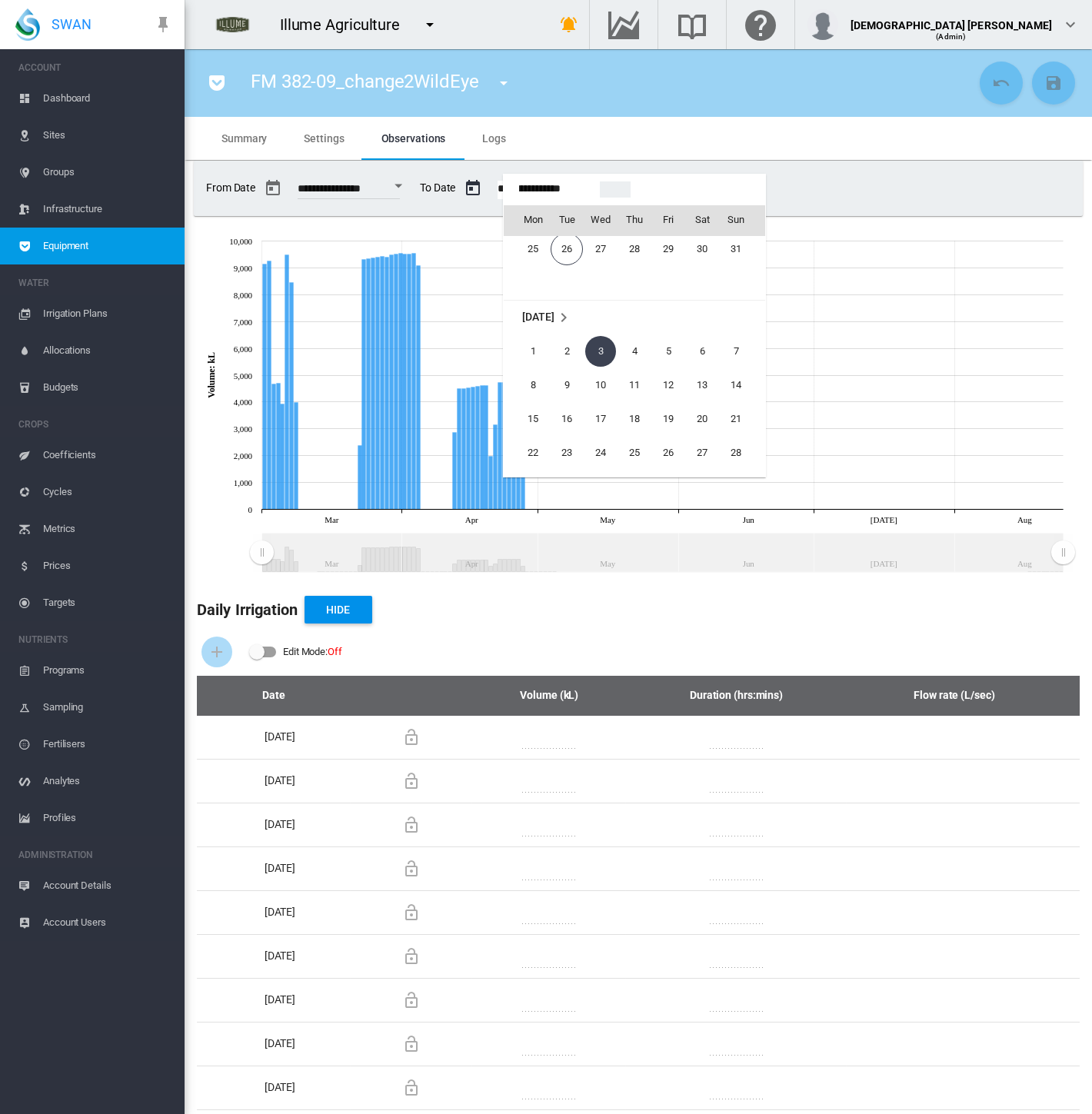
scroll to position [37885, 0]
click at [1061, 553] on div at bounding box center [546, 557] width 1092 height 1114
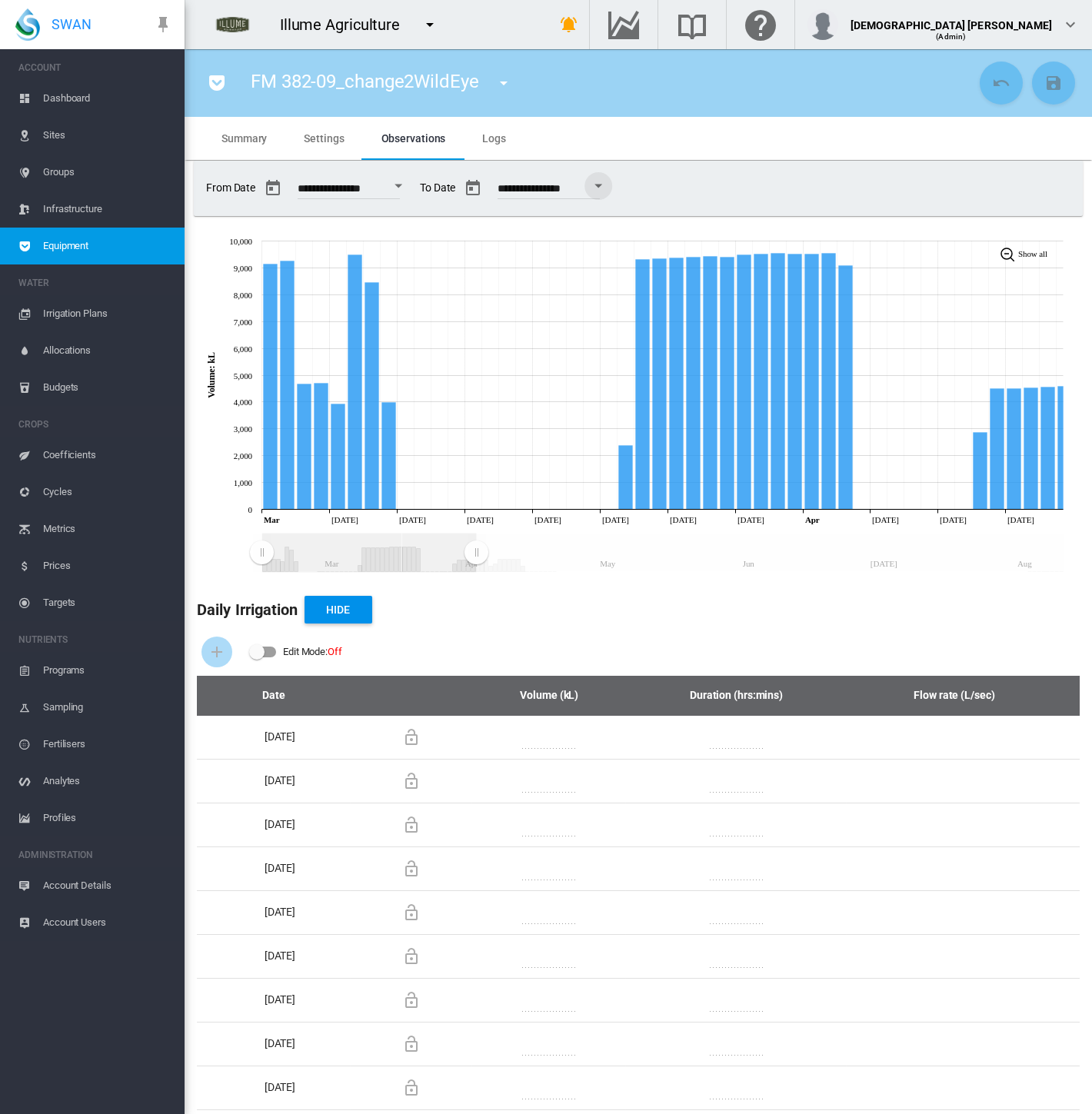
drag, startPoint x: 1060, startPoint y: 553, endPoint x: 476, endPoint y: 550, distance: 584.0
click at [476, 550] on rect "Zoom chart using cursor arrows" at bounding box center [477, 553] width 19 height 38
click at [308, 133] on span "Settings" at bounding box center [323, 138] width 40 height 12
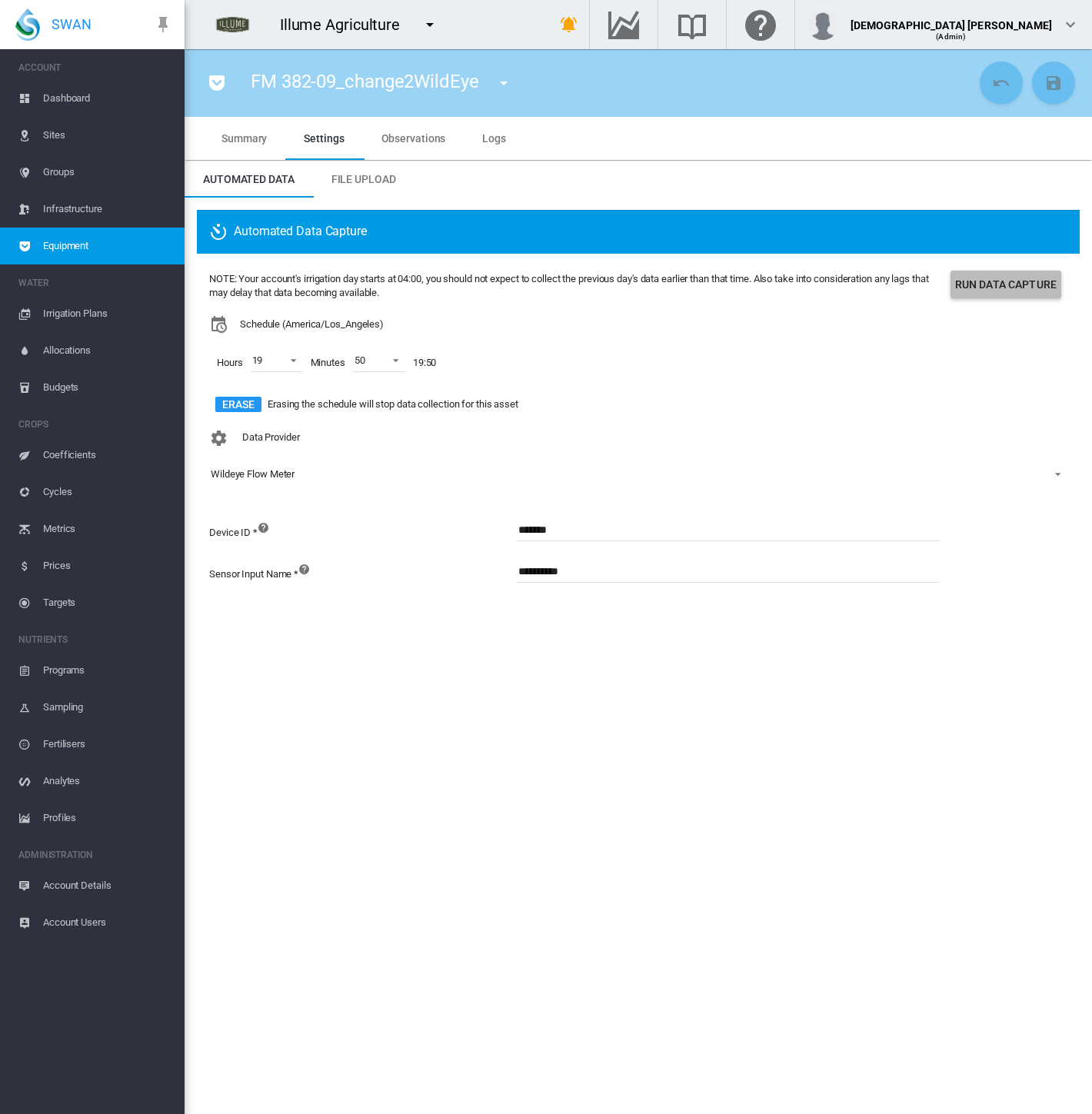
click at [1005, 296] on button "Run Data Capture" at bounding box center [1006, 284] width 111 height 28
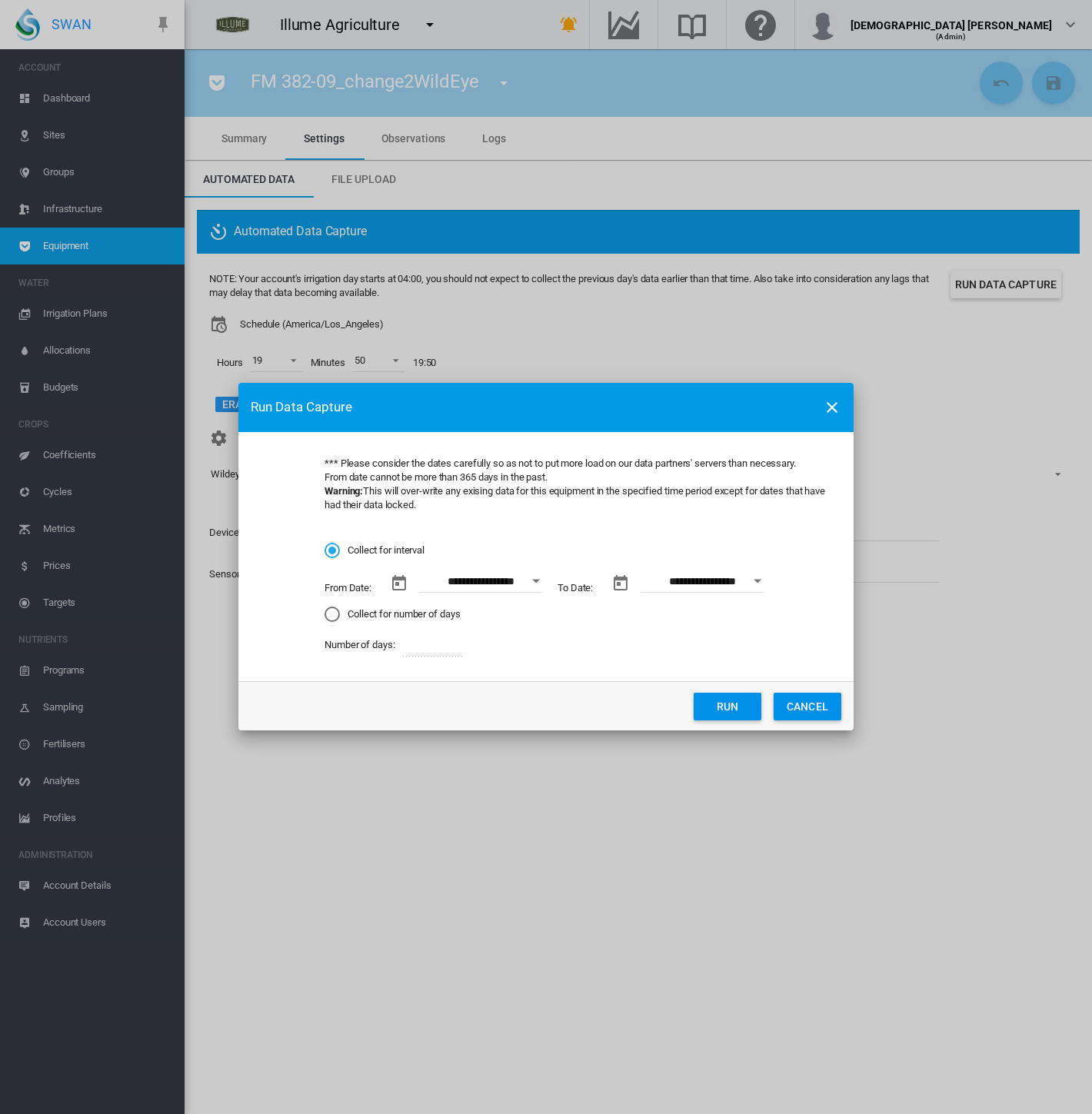
click at [536, 586] on button "Open calendar" at bounding box center [535, 581] width 28 height 28
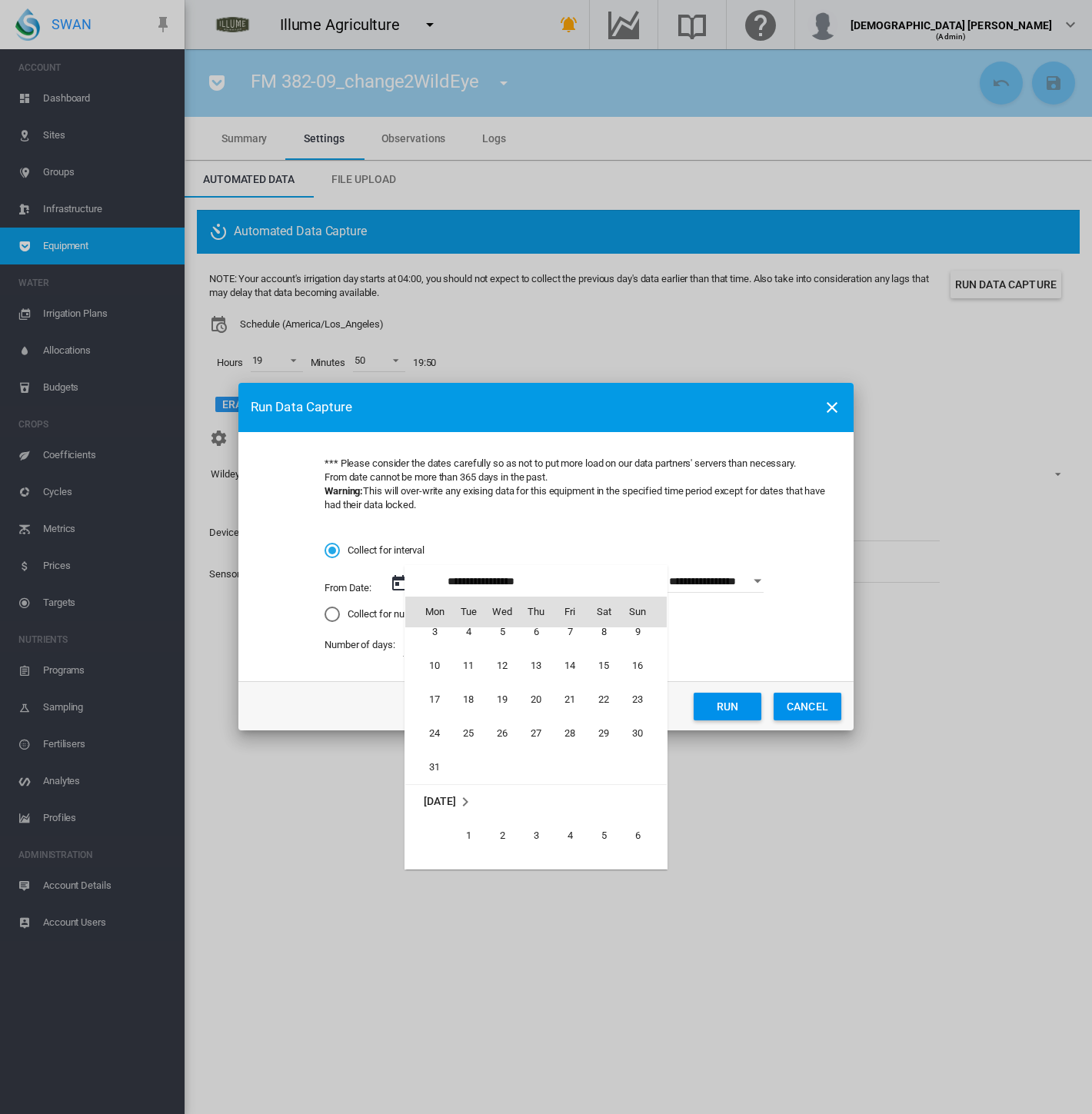
scroll to position [354992, 0]
click at [810, 700] on div at bounding box center [546, 557] width 1092 height 1114
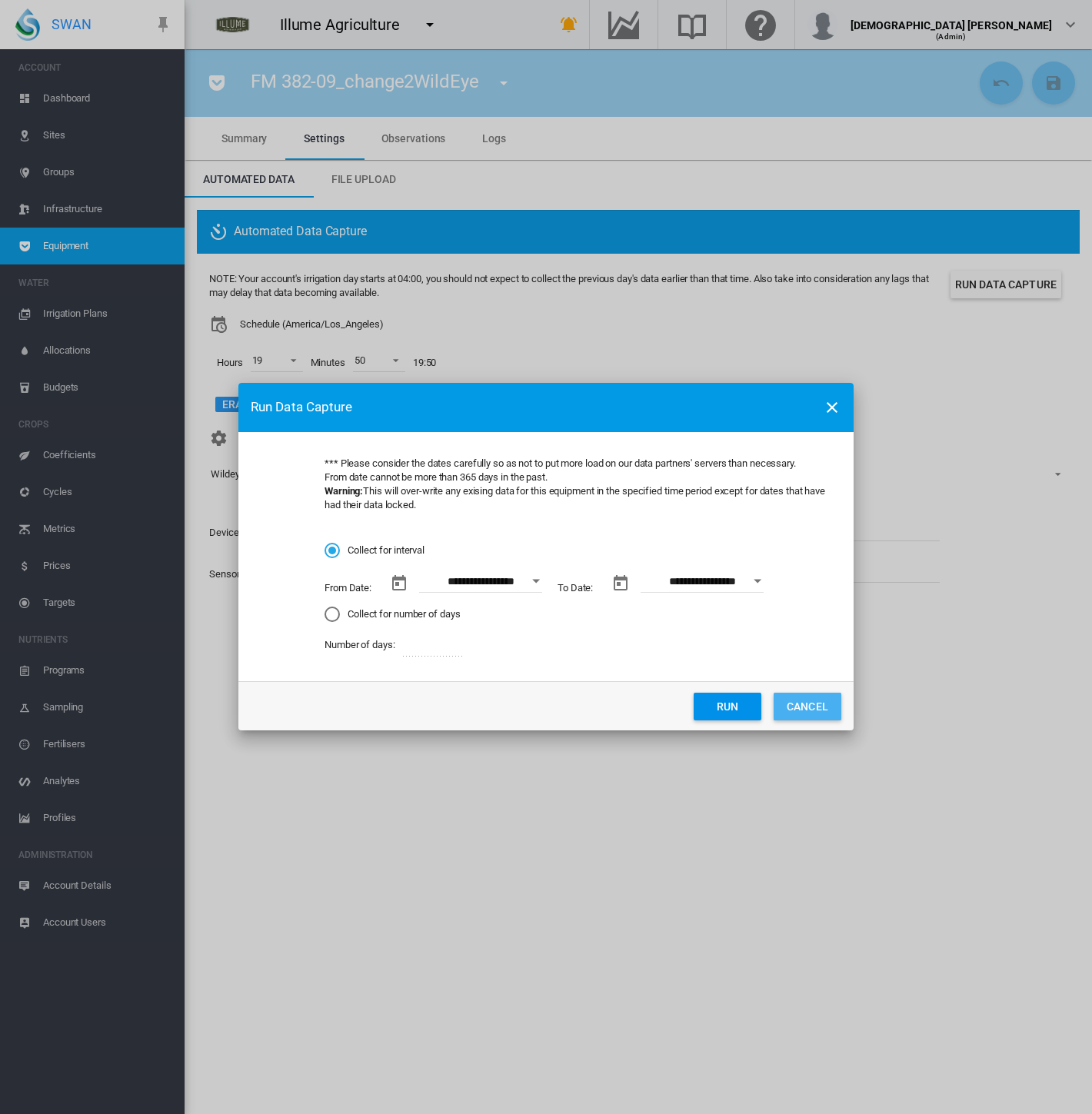
click at [813, 709] on button "CANCEL" at bounding box center [807, 706] width 68 height 28
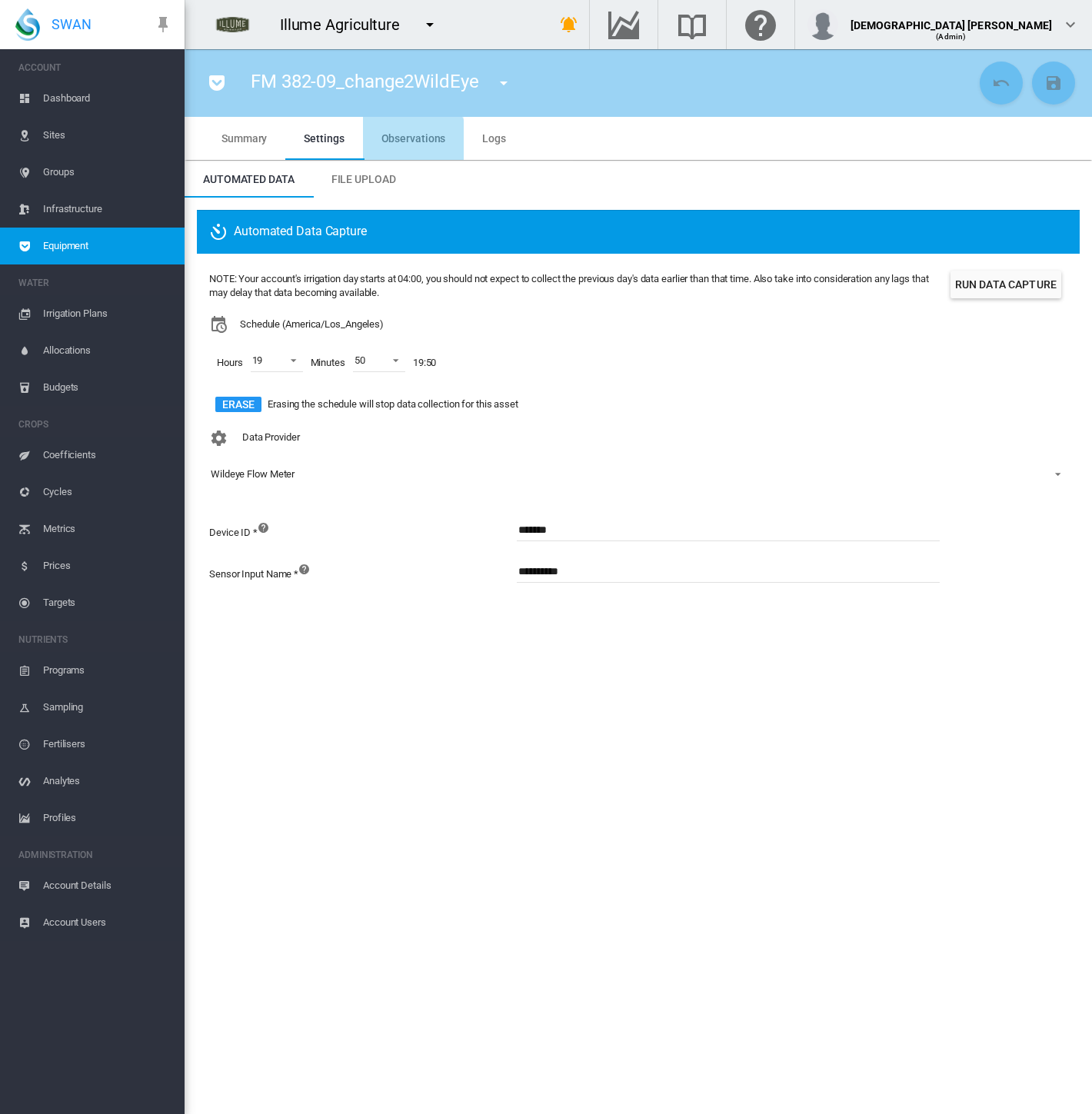
click at [394, 150] on md-tab-item "Observations" at bounding box center [414, 138] width 101 height 43
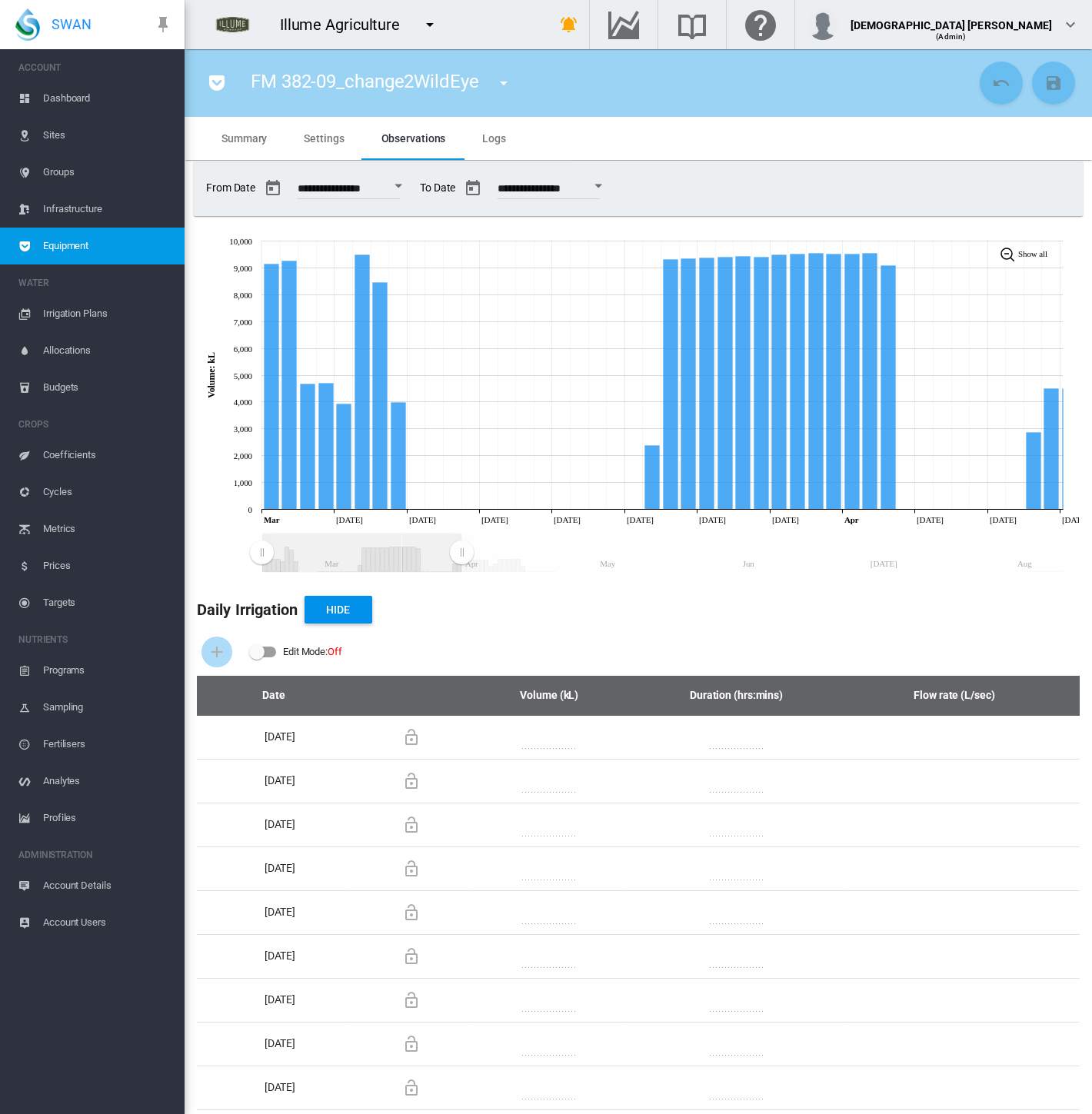
drag, startPoint x: 1061, startPoint y: 554, endPoint x: 462, endPoint y: 591, distance: 600.1
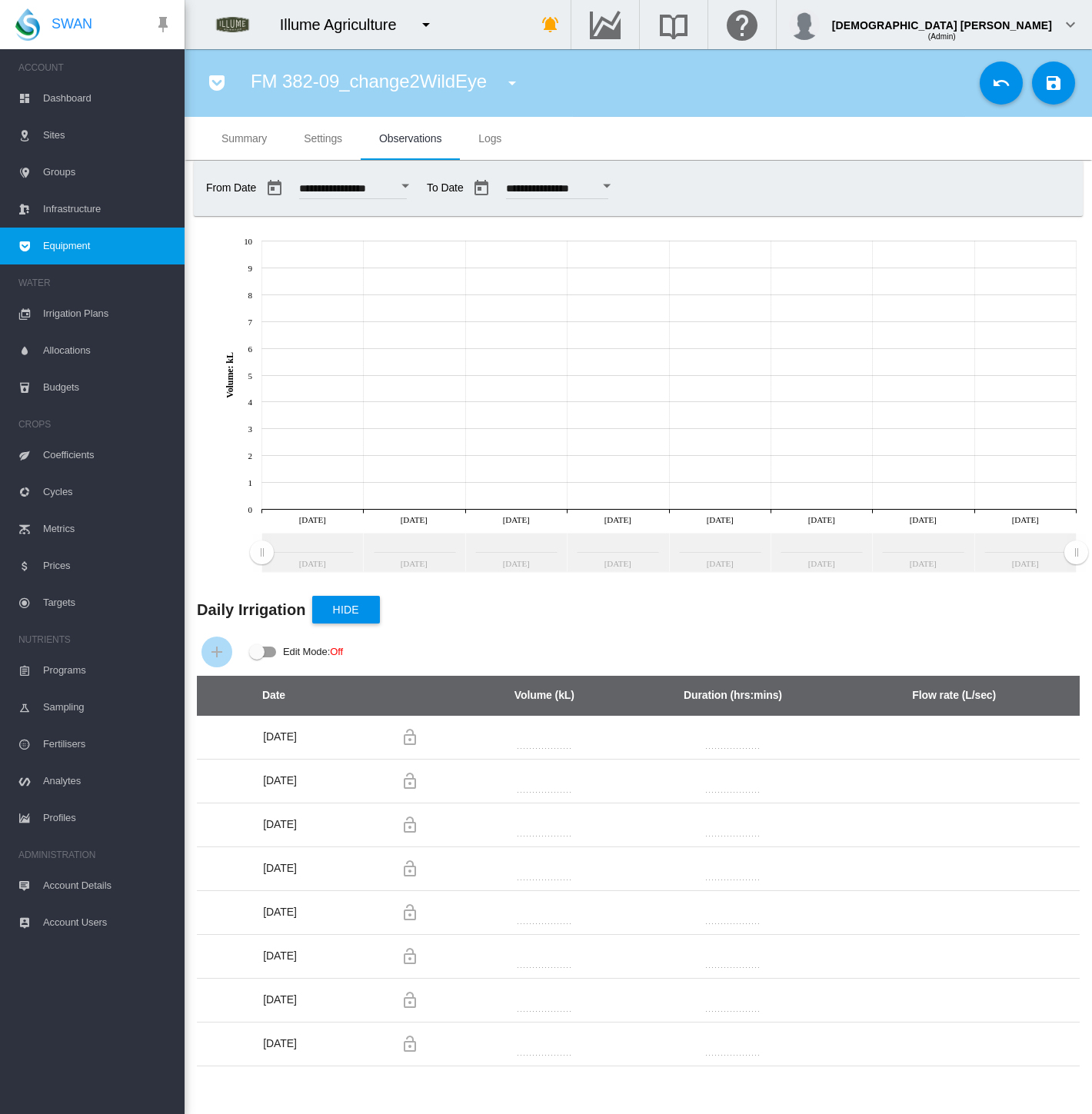
click at [419, 187] on button "Open calendar" at bounding box center [404, 186] width 28 height 28
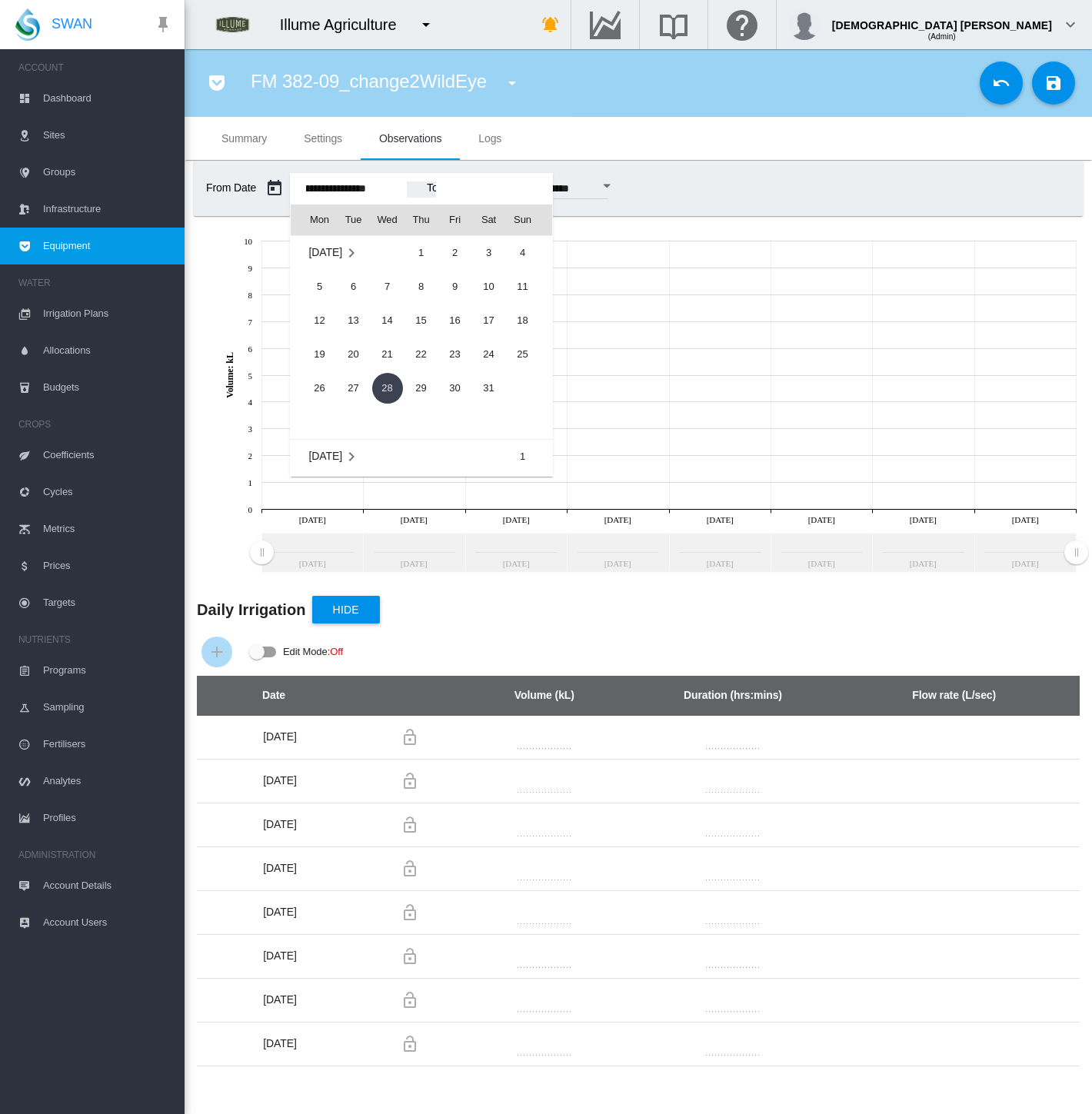
click at [986, 88] on div at bounding box center [546, 557] width 1092 height 1114
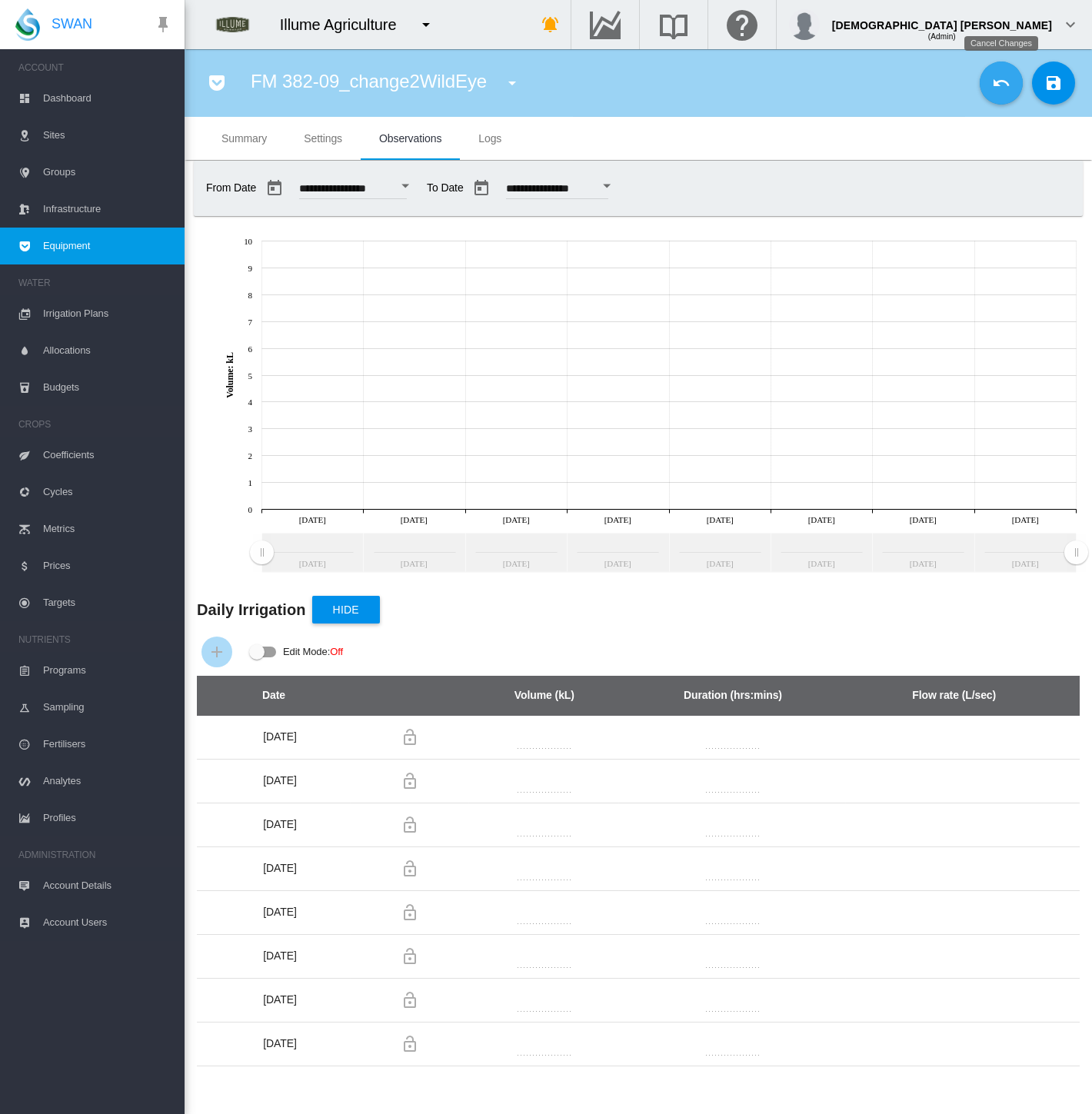
click at [986, 88] on button "Cancel Changes" at bounding box center [1000, 83] width 43 height 43
click at [419, 188] on button "Open calendar" at bounding box center [404, 186] width 28 height 28
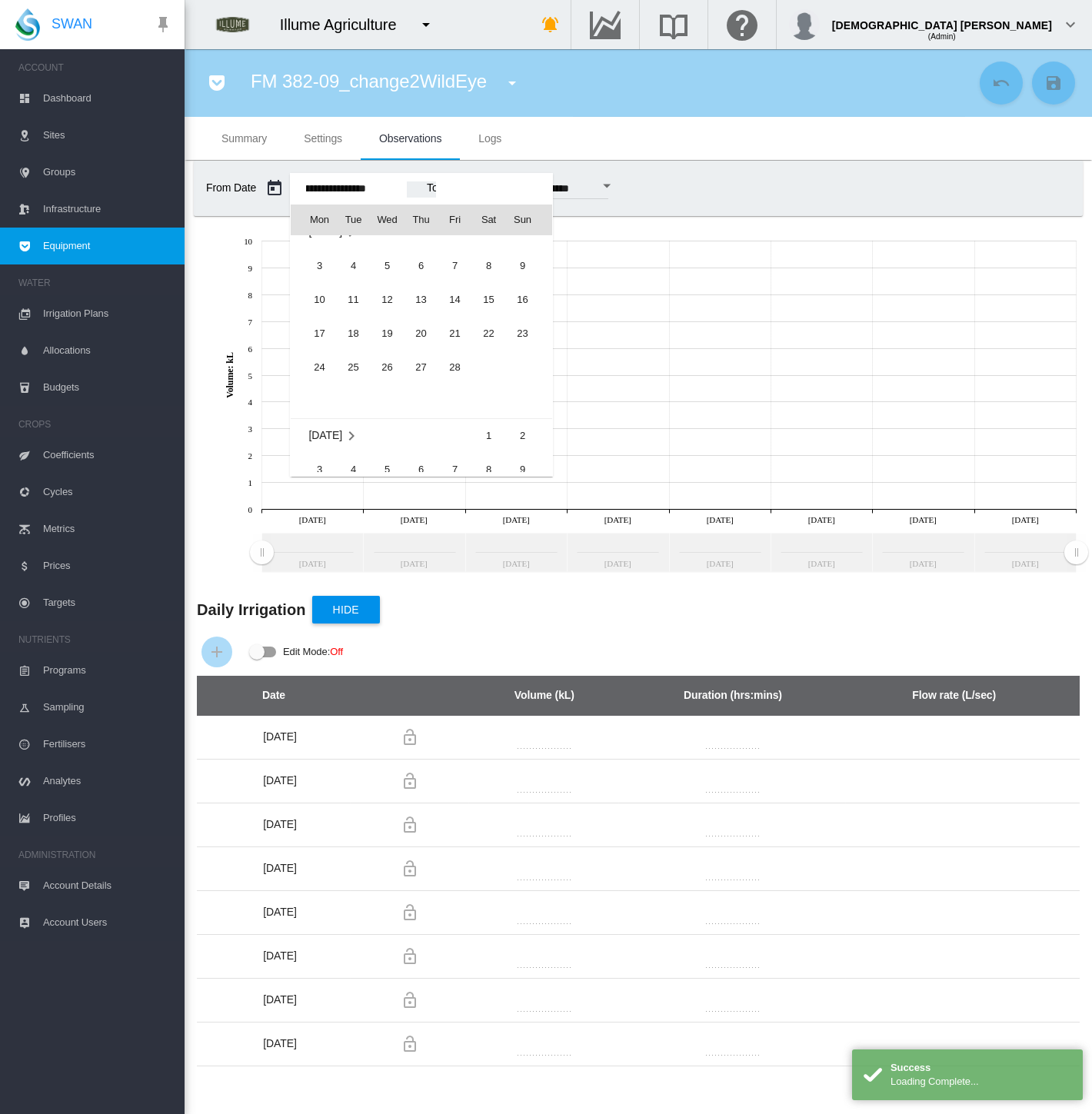
scroll to position [36984, 0]
click at [494, 357] on span "1" at bounding box center [489, 359] width 31 height 31
type input "**********"
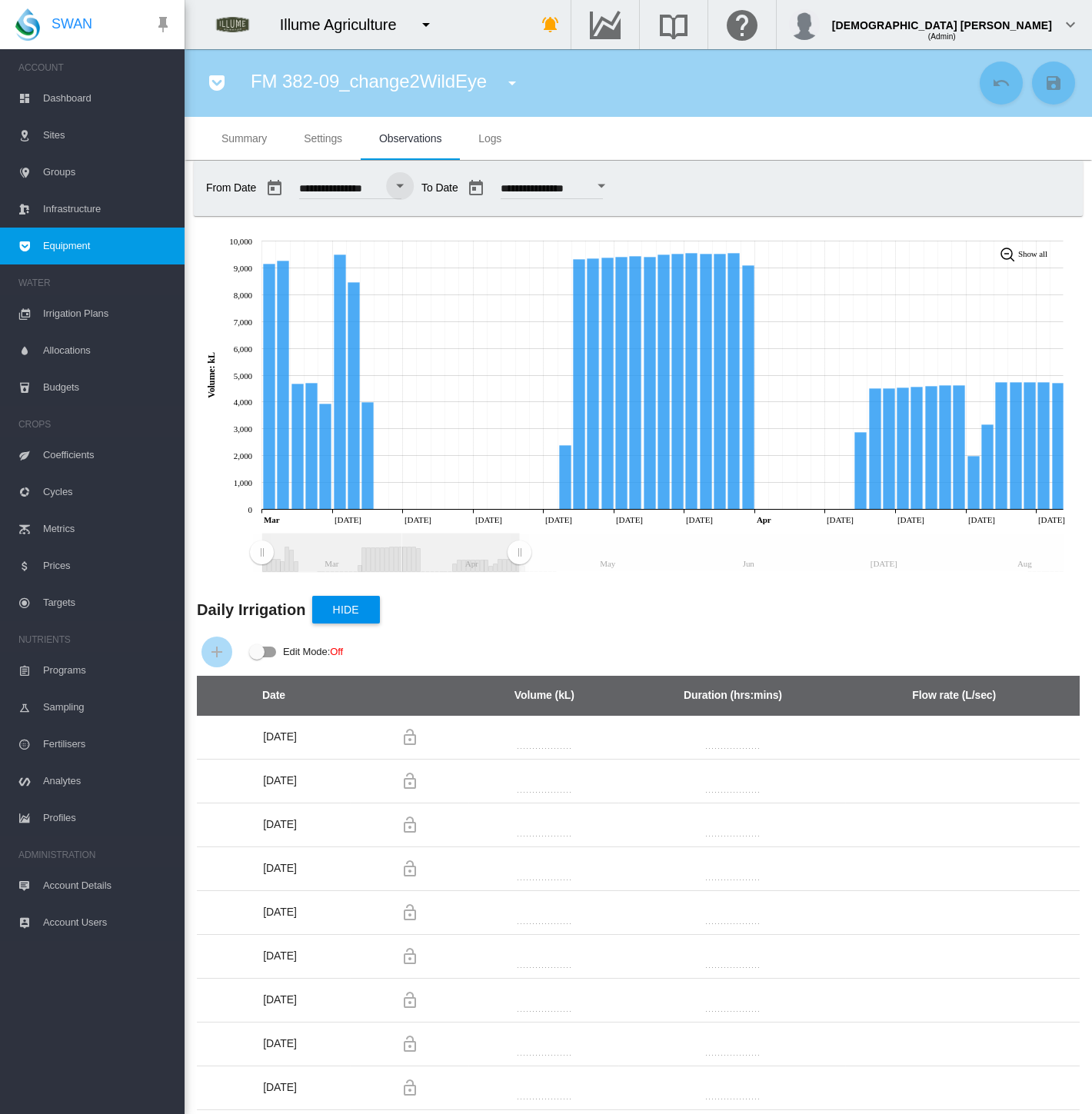
drag, startPoint x: 1061, startPoint y: 547, endPoint x: 525, endPoint y: 549, distance: 536.0
click at [519, 557] on rect "Zoom chart using cursor arrows" at bounding box center [520, 553] width 19 height 38
click at [308, 138] on span "Settings" at bounding box center [322, 138] width 38 height 12
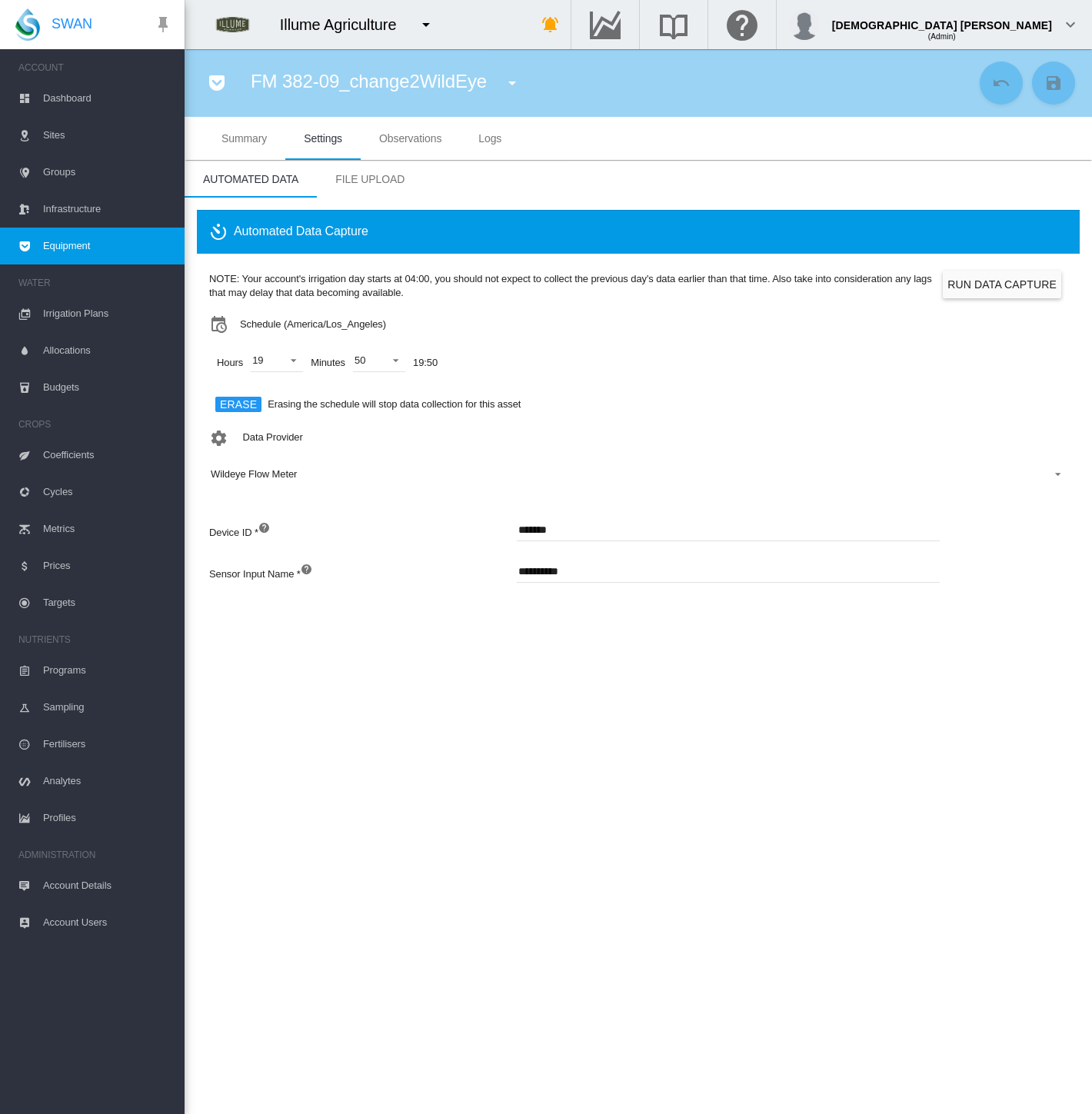
click at [1013, 291] on button "Run Data Capture" at bounding box center [1002, 284] width 118 height 28
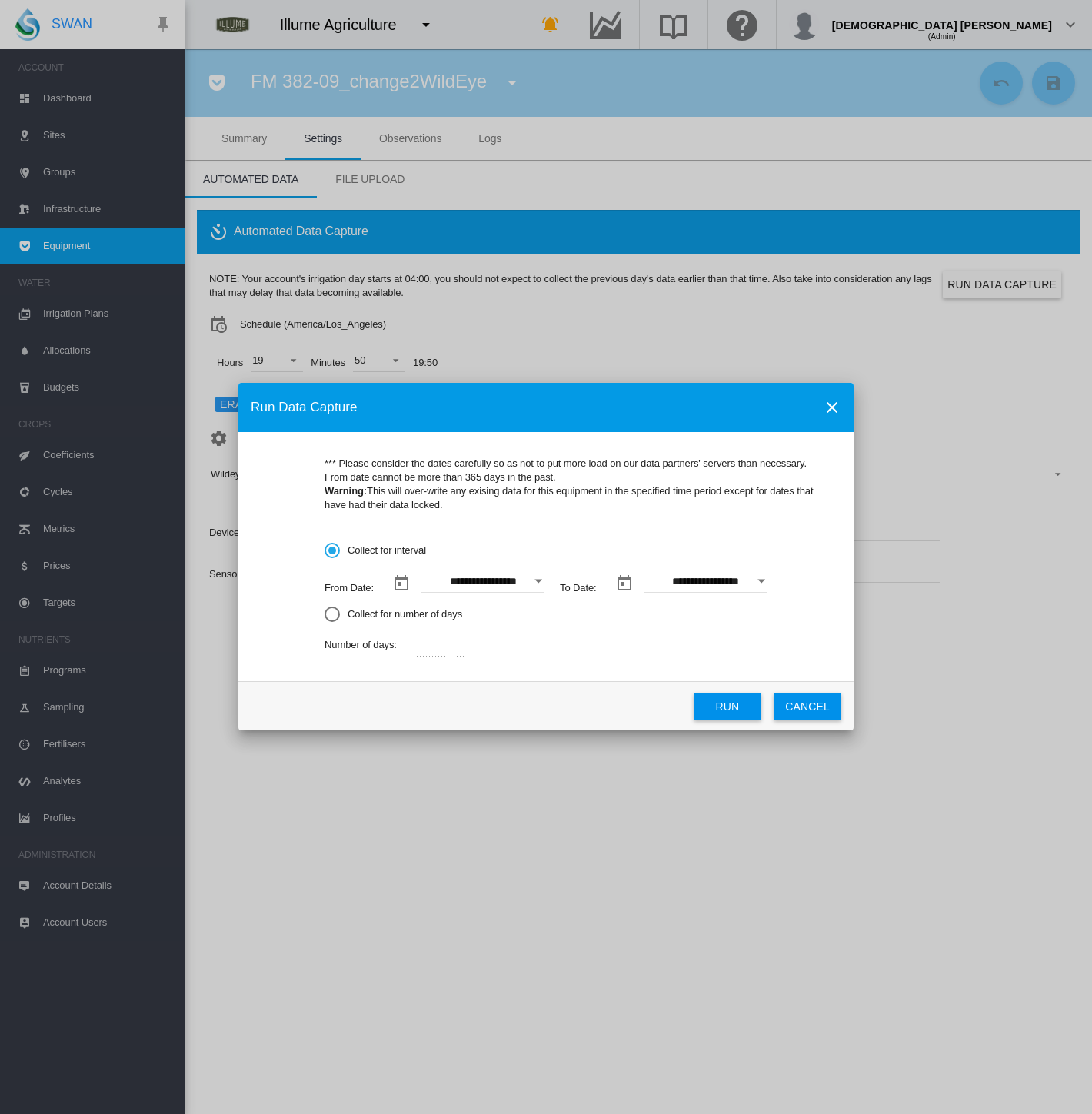
click at [541, 582] on div "Open calendar" at bounding box center [538, 581] width 8 height 4
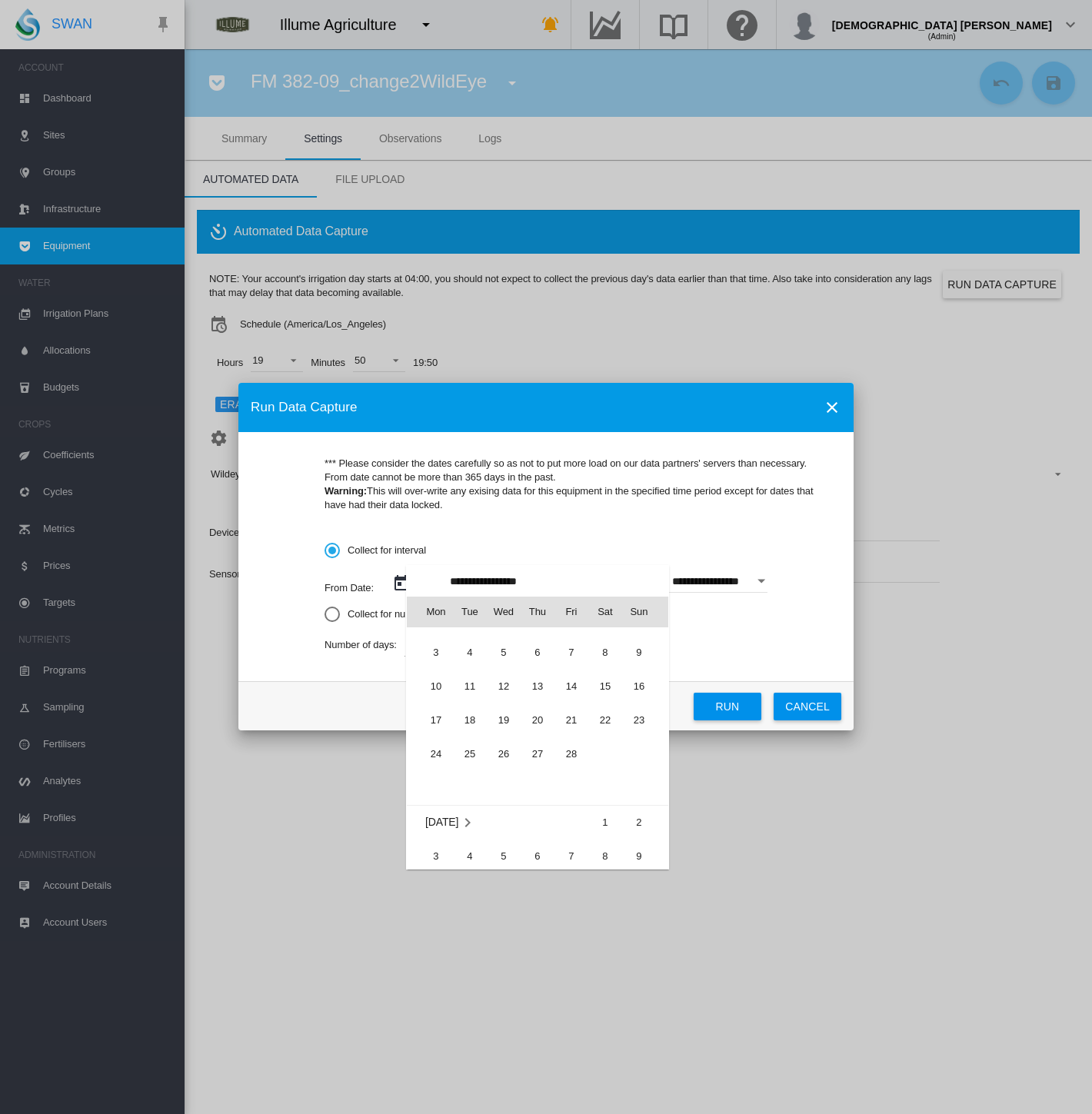
scroll to position [354906, 0]
click at [478, 773] on span "4" at bounding box center [470, 772] width 31 height 31
type input "**********"
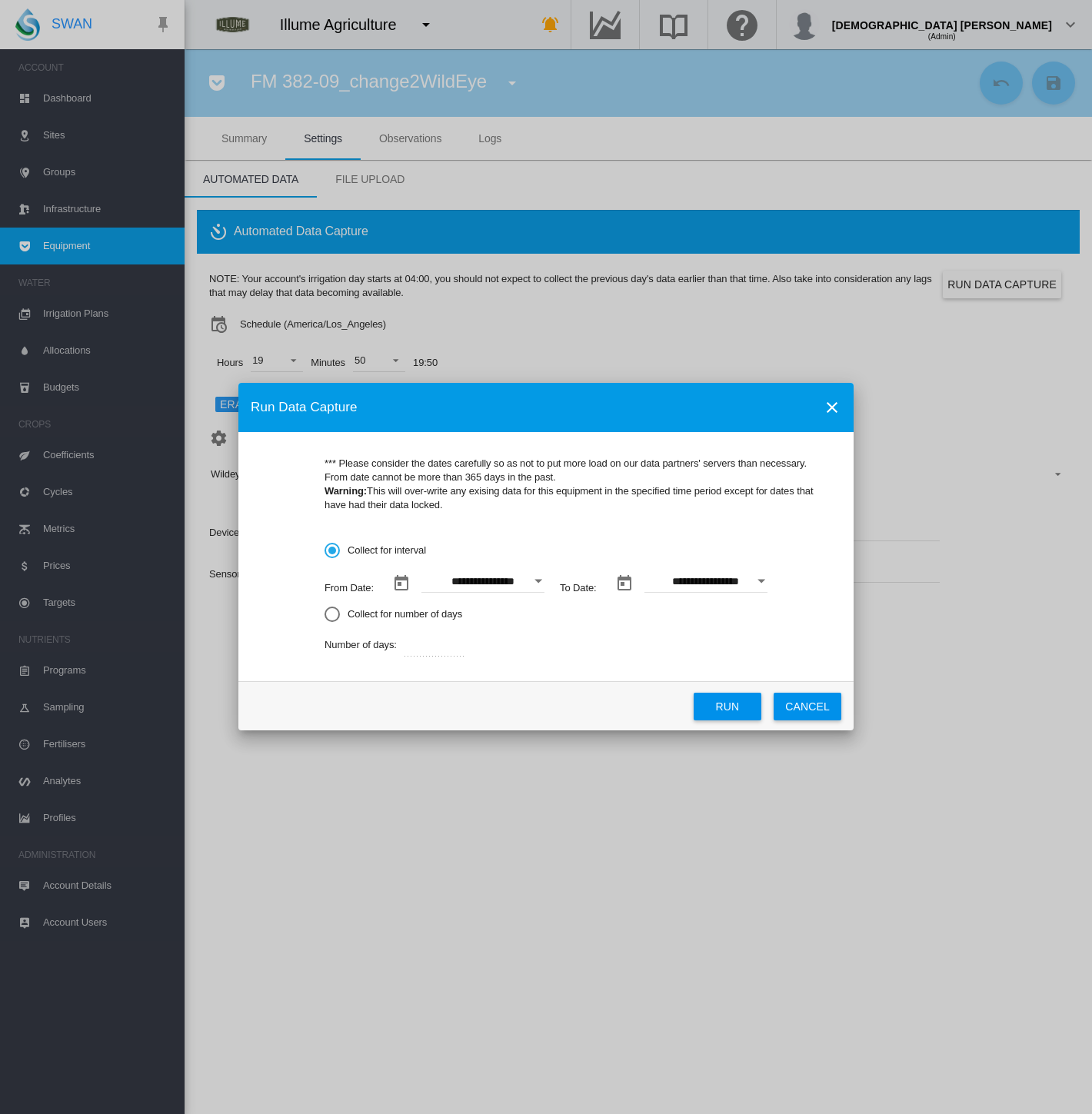
click at [758, 581] on div "Open calendar" at bounding box center [761, 581] width 8 height 4
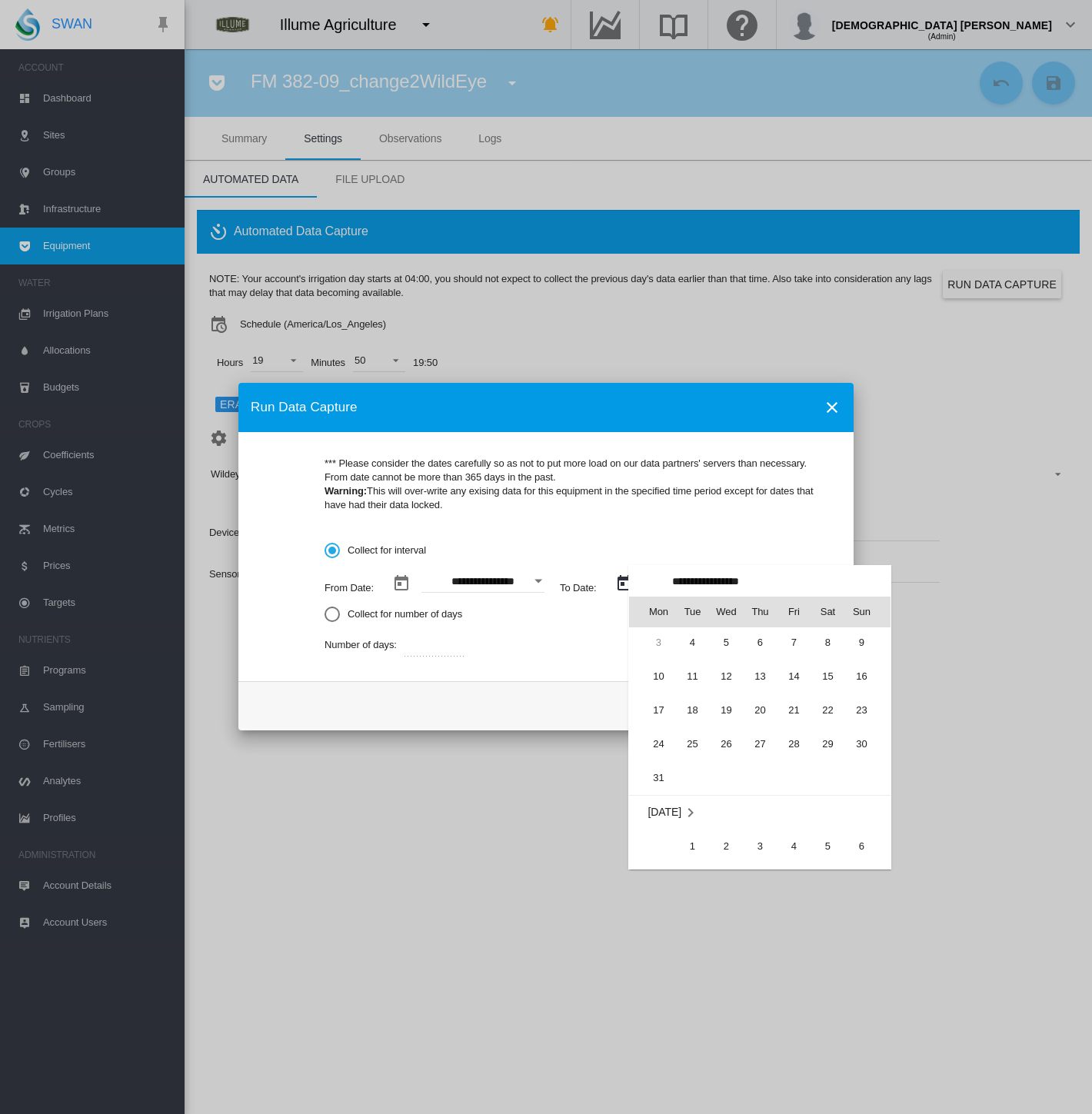
scroll to position [0, 0]
click at [727, 673] on span "5" at bounding box center [726, 679] width 31 height 31
type input "**********"
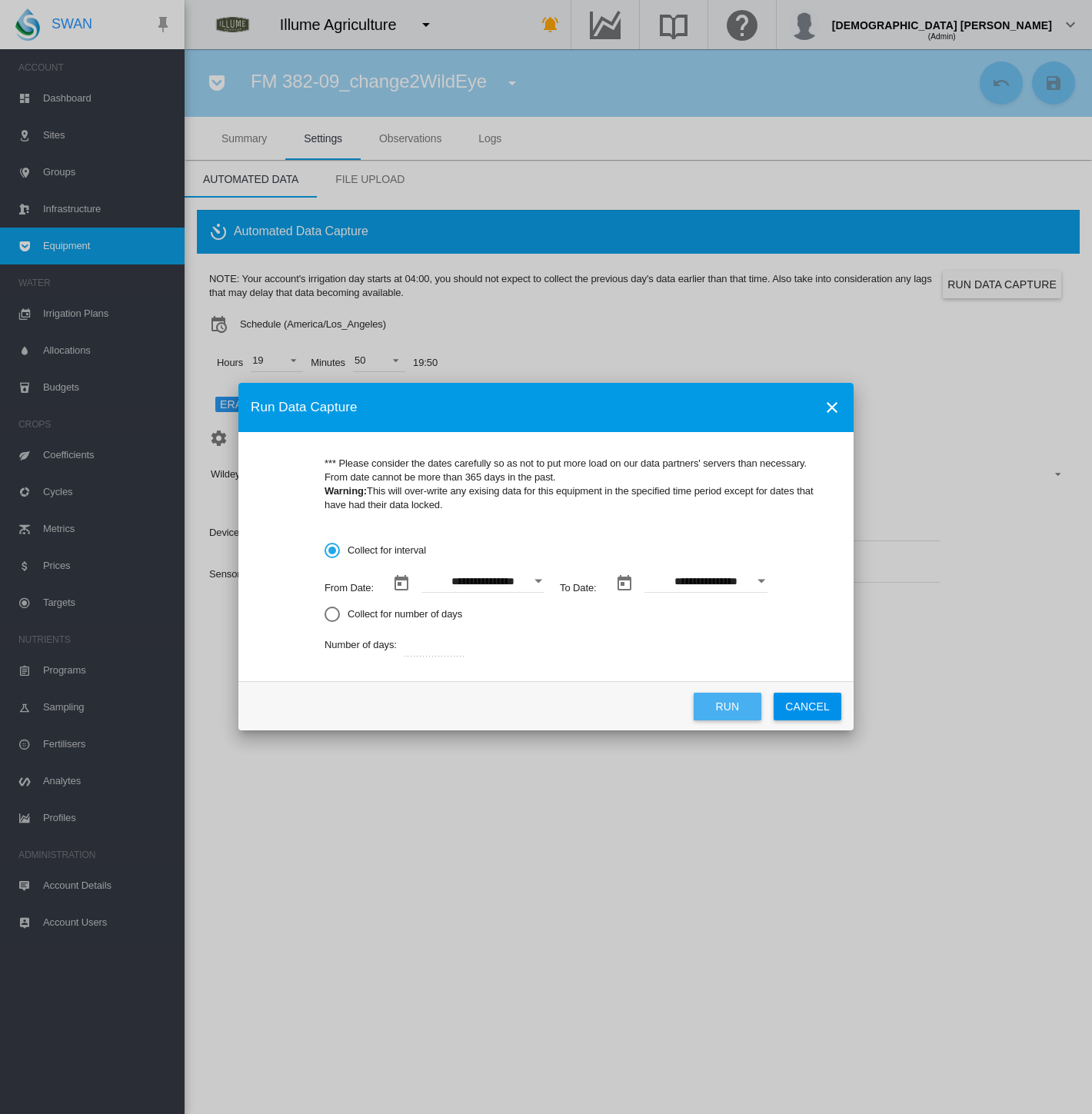
click at [740, 711] on button "Run" at bounding box center [727, 706] width 68 height 28
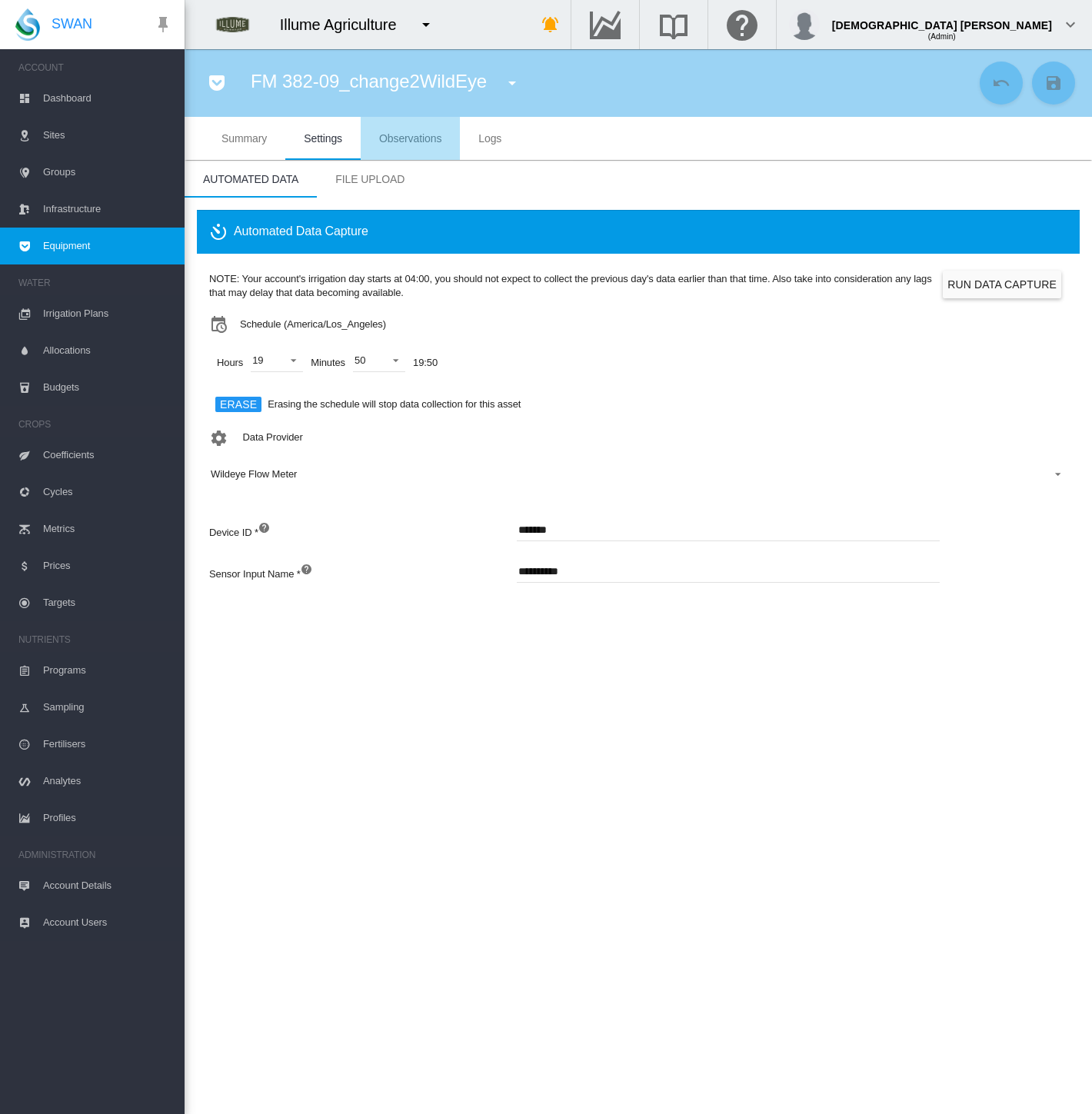
click at [387, 139] on span "Observations" at bounding box center [410, 138] width 62 height 12
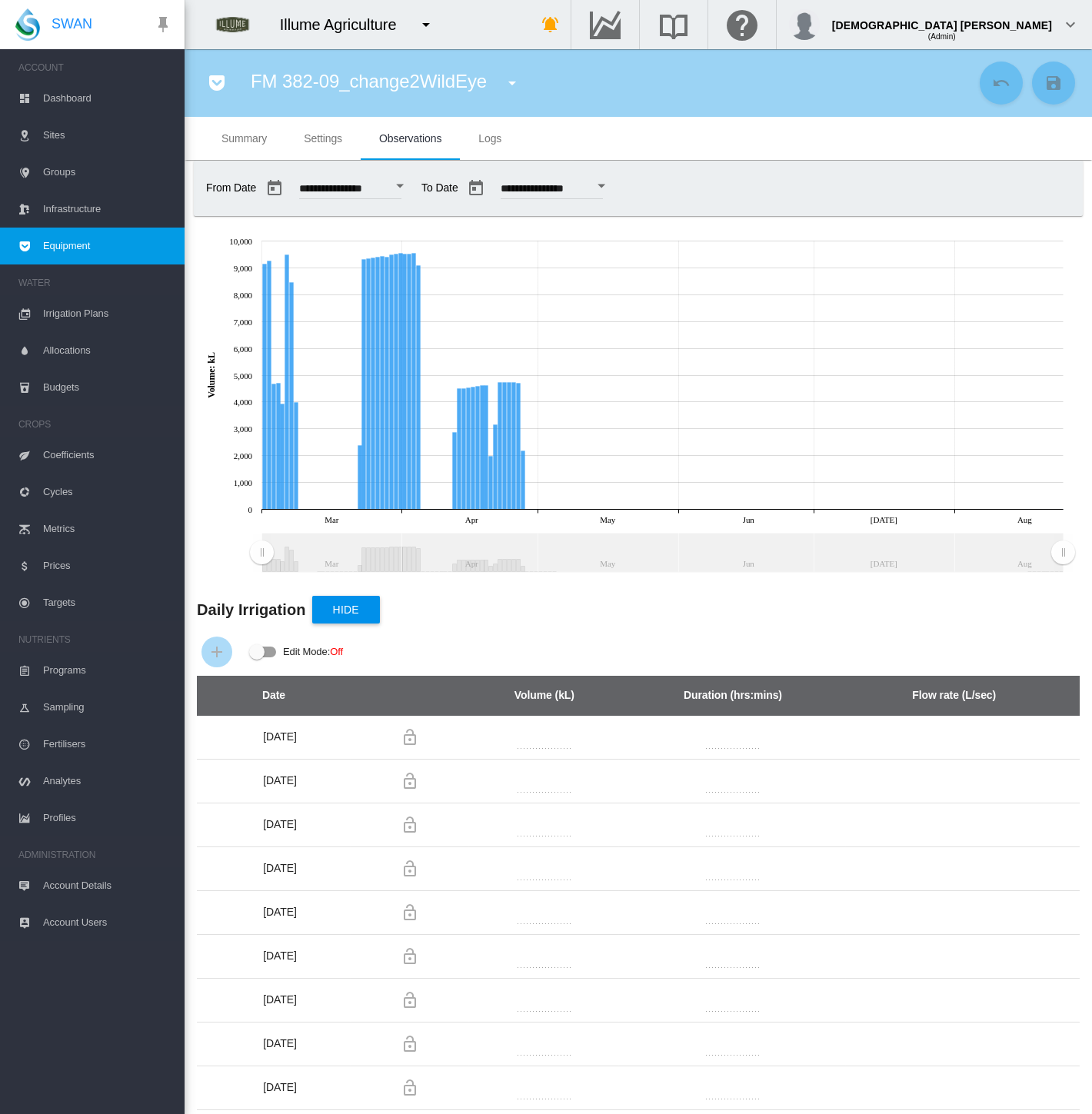
click at [81, 252] on span "Equipment" at bounding box center [107, 246] width 129 height 37
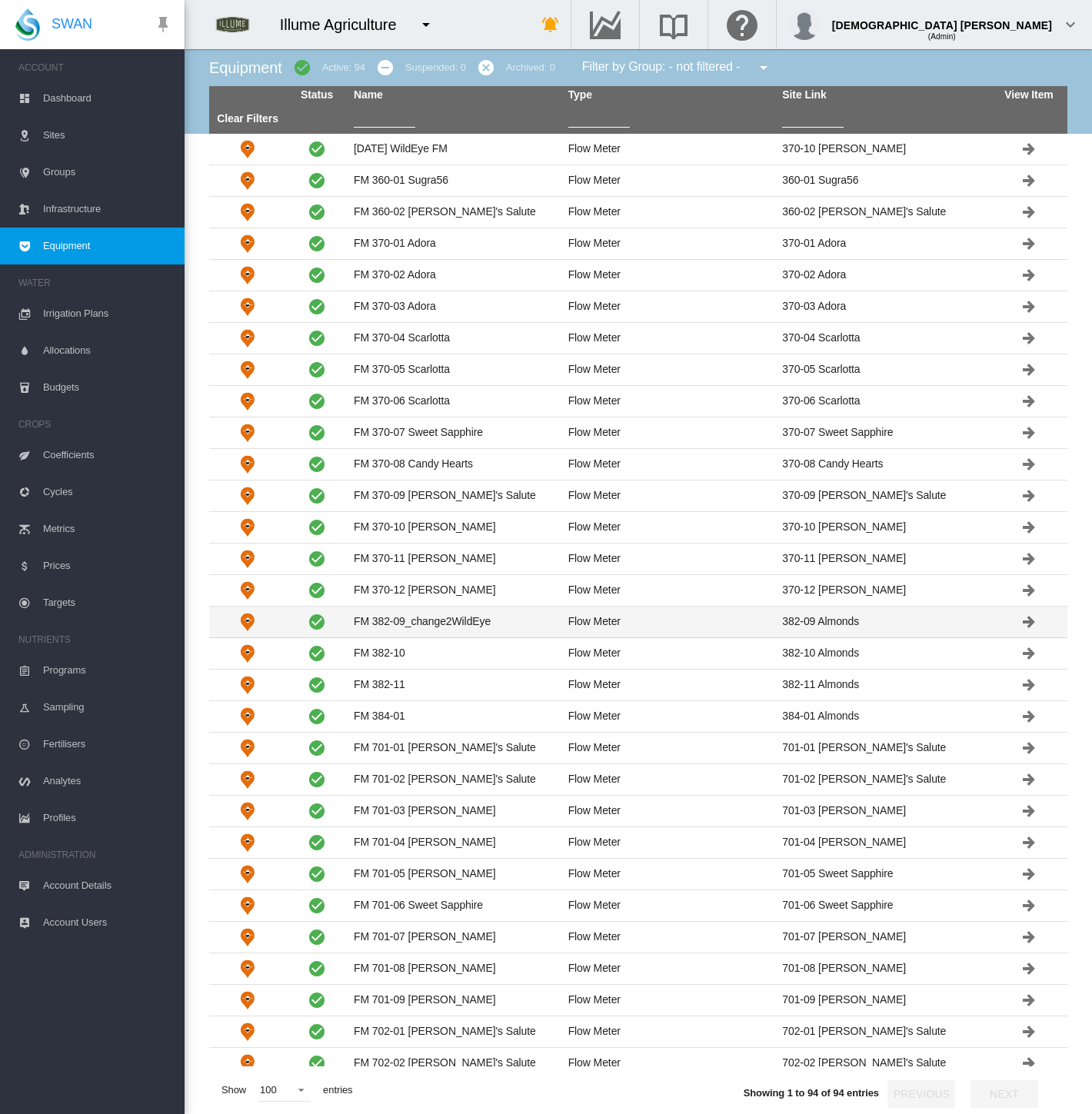
click at [422, 627] on td "FM 382-09_change2WildEye" at bounding box center [454, 622] width 215 height 31
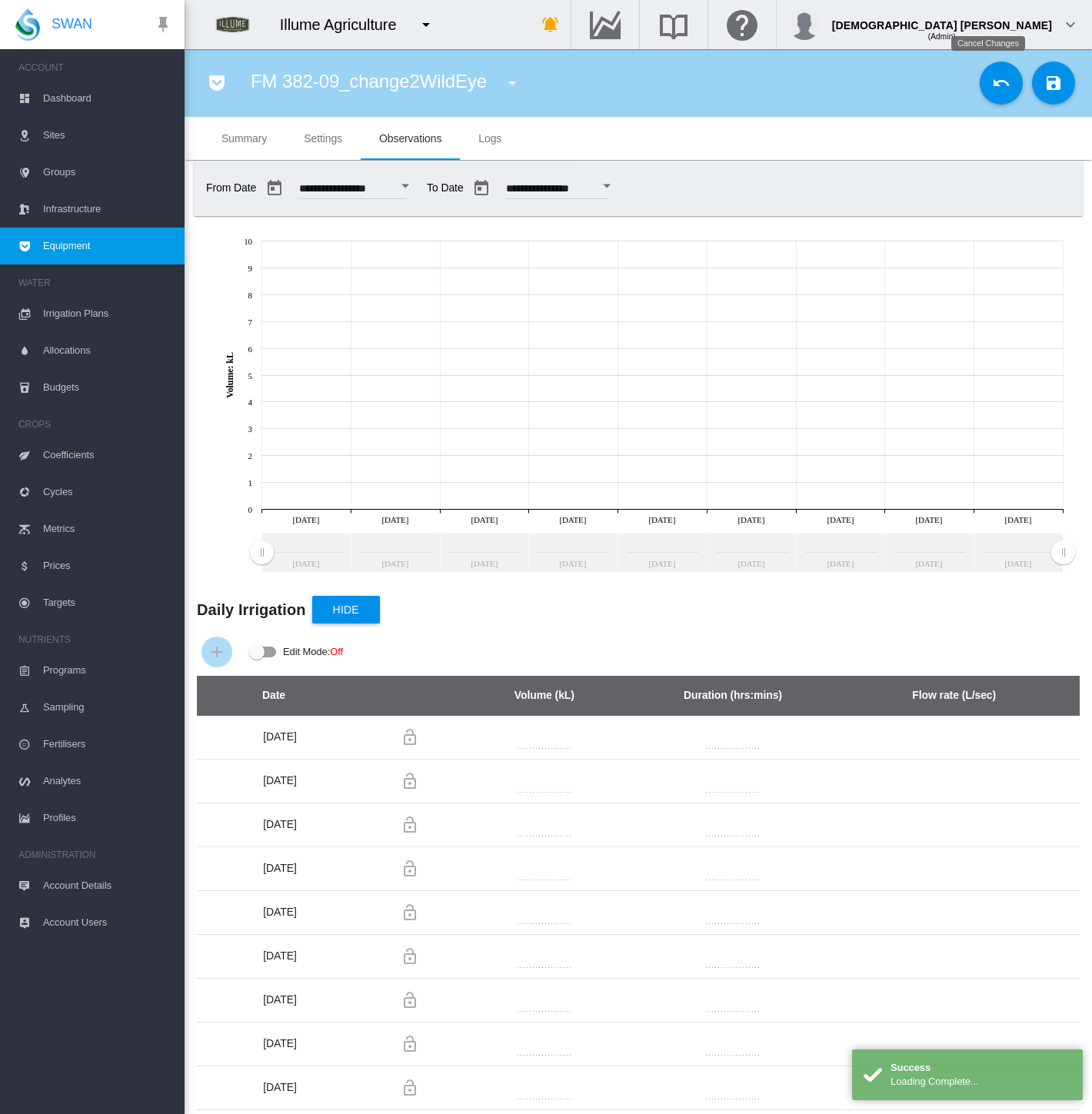
drag, startPoint x: 995, startPoint y: 91, endPoint x: 982, endPoint y: 93, distance: 13.2
click at [995, 91] on md-icon "icon-undo" at bounding box center [1000, 82] width 18 height 18
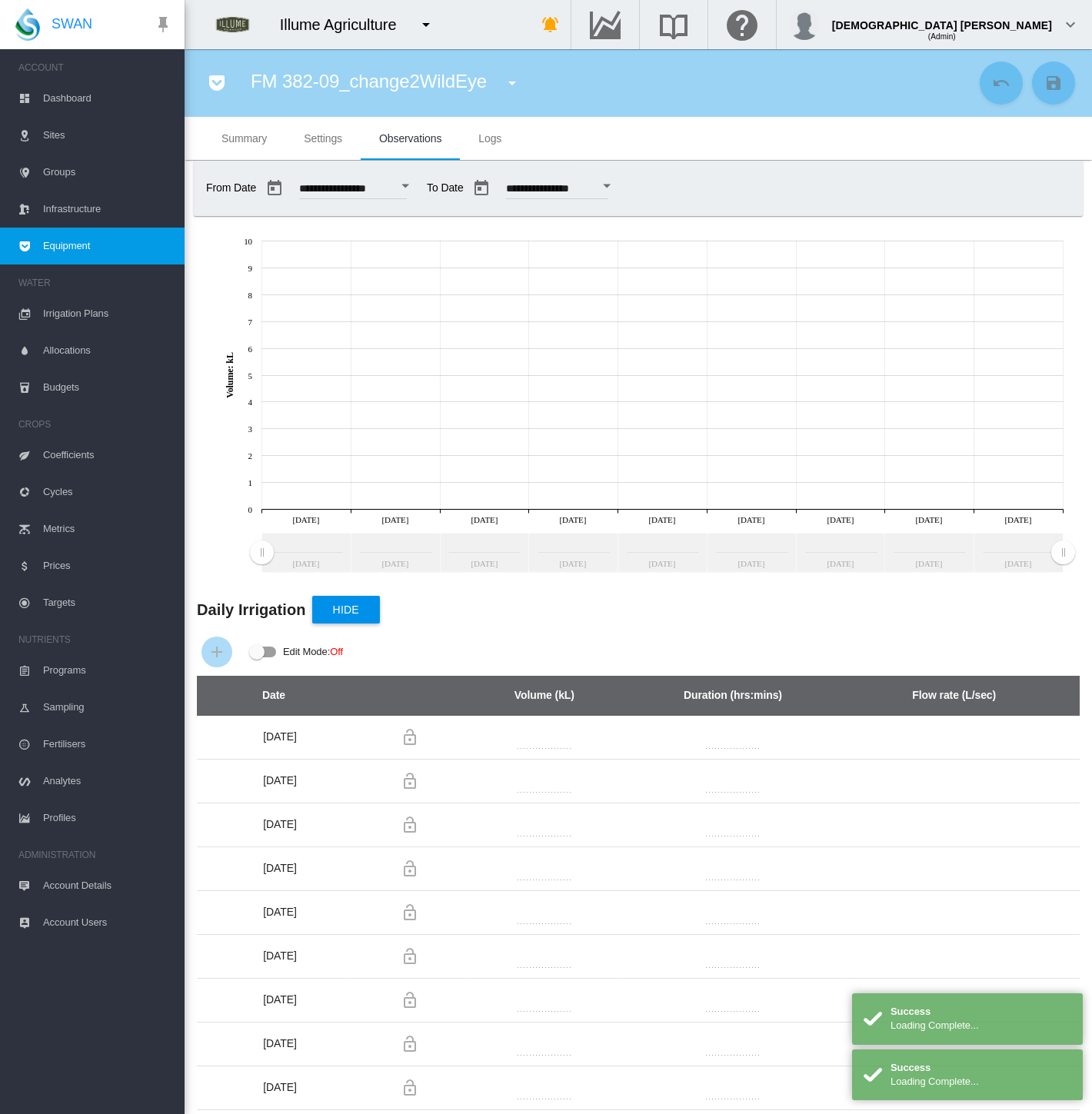
click at [409, 187] on div "Open calendar" at bounding box center [405, 187] width 8 height 4
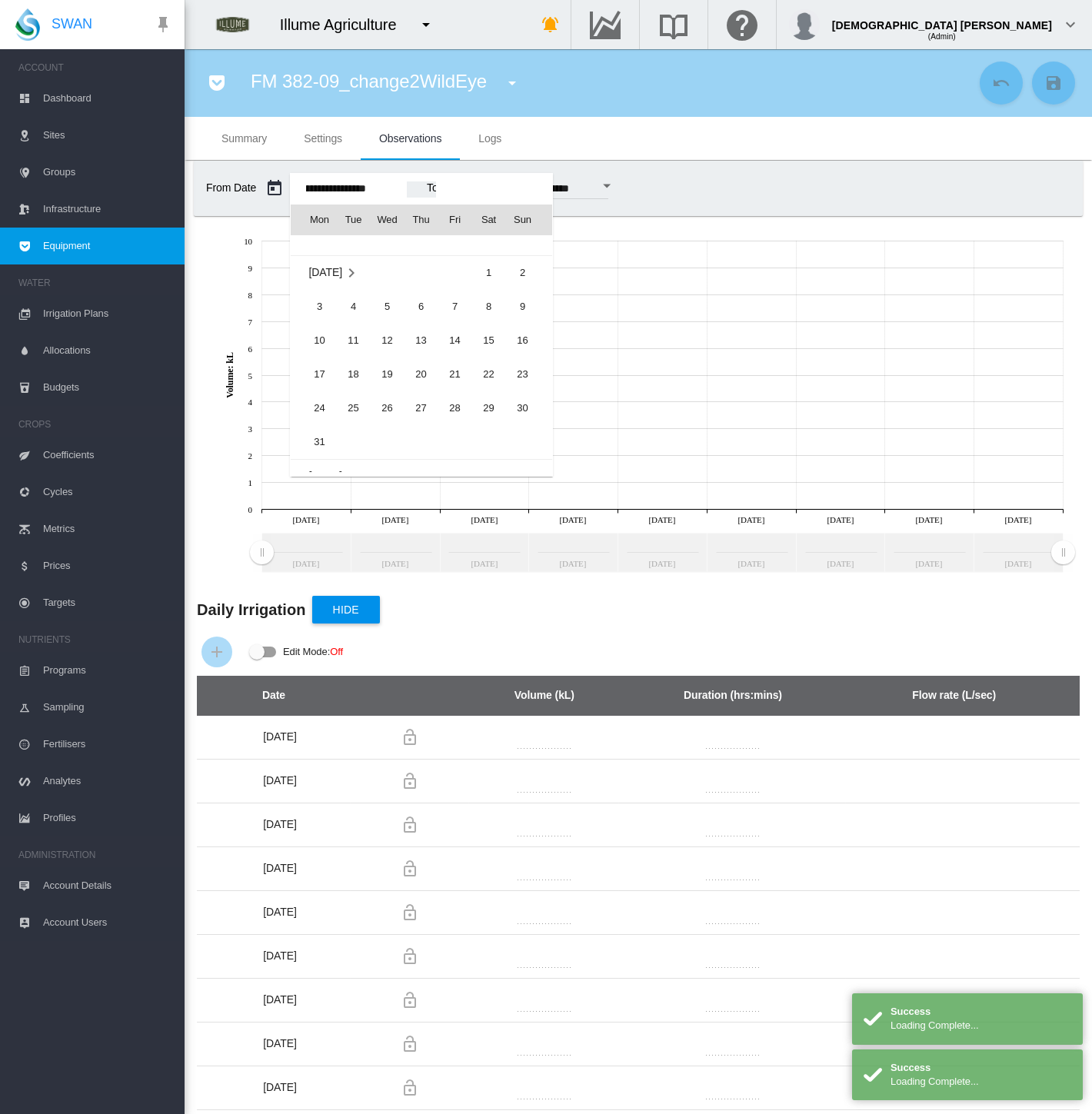
scroll to position [36984, 0]
click at [488, 360] on span "1" at bounding box center [489, 359] width 31 height 31
type input "**********"
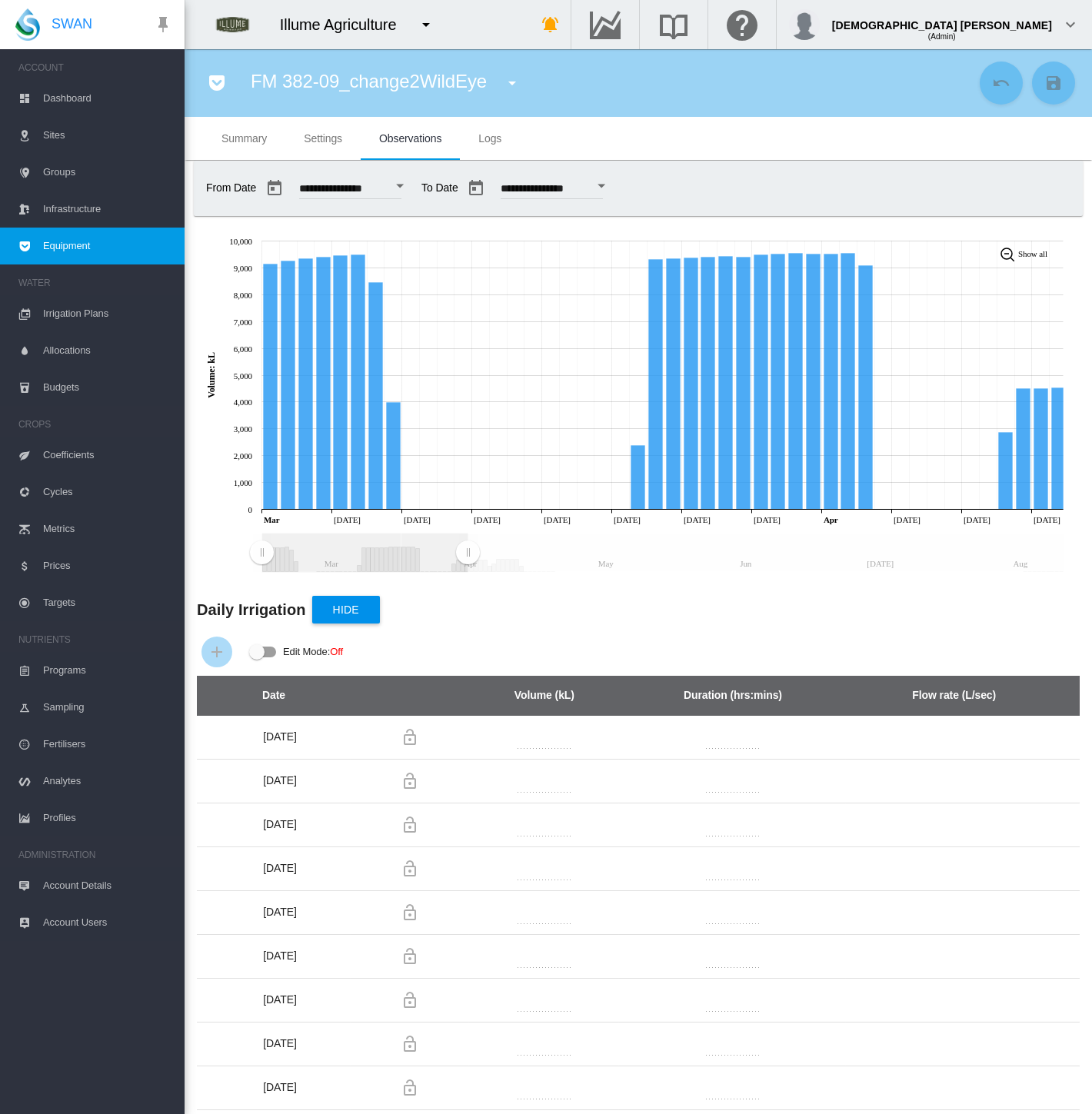
drag, startPoint x: 1061, startPoint y: 548, endPoint x: 467, endPoint y: 528, distance: 594.3
click at [467, 528] on icon "JavaScript chart by amCharts 3.21.15 Mar Apr May Jun Jul Aug Mar Mar 05 Mar 09 …" at bounding box center [632, 402] width 895 height 354
click at [325, 276] on icon "Mar 04, 2025 9,395.39" at bounding box center [323, 382] width 14 height 252
click at [505, 85] on md-icon "icon-menu-down" at bounding box center [511, 82] width 18 height 18
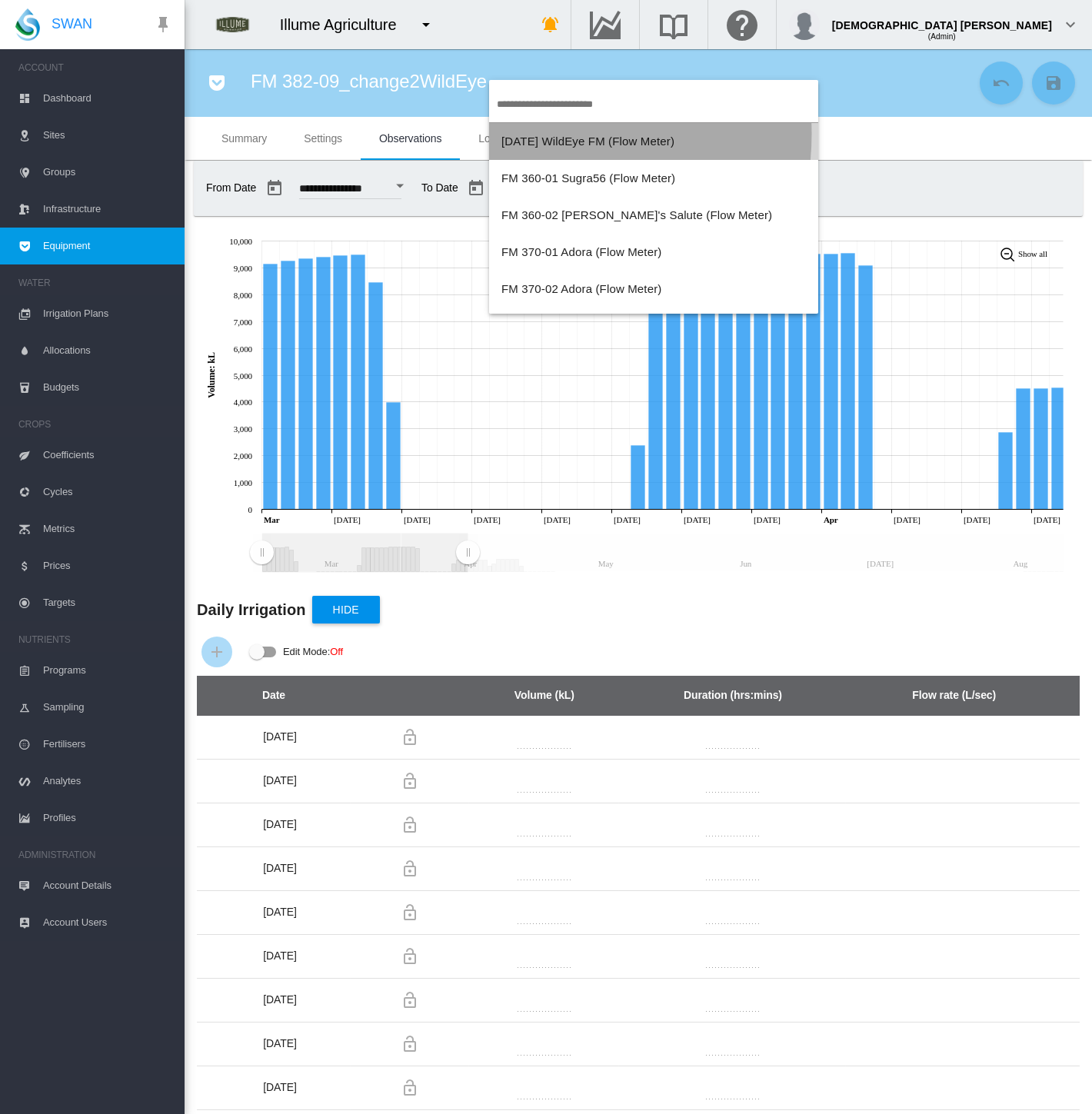
click at [515, 133] on button "Aug 18 WildEye FM (Flow Meter)" at bounding box center [653, 141] width 329 height 37
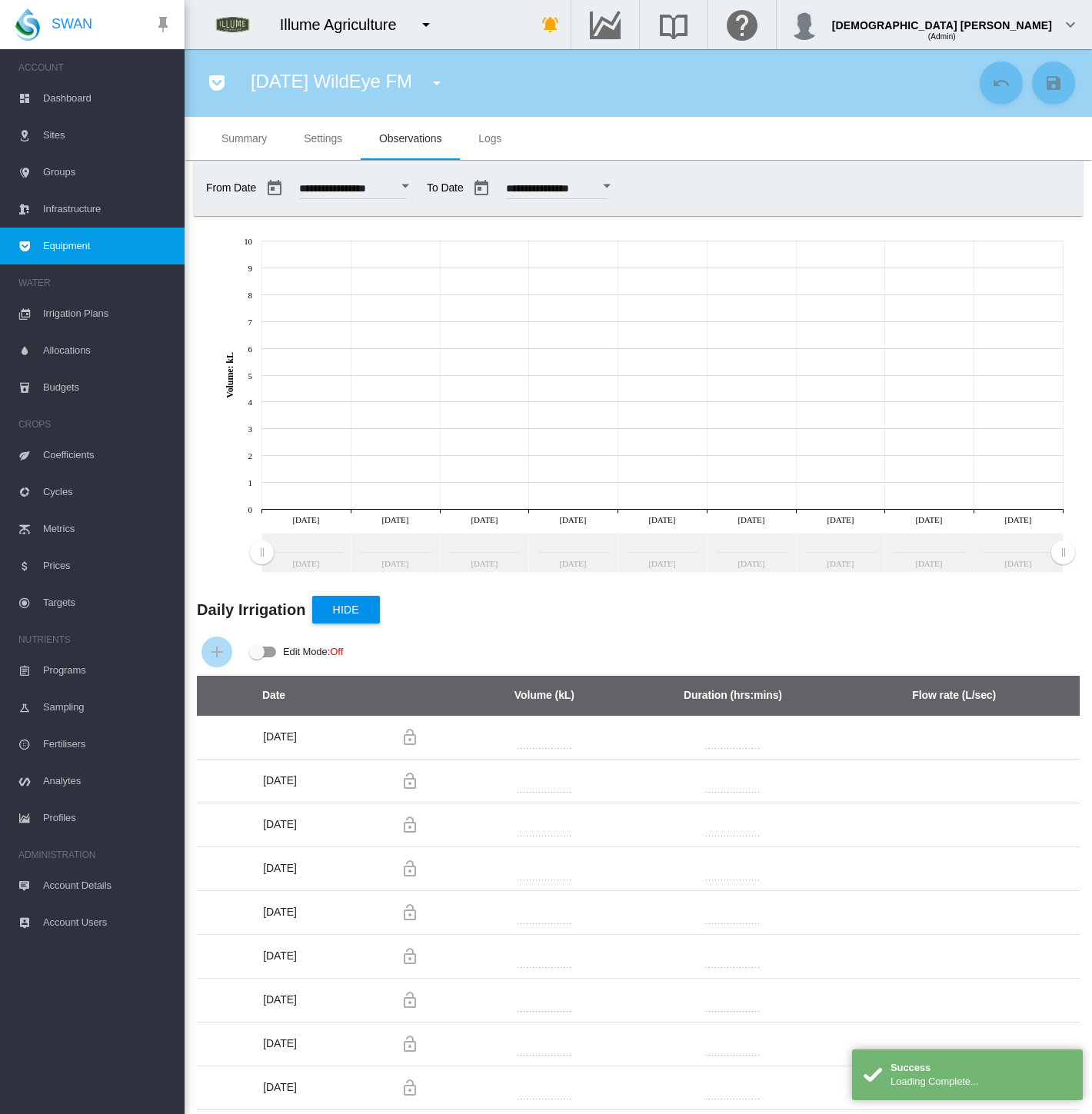
click at [419, 189] on button "Open calendar" at bounding box center [404, 186] width 28 height 28
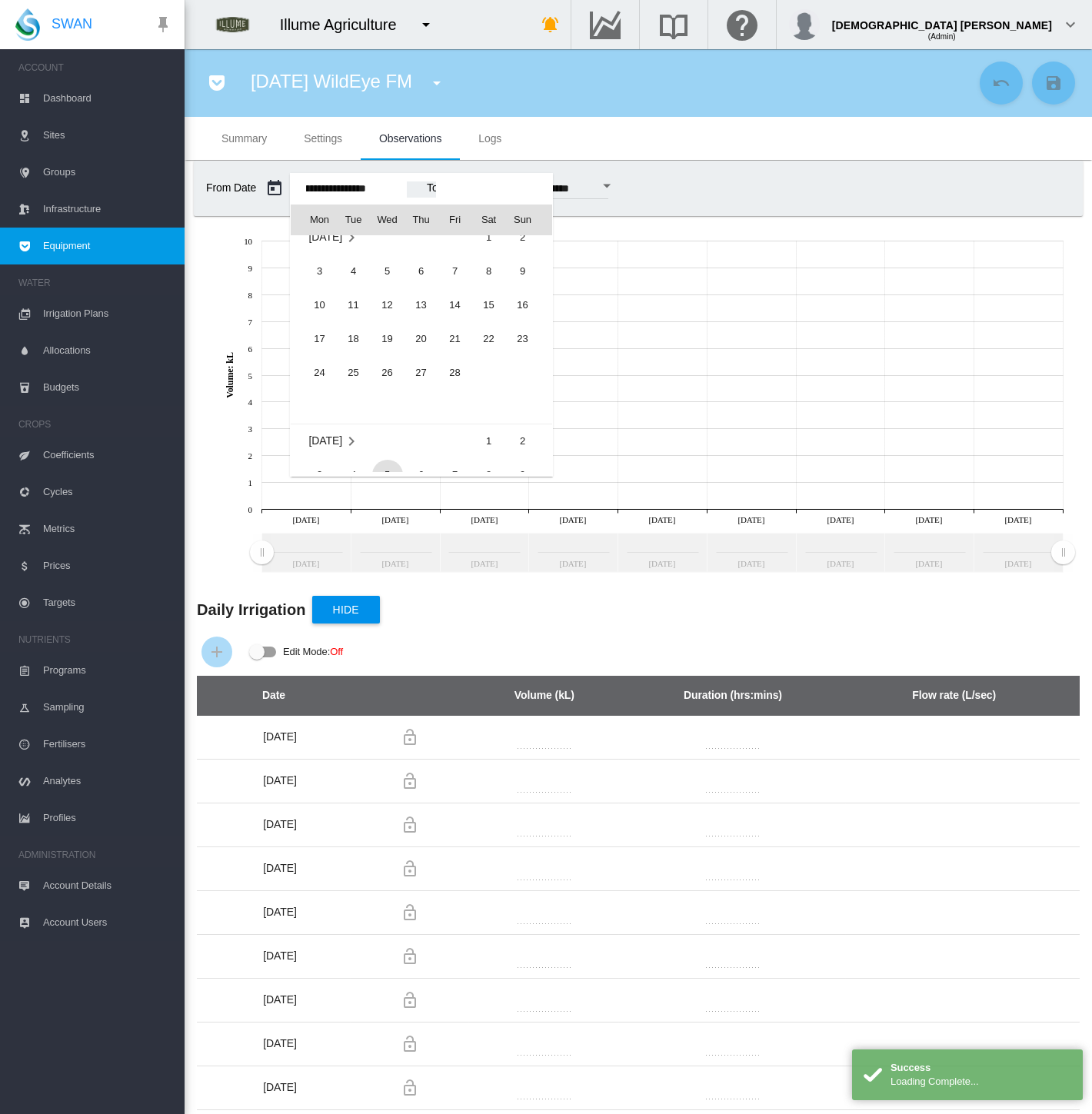
scroll to position [36898, 0]
click at [490, 434] on span "1" at bounding box center [489, 444] width 31 height 31
type input "**********"
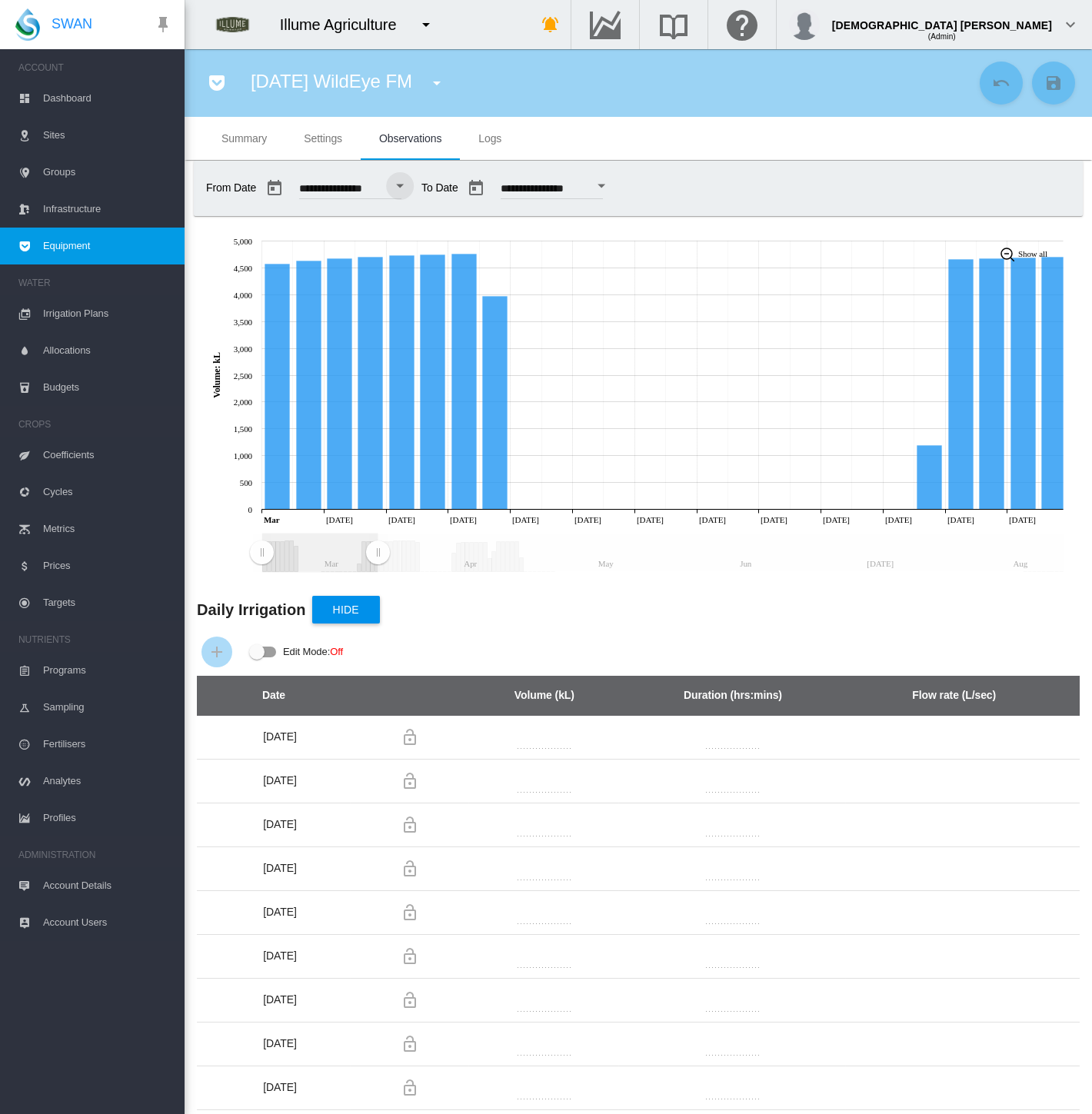
drag, startPoint x: 1063, startPoint y: 560, endPoint x: 387, endPoint y: 542, distance: 676.2
click at [378, 549] on rect "Zoom chart using cursor arrows" at bounding box center [379, 553] width 19 height 38
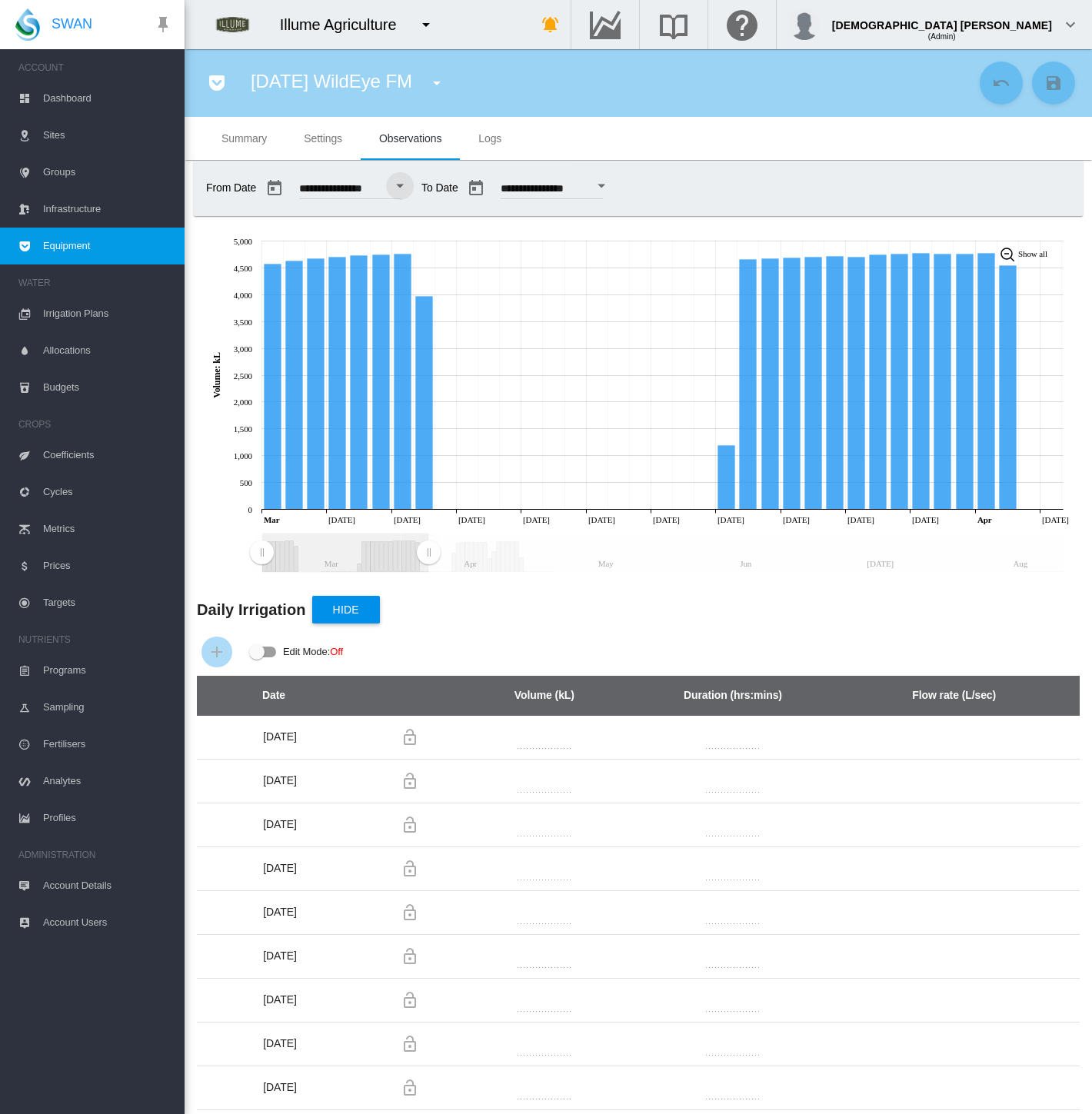
drag, startPoint x: 378, startPoint y: 548, endPoint x: 428, endPoint y: 552, distance: 50.2
click at [428, 552] on rect "Zoom chart using cursor arrows" at bounding box center [429, 553] width 19 height 38
click at [443, 85] on md-icon "icon-menu-down" at bounding box center [436, 82] width 18 height 18
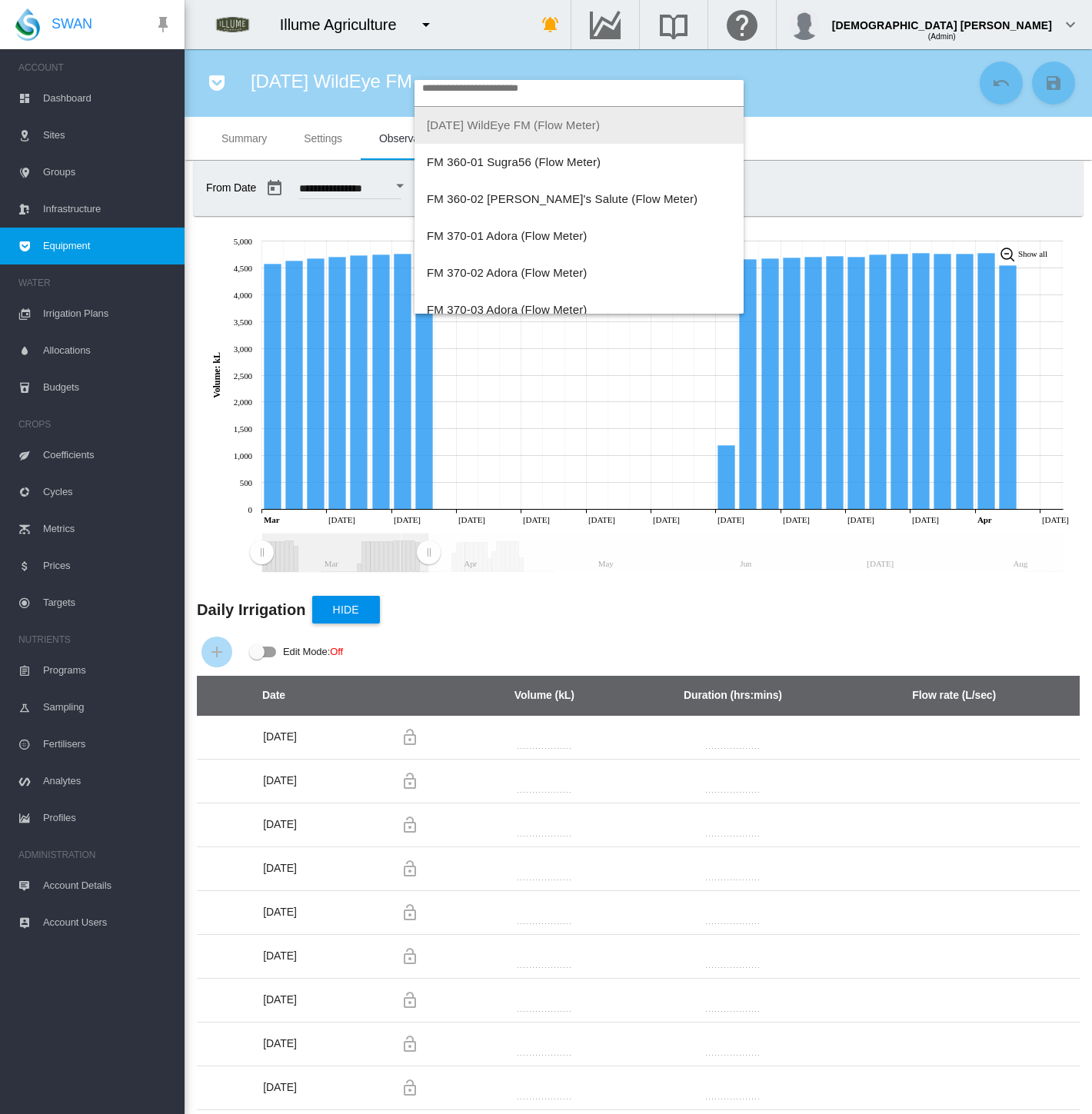
scroll to position [0, 0]
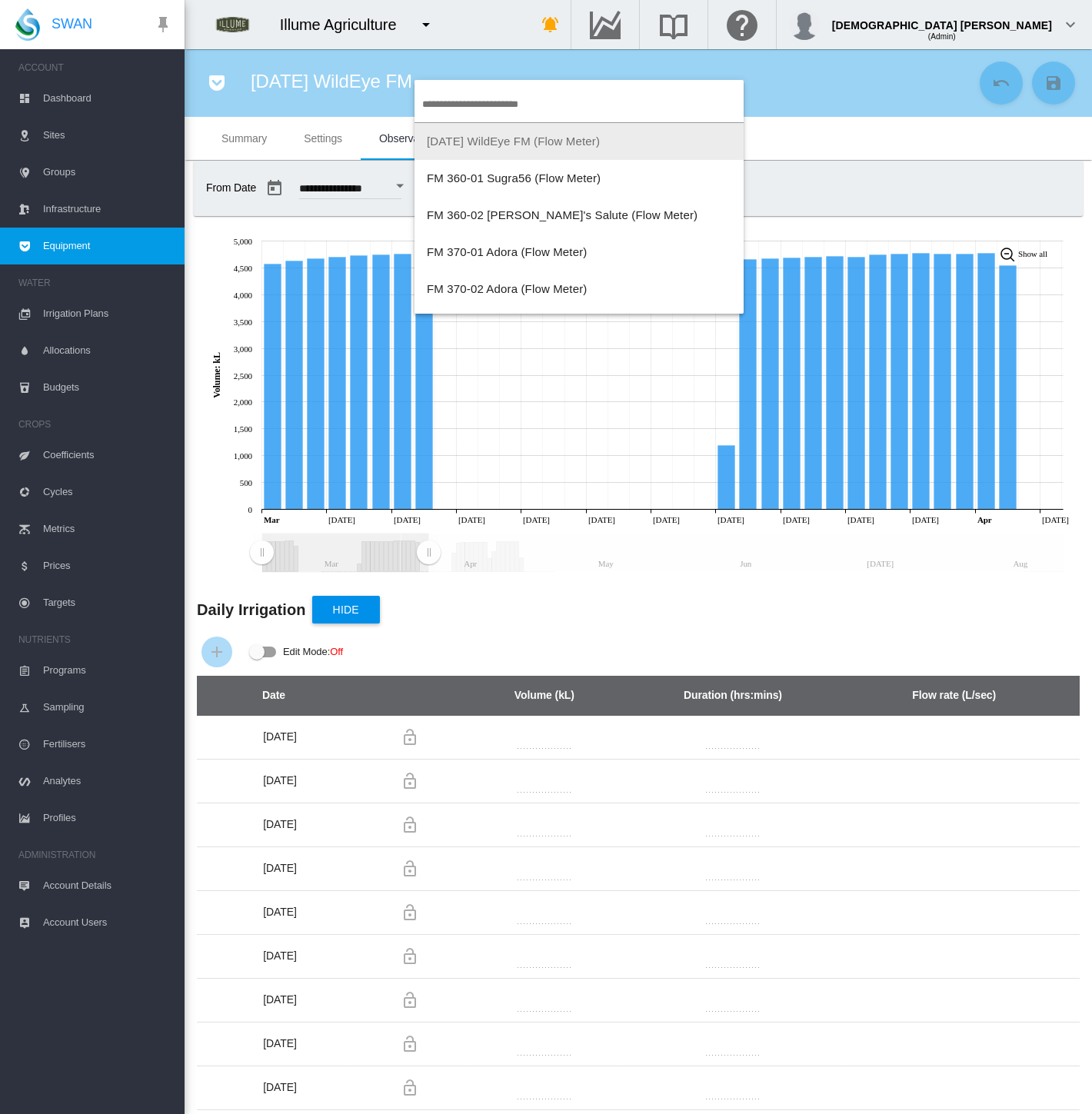
click at [215, 80] on md-backdrop at bounding box center [546, 557] width 1092 height 1114
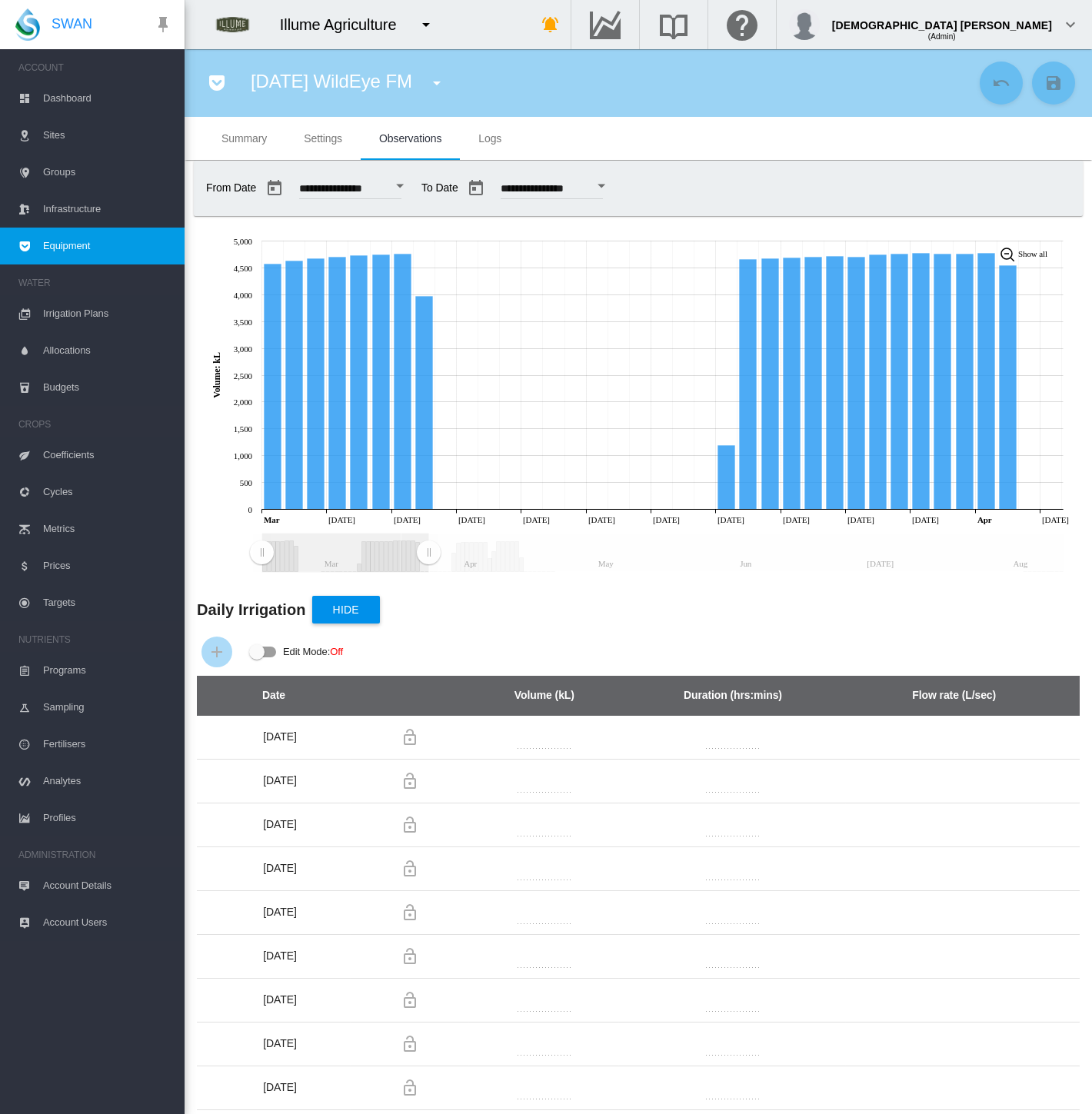
click at [215, 80] on md-icon "icon-pocket" at bounding box center [216, 82] width 18 height 18
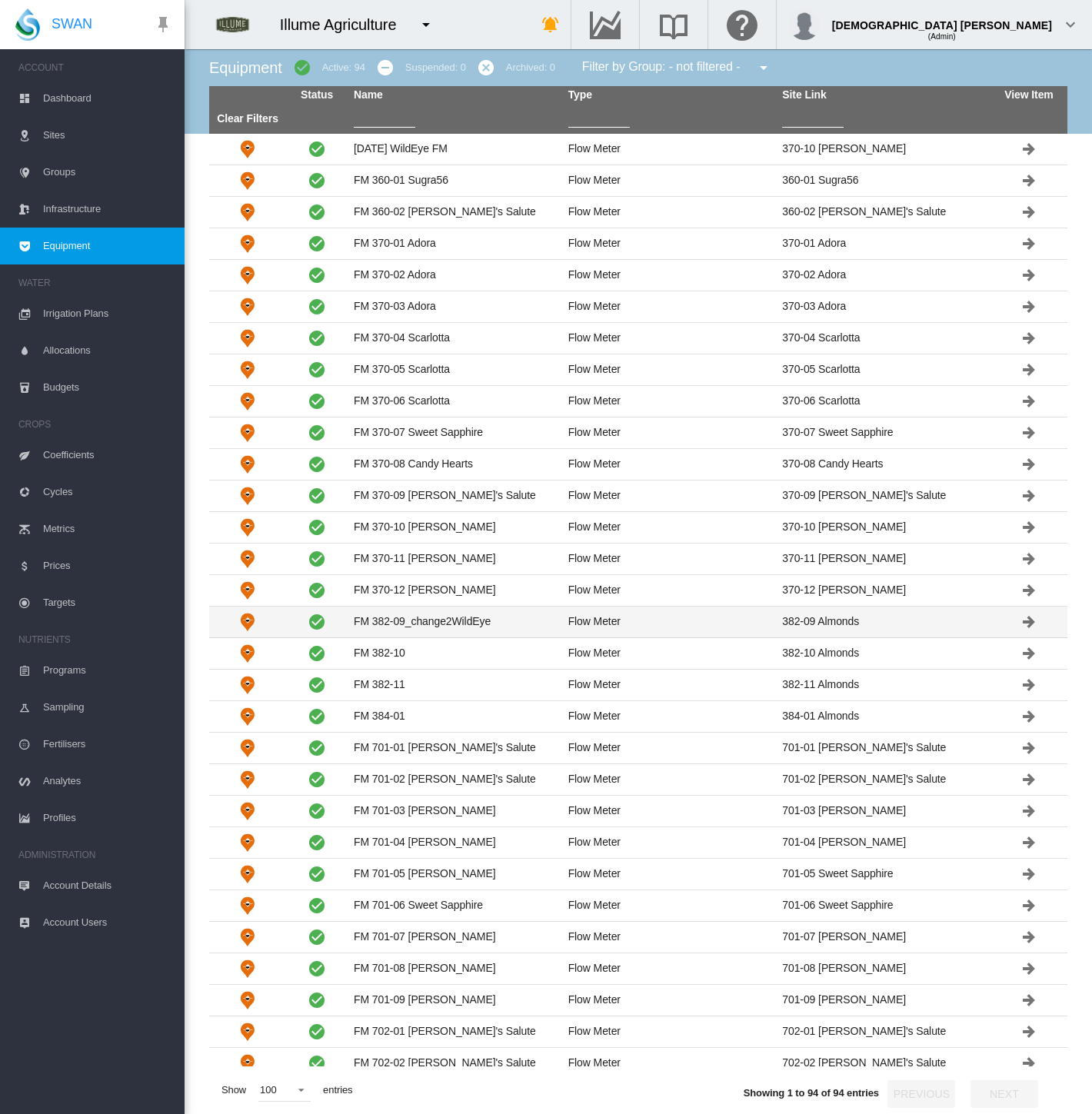
click at [469, 611] on td "FM 382-09_change2WildEye" at bounding box center [454, 622] width 215 height 31
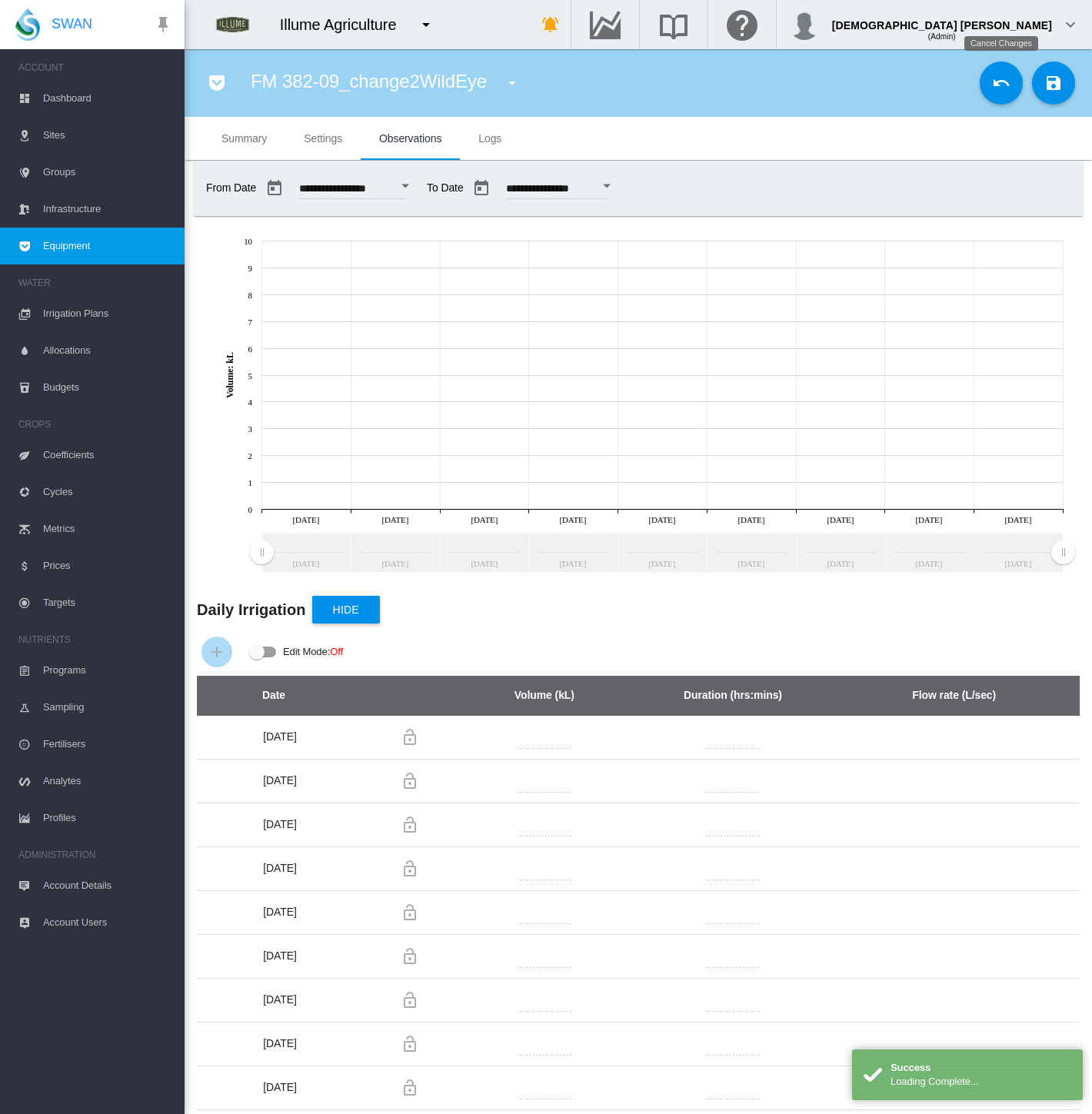
click at [995, 87] on md-icon "icon-undo" at bounding box center [1000, 82] width 18 height 18
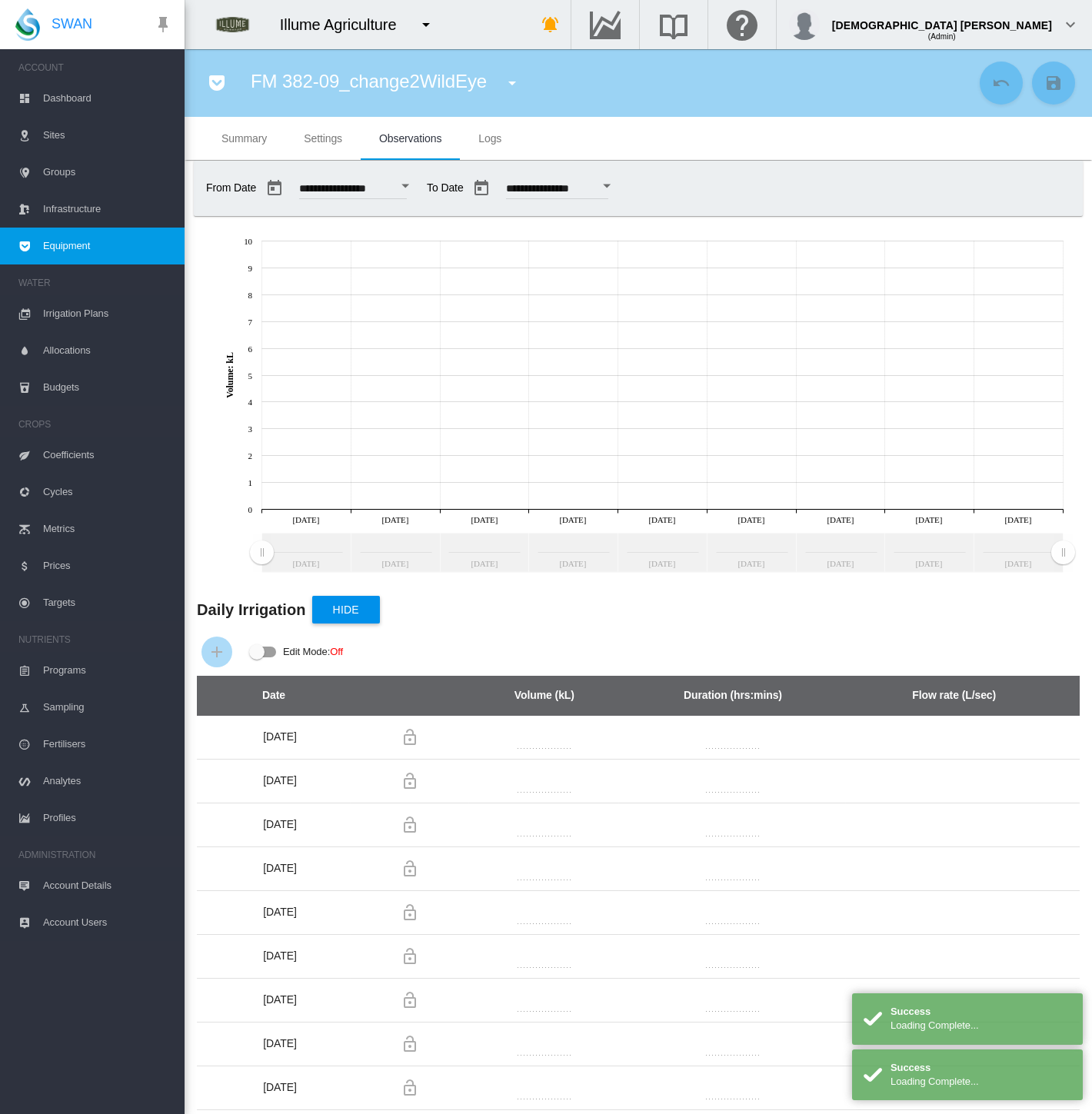
click at [419, 196] on button "Open calendar" at bounding box center [404, 186] width 28 height 28
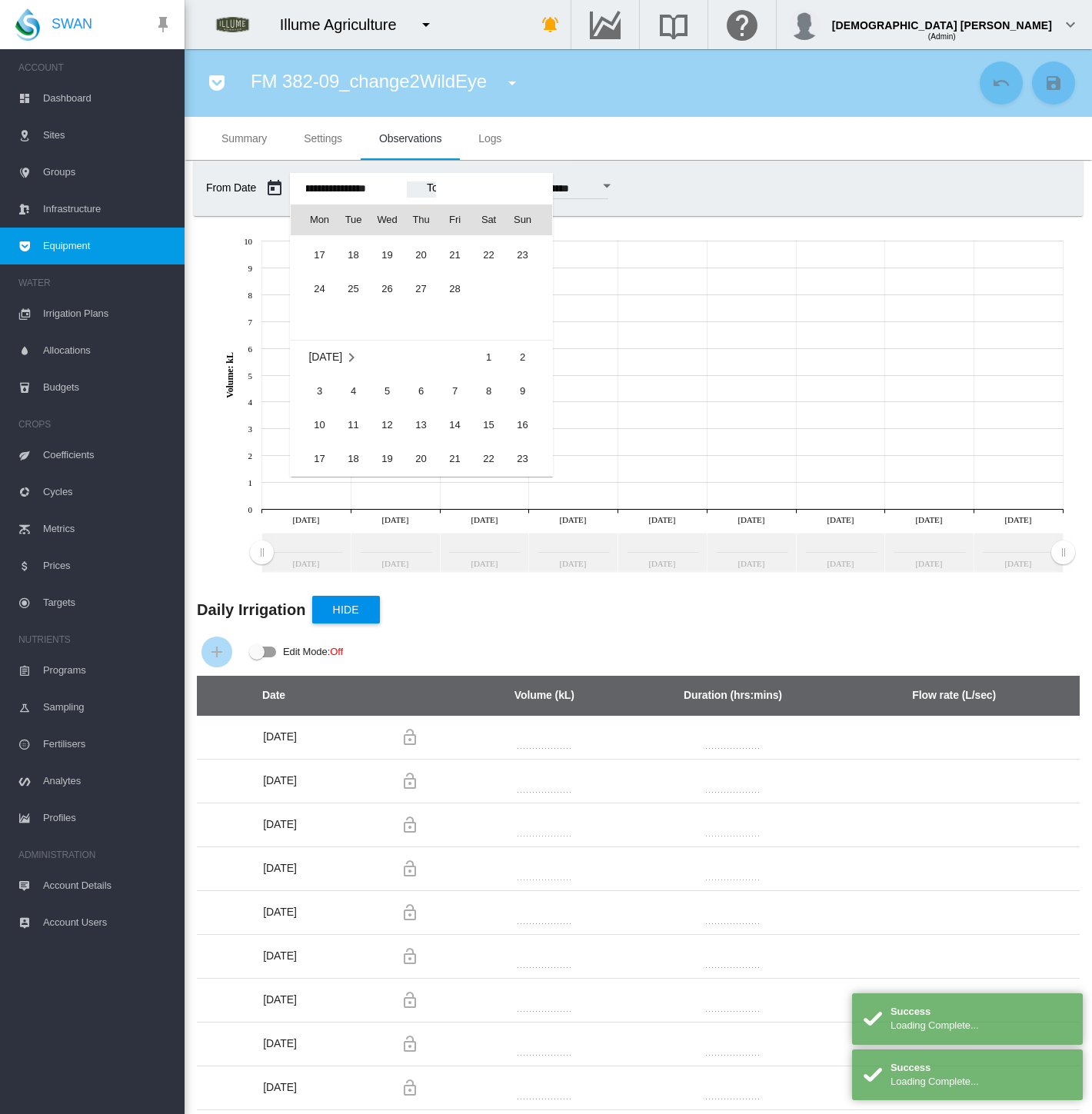
scroll to position [36984, 0]
drag, startPoint x: 490, startPoint y: 356, endPoint x: 511, endPoint y: 377, distance: 29.7
click at [490, 356] on span "1" at bounding box center [489, 359] width 31 height 31
type input "**********"
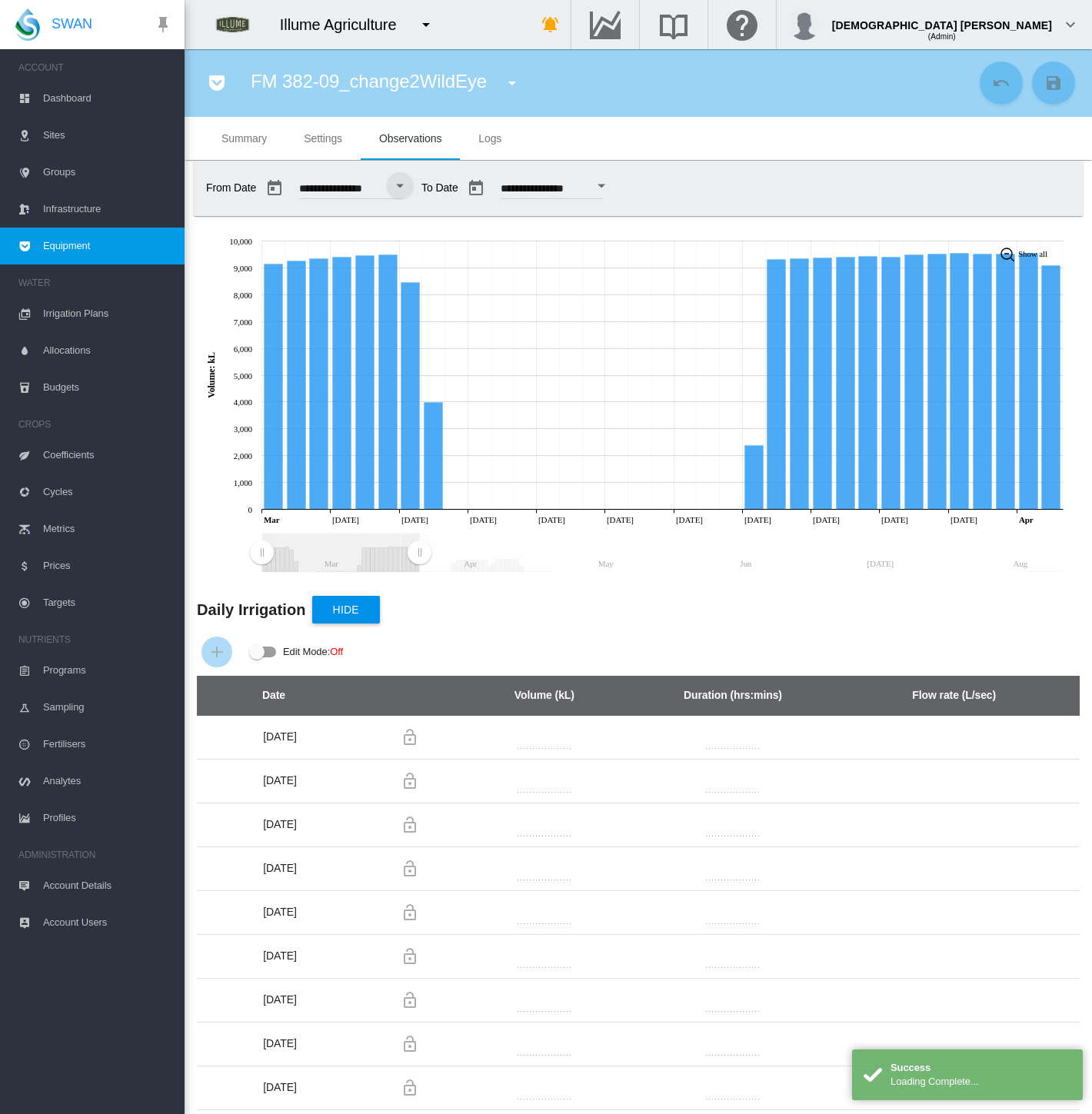
drag, startPoint x: 1059, startPoint y: 550, endPoint x: 411, endPoint y: 525, distance: 648.5
click at [419, 525] on icon "JavaScript chart by amCharts 3.21.15 Mar Apr May Jun Jul Aug Mar Mar 04 Mar 07 …" at bounding box center [632, 402] width 895 height 354
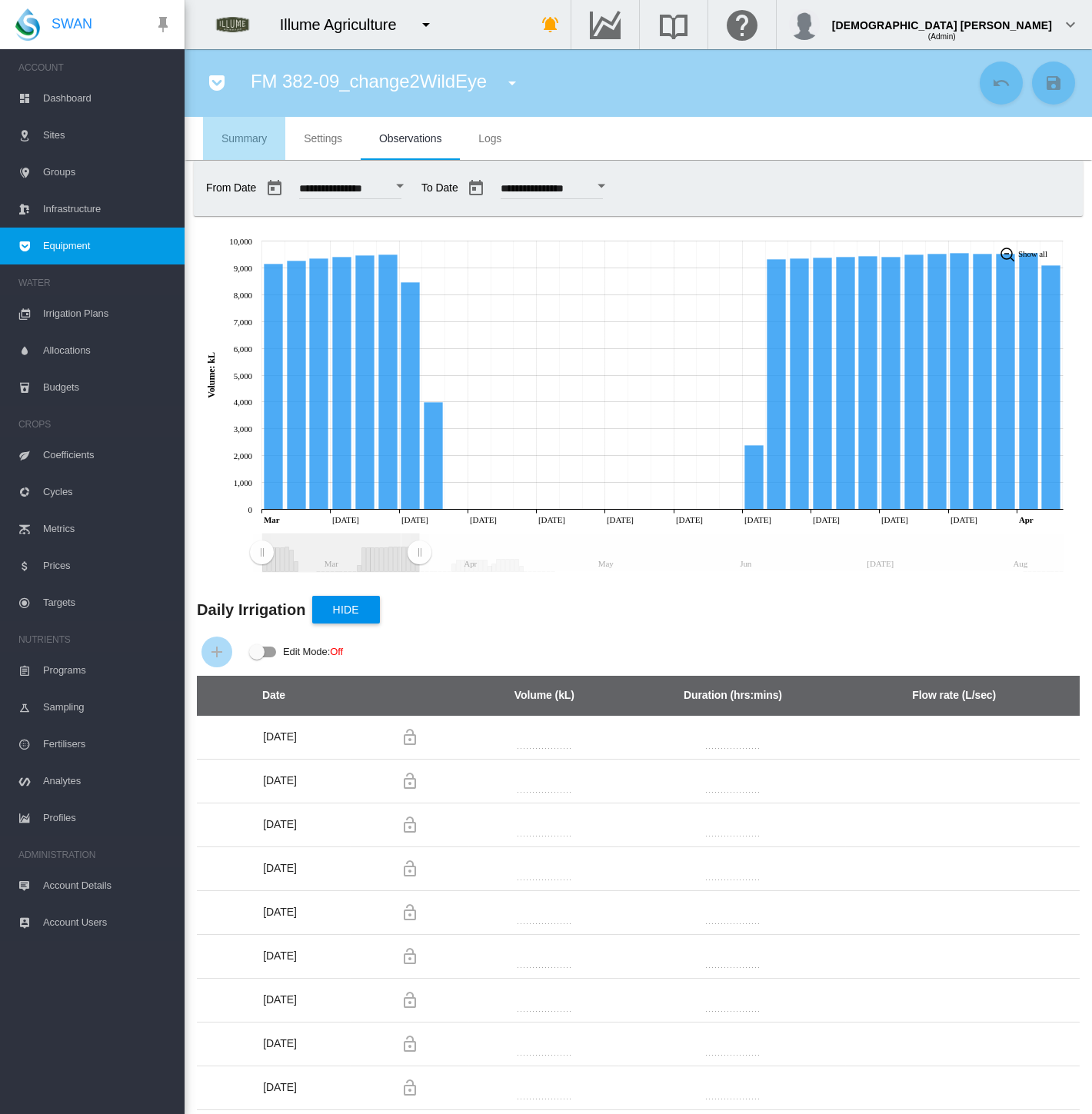
click at [246, 139] on span "Summary" at bounding box center [244, 138] width 46 height 12
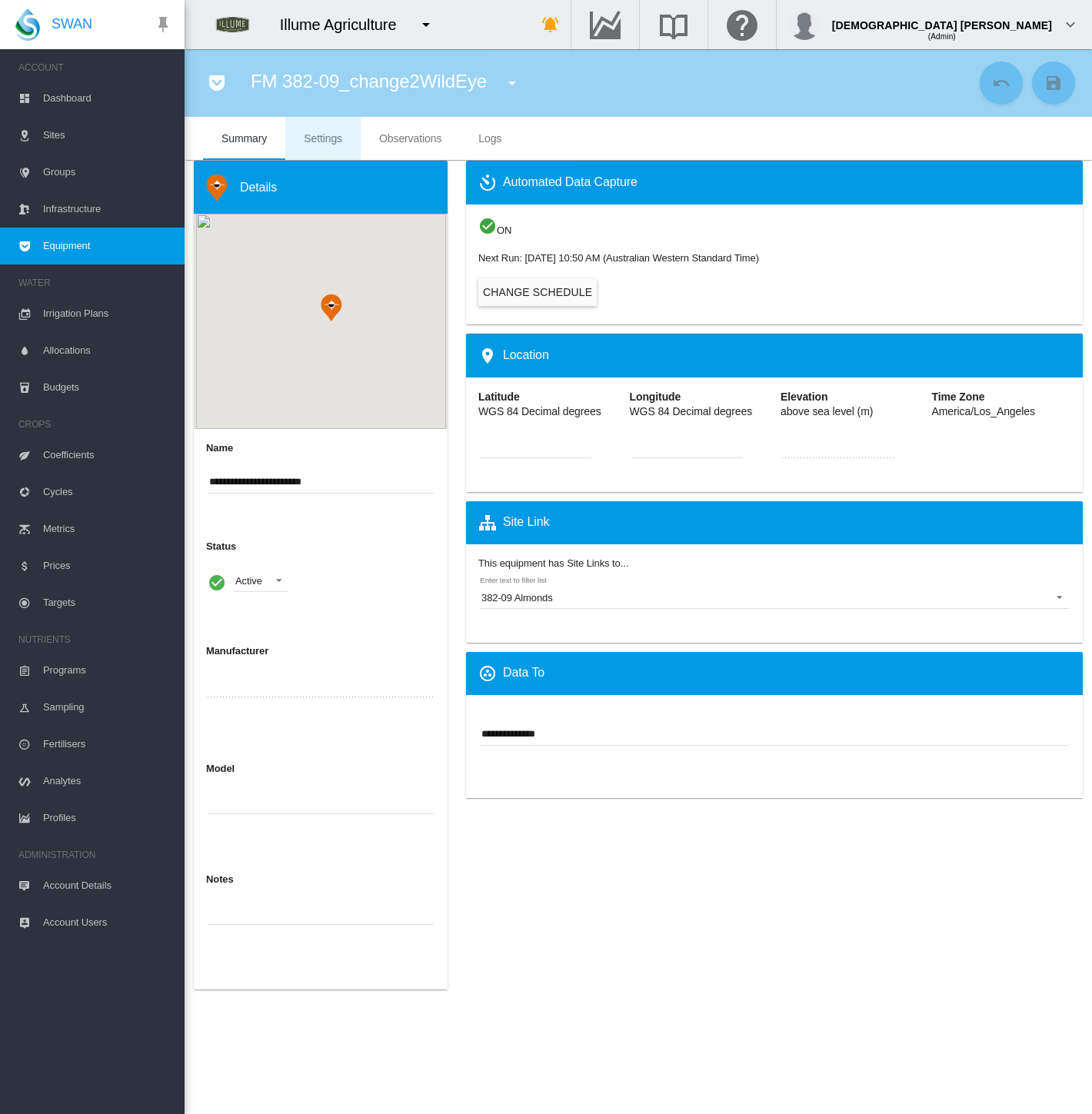
click at [332, 137] on span "Settings" at bounding box center [322, 138] width 38 height 12
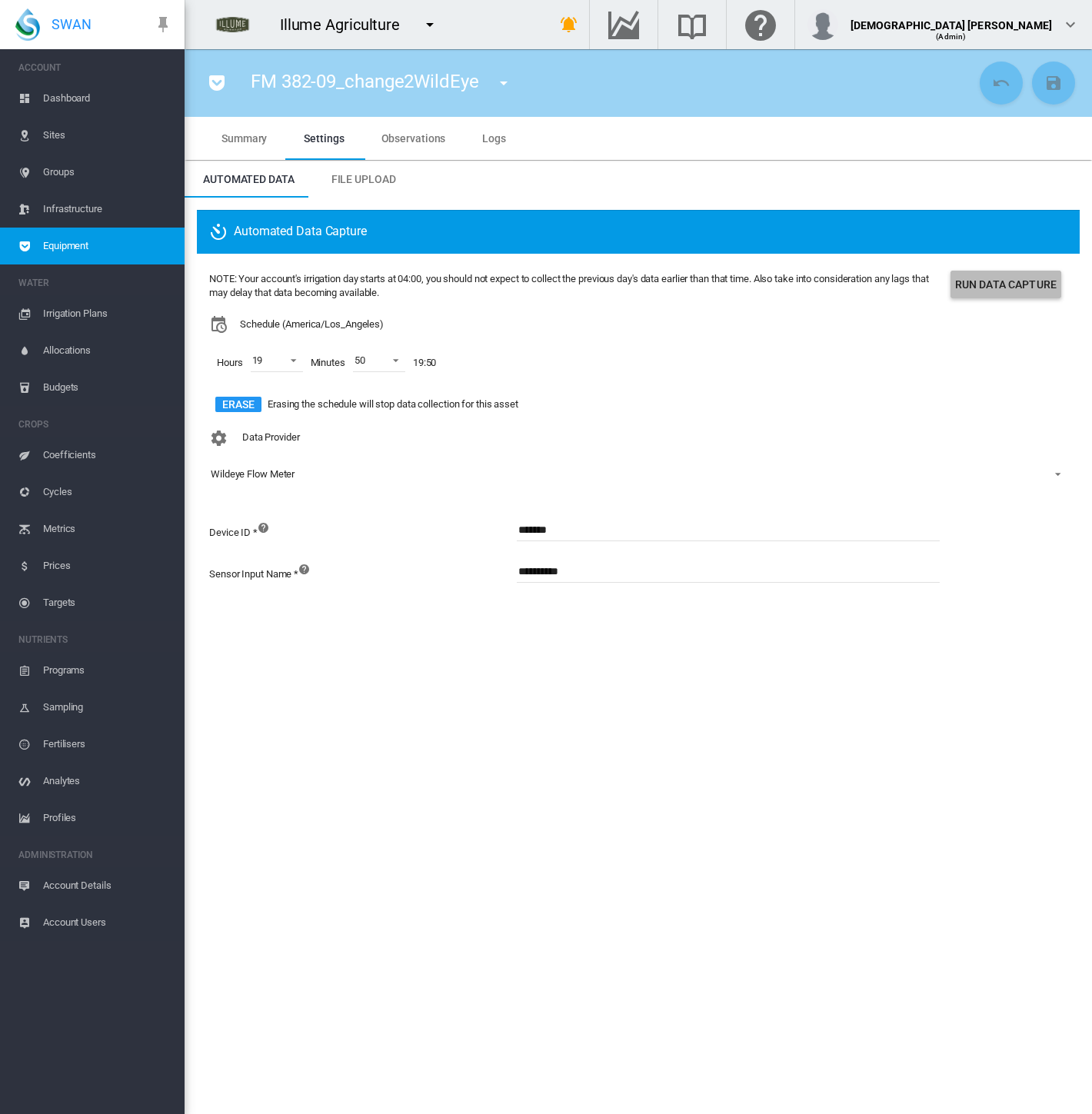
click at [997, 288] on button "Run Data Capture" at bounding box center [1006, 284] width 111 height 28
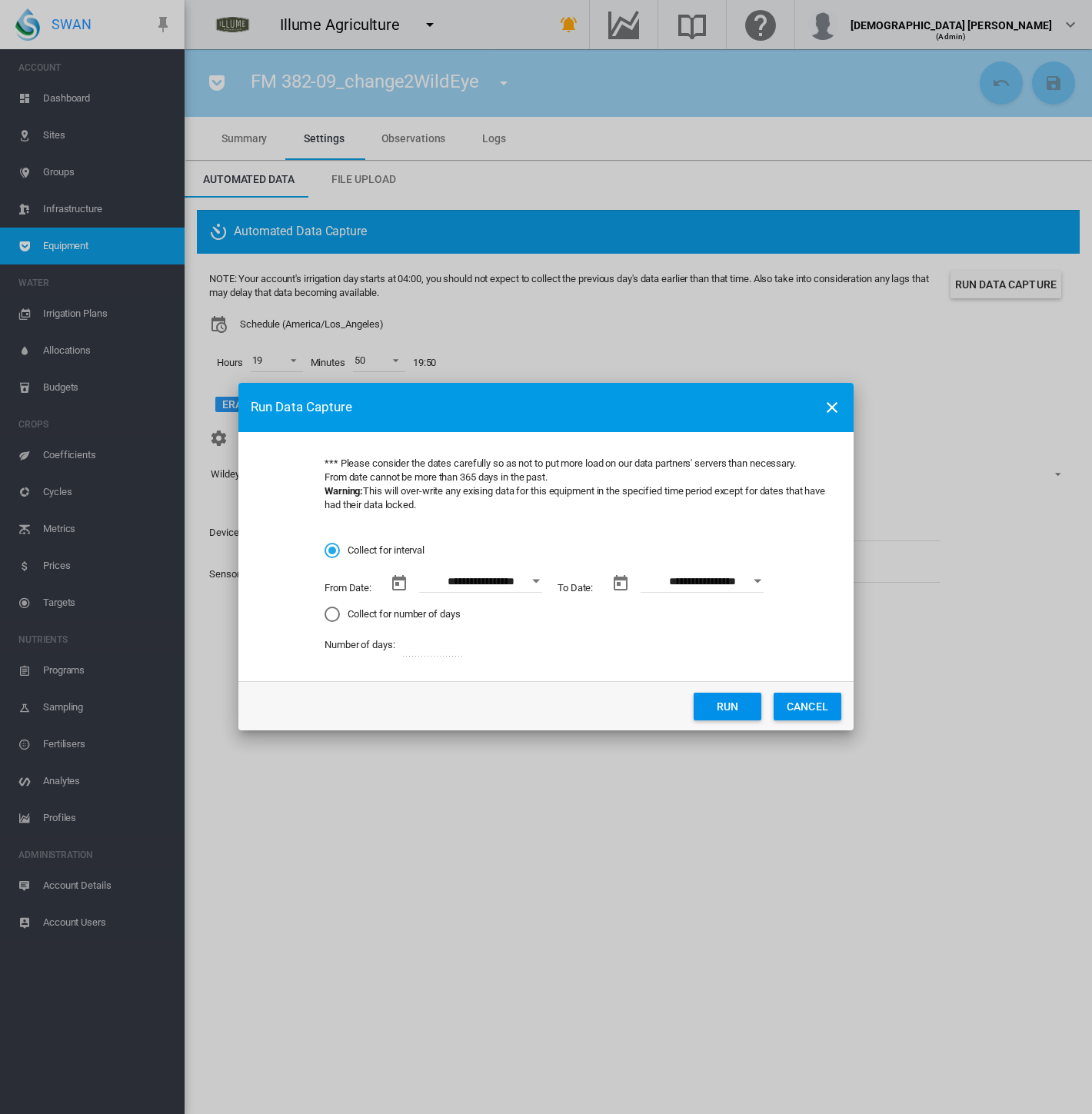
click at [538, 570] on button "Open calendar" at bounding box center [535, 581] width 28 height 28
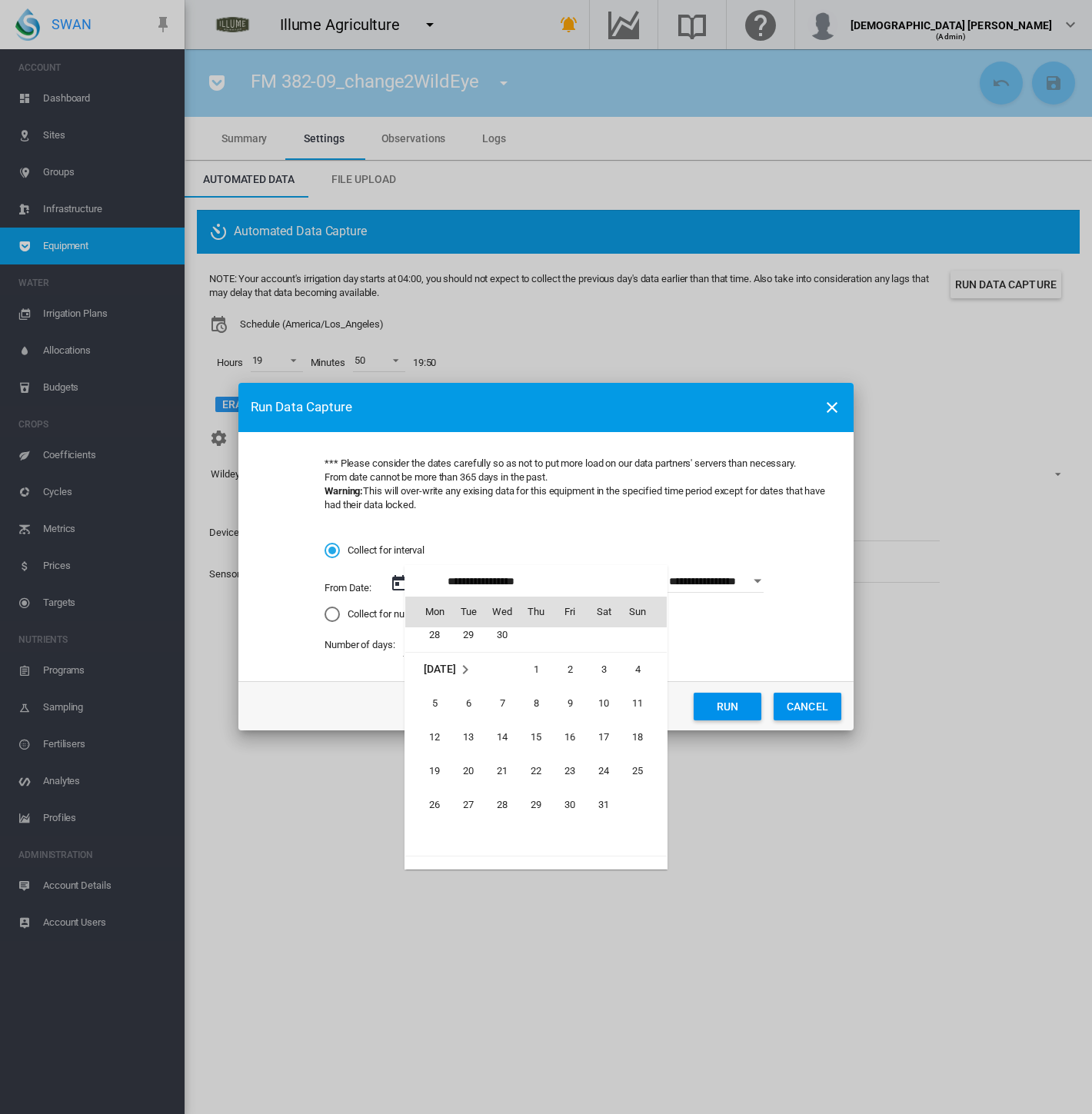
scroll to position [355334, 0]
click at [560, 549] on div at bounding box center [546, 557] width 1092 height 1114
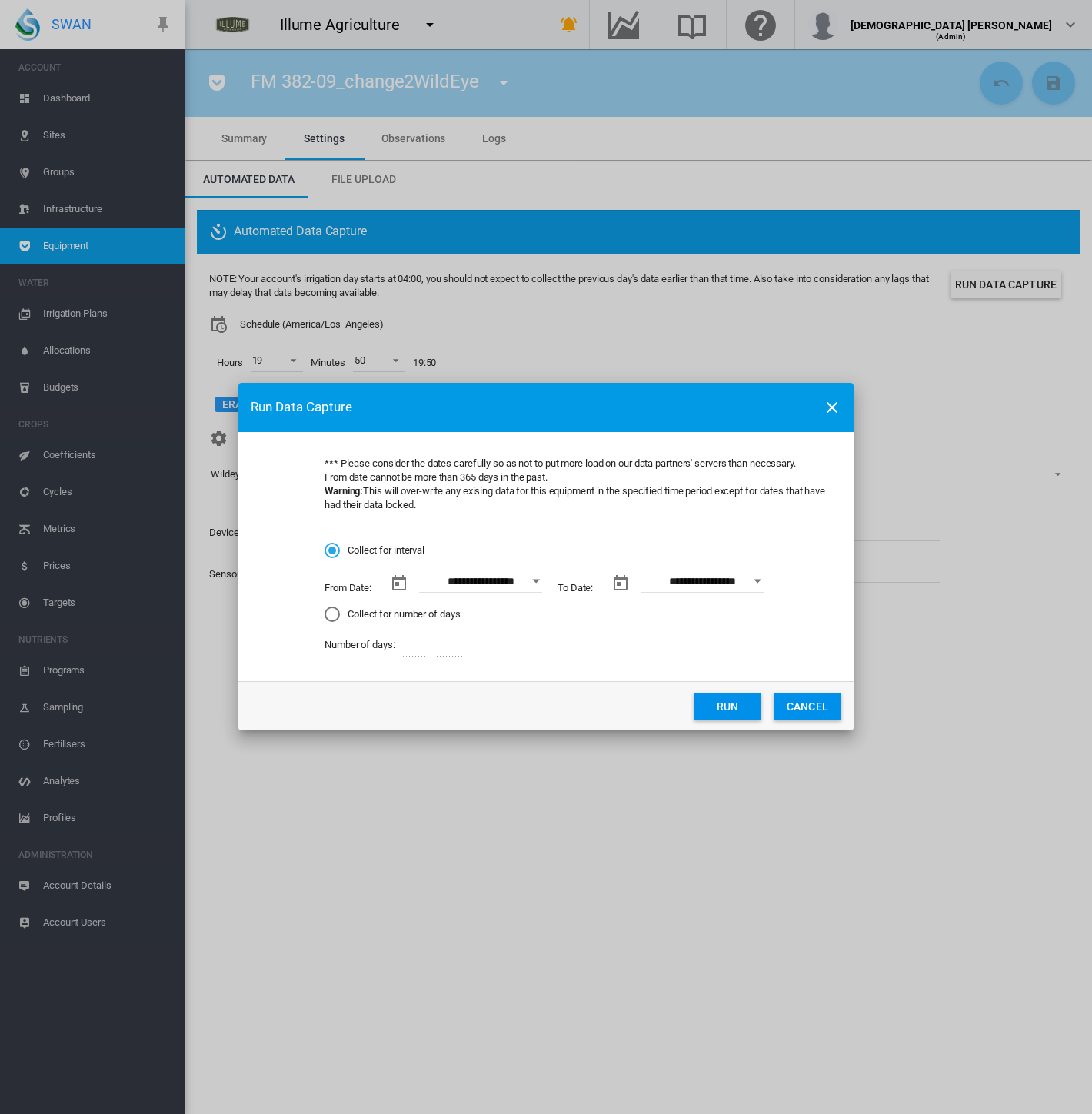
click at [796, 722] on md-dialog-actions "Run CANCEL" at bounding box center [546, 706] width 615 height 50
click at [796, 710] on button "CANCEL" at bounding box center [807, 706] width 68 height 28
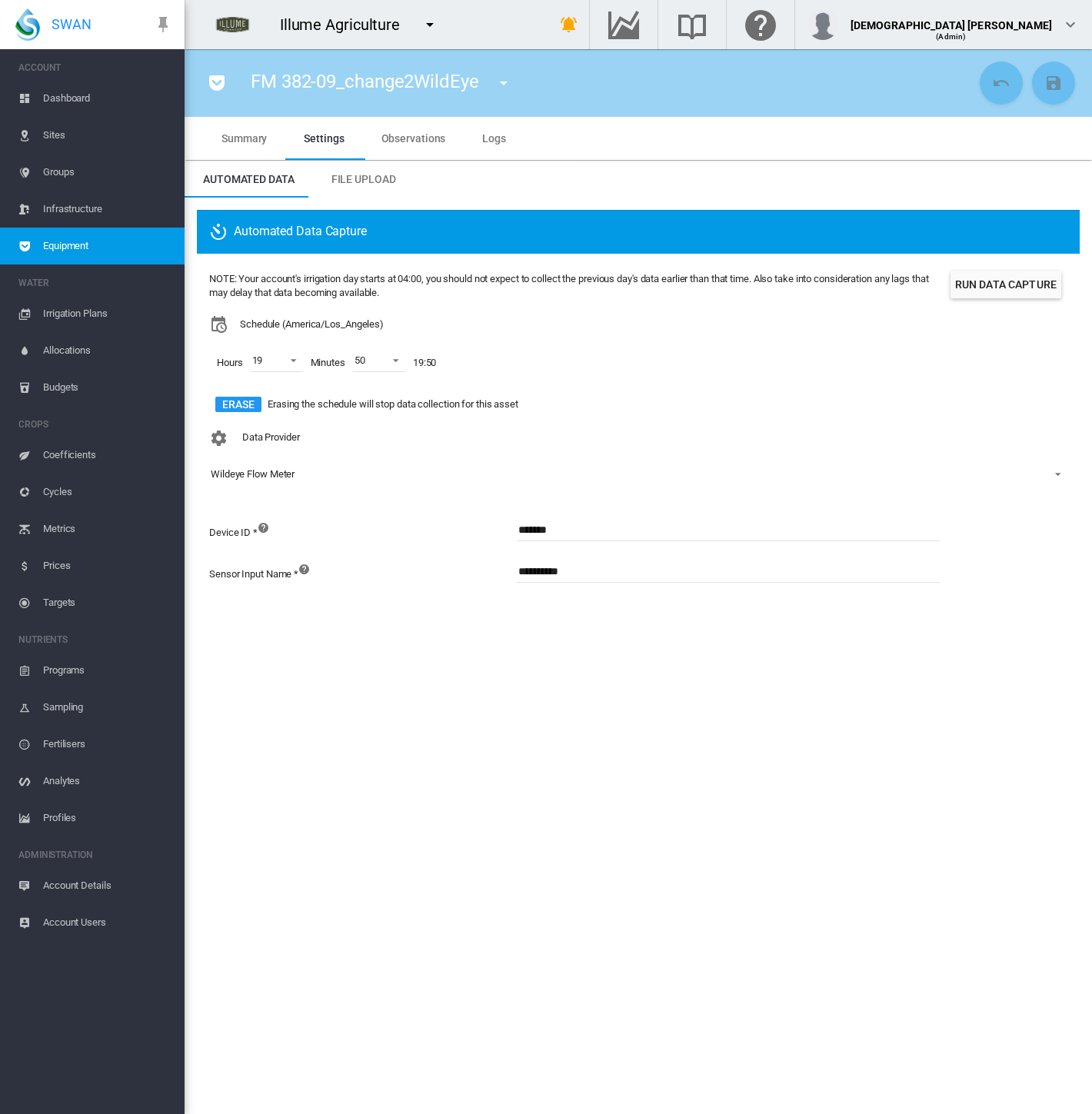
click at [403, 146] on md-tab-item "Observations" at bounding box center [414, 138] width 101 height 43
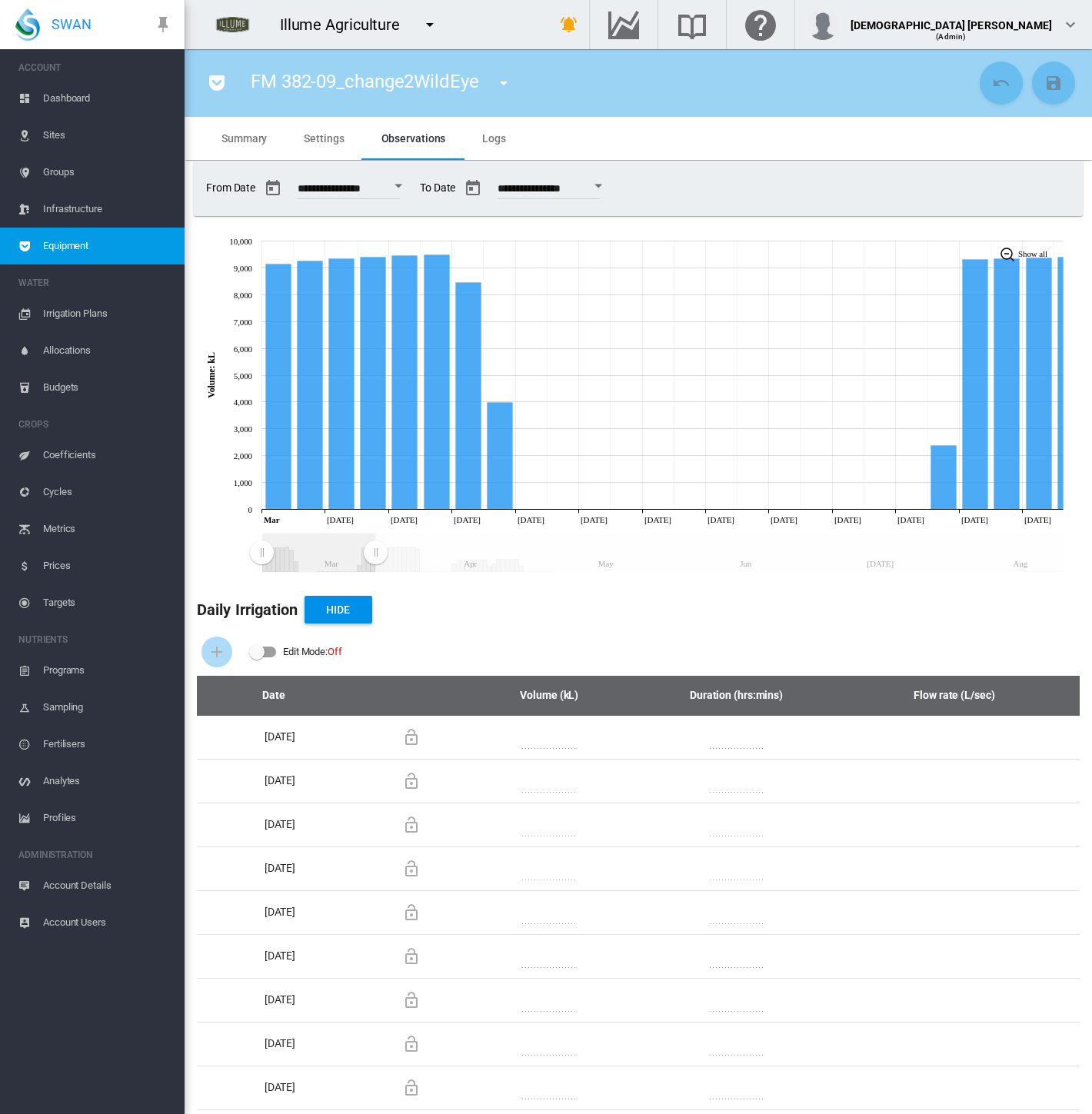
drag, startPoint x: 1067, startPoint y: 554, endPoint x: 380, endPoint y: 513, distance: 688.2
click at [375, 526] on icon "JavaScript chart by amCharts 3.21.15 Mar Apr May Jun Jul Aug Mar Mar 03 Mar 05 …" at bounding box center [632, 402] width 895 height 354
click at [308, 136] on span "Settings" at bounding box center [323, 138] width 40 height 12
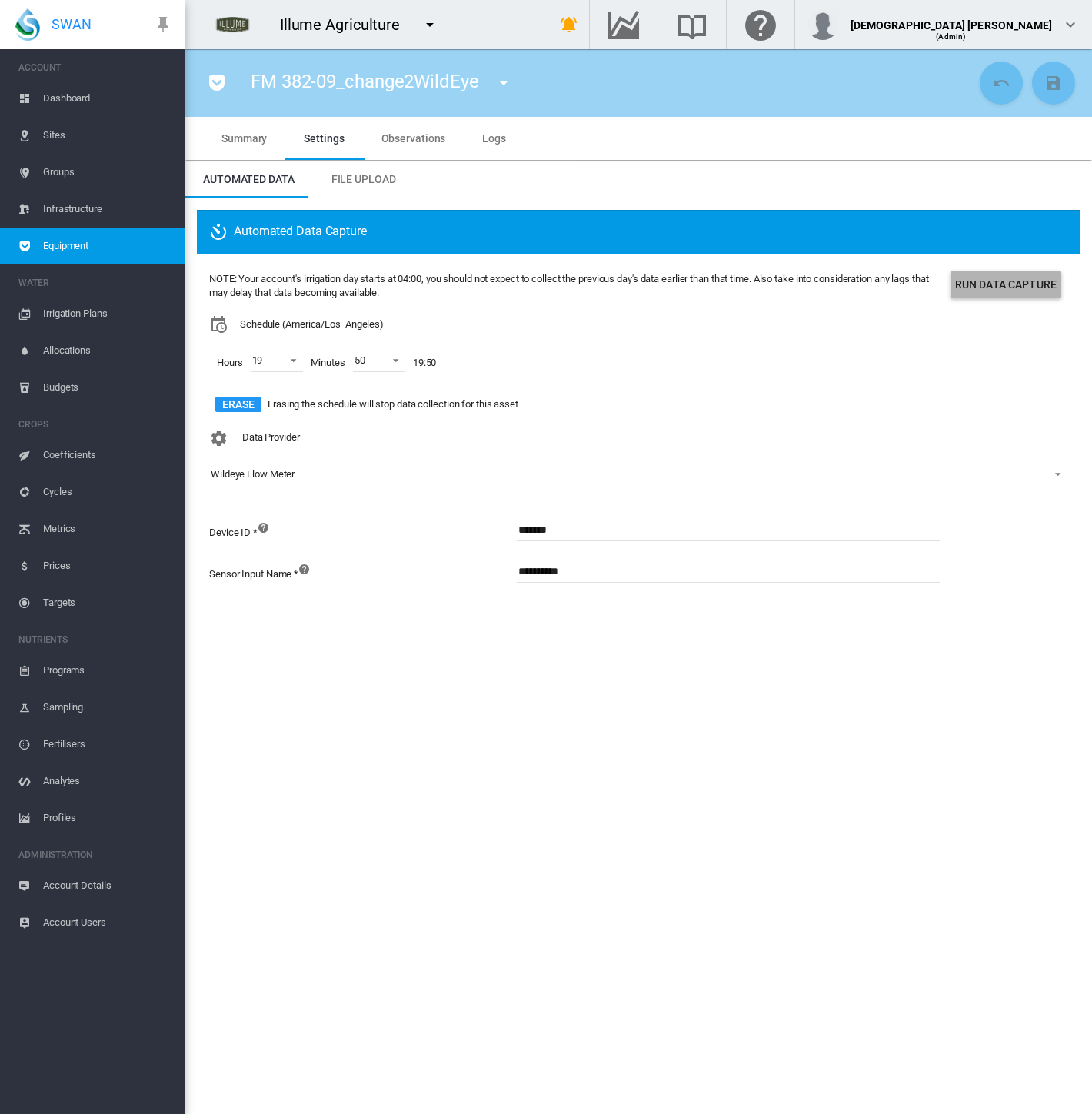
click at [995, 288] on button "Run Data Capture" at bounding box center [1006, 284] width 111 height 28
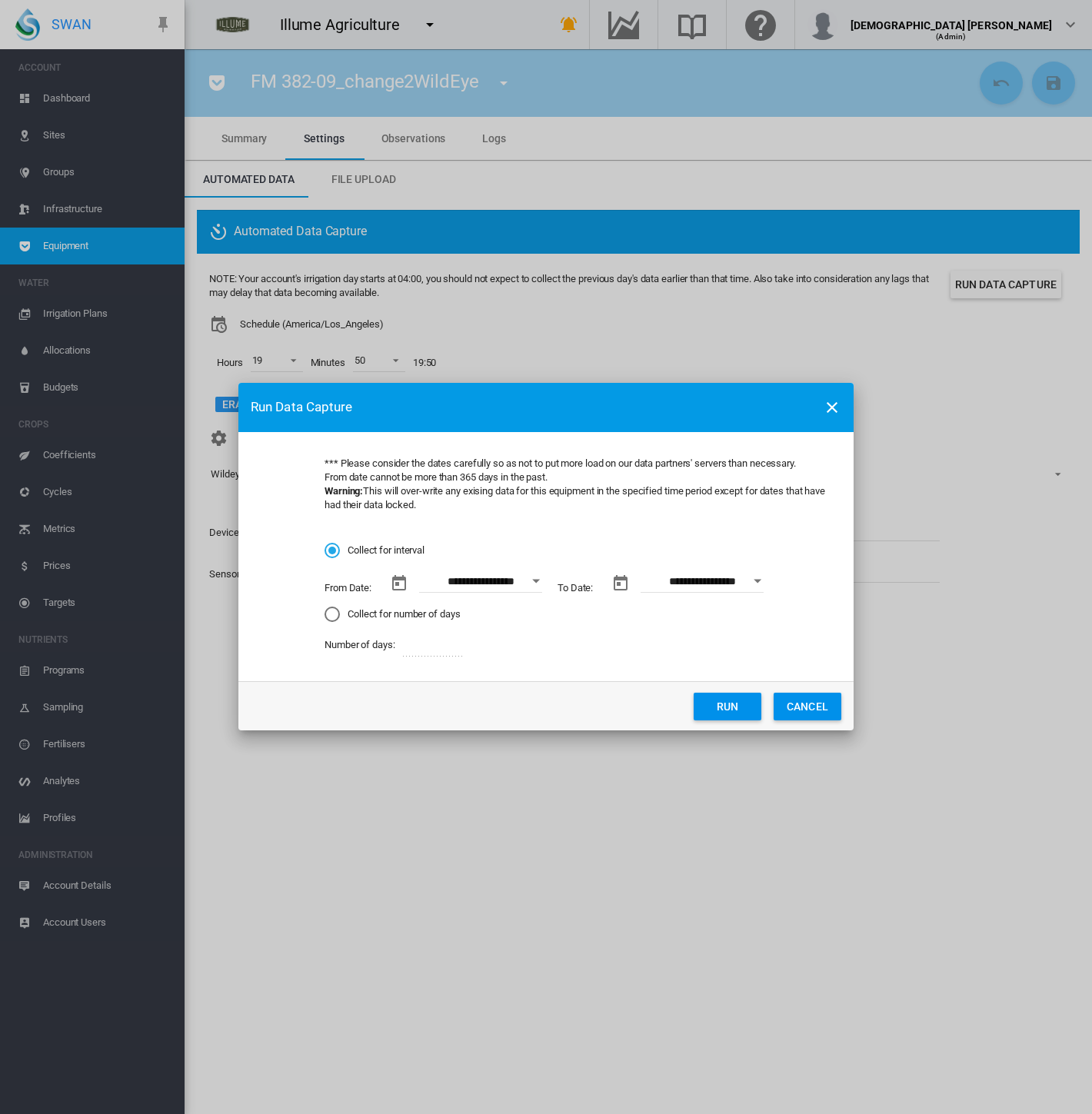
click at [535, 579] on div "Open calendar" at bounding box center [536, 581] width 8 height 4
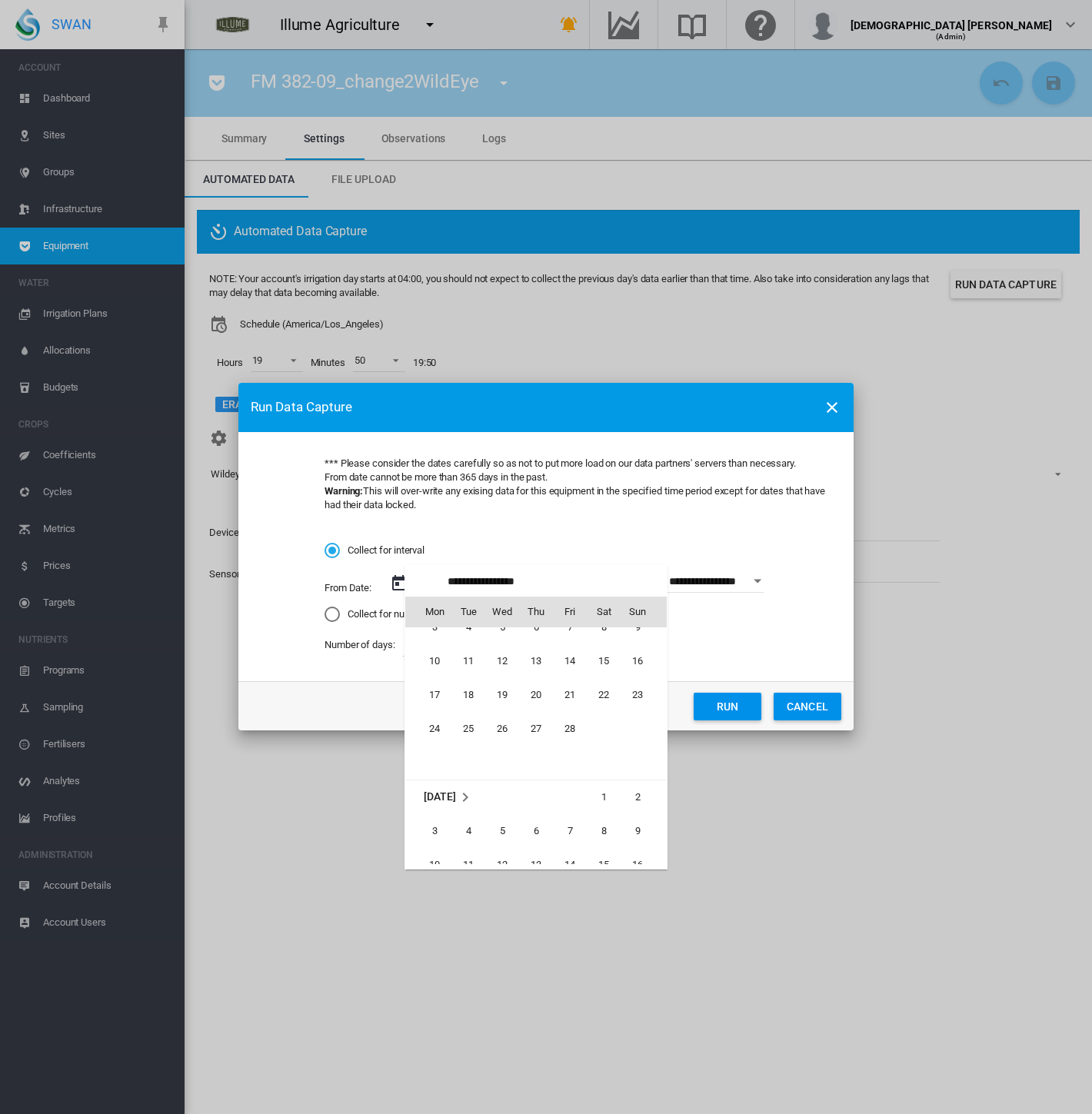
scroll to position [354821, 0]
click at [606, 818] on span "1" at bounding box center [604, 823] width 31 height 31
type input "**********"
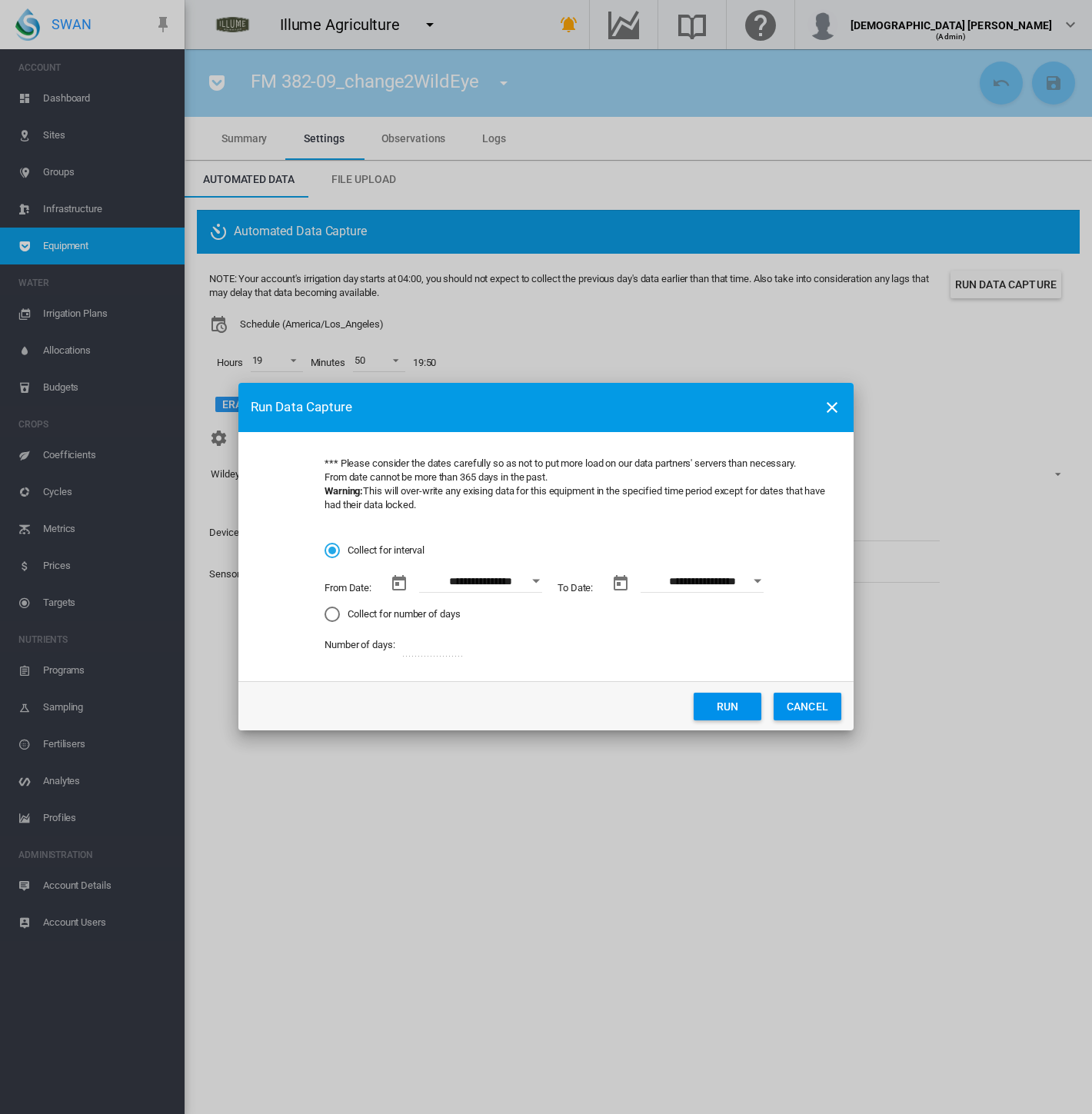
click at [759, 578] on button "Open calendar" at bounding box center [757, 581] width 28 height 28
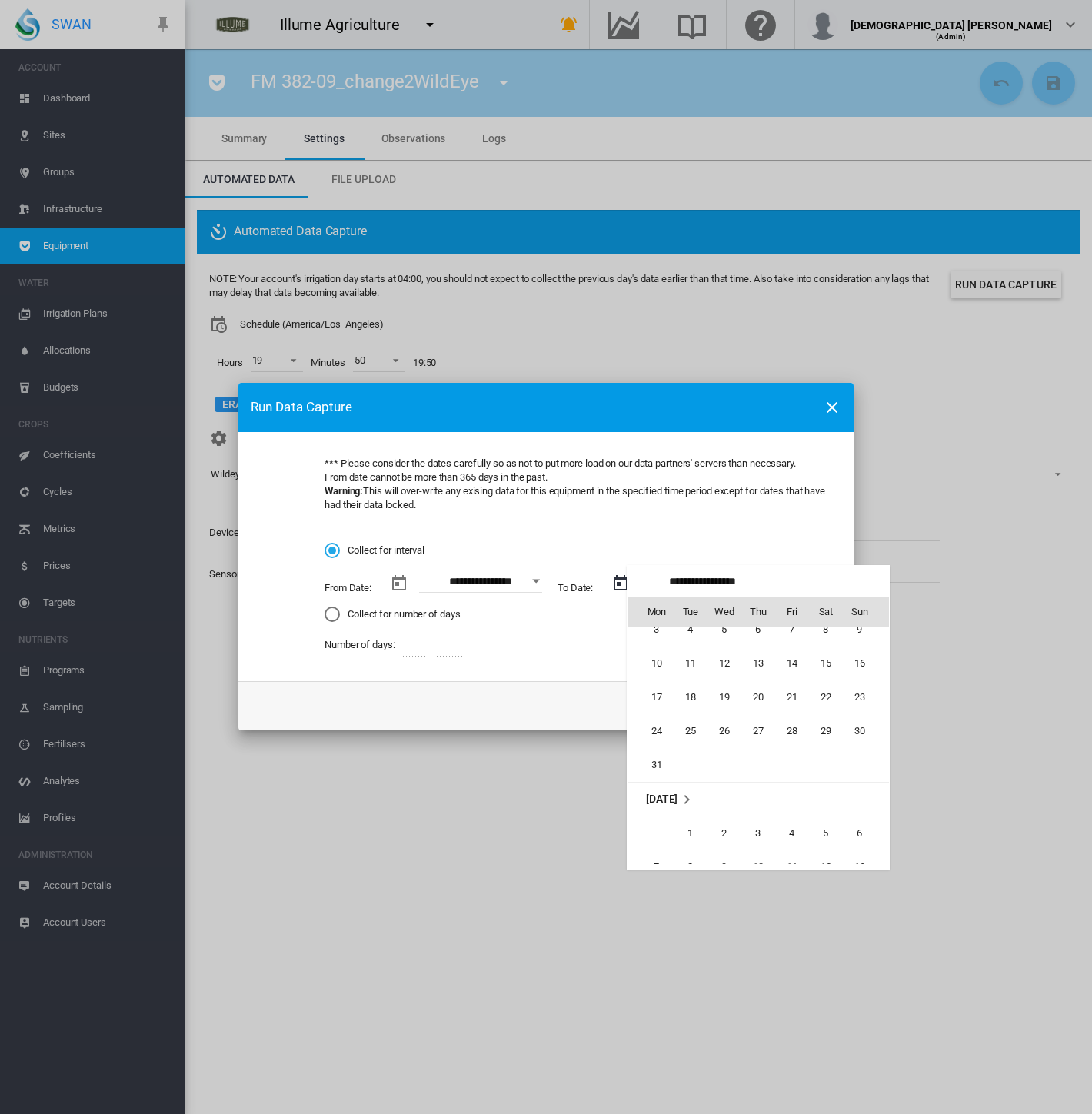
scroll to position [0, 0]
click at [721, 684] on span "5" at bounding box center [724, 679] width 31 height 31
type input "**********"
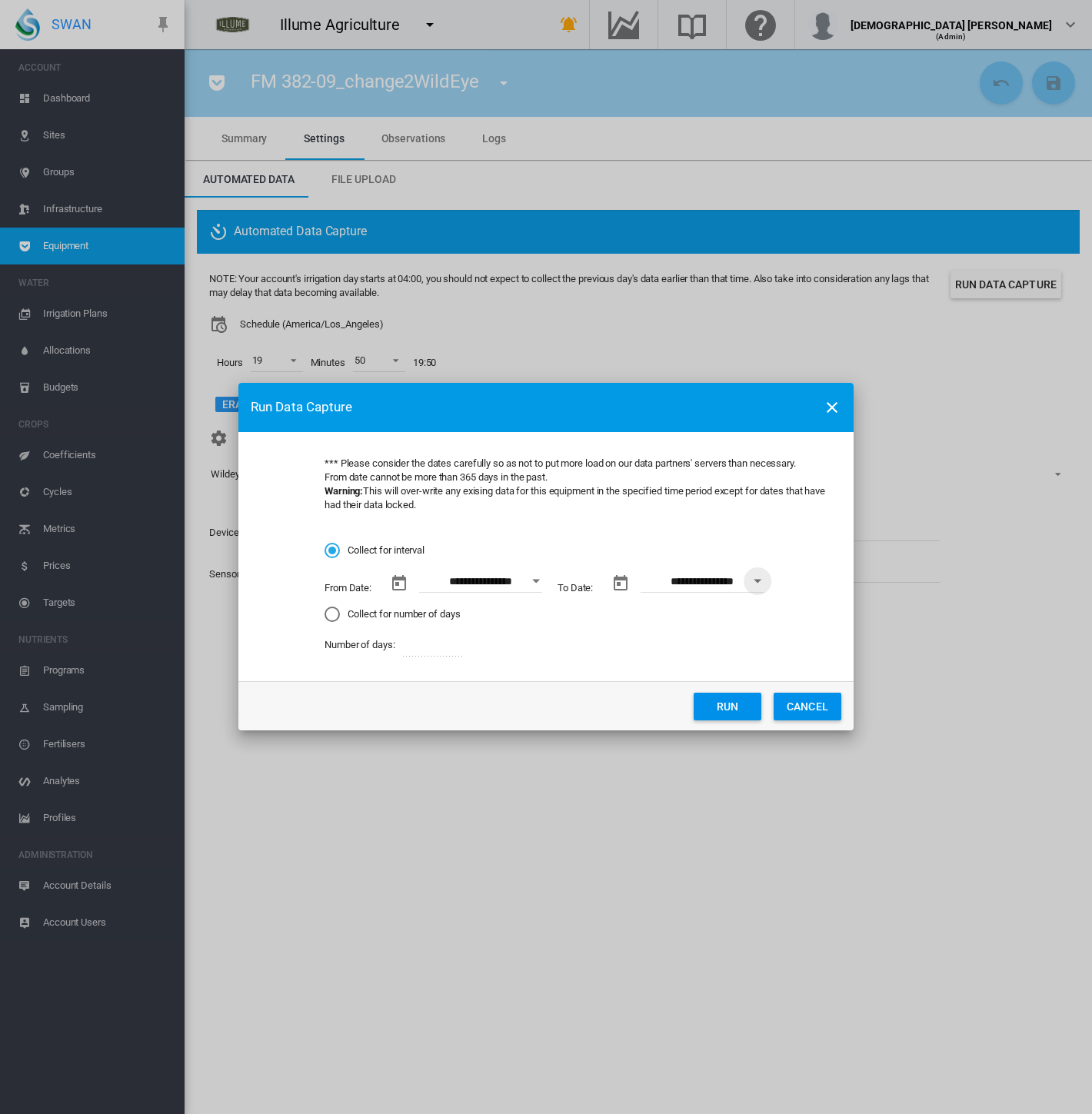
click at [727, 705] on button "Run" at bounding box center [727, 706] width 68 height 28
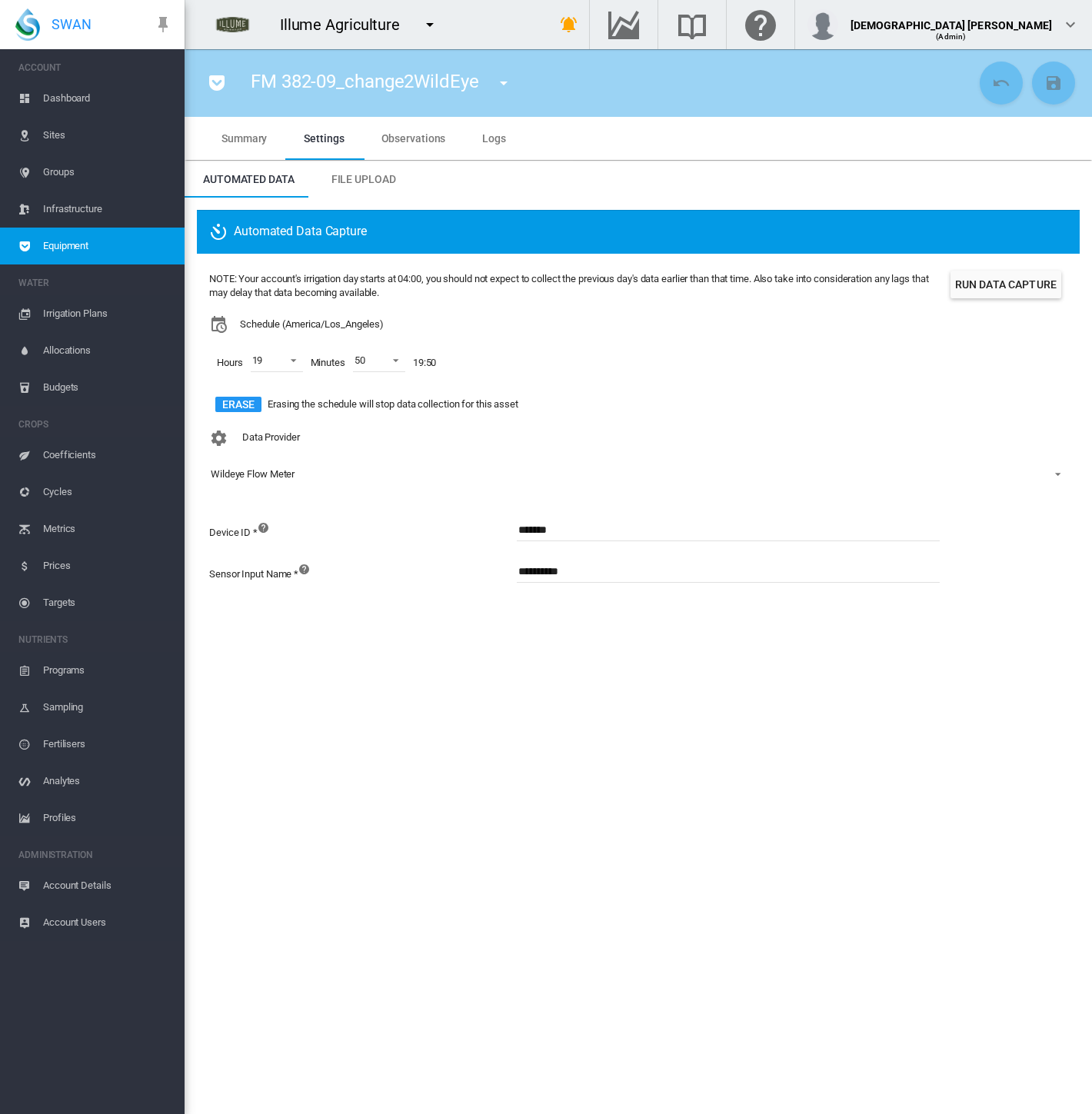
click at [394, 135] on span "Observations" at bounding box center [414, 138] width 65 height 12
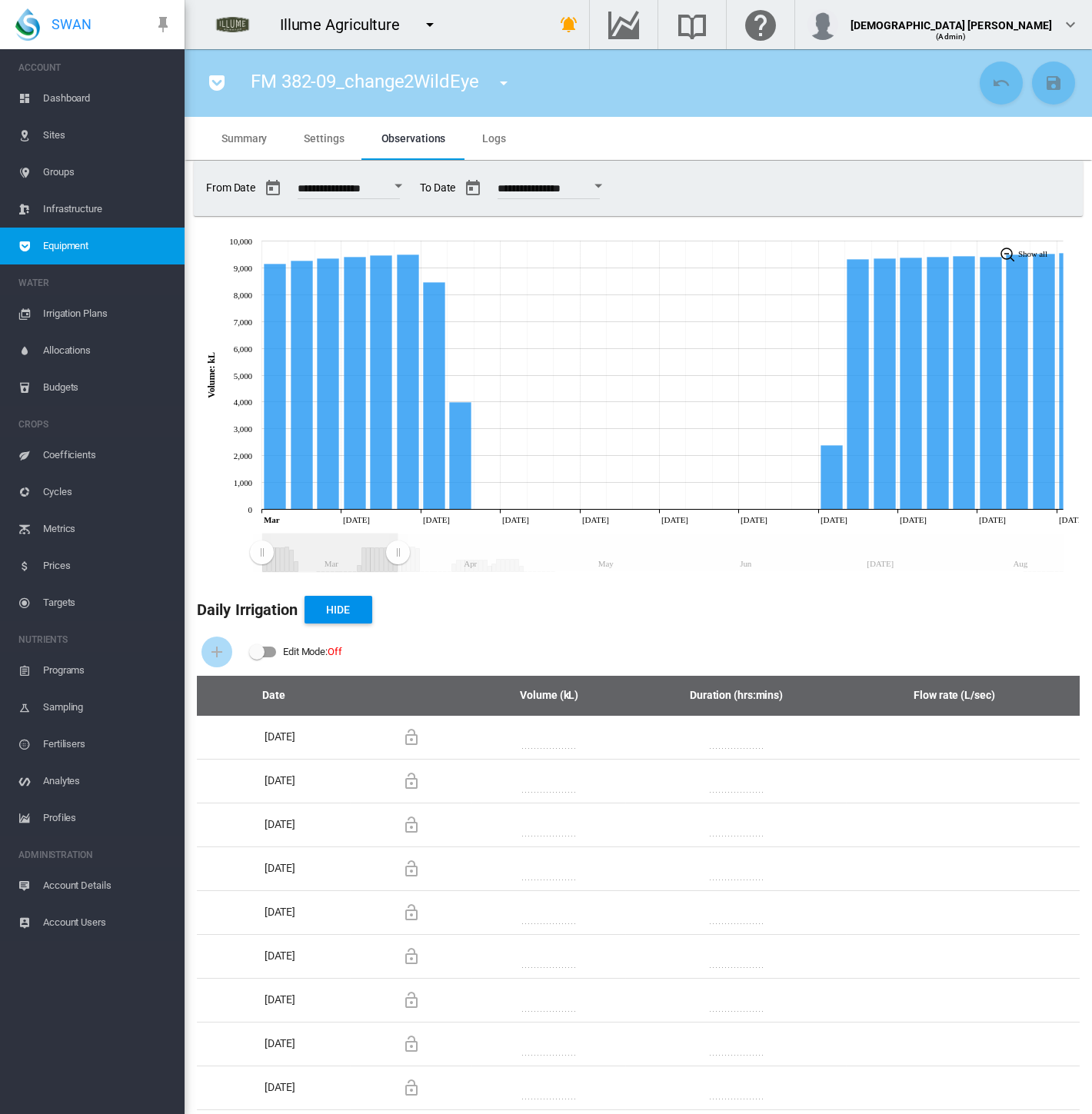
drag, startPoint x: 1060, startPoint y: 559, endPoint x: 396, endPoint y: 527, distance: 664.8
click at [396, 527] on icon "JavaScript chart by amCharts 3.21.15 Mar Apr May Jun Jul Aug Mar Mar 04 Mar 07 …" at bounding box center [632, 402] width 895 height 354
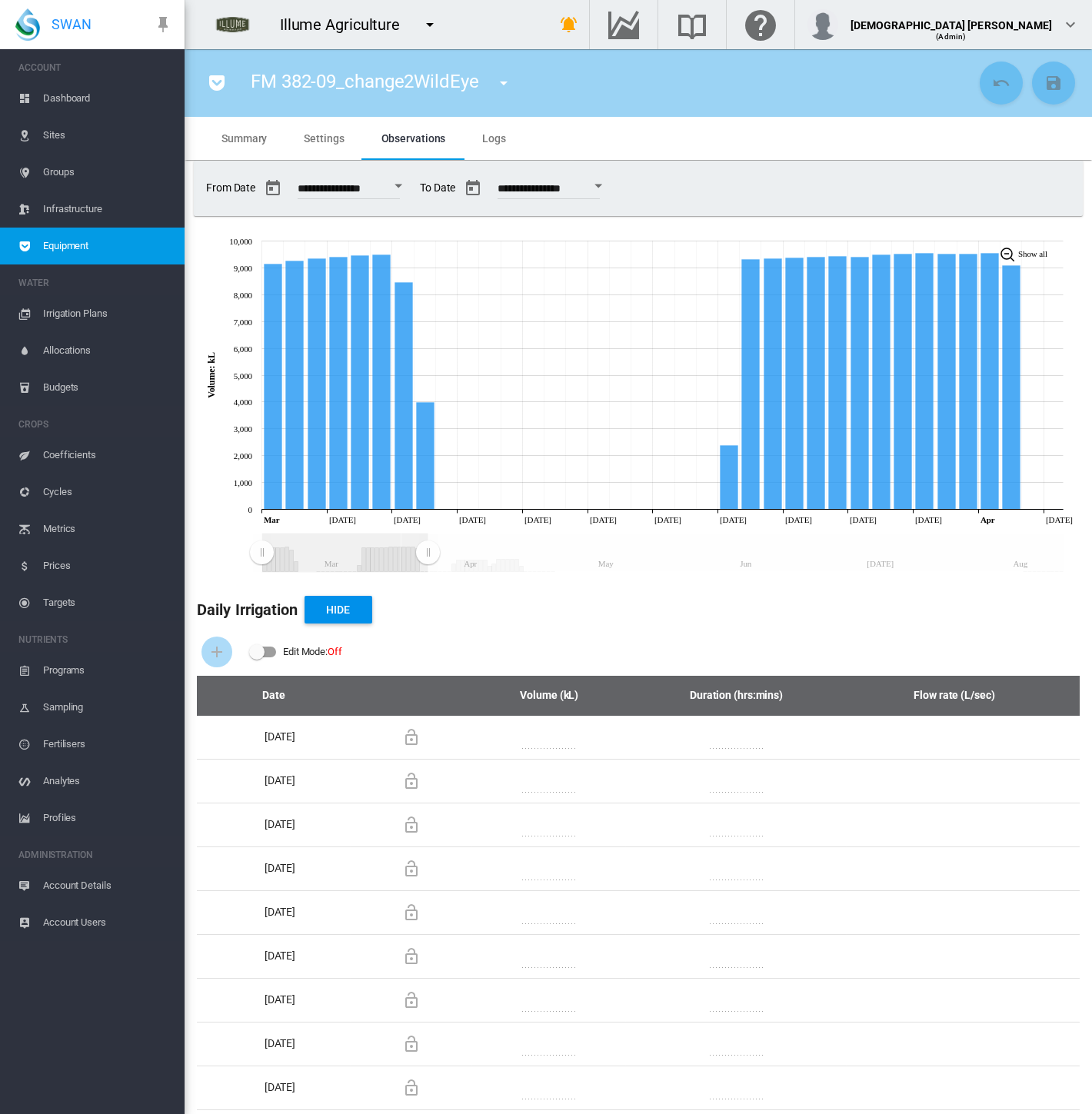
drag, startPoint x: 403, startPoint y: 550, endPoint x: 427, endPoint y: 555, distance: 24.5
click at [427, 555] on rect "Zoom chart using cursor arrows" at bounding box center [428, 553] width 19 height 38
click at [411, 180] on button "Open calendar" at bounding box center [398, 186] width 28 height 28
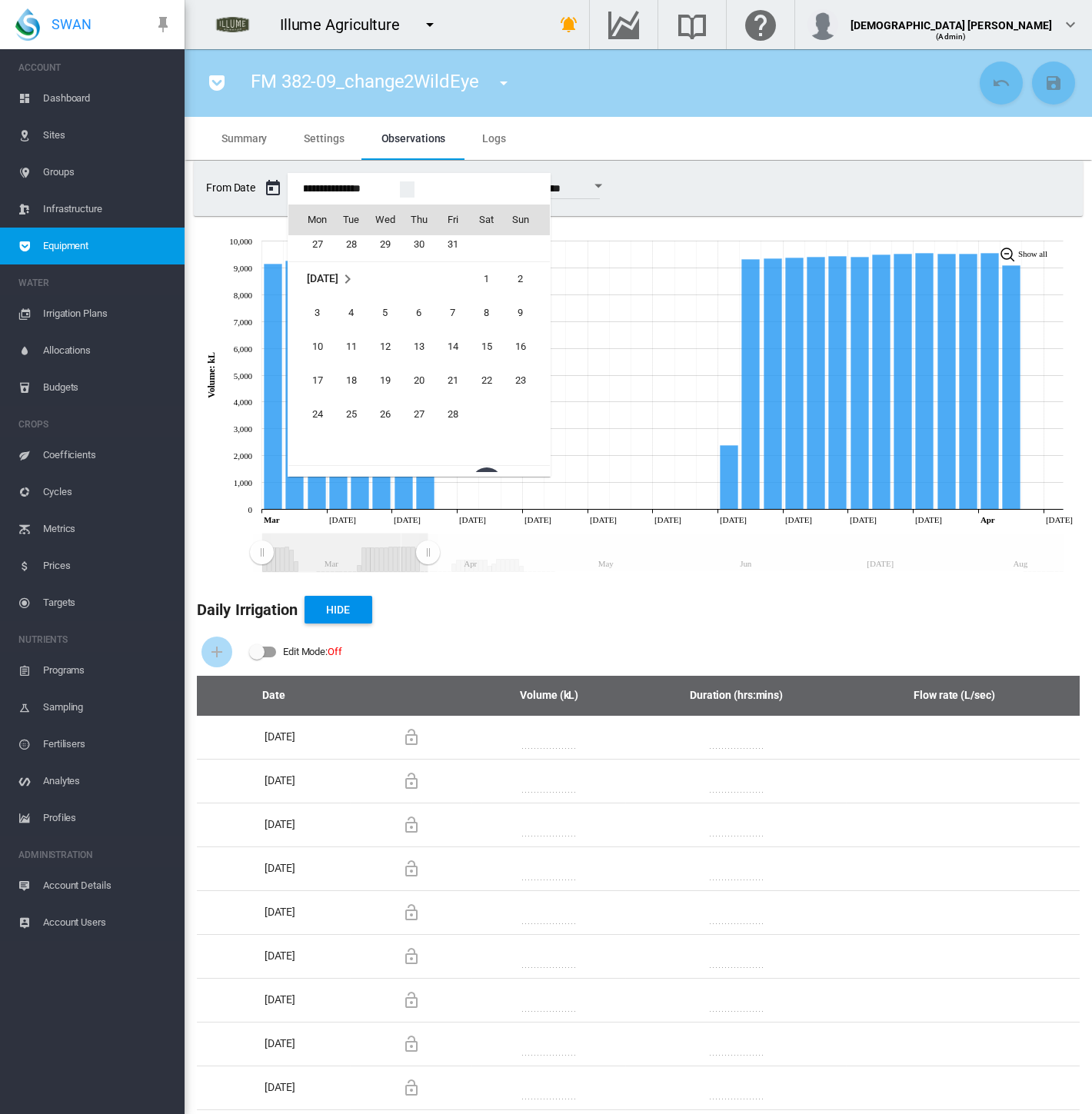
scroll to position [36833, 0]
click at [484, 303] on span "1" at bounding box center [486, 306] width 31 height 31
type input "**********"
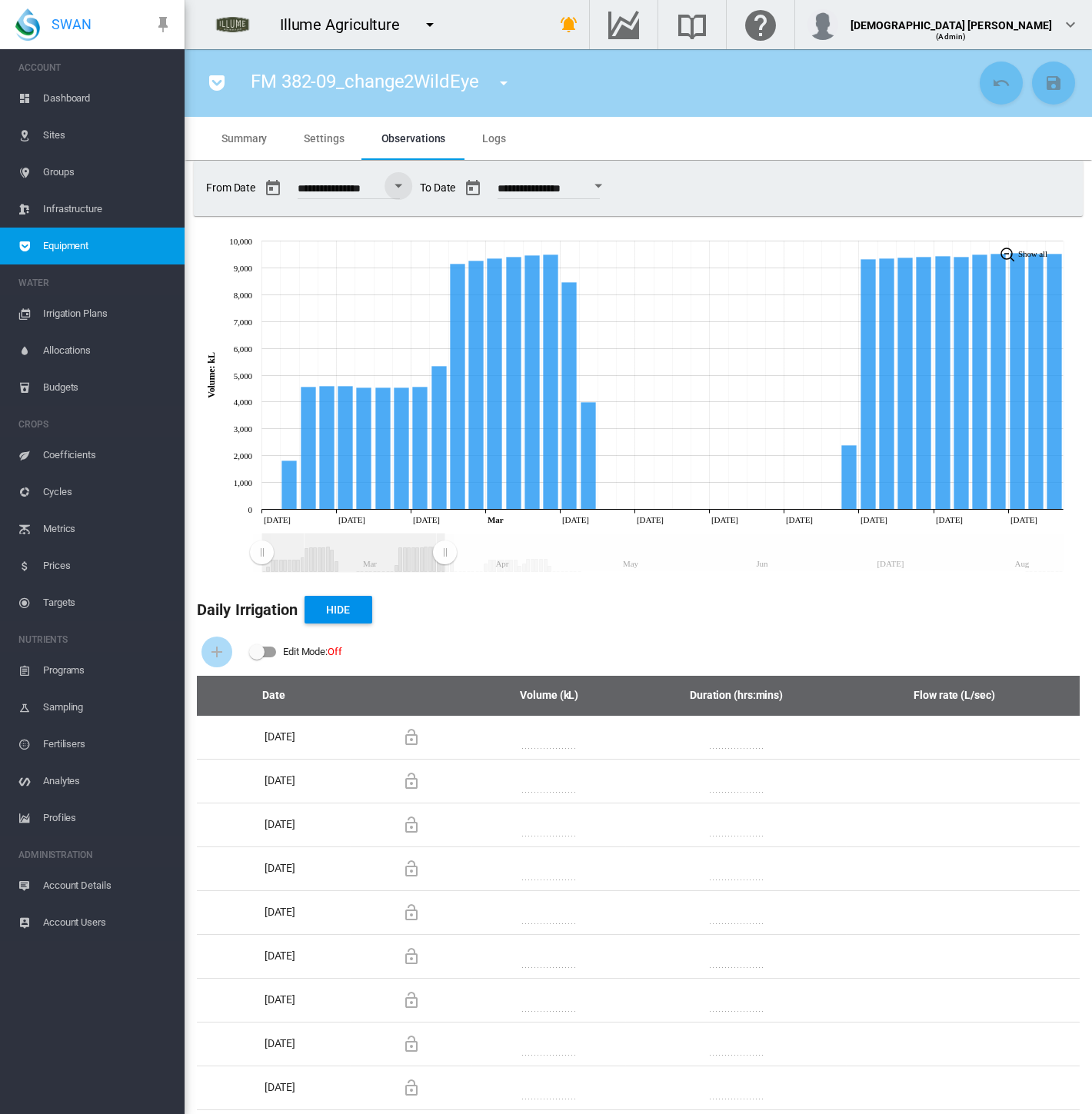
drag, startPoint x: 1056, startPoint y: 551, endPoint x: 444, endPoint y: 547, distance: 612.0
click at [444, 547] on rect "Zoom chart using cursor arrows" at bounding box center [445, 553] width 19 height 38
click at [300, 136] on md-tab-item "Settings" at bounding box center [323, 138] width 77 height 43
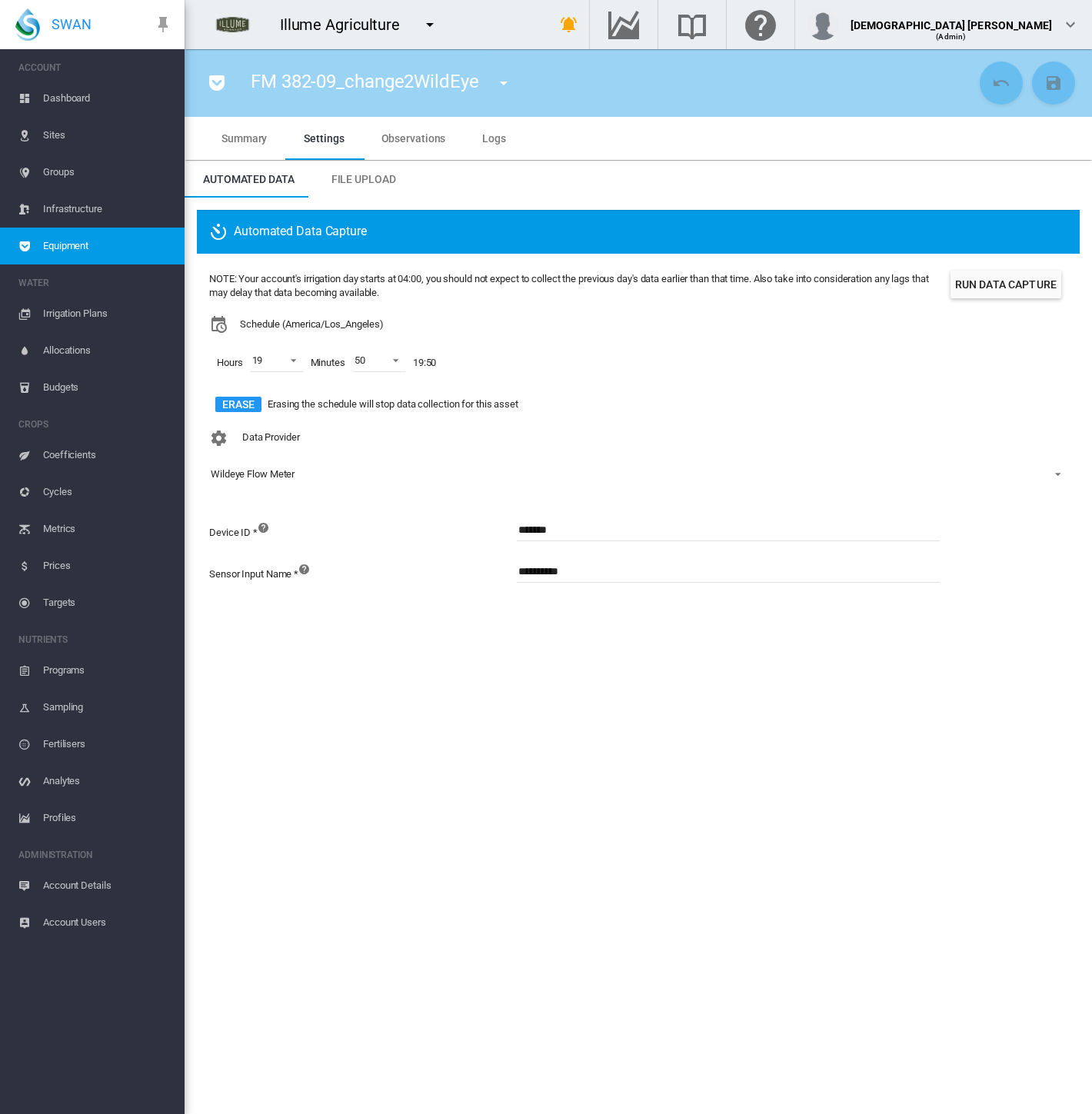
click at [1022, 276] on button "Run Data Capture" at bounding box center [1006, 284] width 111 height 28
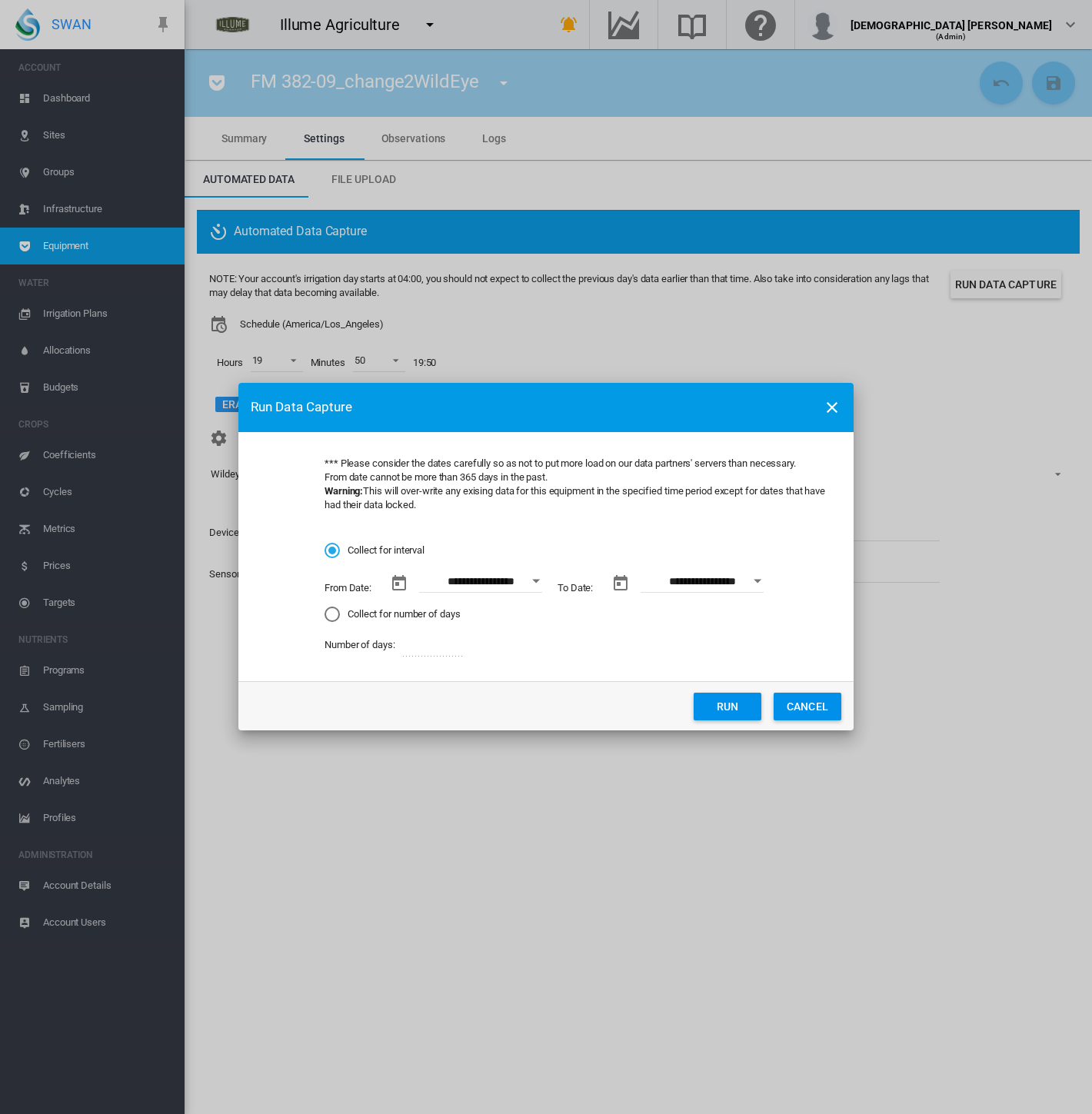
click at [530, 584] on button "Open calendar" at bounding box center [535, 581] width 28 height 28
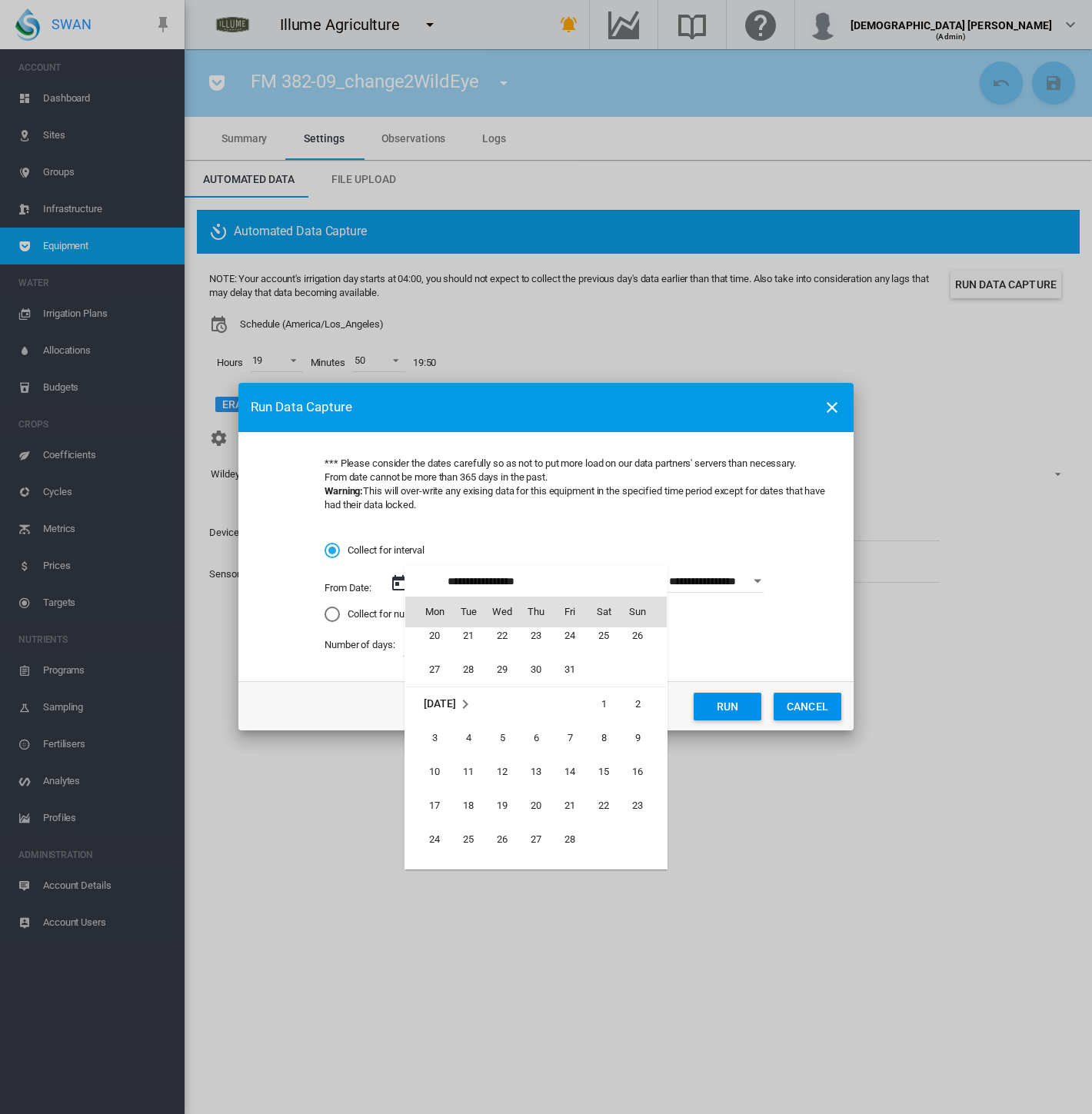
scroll to position [354821, 0]
click at [574, 756] on span "28" at bounding box center [569, 754] width 31 height 31
type input "**********"
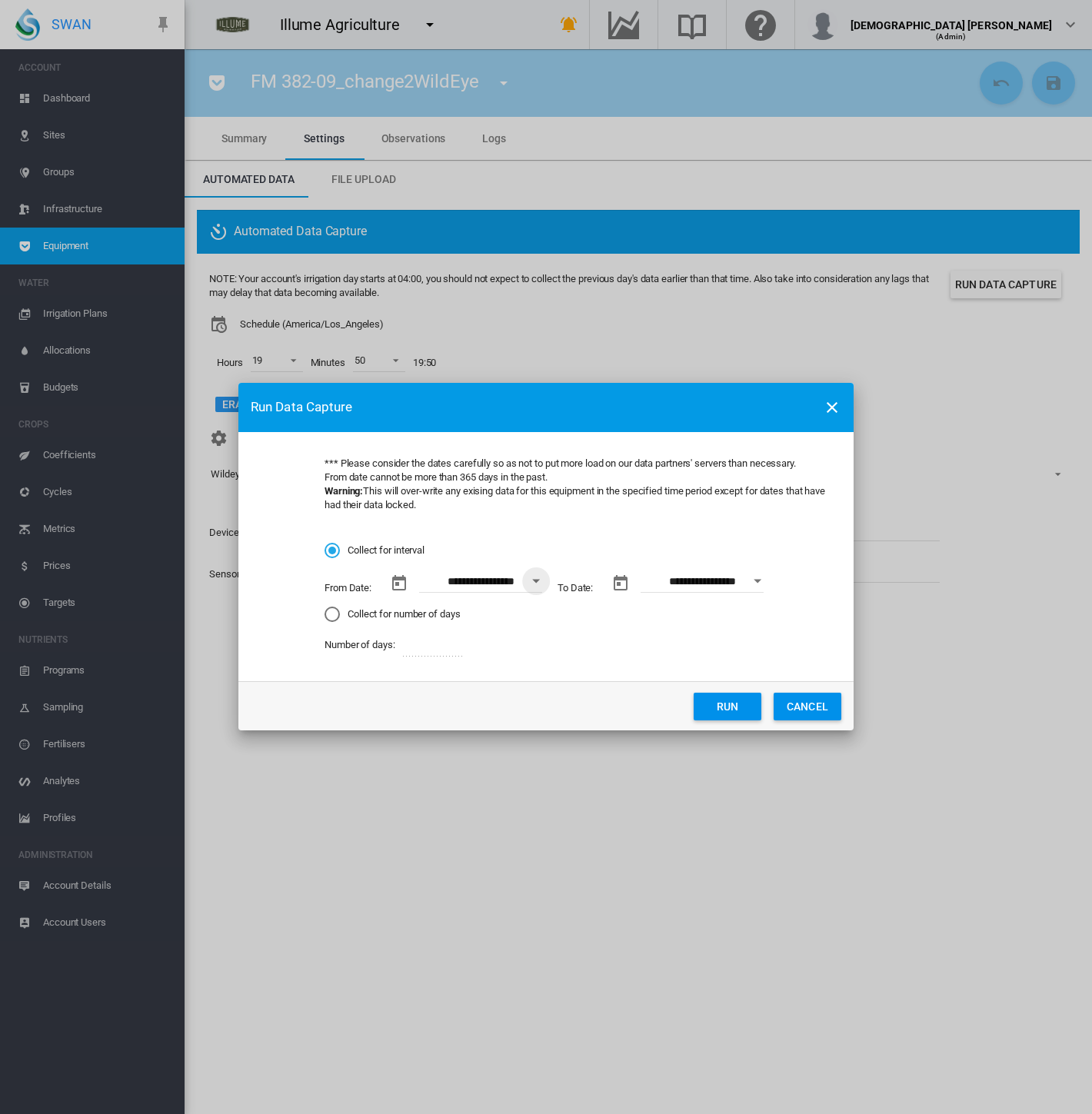
click at [761, 582] on div "Open calendar" at bounding box center [757, 581] width 8 height 4
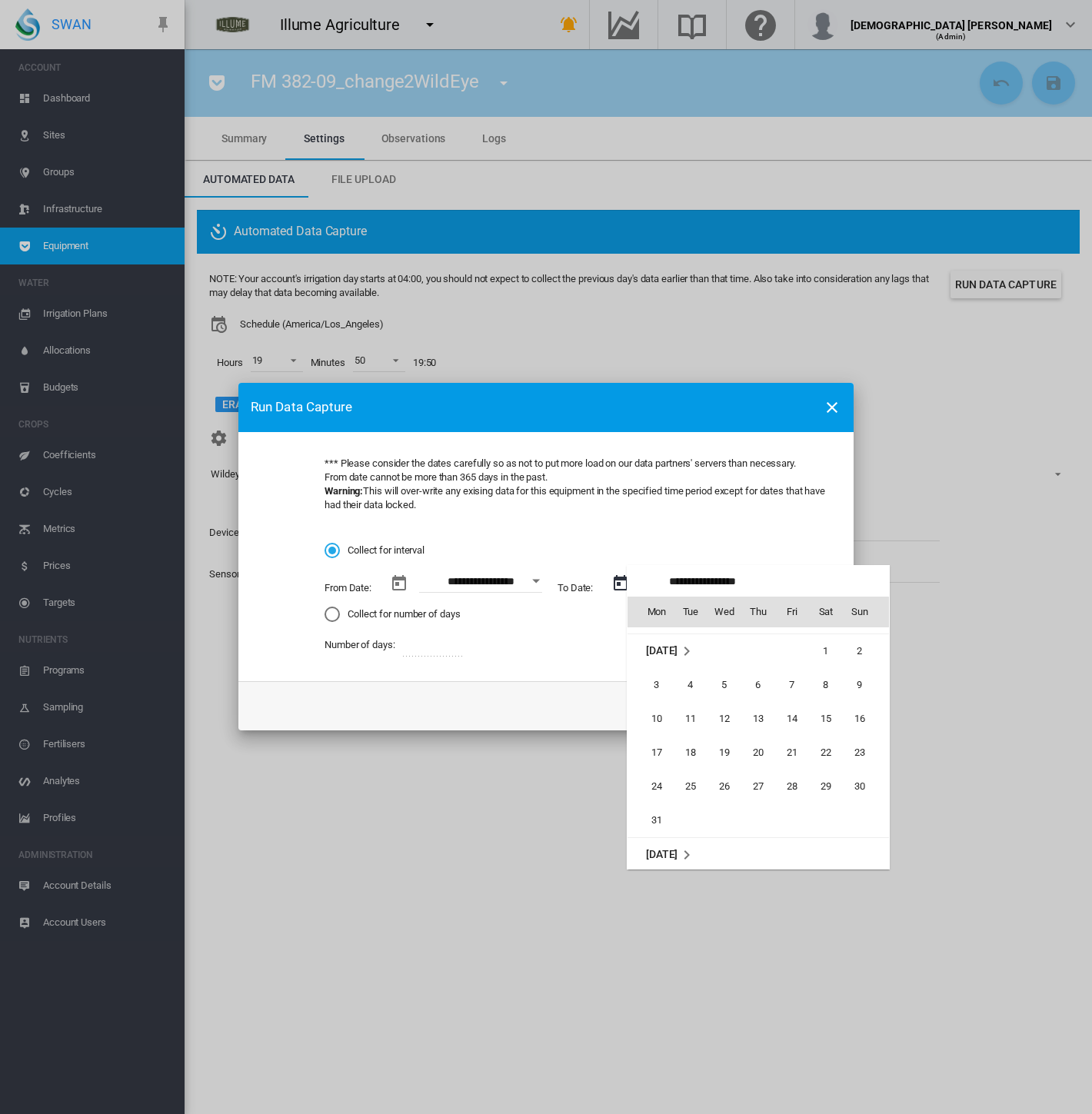
scroll to position [196, 0]
click at [732, 682] on span "5" at bounding box center [724, 686] width 31 height 31
type input "**********"
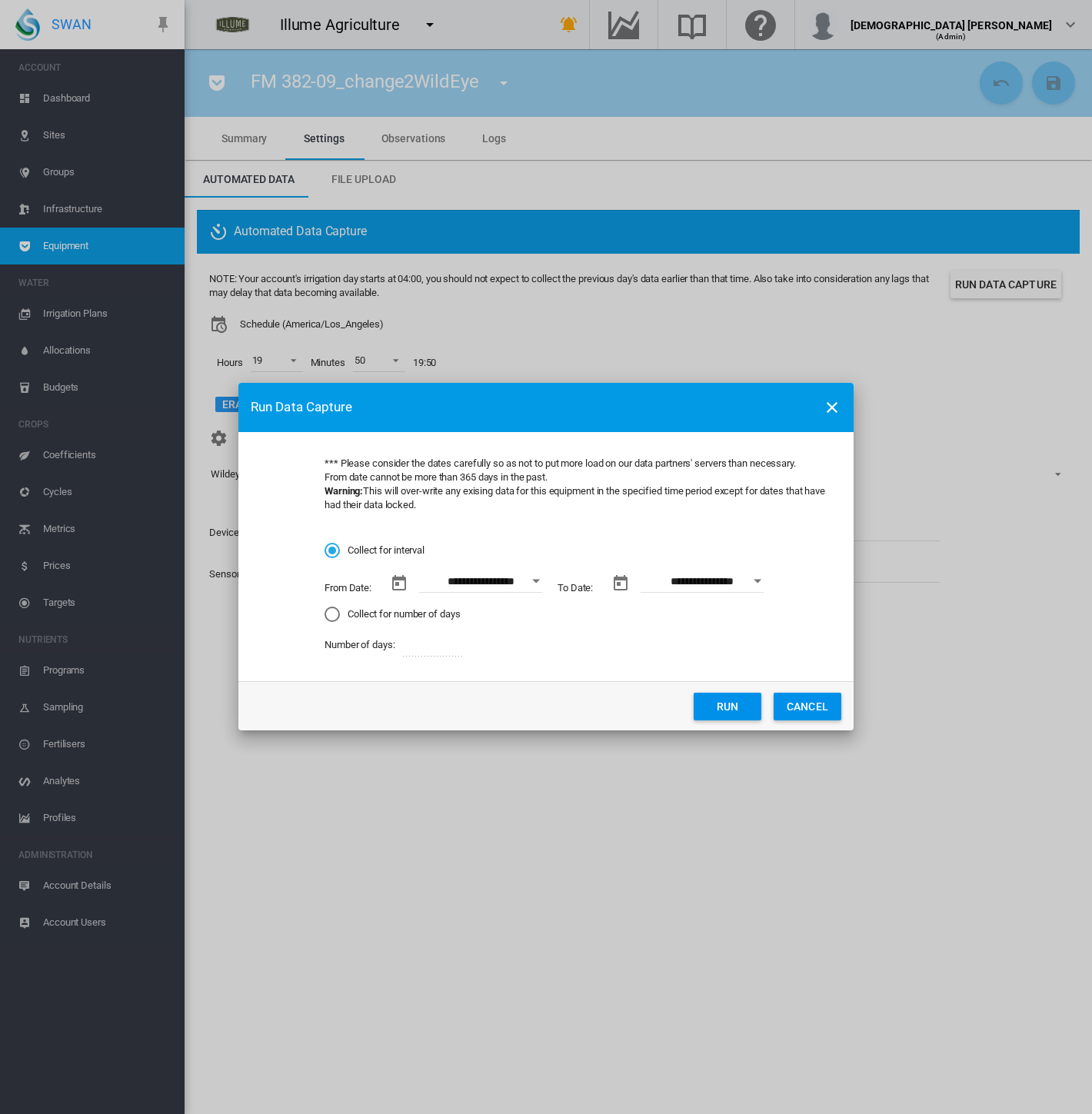
click at [736, 712] on button "Run" at bounding box center [727, 706] width 68 height 28
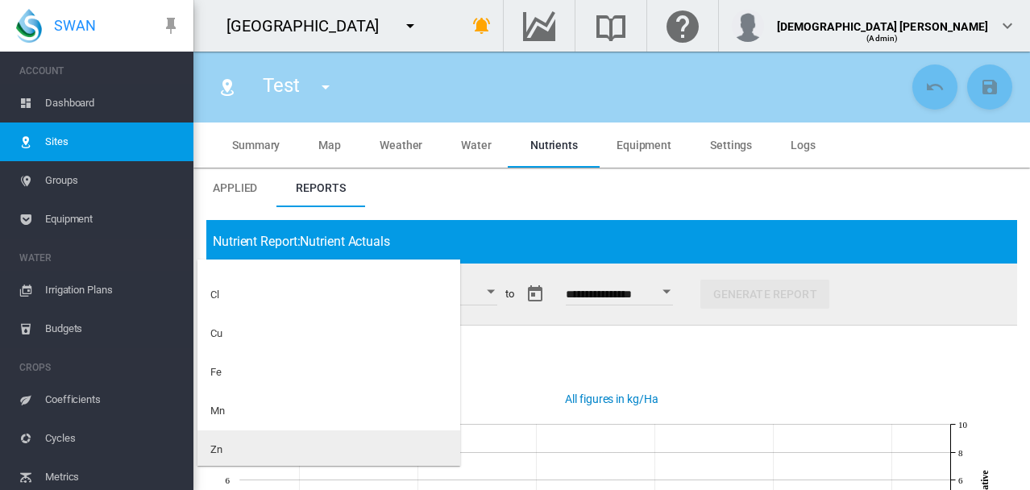
scroll to position [171, 0]
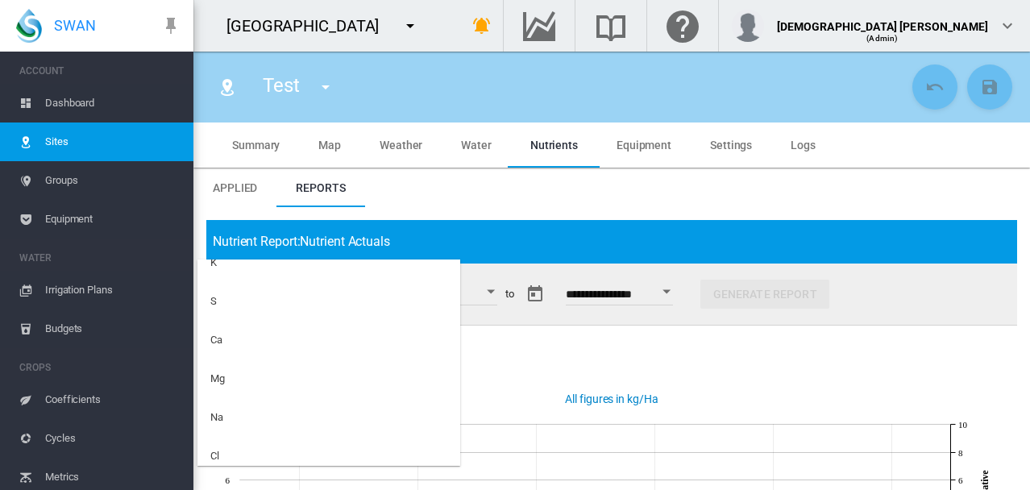
click at [719, 191] on md-backdrop at bounding box center [515, 245] width 1030 height 490
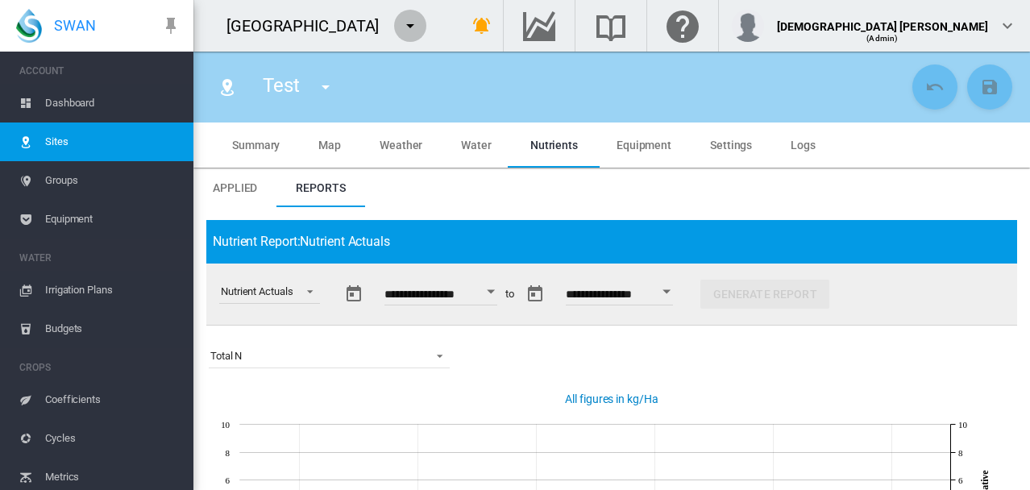
click at [401, 19] on md-icon "icon-menu-down" at bounding box center [410, 25] width 19 height 19
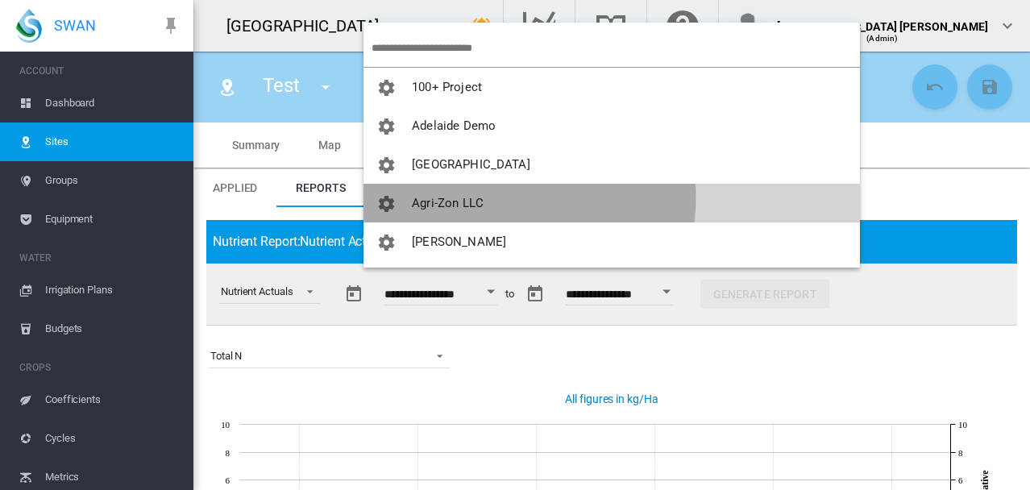
click at [451, 198] on span "Agri-Zon LLC" at bounding box center [448, 203] width 72 height 15
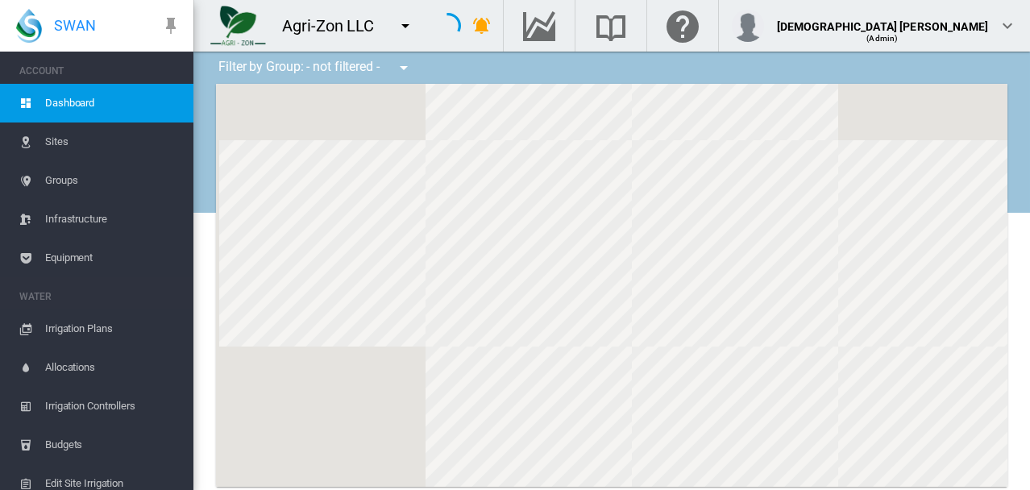
click at [60, 134] on span "Sites" at bounding box center [112, 142] width 135 height 39
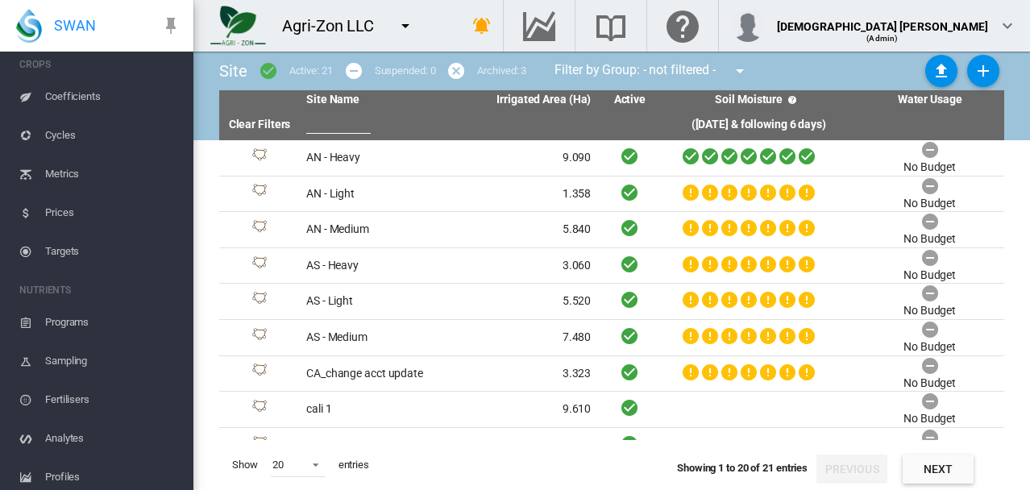
scroll to position [484, 0]
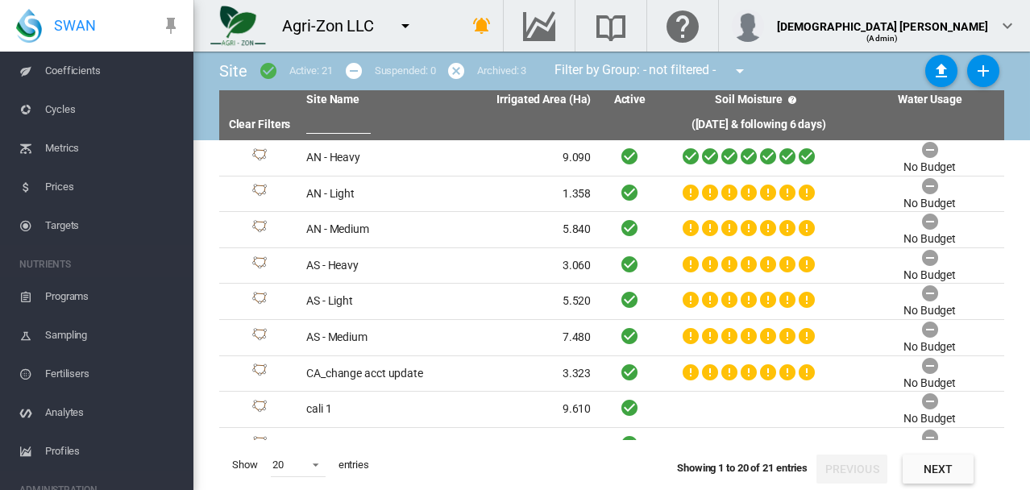
click at [84, 449] on span "Profiles" at bounding box center [112, 451] width 135 height 39
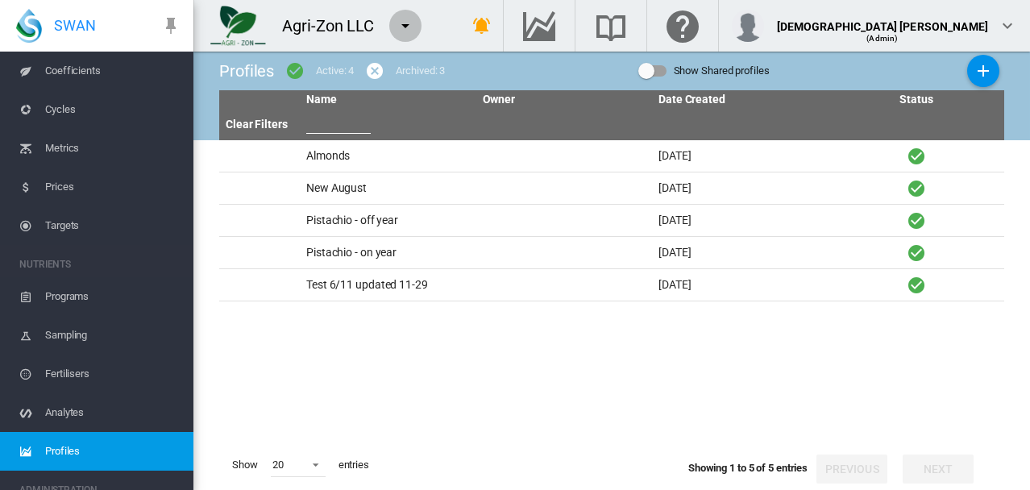
click at [406, 26] on md-icon "icon-menu-down" at bounding box center [405, 25] width 19 height 19
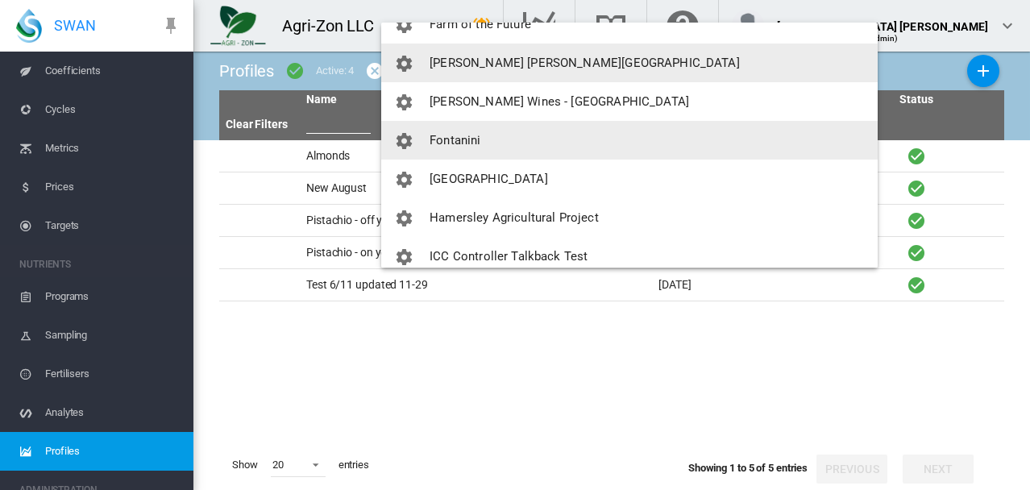
scroll to position [1209, 0]
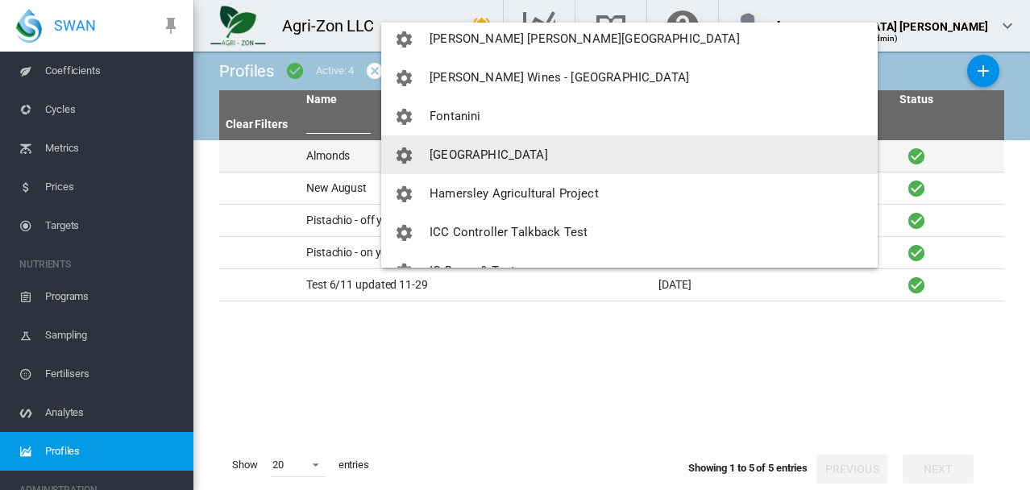
click at [466, 159] on span "[GEOGRAPHIC_DATA]" at bounding box center [489, 155] width 119 height 15
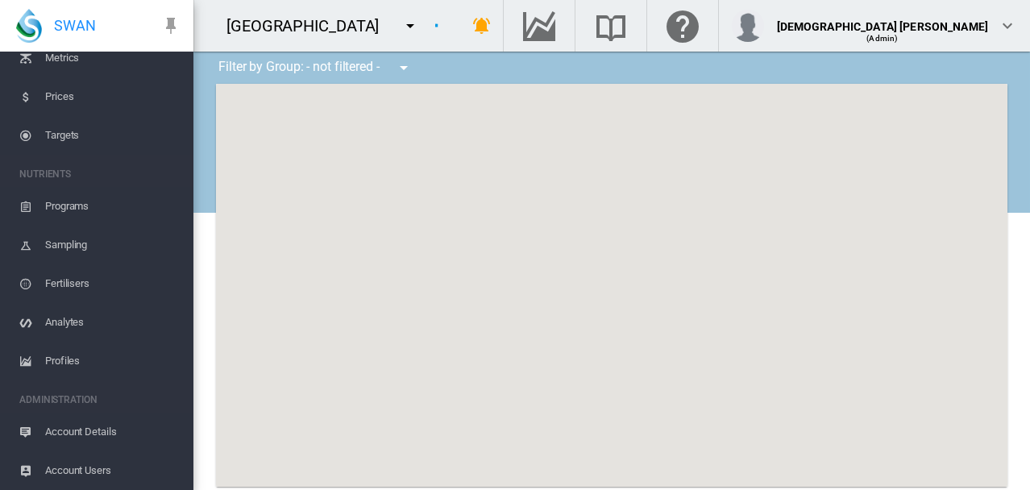
scroll to position [329, 0]
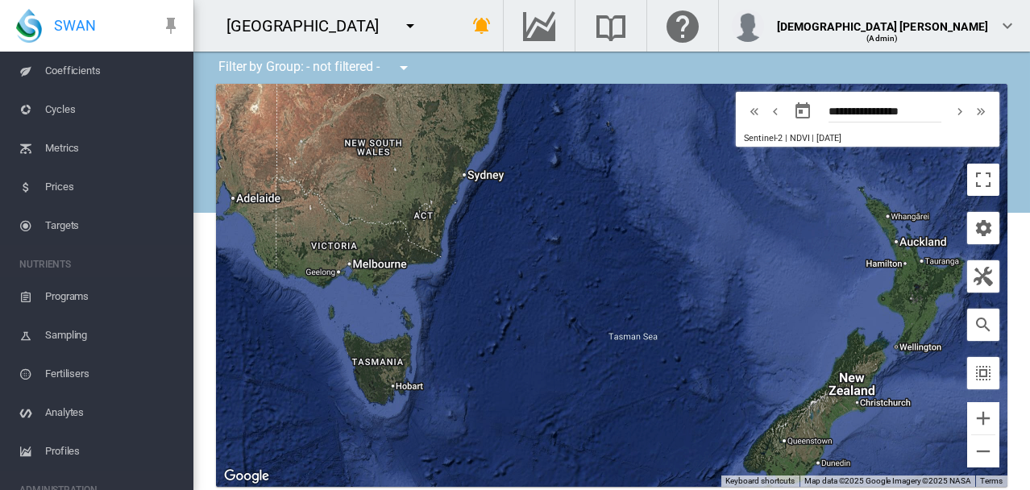
click at [77, 446] on span "Profiles" at bounding box center [112, 451] width 135 height 39
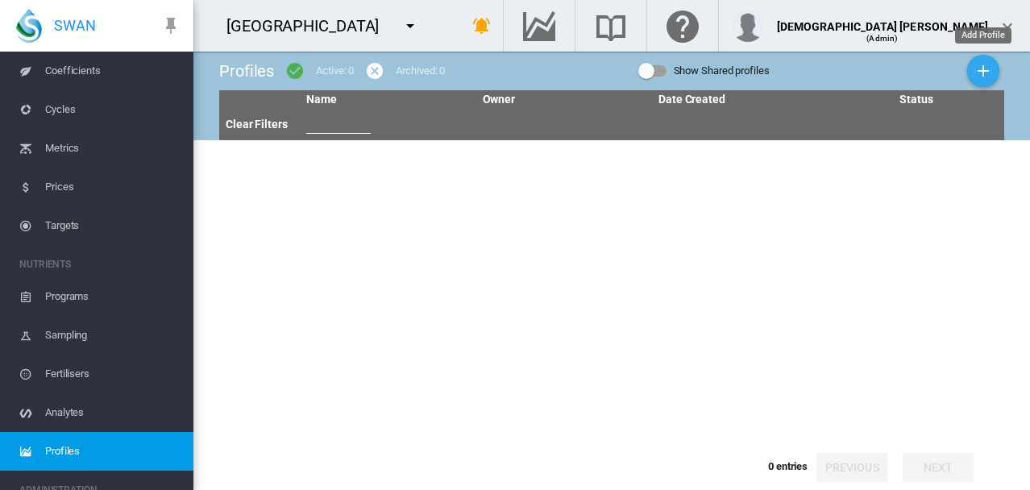
click at [974, 65] on md-icon "icon-plus" at bounding box center [983, 70] width 19 height 19
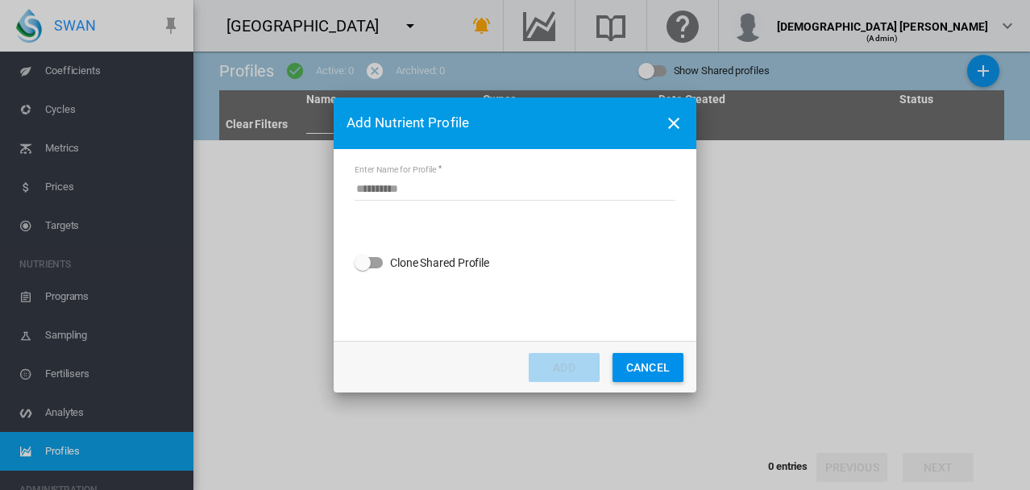
click at [408, 185] on input "Enter Name for Profile" at bounding box center [515, 189] width 321 height 24
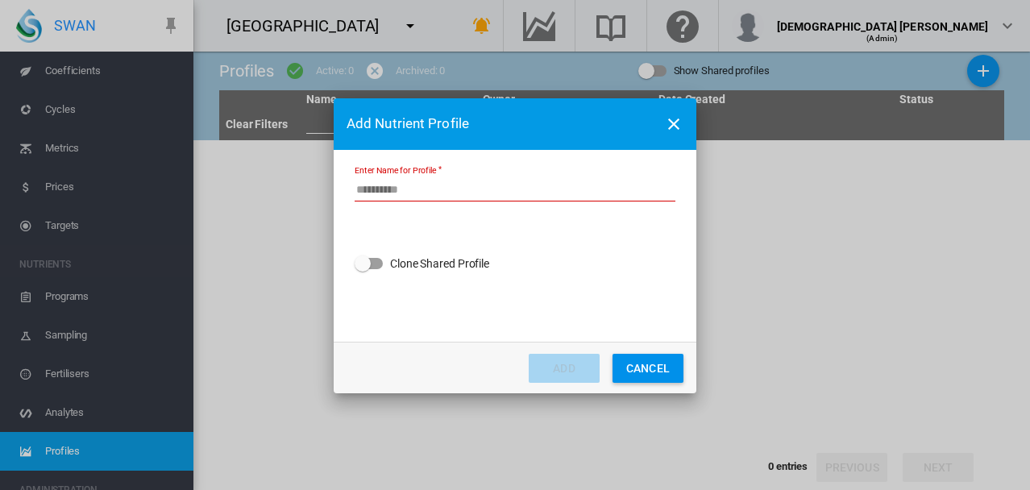
click at [408, 260] on div "Clone Shared Profile" at bounding box center [439, 263] width 99 height 23
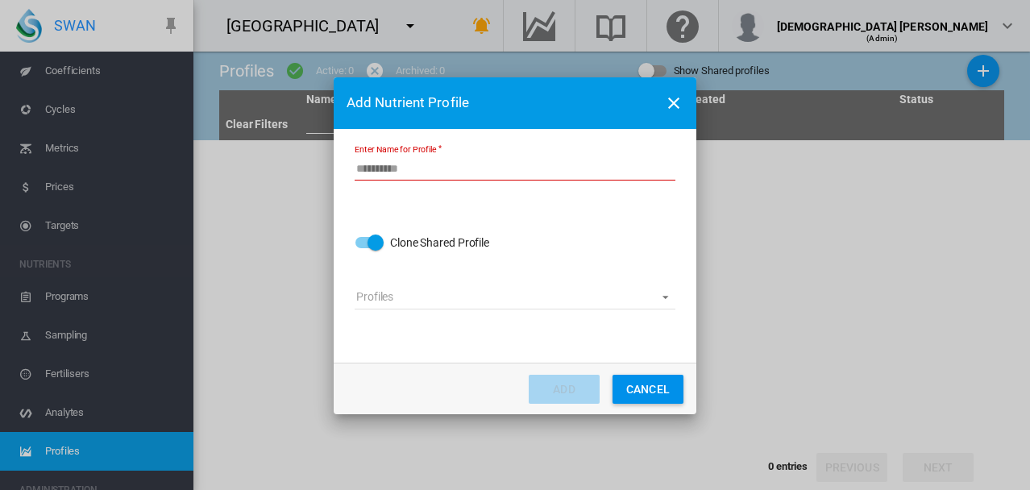
click at [408, 291] on md-select "Profiles Almonds Mature Apple Mature Asparagus Capsicum Chilli Pepper Citrus Co…" at bounding box center [515, 297] width 321 height 24
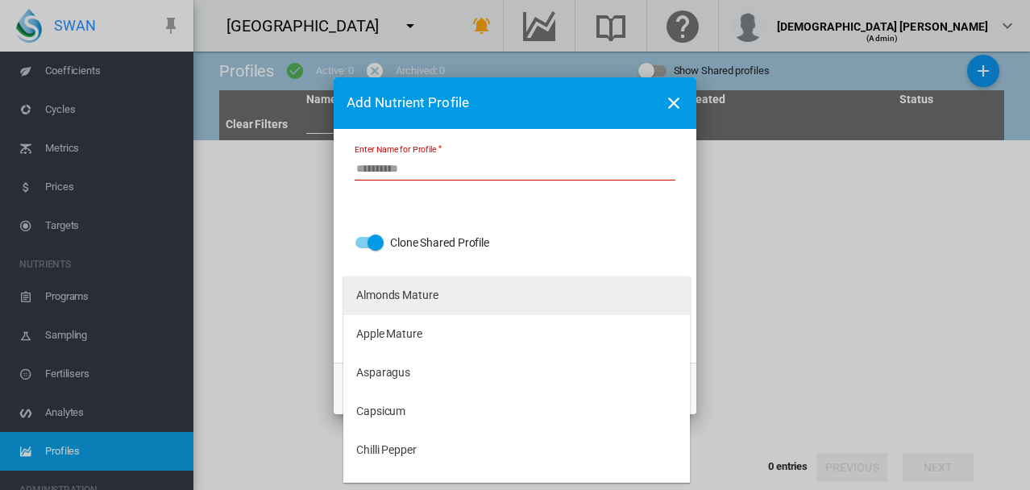
click at [464, 297] on md-option "Almonds Mature" at bounding box center [516, 296] width 347 height 39
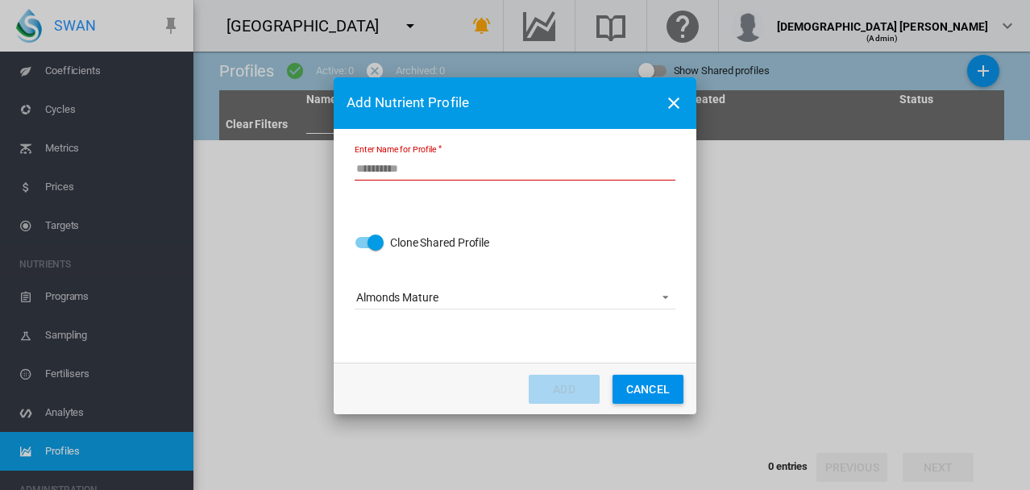
click at [650, 386] on button "CANCEL" at bounding box center [648, 389] width 71 height 29
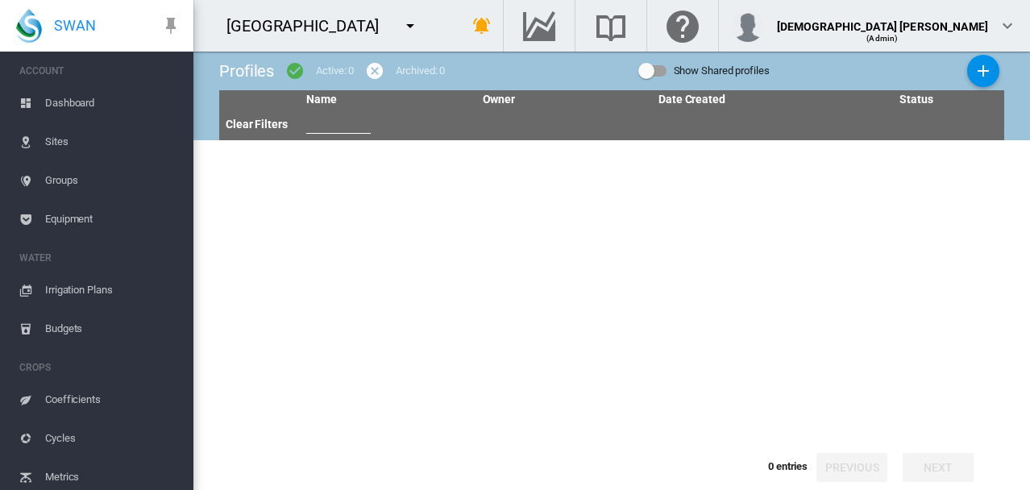
click at [98, 407] on span "Coefficients" at bounding box center [112, 400] width 135 height 39
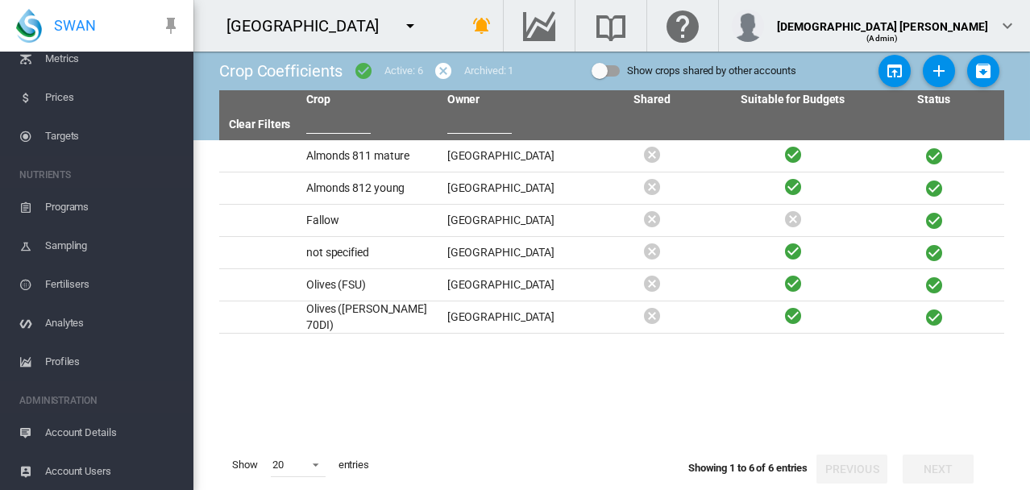
scroll to position [419, 0]
click at [89, 347] on span "Profiles" at bounding box center [112, 361] width 135 height 39
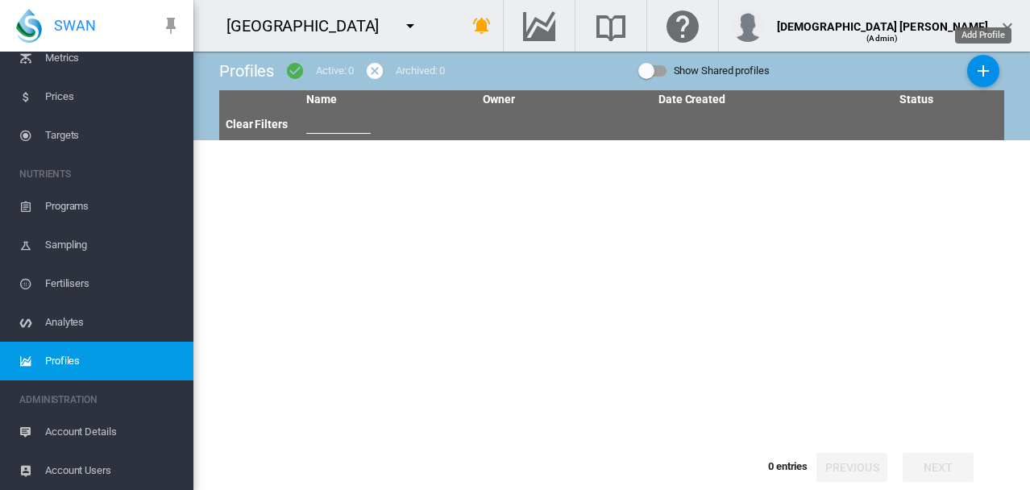
click at [980, 69] on md-icon "icon-plus" at bounding box center [983, 70] width 19 height 19
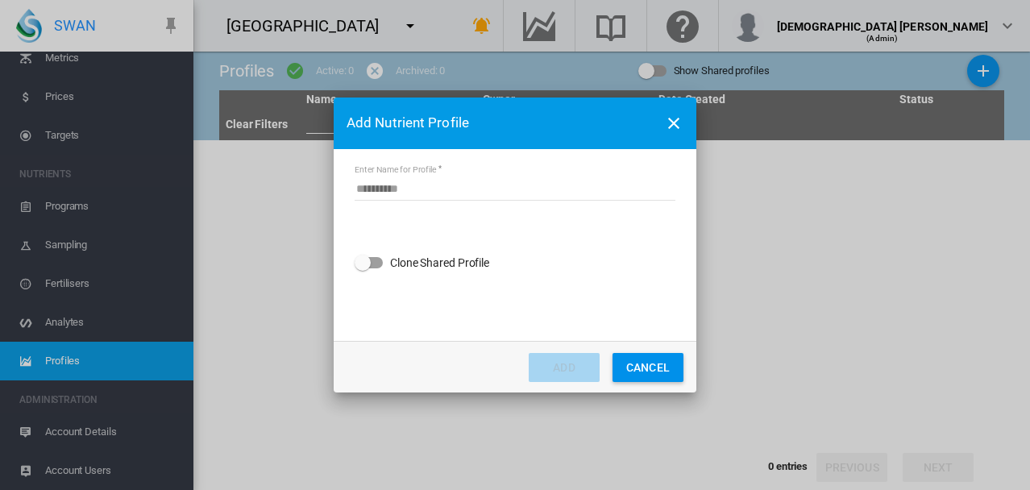
click at [414, 194] on input "Enter Name for Profile" at bounding box center [515, 189] width 321 height 24
click at [405, 260] on div "Clone Shared Profile" at bounding box center [439, 263] width 99 height 23
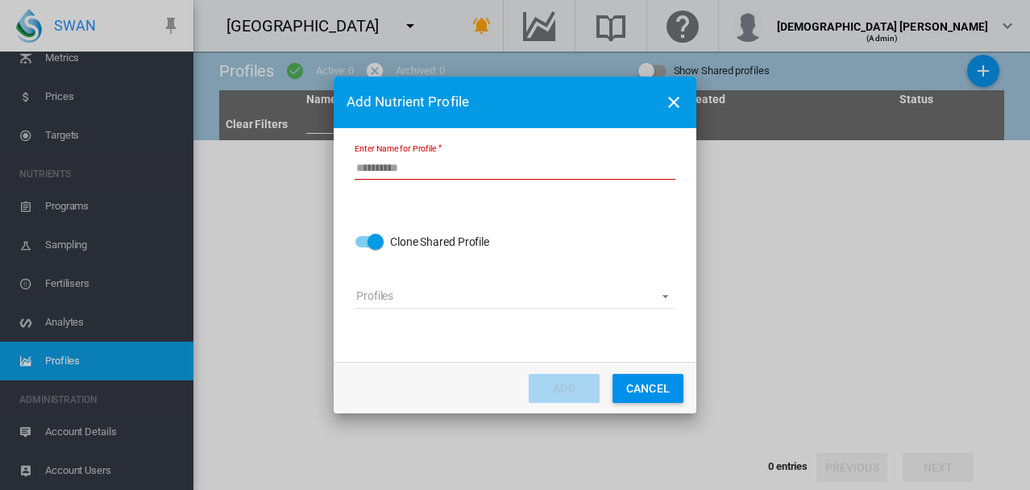
click at [400, 298] on md-select "Profiles Almonds Mature Apple Mature Asparagus Capsicum Chilli Pepper Citrus Co…" at bounding box center [515, 297] width 321 height 24
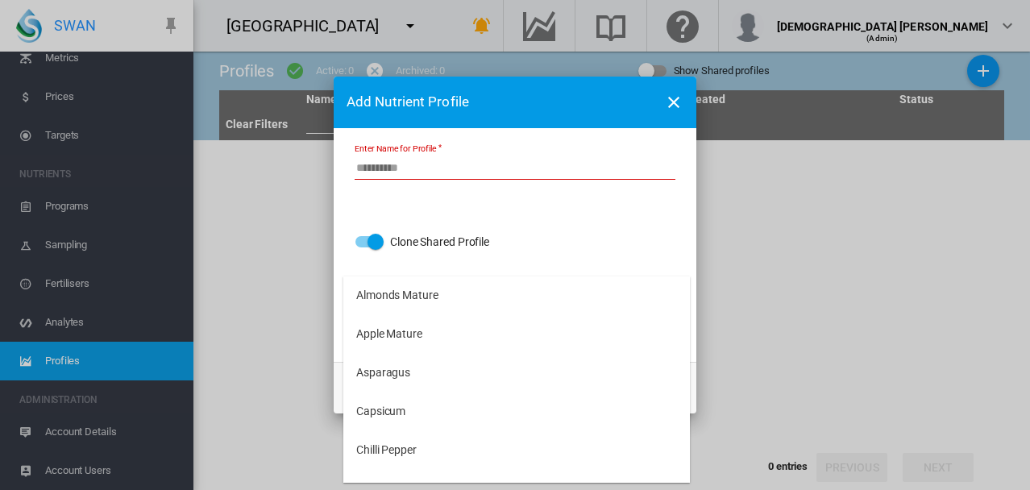
type md-option "529"
type md-option "2801"
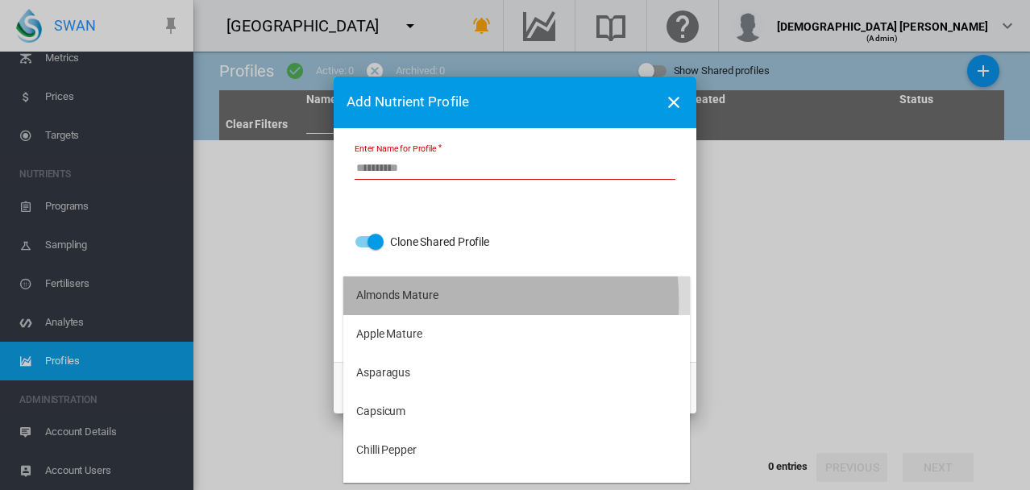
click at [421, 302] on div "Almonds Mature" at bounding box center [397, 296] width 82 height 16
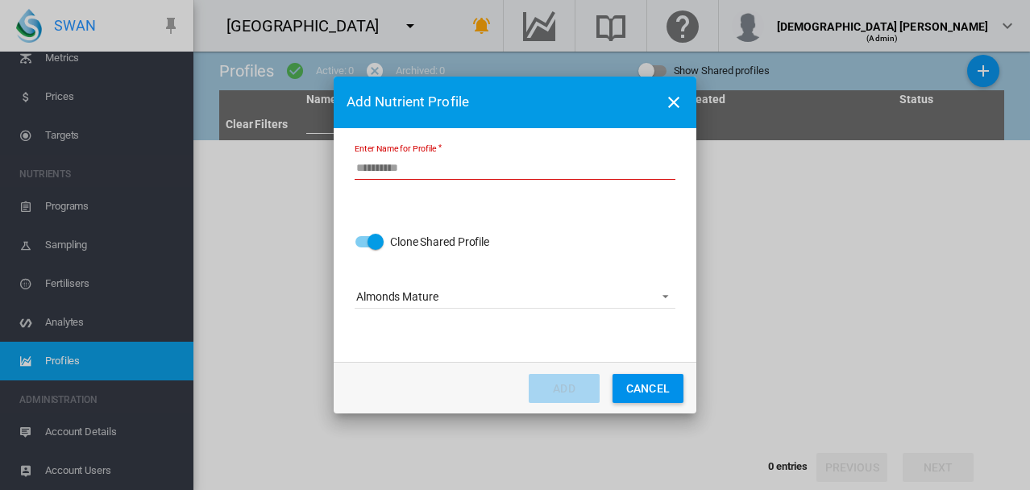
click at [395, 177] on input "Enter Name for Profile" at bounding box center [515, 168] width 321 height 24
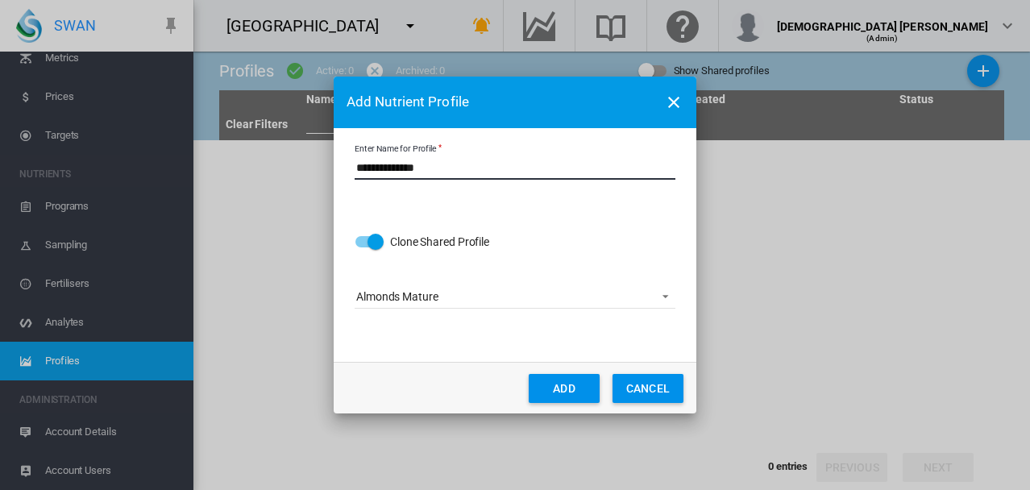
type input "**********"
click at [568, 389] on button "ADD" at bounding box center [564, 388] width 71 height 29
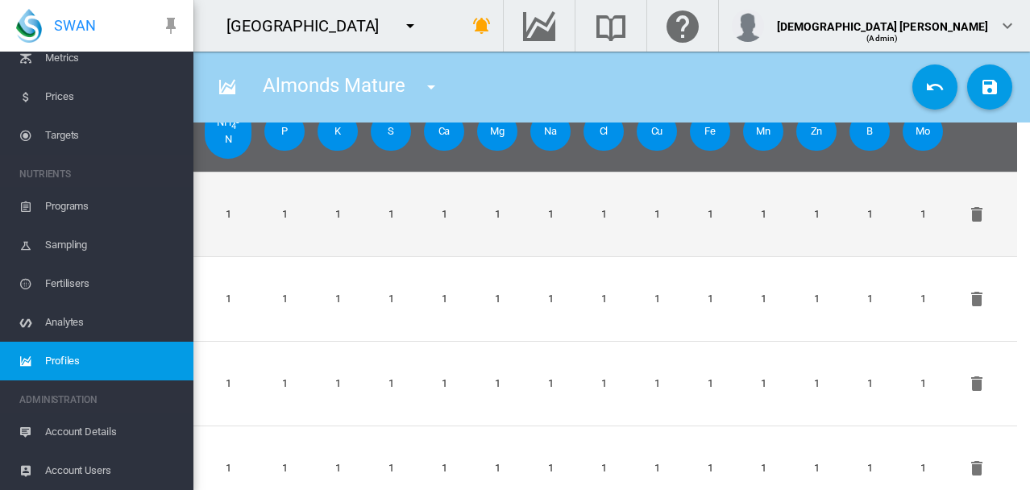
scroll to position [293, 0]
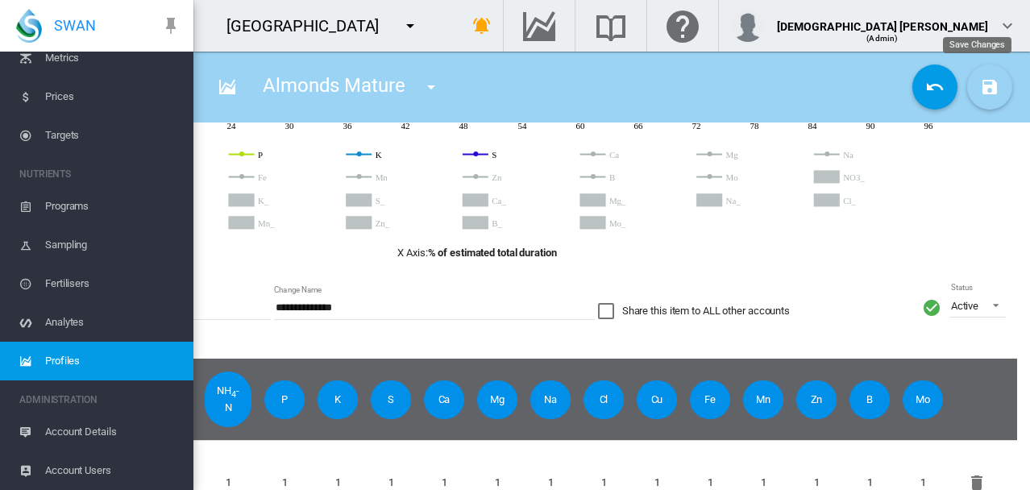
click at [980, 89] on md-icon "icon-content-save" at bounding box center [989, 86] width 19 height 19
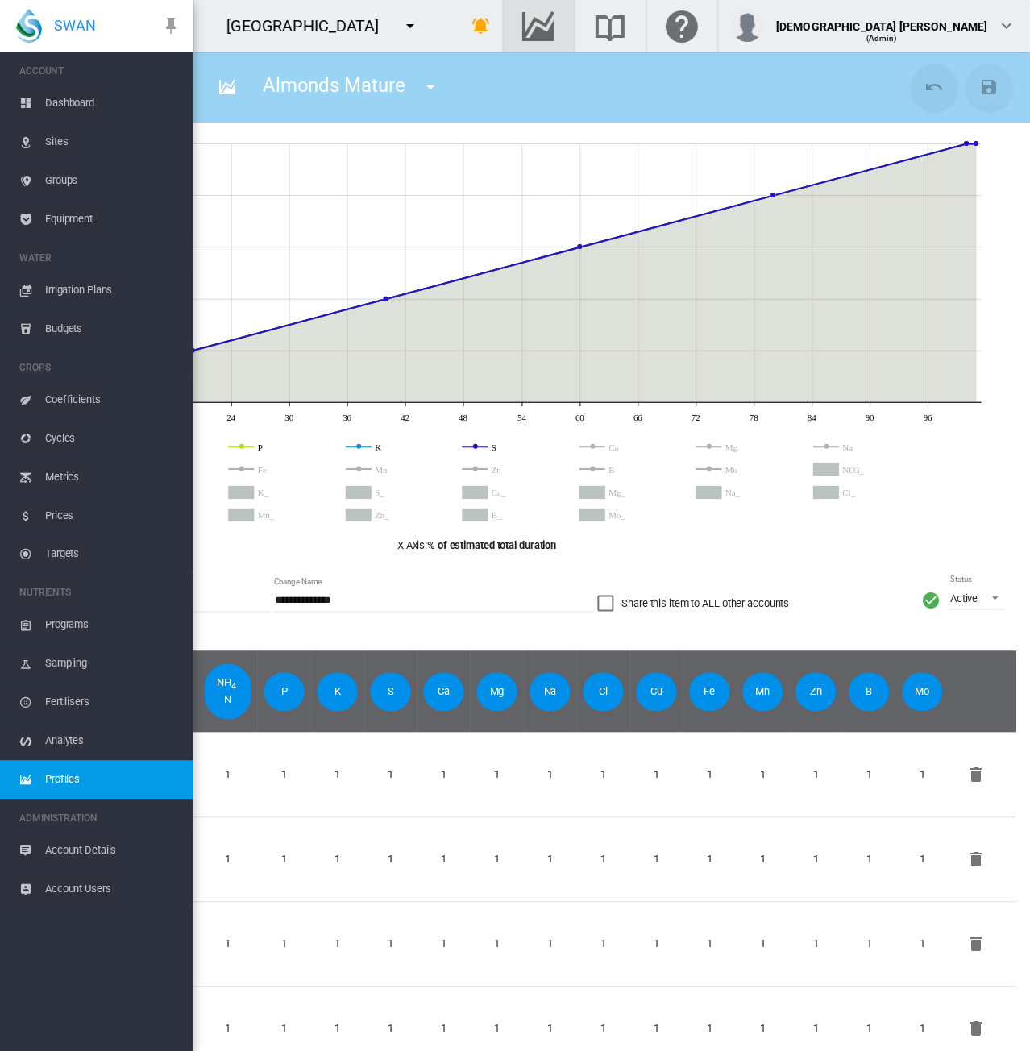
scroll to position [0, 0]
